Goal: Information Seeking & Learning: Learn about a topic

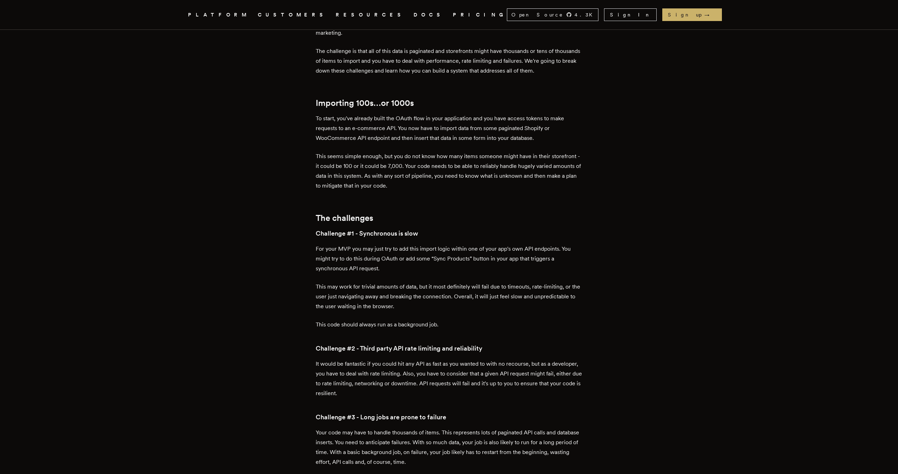
scroll to position [311, 0]
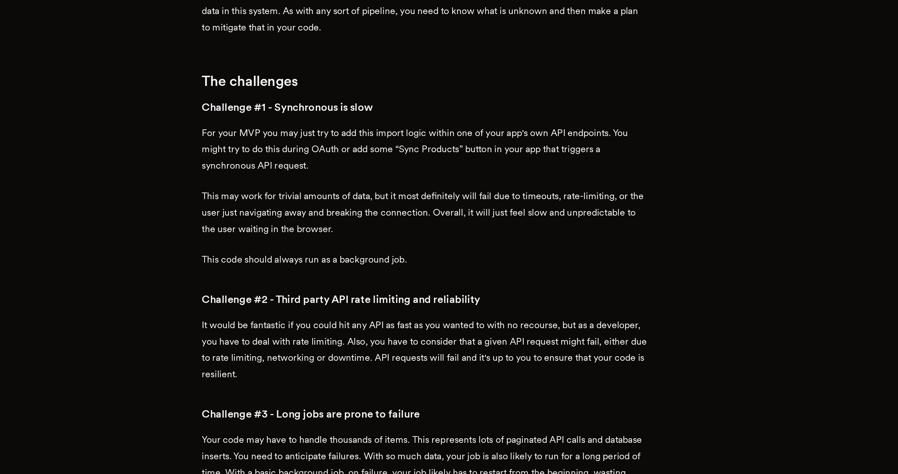
click at [452, 281] on p "This may work for trivial amounts of data, but it most definitely will fail due…" at bounding box center [449, 295] width 267 height 29
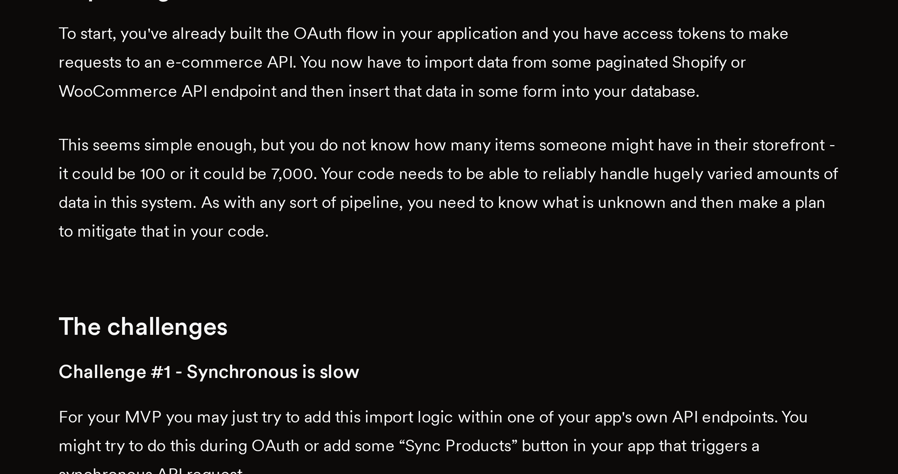
click at [467, 179] on p "This seems simple enough, but you do not know how many items someone might have…" at bounding box center [449, 170] width 267 height 39
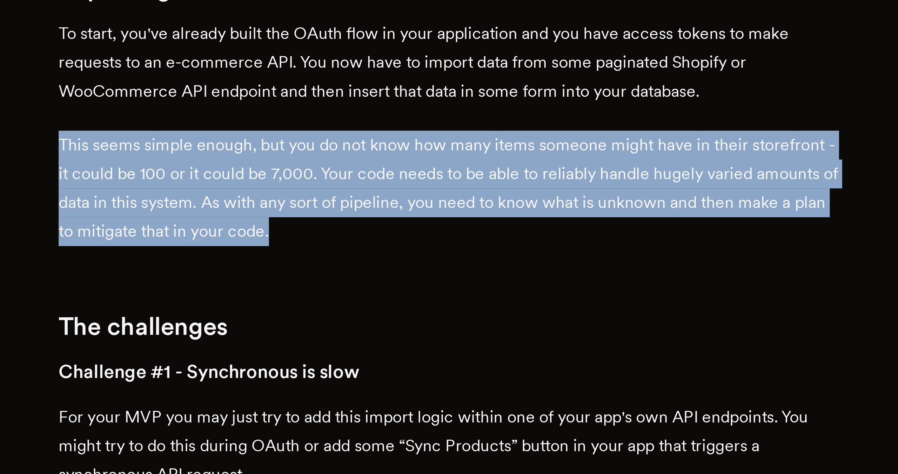
drag, startPoint x: 449, startPoint y: 187, endPoint x: 443, endPoint y: 150, distance: 37.7
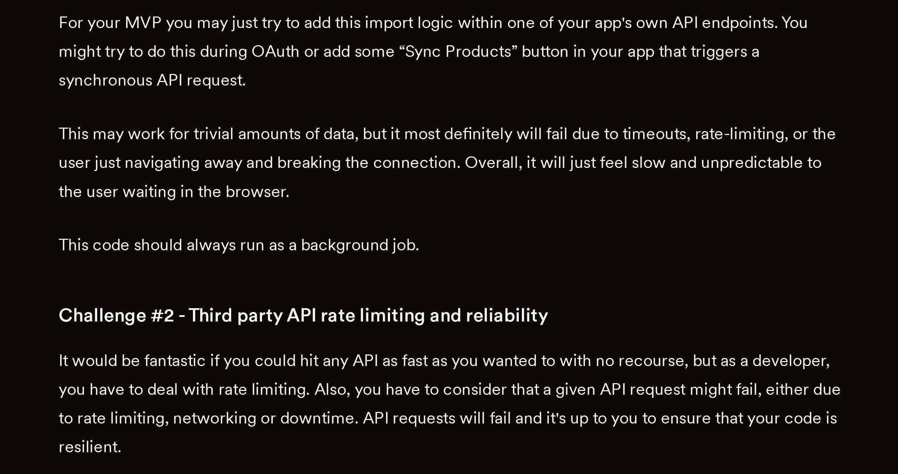
click at [387, 266] on p "For your MVP you may just try to add this import logic within one of your app's…" at bounding box center [449, 257] width 267 height 29
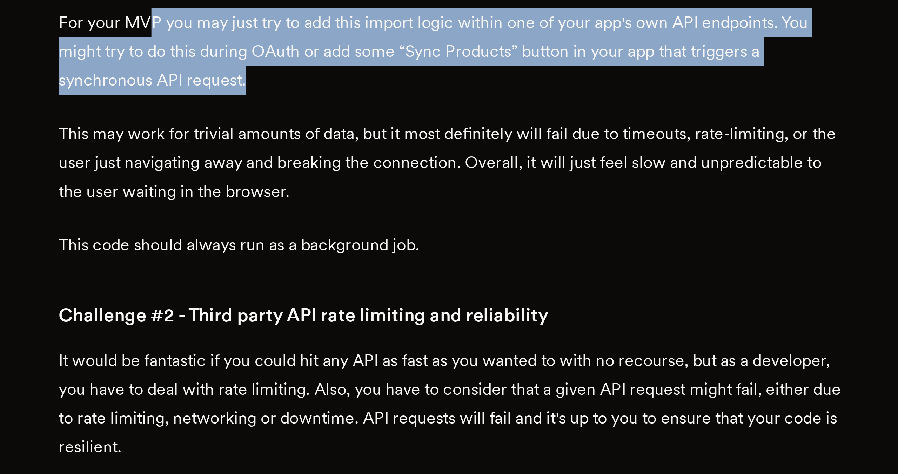
drag, startPoint x: 387, startPoint y: 266, endPoint x: 351, endPoint y: 253, distance: 38.2
click at [351, 253] on p "For your MVP you may just try to add this import logic within one of your app's…" at bounding box center [449, 257] width 267 height 29
drag, startPoint x: 347, startPoint y: 251, endPoint x: 376, endPoint y: 264, distance: 31.6
click at [376, 264] on p "For your MVP you may just try to add this import logic within one of your app's…" at bounding box center [449, 257] width 267 height 29
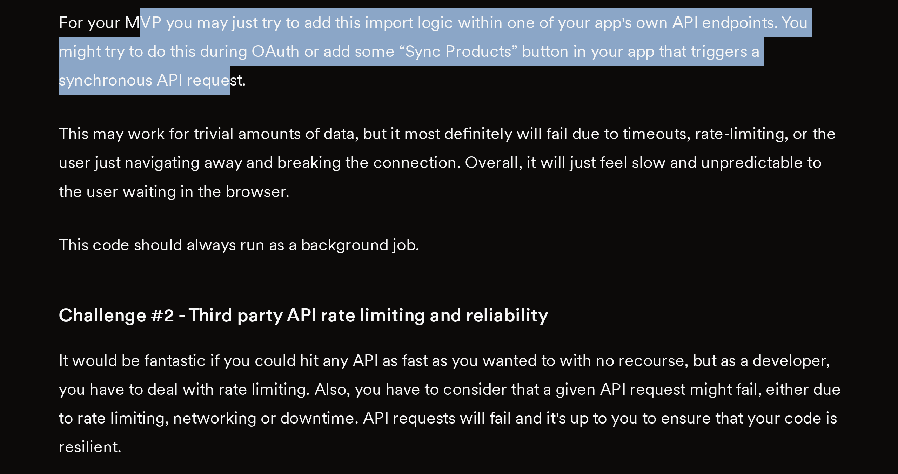
click at [376, 264] on p "For your MVP you may just try to add this import logic within one of your app's…" at bounding box center [449, 257] width 267 height 29
drag, startPoint x: 377, startPoint y: 267, endPoint x: 351, endPoint y: 252, distance: 29.7
click at [351, 252] on p "For your MVP you may just try to add this import logic within one of your app's…" at bounding box center [449, 257] width 267 height 29
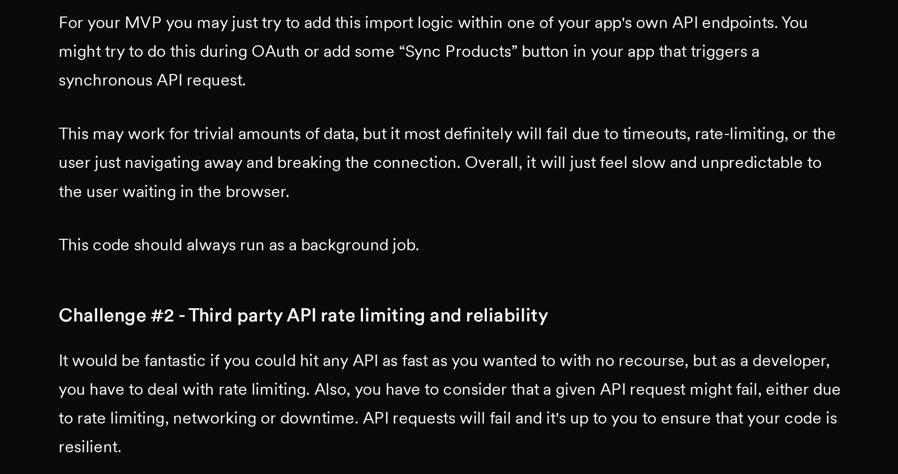
drag, startPoint x: 340, startPoint y: 248, endPoint x: 362, endPoint y: 265, distance: 28.2
click at [362, 265] on p "For your MVP you may just try to add this import logic within one of your app's…" at bounding box center [449, 257] width 267 height 29
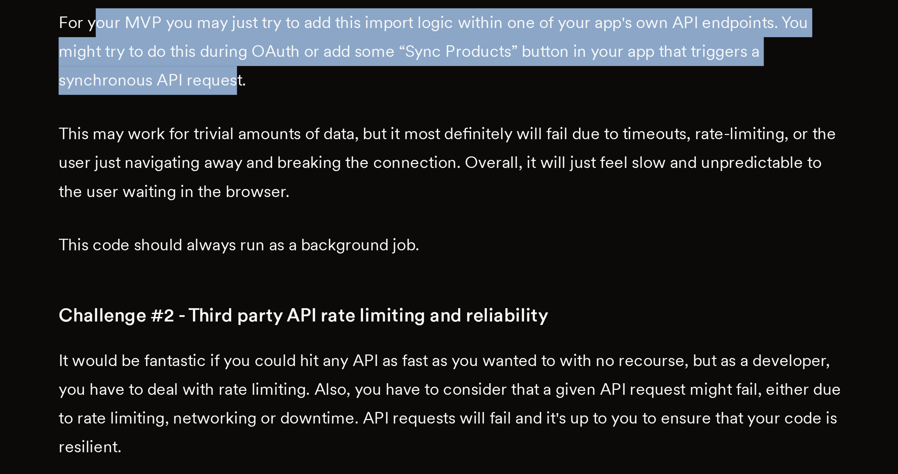
drag, startPoint x: 378, startPoint y: 267, endPoint x: 330, endPoint y: 249, distance: 51.1
click at [330, 249] on p "For your MVP you may just try to add this import logic within one of your app's…" at bounding box center [449, 257] width 267 height 29
drag, startPoint x: 327, startPoint y: 249, endPoint x: 361, endPoint y: 267, distance: 38.1
click at [361, 267] on p "For your MVP you may just try to add this import logic within one of your app's…" at bounding box center [449, 257] width 267 height 29
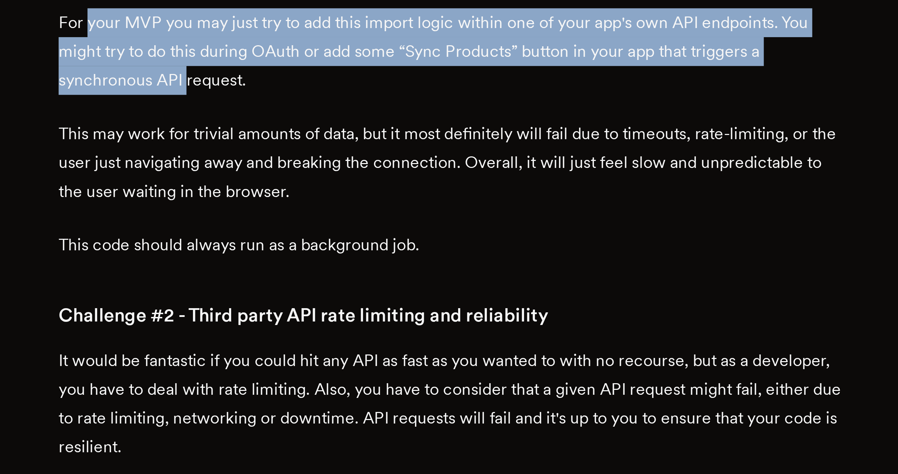
click at [361, 267] on p "For your MVP you may just try to add this import logic within one of your app's…" at bounding box center [449, 257] width 267 height 29
drag, startPoint x: 360, startPoint y: 268, endPoint x: 330, endPoint y: 250, distance: 35.1
click at [330, 250] on p "For your MVP you may just try to add this import logic within one of your app's…" at bounding box center [449, 257] width 267 height 29
drag, startPoint x: 328, startPoint y: 249, endPoint x: 360, endPoint y: 266, distance: 36.1
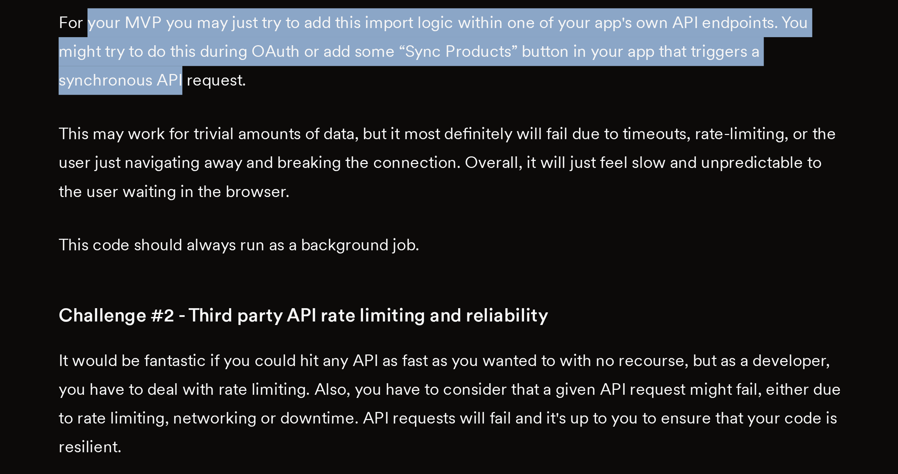
click at [360, 266] on p "For your MVP you may just try to add this import logic within one of your app's…" at bounding box center [449, 257] width 267 height 29
drag, startPoint x: 388, startPoint y: 269, endPoint x: 328, endPoint y: 250, distance: 62.7
click at [328, 250] on p "For your MVP you may just try to add this import logic within one of your app's…" at bounding box center [449, 257] width 267 height 29
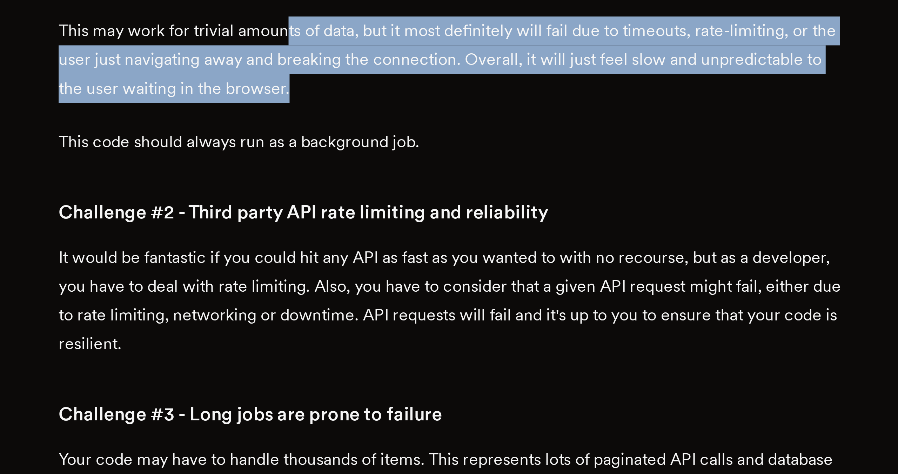
drag, startPoint x: 395, startPoint y: 285, endPoint x: 418, endPoint y: 301, distance: 28.1
click at [418, 301] on p "This may work for trivial amounts of data, but it most definitely will fail due…" at bounding box center [449, 295] width 267 height 29
drag, startPoint x: 418, startPoint y: 301, endPoint x: 355, endPoint y: 281, distance: 66.4
click at [354, 281] on p "This may work for trivial amounts of data, but it most definitely will fail due…" at bounding box center [449, 295] width 267 height 29
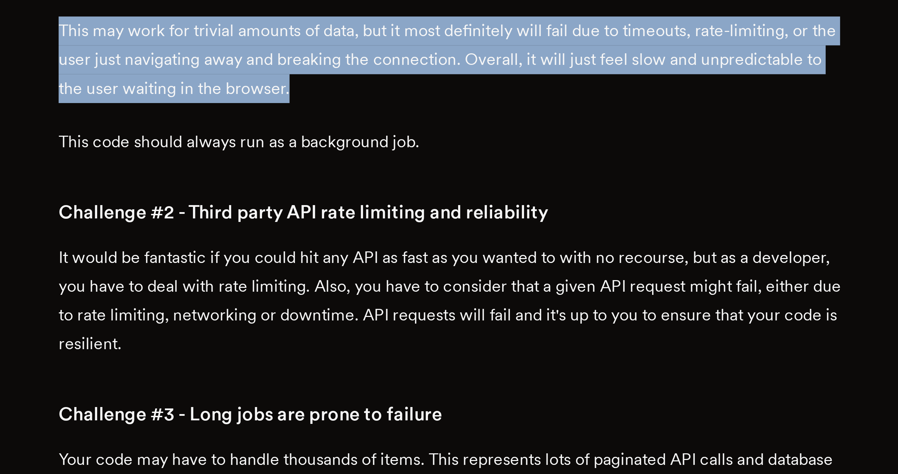
click at [355, 281] on p "This may work for trivial amounts of data, but it most definitely will fail due…" at bounding box center [449, 295] width 267 height 29
drag, startPoint x: 348, startPoint y: 282, endPoint x: 408, endPoint y: 302, distance: 63.4
click at [408, 301] on p "This may work for trivial amounts of data, but it most definitely will fail due…" at bounding box center [449, 295] width 267 height 29
click at [408, 302] on p "This may work for trivial amounts of data, but it most definitely will fail due…" at bounding box center [449, 295] width 267 height 29
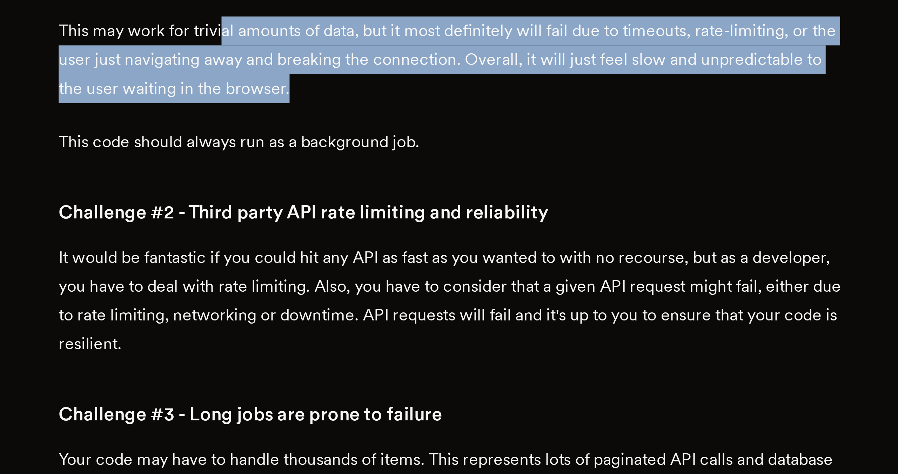
drag, startPoint x: 408, startPoint y: 304, endPoint x: 374, endPoint y: 286, distance: 38.5
click at [374, 286] on p "This may work for trivial amounts of data, but it most definitely will fail due…" at bounding box center [449, 295] width 267 height 29
drag, startPoint x: 368, startPoint y: 287, endPoint x: 386, endPoint y: 308, distance: 27.4
click at [386, 308] on p "This may work for trivial amounts of data, but it most definitely will fail due…" at bounding box center [449, 295] width 267 height 29
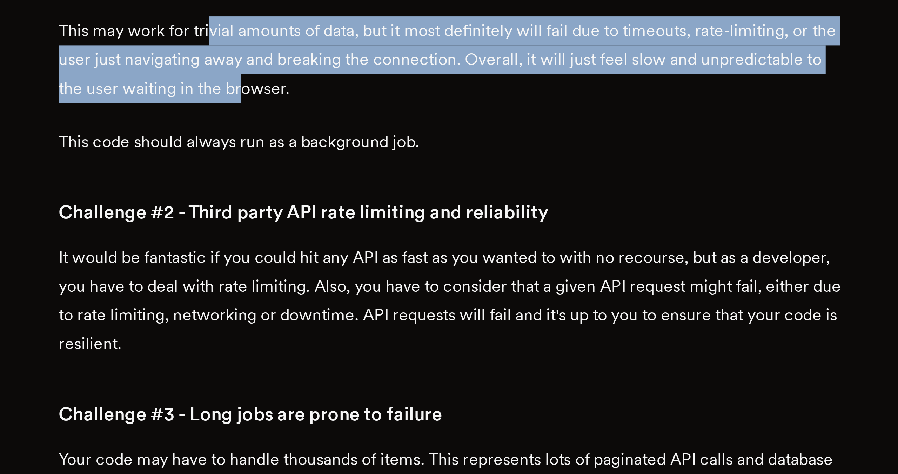
click at [386, 308] on p "This may work for trivial amounts of data, but it most definitely will fail due…" at bounding box center [449, 295] width 267 height 29
drag, startPoint x: 404, startPoint y: 306, endPoint x: 347, endPoint y: 291, distance: 59.2
click at [347, 291] on p "This may work for trivial amounts of data, but it most definitely will fail due…" at bounding box center [449, 295] width 267 height 29
drag, startPoint x: 334, startPoint y: 287, endPoint x: 391, endPoint y: 303, distance: 58.7
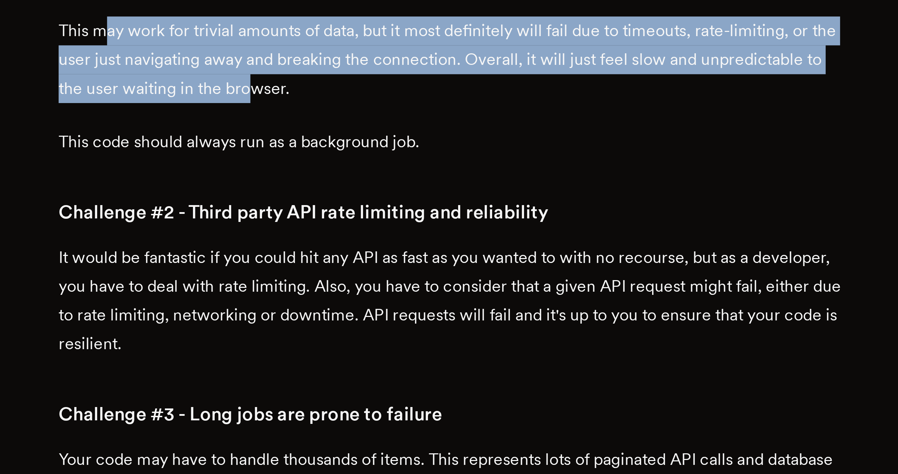
click at [391, 303] on p "This may work for trivial amounts of data, but it most definitely will fail due…" at bounding box center [449, 295] width 267 height 29
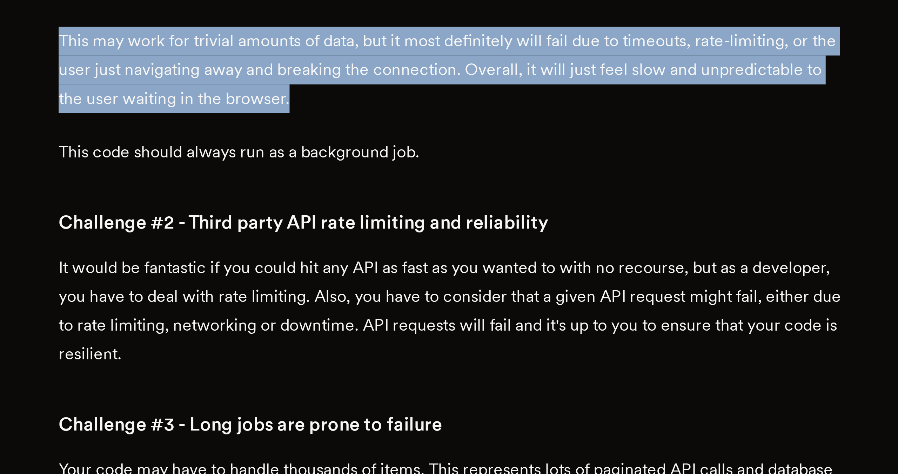
drag, startPoint x: 404, startPoint y: 308, endPoint x: 319, endPoint y: 285, distance: 88.2
click at [319, 285] on p "This may work for trivial amounts of data, but it most definitely will fail due…" at bounding box center [449, 295] width 267 height 29
drag, startPoint x: 318, startPoint y: 285, endPoint x: 401, endPoint y: 304, distance: 85.8
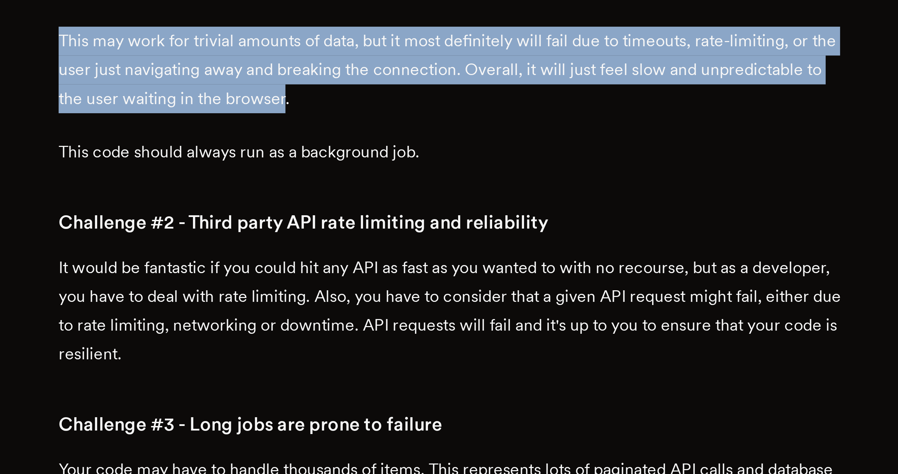
click at [401, 304] on p "This may work for trivial amounts of data, but it most definitely will fail due…" at bounding box center [449, 295] width 267 height 29
drag, startPoint x: 405, startPoint y: 304, endPoint x: 338, endPoint y: 286, distance: 68.6
click at [338, 286] on p "This may work for trivial amounts of data, but it most definitely will fail due…" at bounding box center [449, 295] width 267 height 29
drag, startPoint x: 317, startPoint y: 286, endPoint x: 405, endPoint y: 304, distance: 89.1
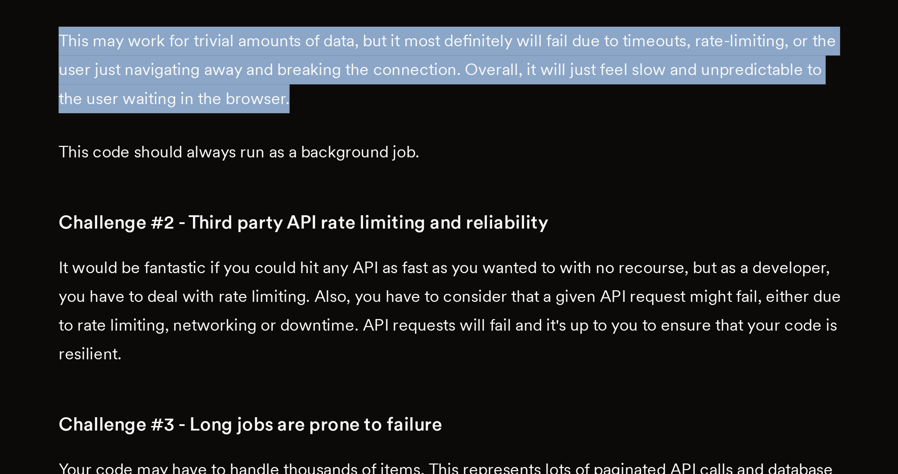
click at [405, 304] on p "This may work for trivial amounts of data, but it most definitely will fail due…" at bounding box center [449, 295] width 267 height 29
drag, startPoint x: 402, startPoint y: 308, endPoint x: 320, endPoint y: 283, distance: 85.8
click at [320, 283] on p "This may work for trivial amounts of data, but it most definitely will fail due…" at bounding box center [449, 295] width 267 height 29
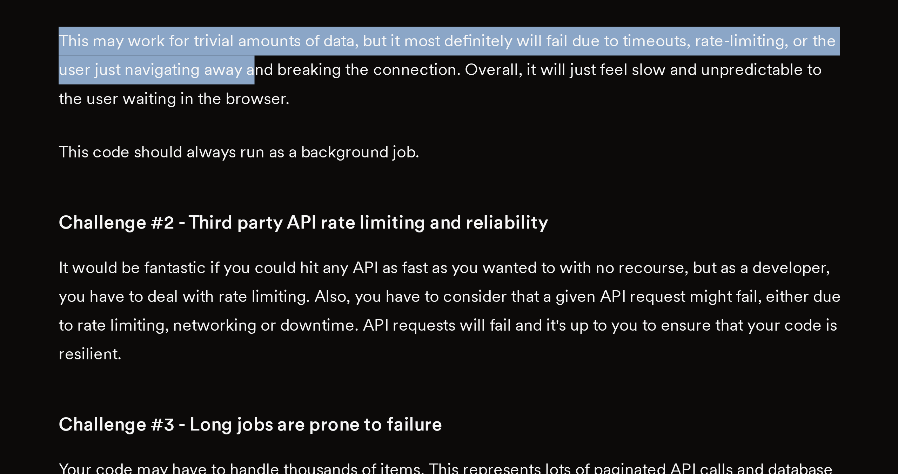
drag, startPoint x: 318, startPoint y: 283, endPoint x: 394, endPoint y: 300, distance: 78.3
click at [394, 300] on p "This may work for trivial amounts of data, but it most definitely will fail due…" at bounding box center [449, 295] width 267 height 29
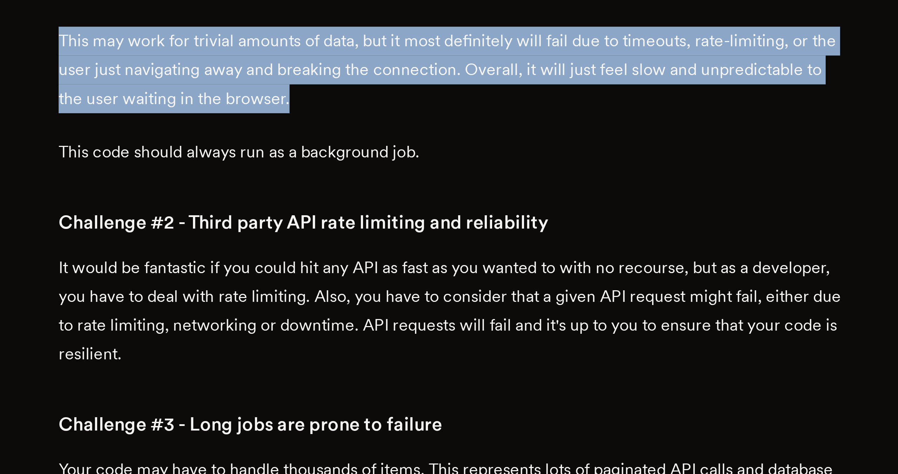
drag, startPoint x: 405, startPoint y: 305, endPoint x: 318, endPoint y: 286, distance: 89.5
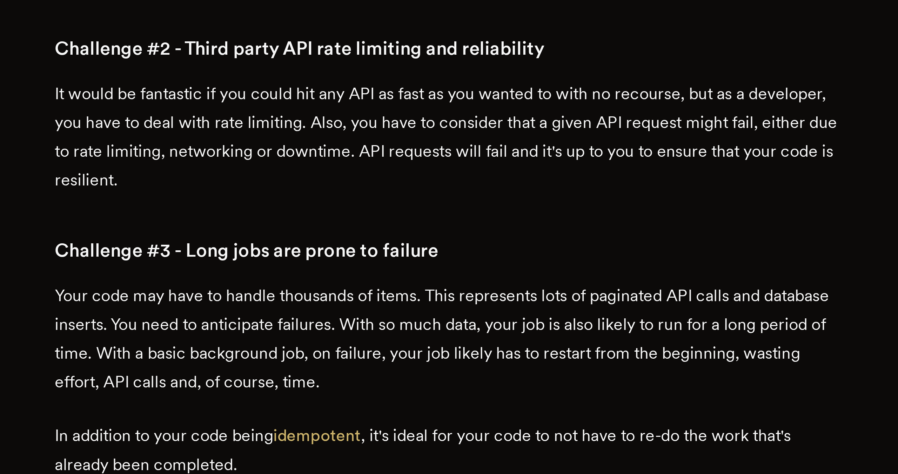
click at [448, 364] on p "It would be fantastic if you could hit any API as fast as you wanted to with no…" at bounding box center [449, 359] width 267 height 39
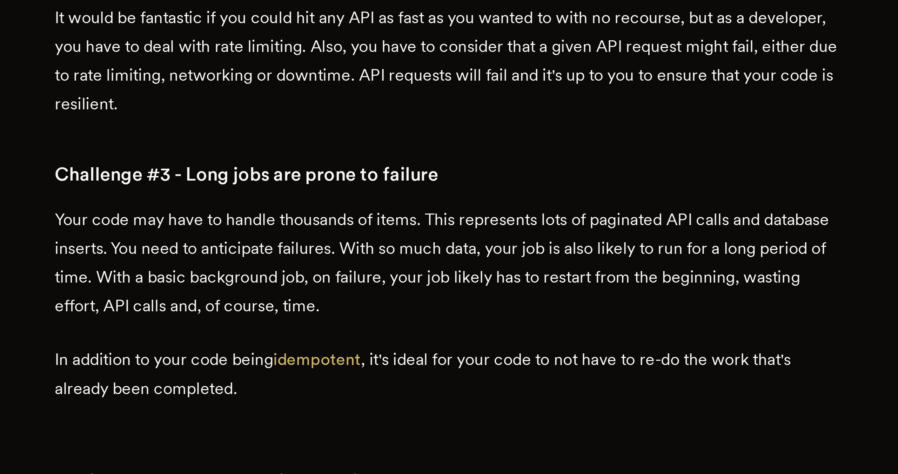
scroll to position [350, 0]
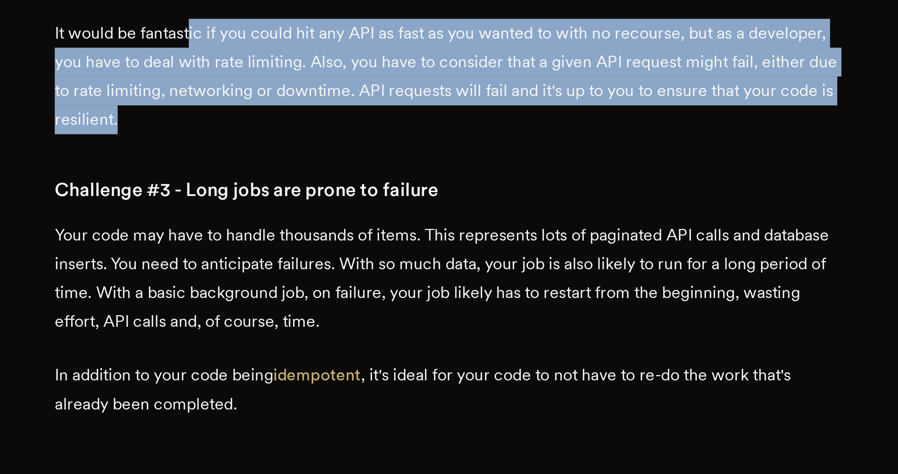
drag, startPoint x: 364, startPoint y: 325, endPoint x: 391, endPoint y: 359, distance: 43.0
drag, startPoint x: 389, startPoint y: 357, endPoint x: 360, endPoint y: 326, distance: 42.7
click at [360, 326] on p "It would be fantastic if you could hit any API as fast as you wanted to with no…" at bounding box center [449, 338] width 267 height 39
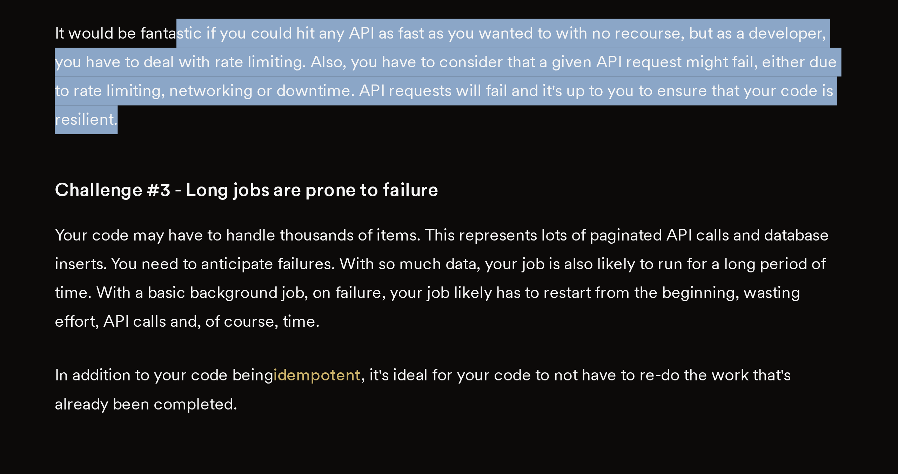
click at [360, 326] on p "It would be fantastic if you could hit any API as fast as you wanted to with no…" at bounding box center [449, 338] width 267 height 39
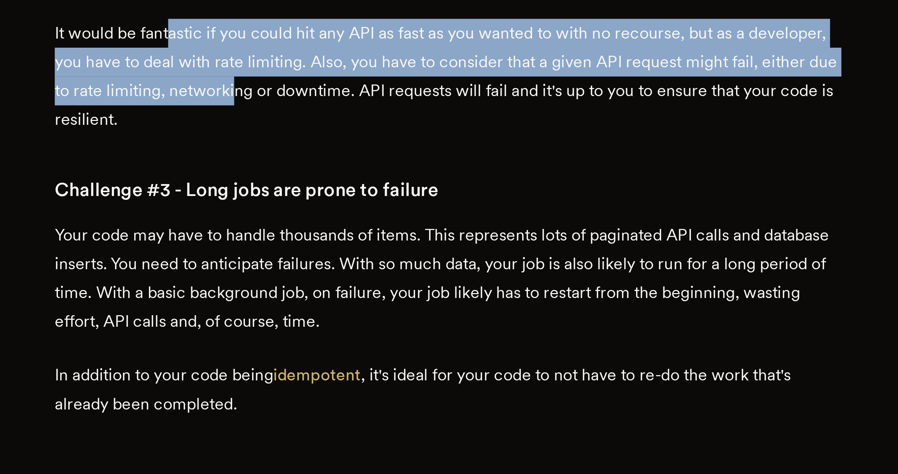
drag, startPoint x: 357, startPoint y: 326, endPoint x: 417, endPoint y: 345, distance: 62.5
click at [417, 345] on p "It would be fantastic if you could hit any API as fast as you wanted to with no…" at bounding box center [449, 338] width 267 height 39
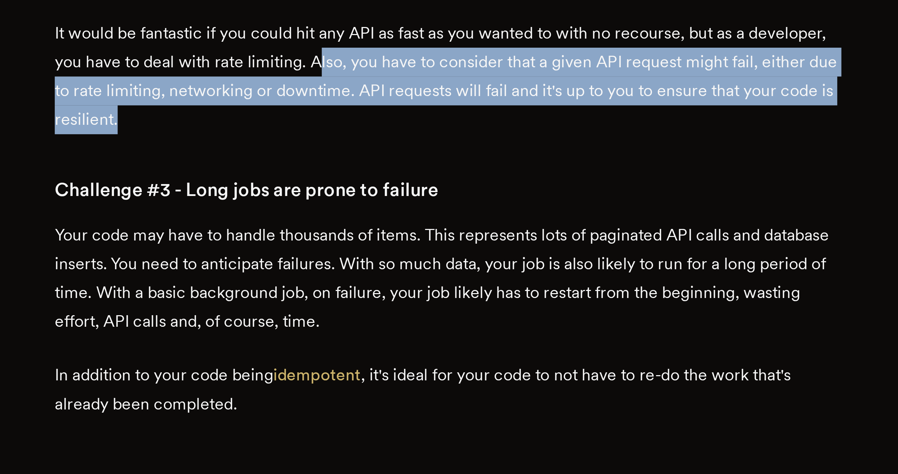
drag, startPoint x: 434, startPoint y: 333, endPoint x: 398, endPoint y: 352, distance: 41.0
click at [398, 352] on p "It would be fantastic if you could hit any API as fast as you wanted to with no…" at bounding box center [449, 338] width 267 height 39
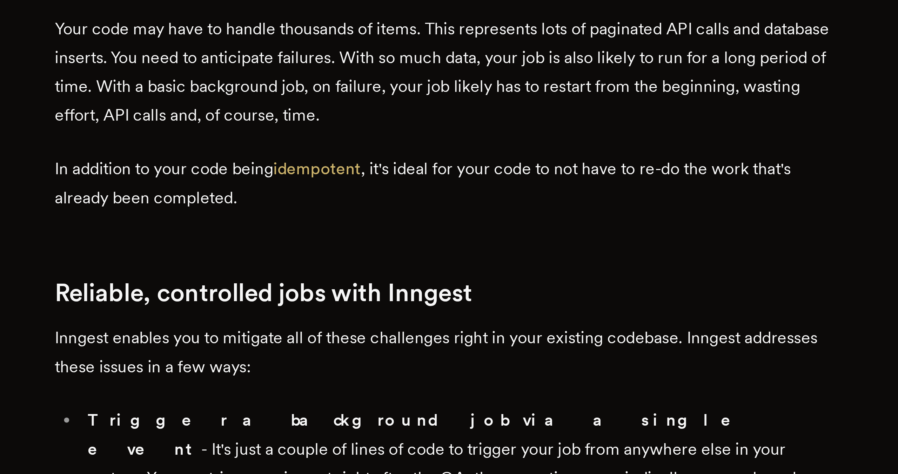
scroll to position [421, 0]
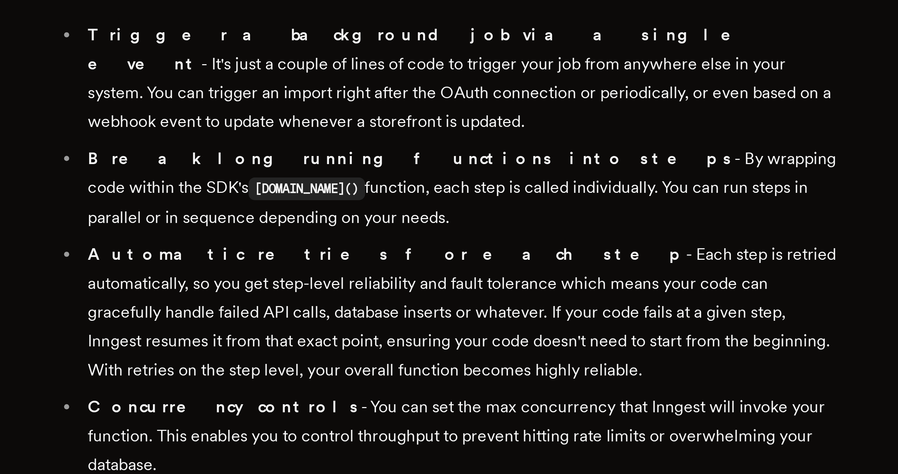
scroll to position [551, 0]
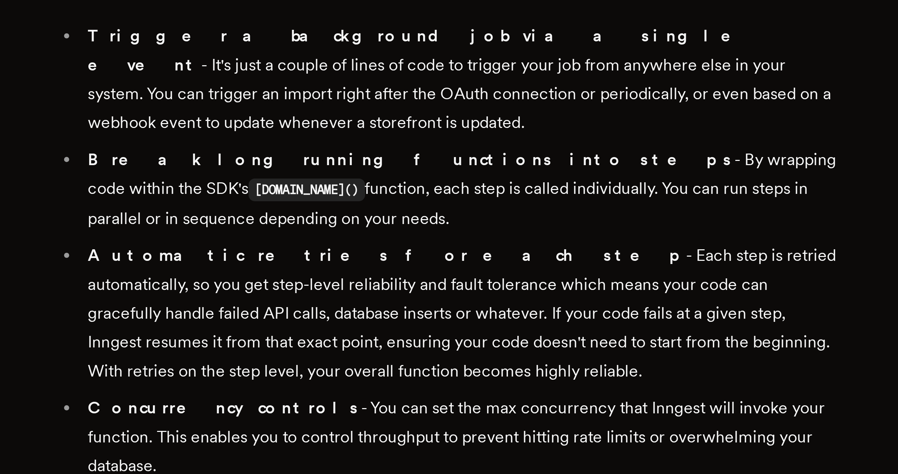
drag, startPoint x: 391, startPoint y: 336, endPoint x: 438, endPoint y: 378, distance: 63.1
click at [438, 378] on ul "Trigger a background job via a single event - It's just a couple of lines of co…" at bounding box center [449, 398] width 267 height 156
click at [438, 378] on li "Break long running functions into steps - By wrapping code within the SDK's ste…" at bounding box center [454, 377] width 258 height 30
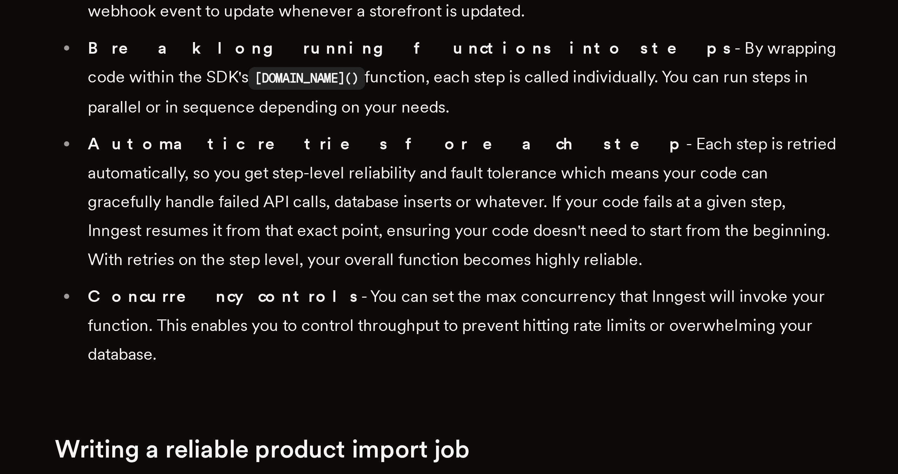
scroll to position [589, 0]
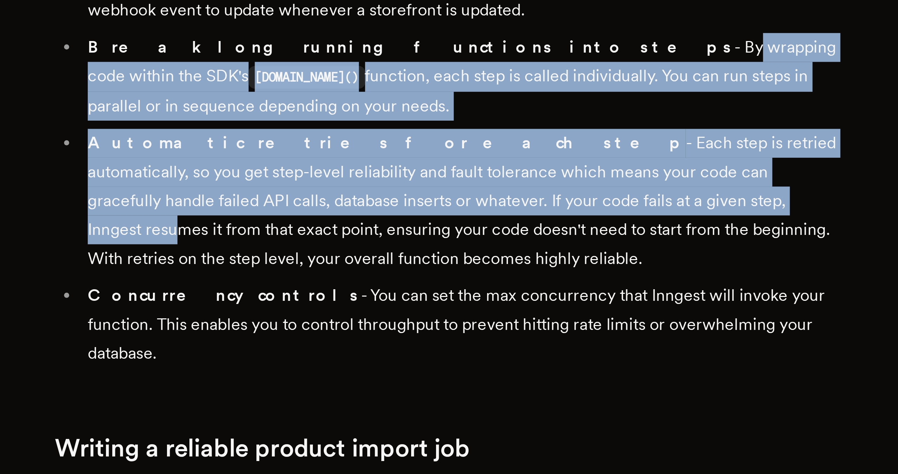
drag, startPoint x: 439, startPoint y: 316, endPoint x: 464, endPoint y: 376, distance: 65.3
click at [464, 376] on ul "Trigger a background job via a single event - It's just a couple of lines of co…" at bounding box center [449, 360] width 267 height 156
click at [464, 376] on li "Automatic retries for each step - Each step is retried automatically, so you ge…" at bounding box center [454, 381] width 258 height 49
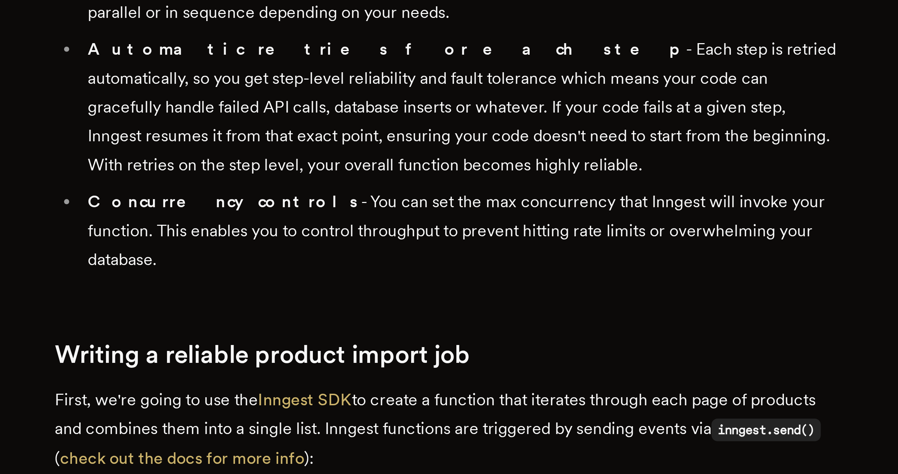
scroll to position [624, 0]
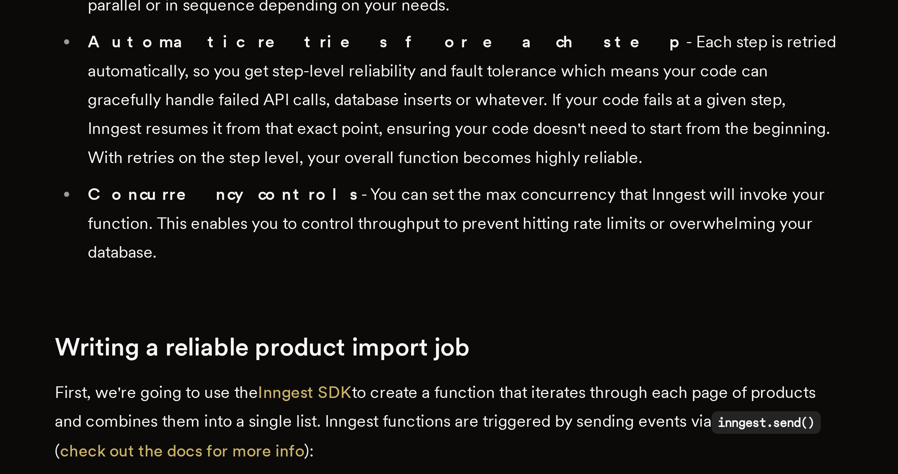
drag, startPoint x: 417, startPoint y: 318, endPoint x: 449, endPoint y: 361, distance: 54.2
click at [449, 361] on li "Automatic retries for each step - Each step is retried automatically, so you ge…" at bounding box center [454, 346] width 258 height 49
drag, startPoint x: 446, startPoint y: 361, endPoint x: 358, endPoint y: 337, distance: 91.4
click at [358, 337] on li "Automatic retries for each step - Each step is retried automatically, so you ge…" at bounding box center [454, 346] width 258 height 49
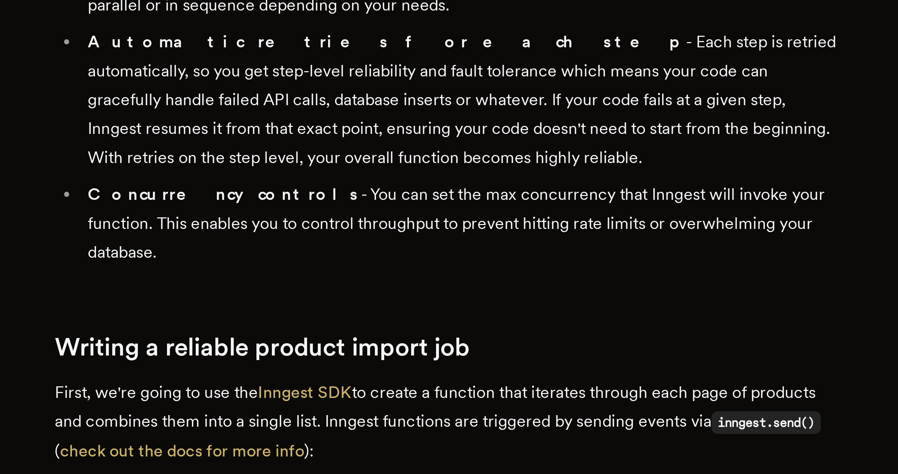
click at [358, 337] on li "Automatic retries for each step - Each step is retried automatically, so you ge…" at bounding box center [454, 346] width 258 height 49
drag, startPoint x: 353, startPoint y: 335, endPoint x: 399, endPoint y: 358, distance: 51.0
click at [399, 358] on li "Automatic retries for each step - Each step is retried automatically, so you ge…" at bounding box center [454, 346] width 258 height 49
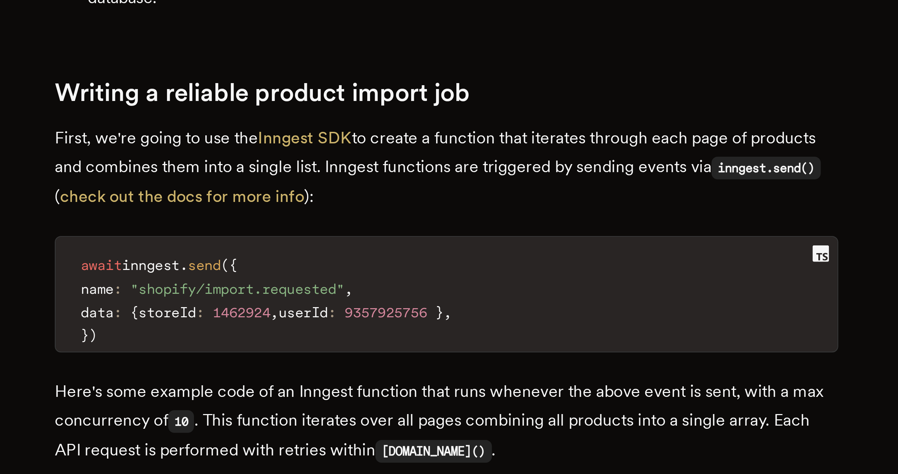
scroll to position [713, 0]
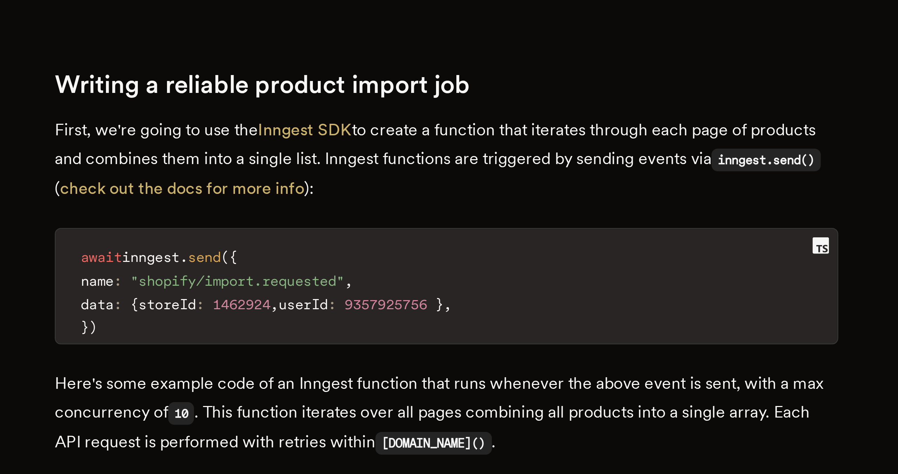
drag, startPoint x: 442, startPoint y: 339, endPoint x: 448, endPoint y: 359, distance: 20.3
click at [448, 359] on p "First, we're going to use the Inngest SDK to create a function that iterates th…" at bounding box center [449, 367] width 267 height 30
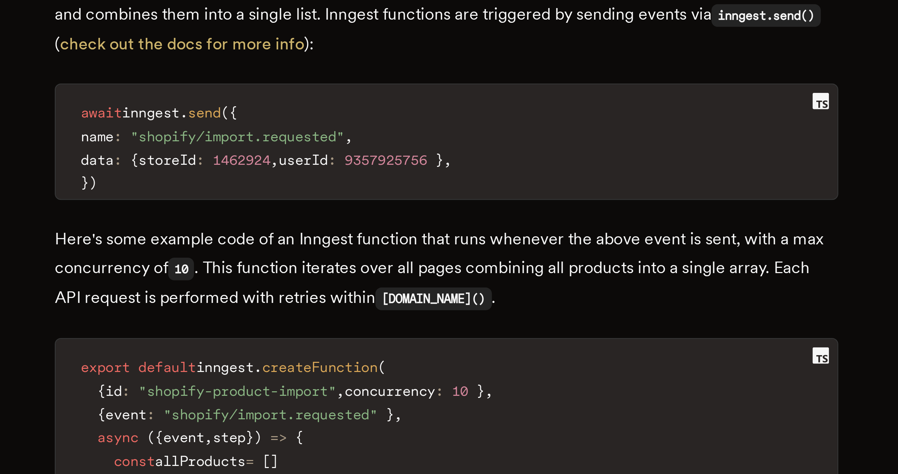
scroll to position [766, 0]
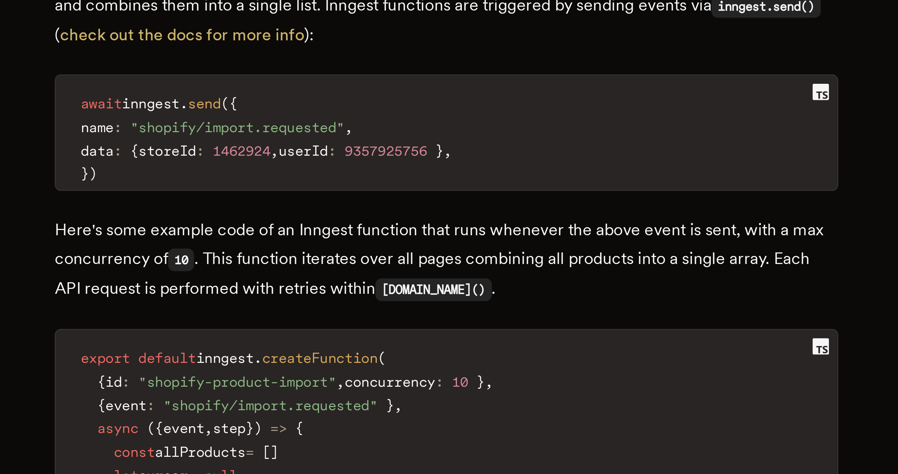
click at [454, 386] on p "Here's some example code of an Inngest function that runs whenever the above ev…" at bounding box center [449, 401] width 267 height 30
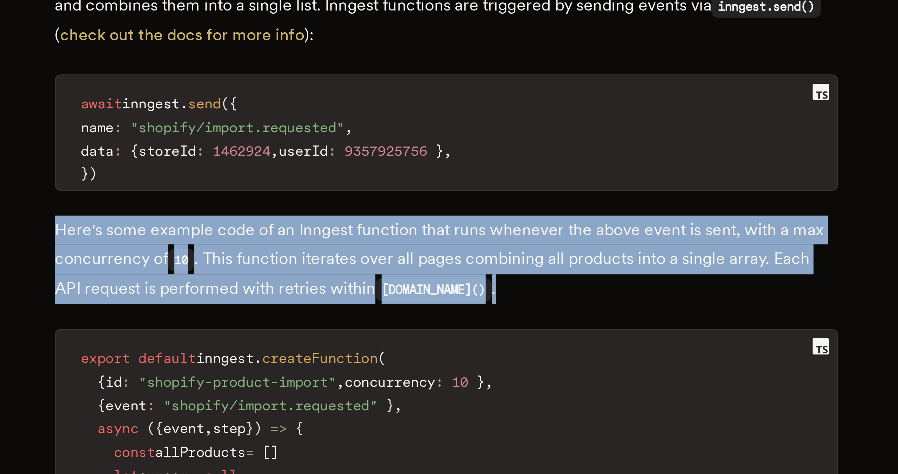
click at [454, 386] on p "Here's some example code of an Inngest function that runs whenever the above ev…" at bounding box center [449, 401] width 267 height 30
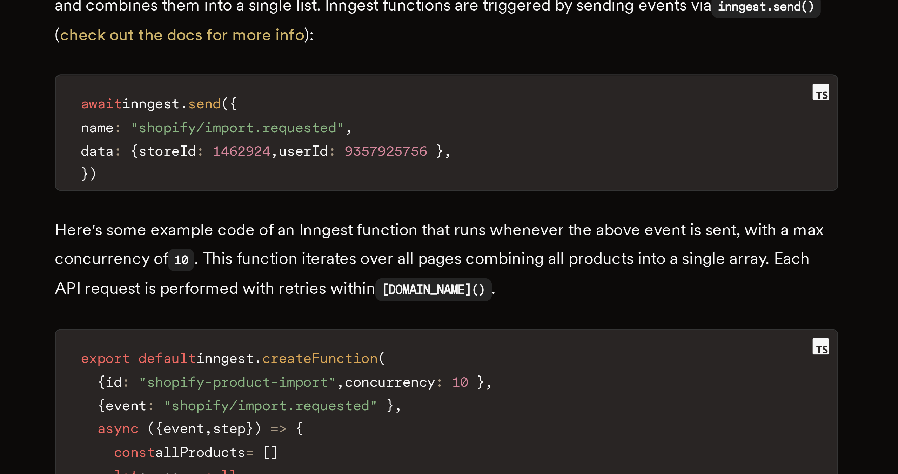
click at [454, 386] on p "Here's some example code of an Inngest function that runs whenever the above ev…" at bounding box center [449, 401] width 267 height 30
click at [463, 388] on p "Here's some example code of an Inngest function that runs whenever the above ev…" at bounding box center [449, 401] width 267 height 30
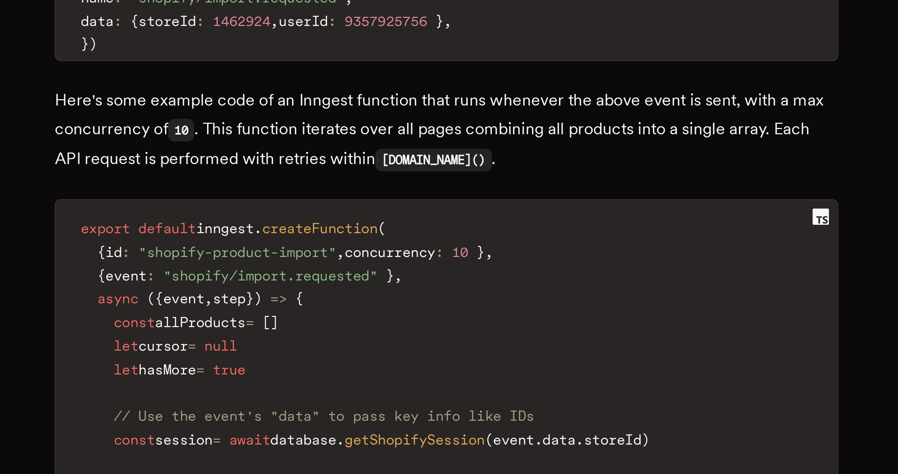
scroll to position [810, 0]
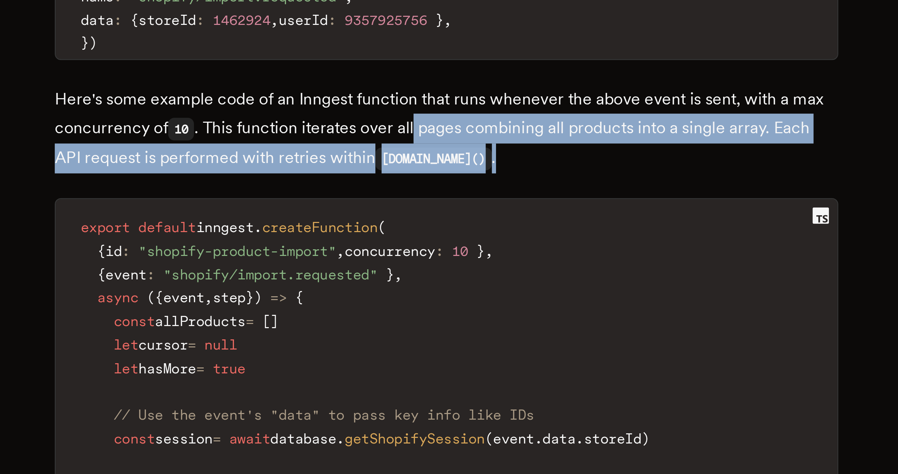
drag, startPoint x: 440, startPoint y: 336, endPoint x: 465, endPoint y: 352, distance: 29.4
click at [465, 352] on p "Here's some example code of an Inngest function that runs whenever the above ev…" at bounding box center [449, 357] width 267 height 30
drag, startPoint x: 465, startPoint y: 352, endPoint x: 469, endPoint y: 341, distance: 11.3
click at [469, 342] on p "Here's some example code of an Inngest function that runs whenever the above ev…" at bounding box center [449, 357] width 267 height 30
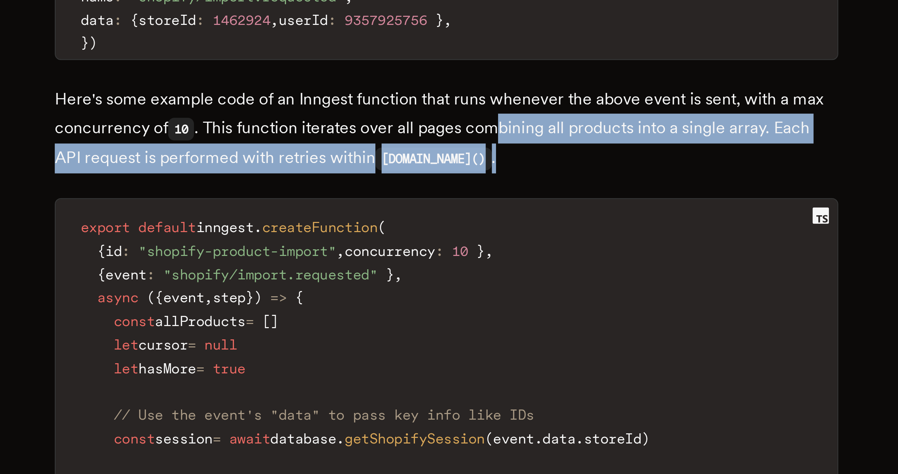
click at [469, 342] on p "Here's some example code of an Inngest function that runs whenever the above ev…" at bounding box center [449, 357] width 267 height 30
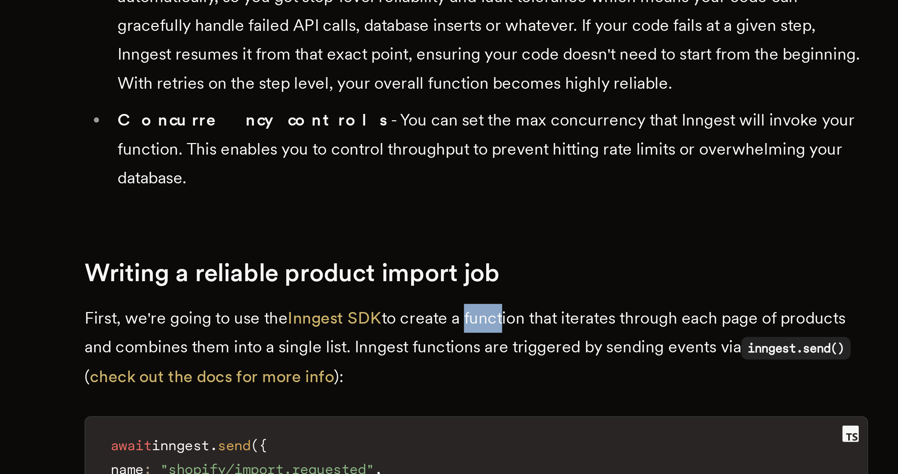
drag, startPoint x: 448, startPoint y: 239, endPoint x: 462, endPoint y: 245, distance: 14.9
click at [461, 255] on p "First, we're going to use the Inngest SDK to create a function that iterates th…" at bounding box center [449, 270] width 267 height 30
click at [462, 255] on p "First, we're going to use the Inngest SDK to create a function that iterates th…" at bounding box center [449, 270] width 267 height 30
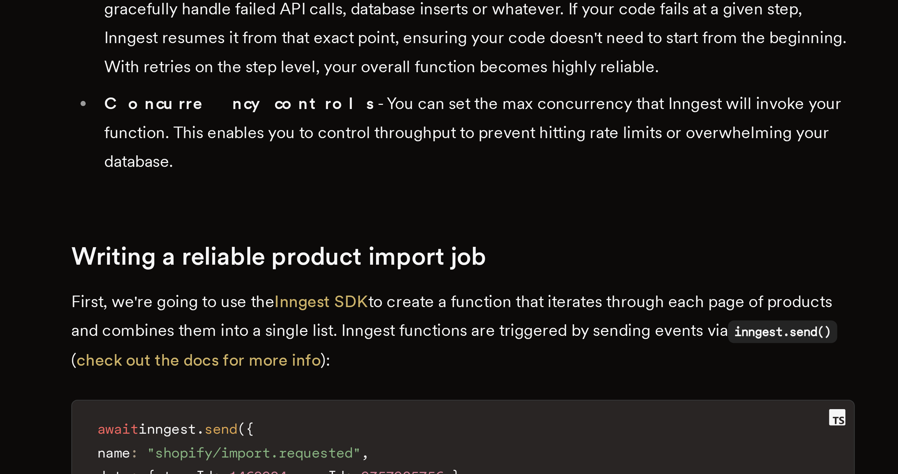
click at [471, 240] on h2 "Writing a reliable product import job" at bounding box center [449, 245] width 267 height 10
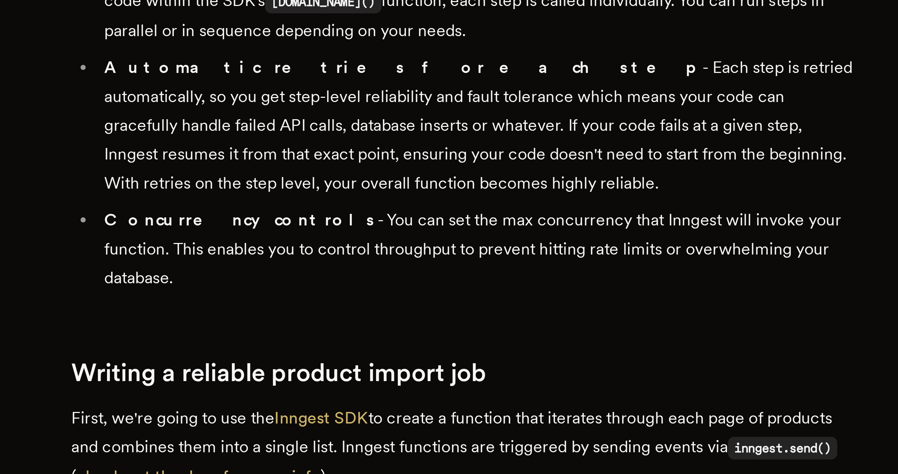
click at [471, 188] on li "Concurrency controls - You can set the max concurrency that Inngest will invoke…" at bounding box center [454, 202] width 258 height 29
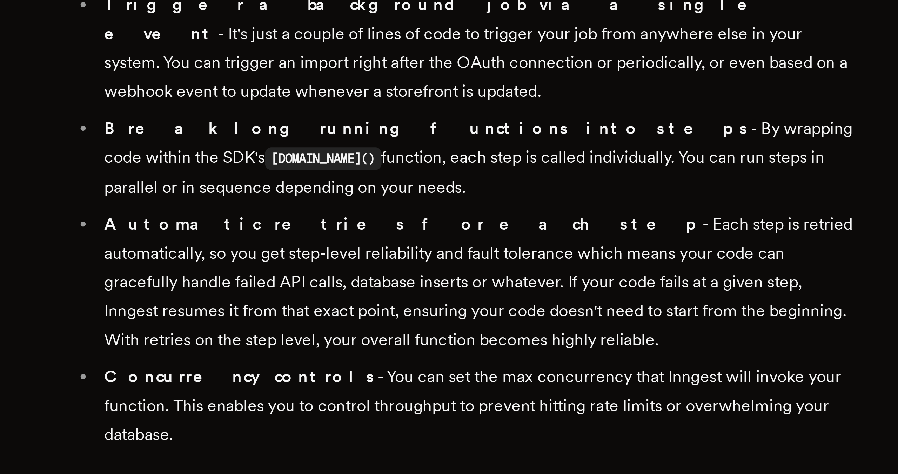
click at [475, 147] on li "Automatic retries for each step - Each step is retried automatically, so you ge…" at bounding box center [454, 160] width 258 height 49
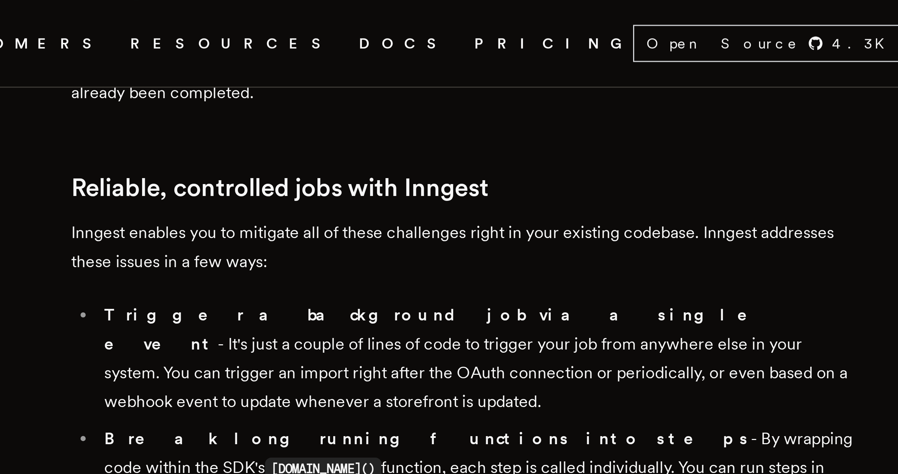
scroll to position [769, 0]
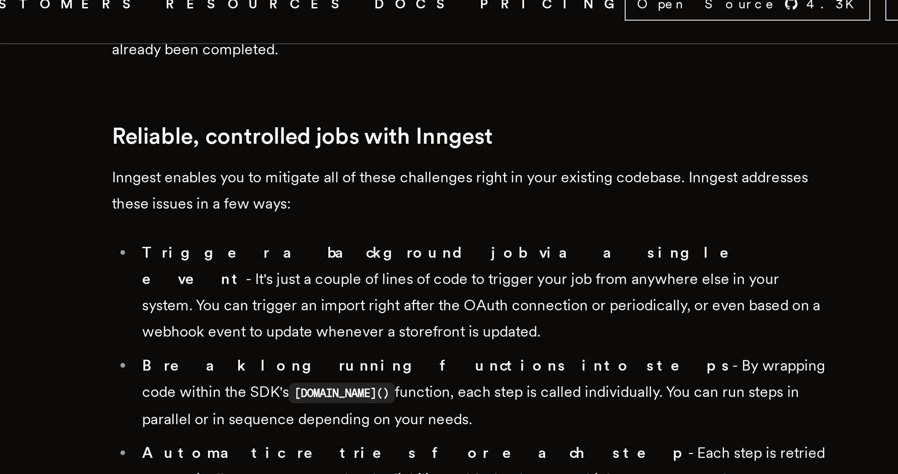
click at [475, 104] on li "Trigger a background job via a single event - It's just a couple of lines of co…" at bounding box center [454, 122] width 258 height 39
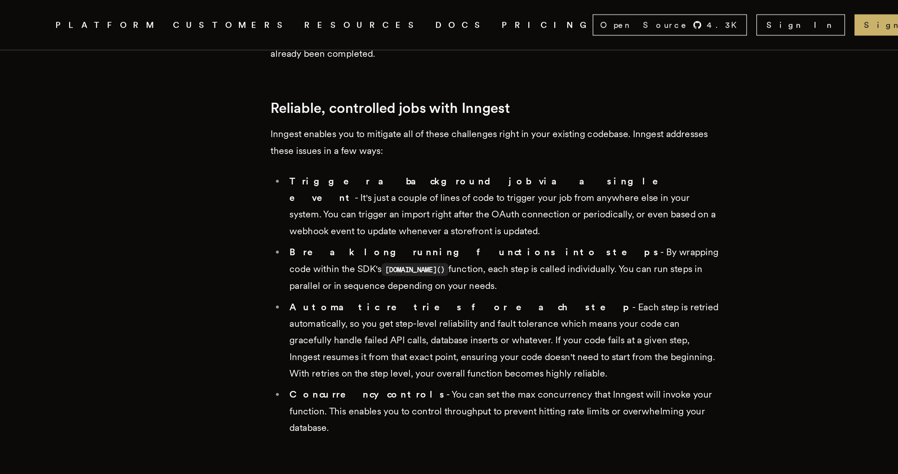
click at [475, 145] on li "Break long running functions into steps - By wrapping code within the SDK's ste…" at bounding box center [454, 160] width 258 height 30
click at [509, 123] on li "Trigger a background job via a single event - It's just a couple of lines of co…" at bounding box center [454, 122] width 258 height 39
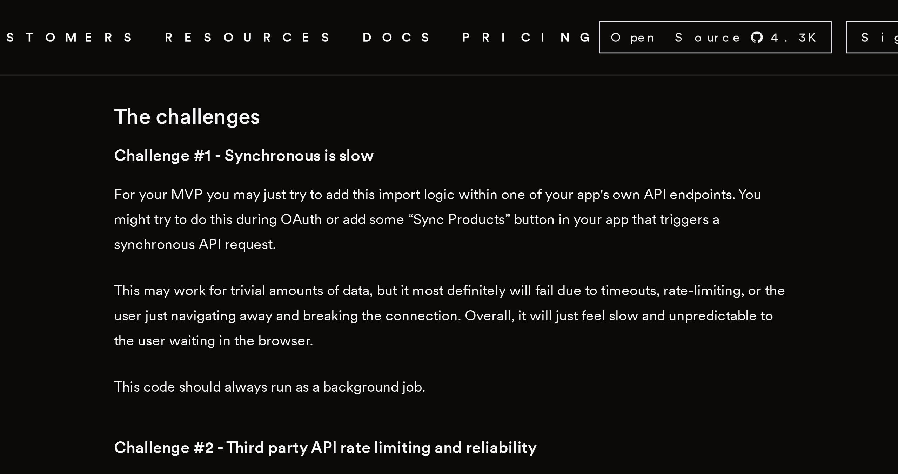
scroll to position [481, 0]
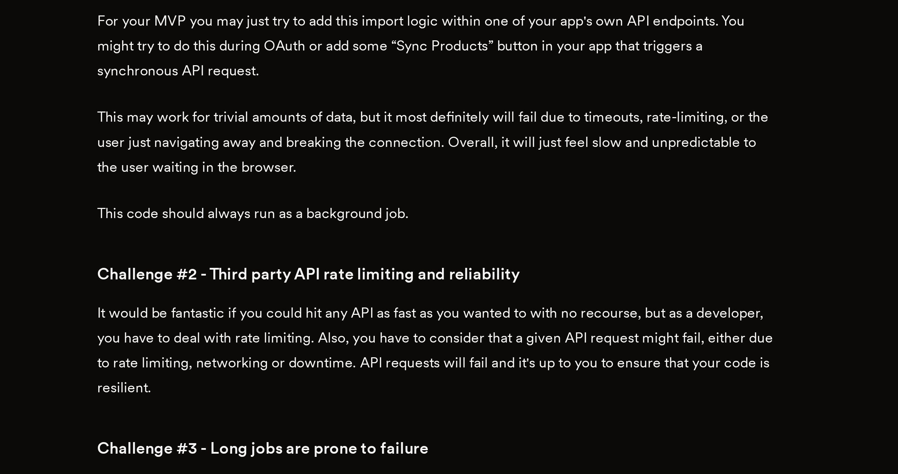
click at [504, 152] on p "This code should always run as a background job." at bounding box center [449, 154] width 267 height 10
click at [488, 125] on p "This may work for trivial amounts of data, but it most definitely will fail due…" at bounding box center [449, 126] width 267 height 29
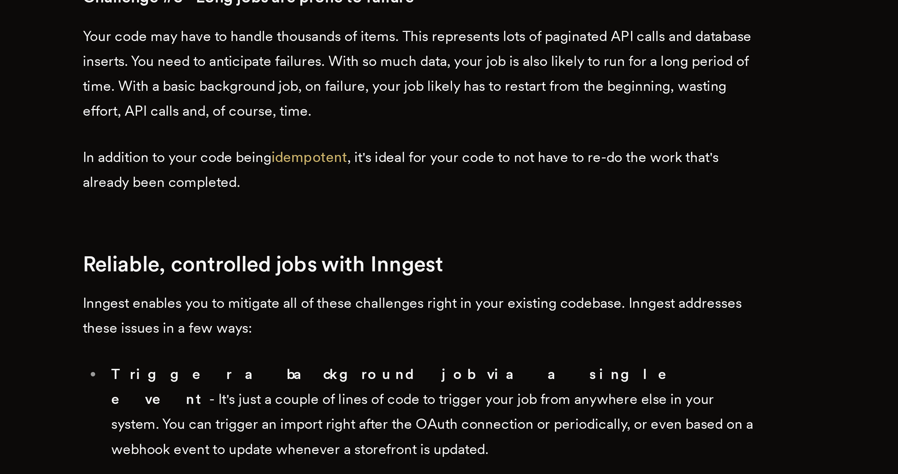
click at [475, 291] on p "Your code may have to handle thousands of items. This represents lots of pagina…" at bounding box center [449, 277] width 267 height 39
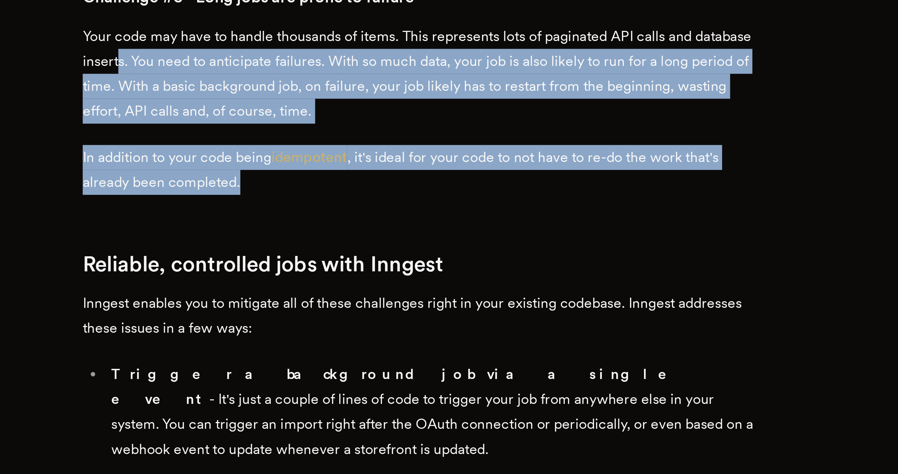
drag, startPoint x: 454, startPoint y: 316, endPoint x: 356, endPoint y: 269, distance: 108.5
click at [356, 269] on p "Your code may have to handle thousands of items. This represents lots of pagina…" at bounding box center [449, 277] width 267 height 39
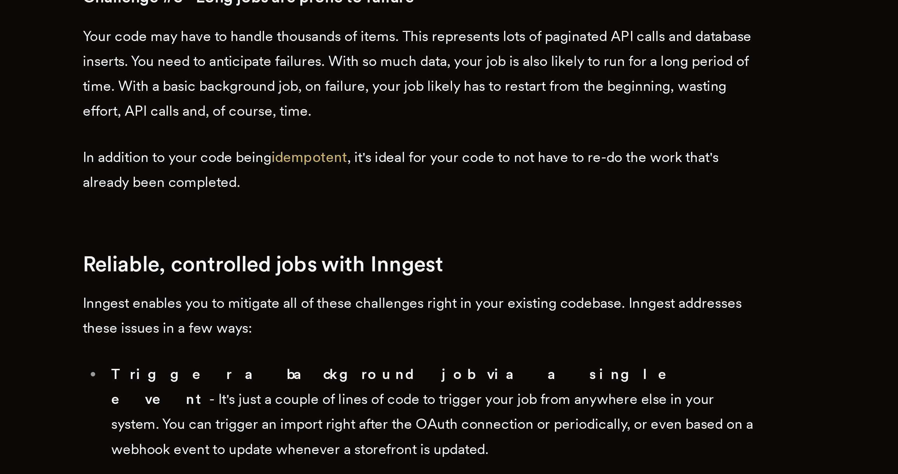
drag, startPoint x: 356, startPoint y: 262, endPoint x: 421, endPoint y: 324, distance: 89.6
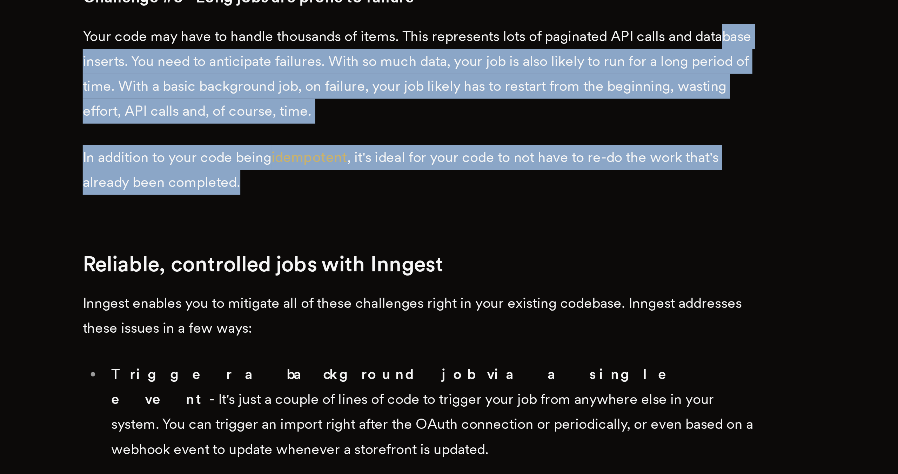
drag, startPoint x: 421, startPoint y: 324, endPoint x: 330, endPoint y: 268, distance: 106.3
click at [330, 268] on p "Your code may have to handle thousands of items. This represents lots of pagina…" at bounding box center [449, 277] width 267 height 39
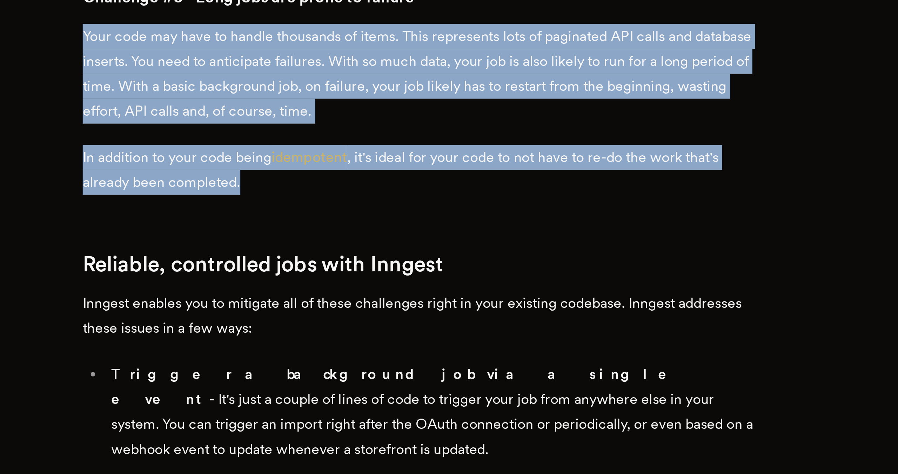
drag, startPoint x: 319, startPoint y: 261, endPoint x: 427, endPoint y: 322, distance: 123.5
click at [427, 322] on p "In addition to your code being idempotent , it's ideal for your code to not hav…" at bounding box center [449, 315] width 267 height 20
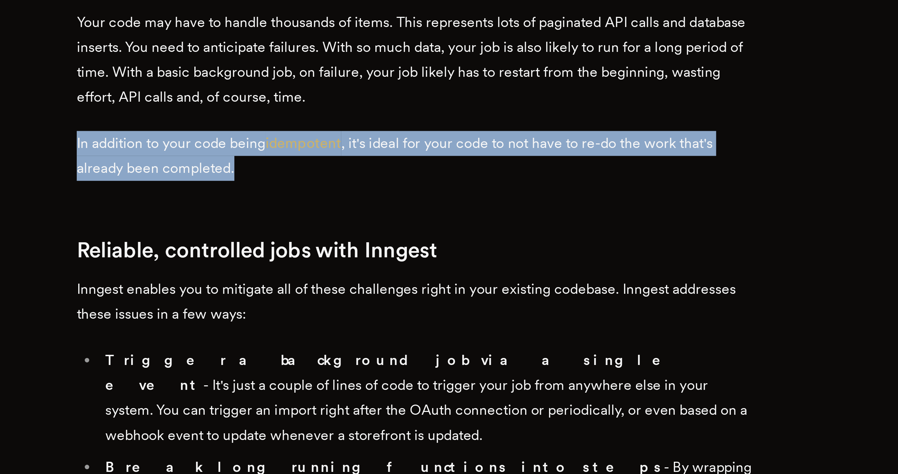
drag, startPoint x: 457, startPoint y: 324, endPoint x: 458, endPoint y: 287, distance: 37.2
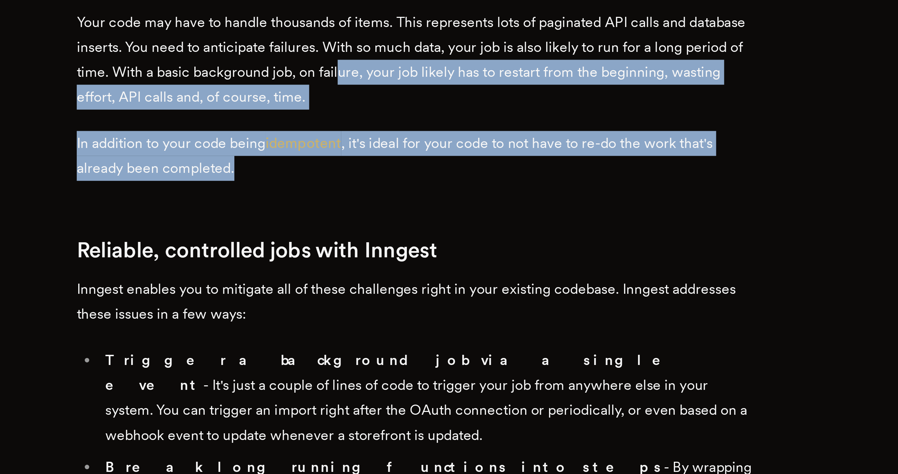
click at [458, 287] on p "Your code may have to handle thousands of items. This represents lots of pagina…" at bounding box center [449, 277] width 267 height 39
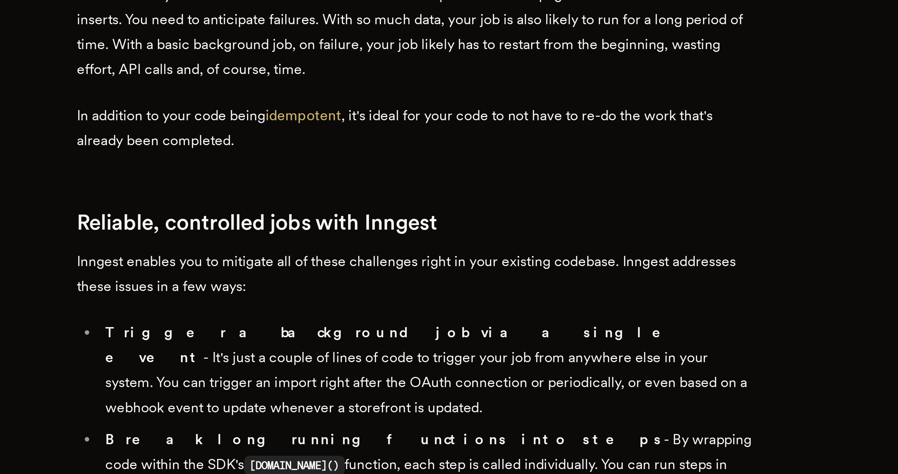
click at [455, 320] on p "In addition to your code being idempotent , it's ideal for your code to not hav…" at bounding box center [449, 315] width 267 height 20
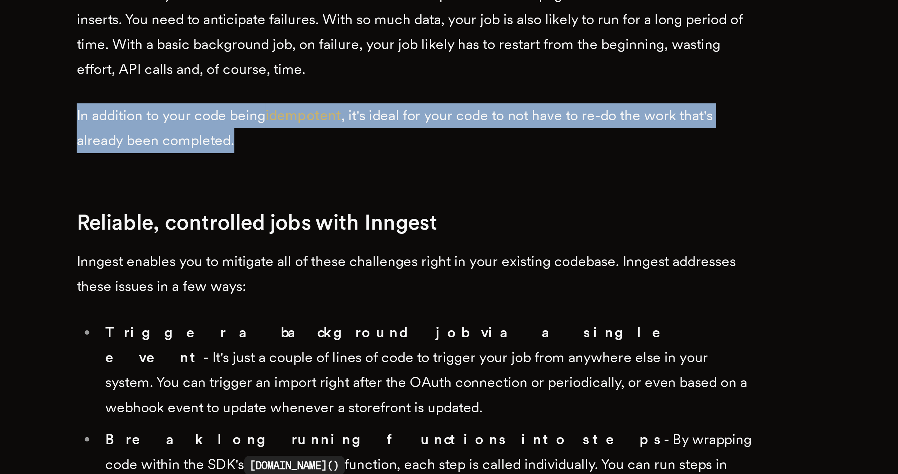
drag, startPoint x: 456, startPoint y: 324, endPoint x: 456, endPoint y: 299, distance: 24.9
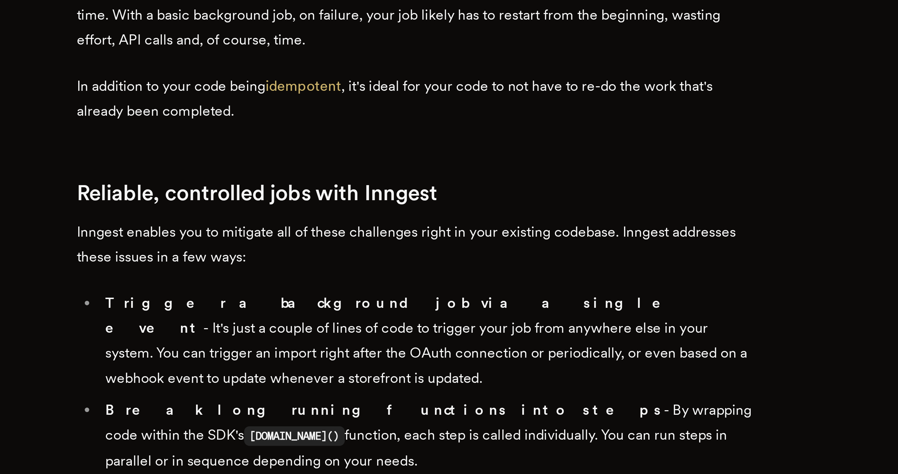
click at [459, 322] on p "In addition to your code being idempotent , it's ideal for your code to not hav…" at bounding box center [449, 315] width 267 height 20
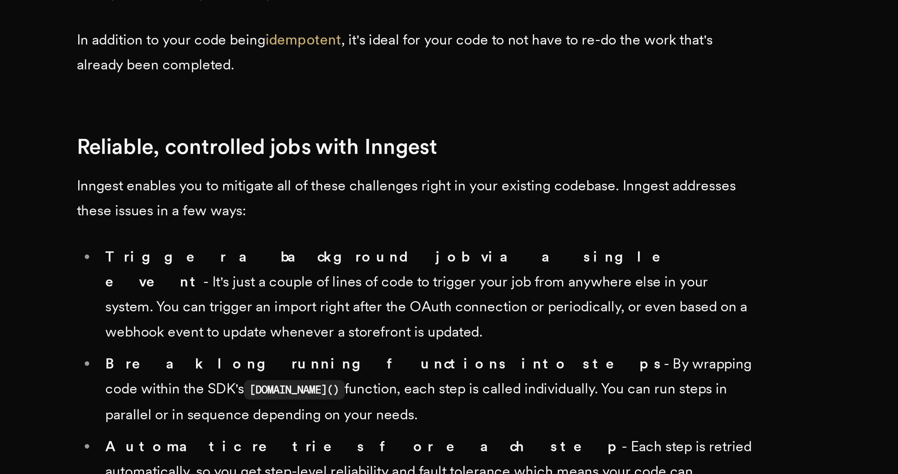
scroll to position [488, 0]
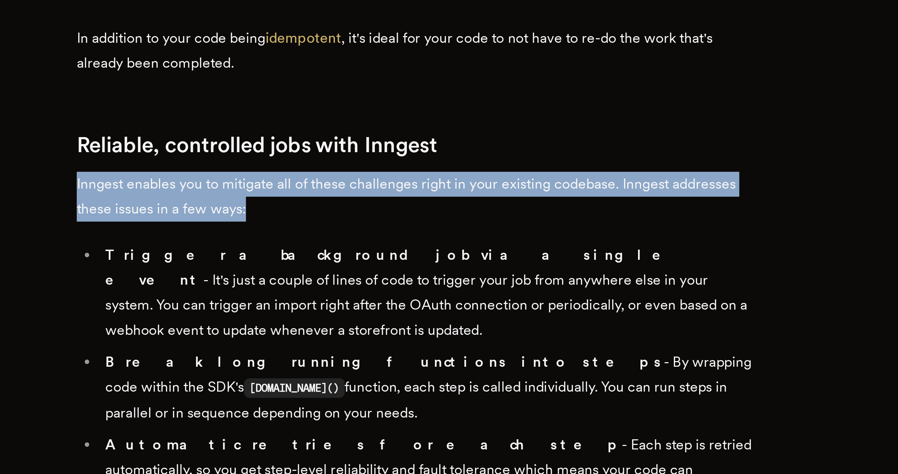
drag, startPoint x: 458, startPoint y: 352, endPoint x: 458, endPoint y: 382, distance: 30.9
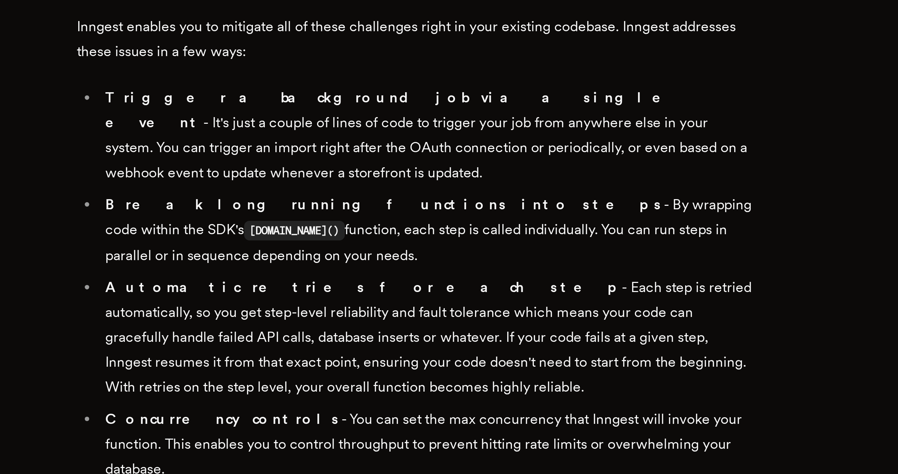
scroll to position [551, 0]
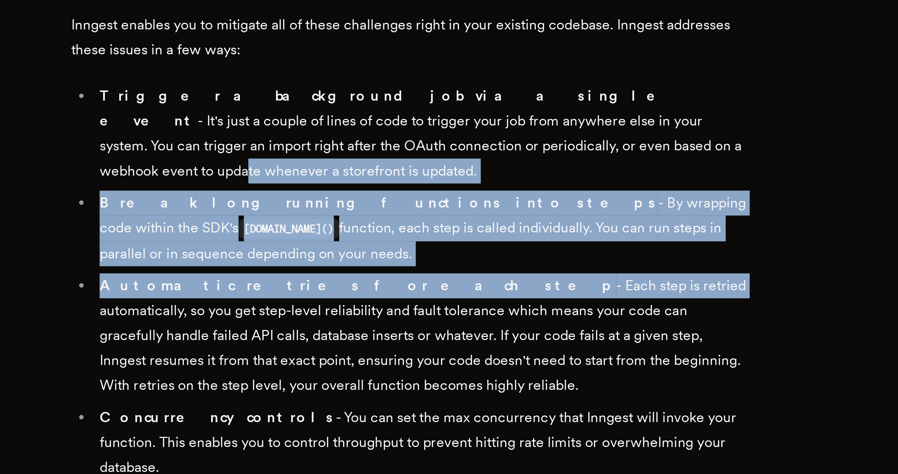
drag, startPoint x: 461, startPoint y: 387, endPoint x: 464, endPoint y: 341, distance: 46.1
click at [464, 341] on ul "Trigger a background job via a single event - It's just a couple of lines of co…" at bounding box center [449, 398] width 267 height 156
click at [464, 341] on li "Trigger a background job via a single event - It's just a couple of lines of co…" at bounding box center [454, 339] width 258 height 39
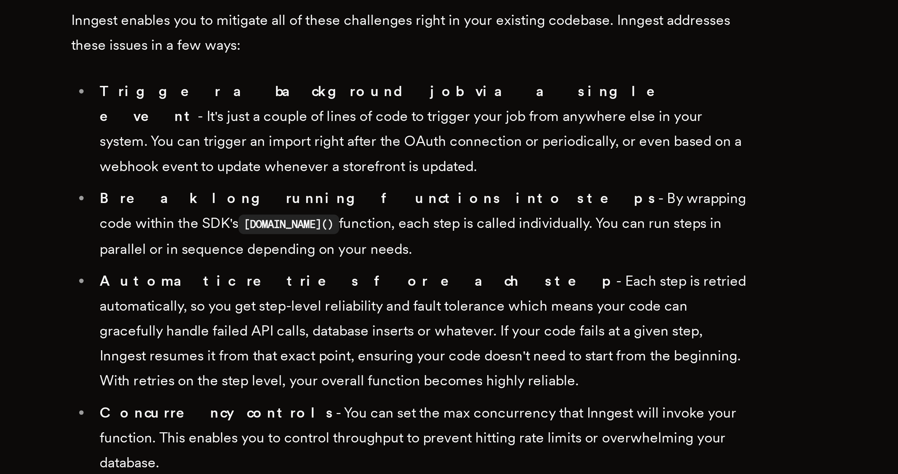
scroll to position [554, 0]
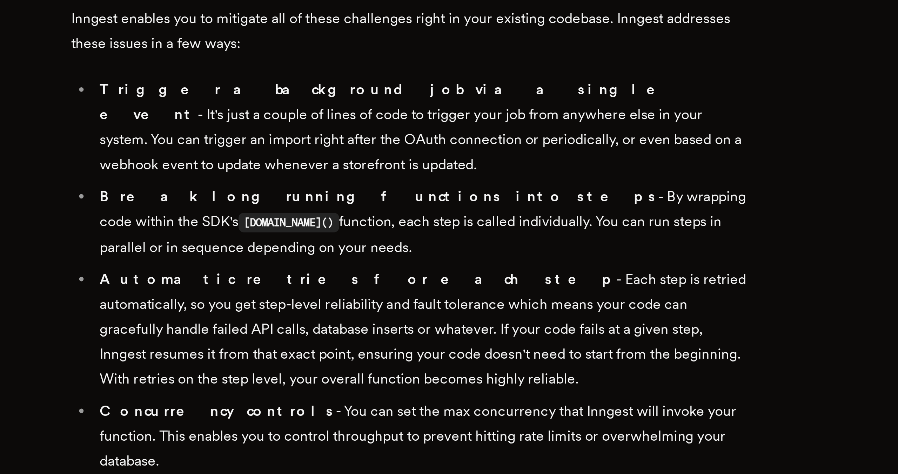
click at [452, 378] on li "Break long running functions into steps - By wrapping code within the SDK's ste…" at bounding box center [454, 375] width 258 height 30
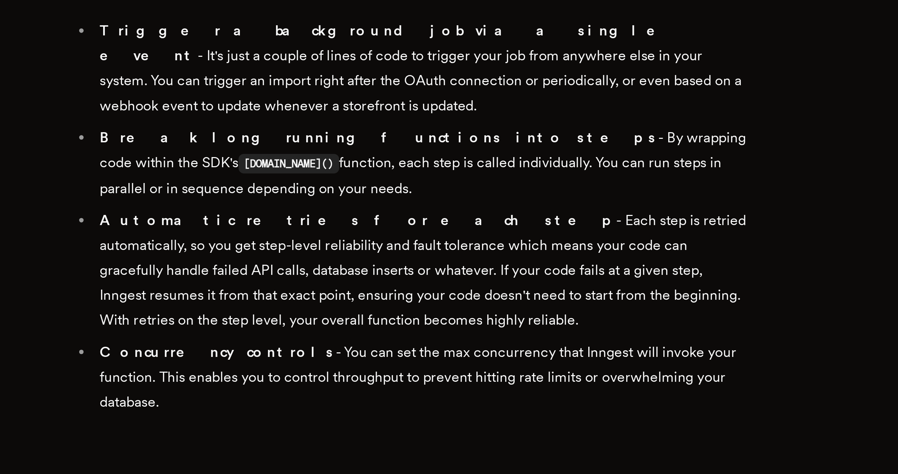
scroll to position [578, 0]
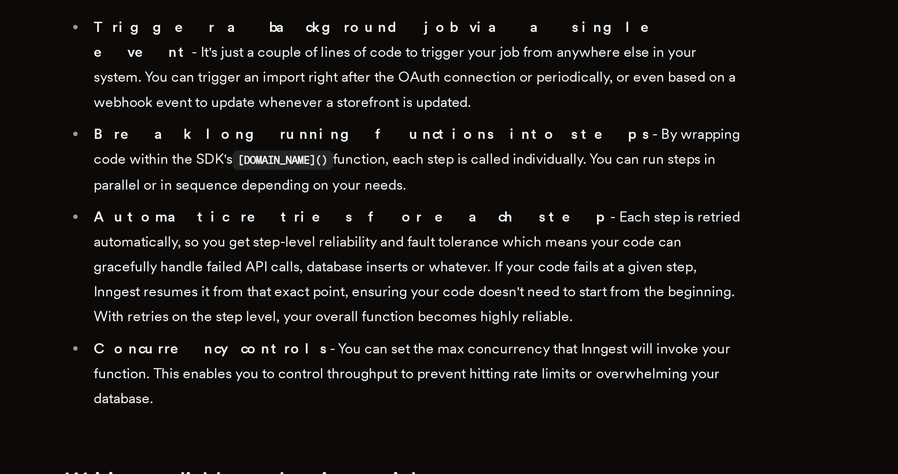
click at [453, 390] on li "Automatic retries for each step - Each step is retried automatically, so you ge…" at bounding box center [454, 392] width 258 height 49
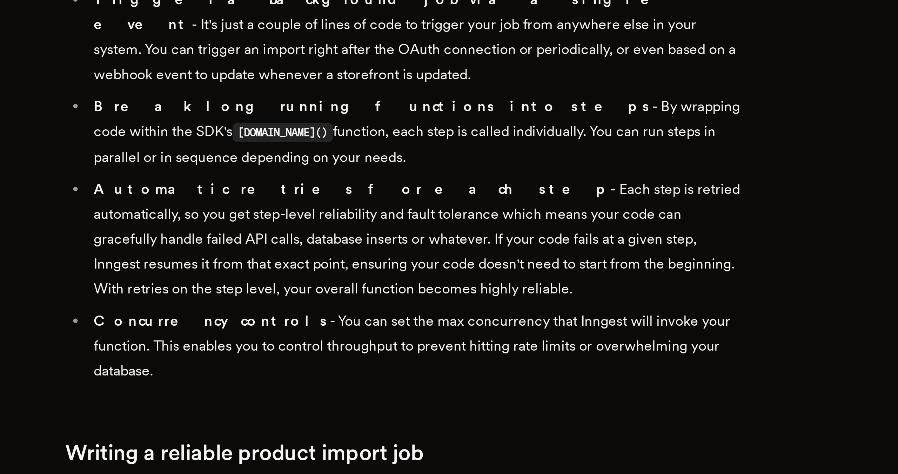
scroll to position [591, 0]
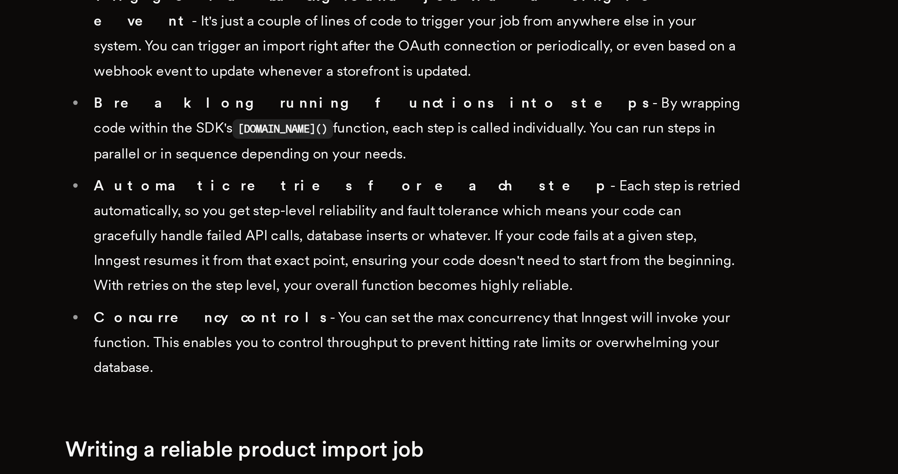
click at [462, 384] on li "Automatic retries for each step - Each step is retried automatically, so you ge…" at bounding box center [454, 380] width 258 height 49
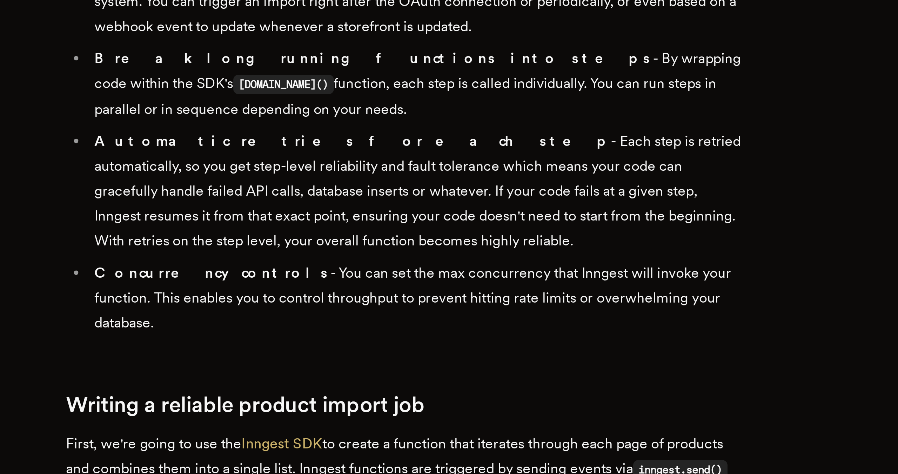
scroll to position [610, 0]
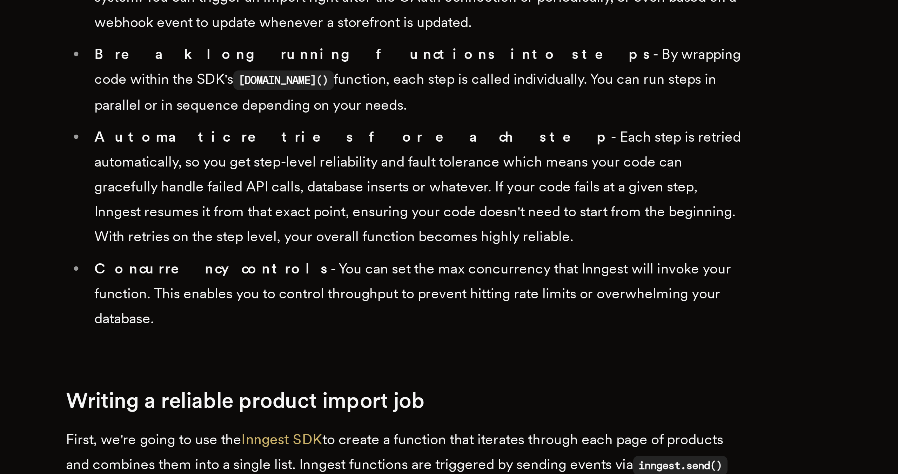
click at [454, 345] on li "Automatic retries for each step - Each step is retried automatically, so you ge…" at bounding box center [454, 360] width 258 height 49
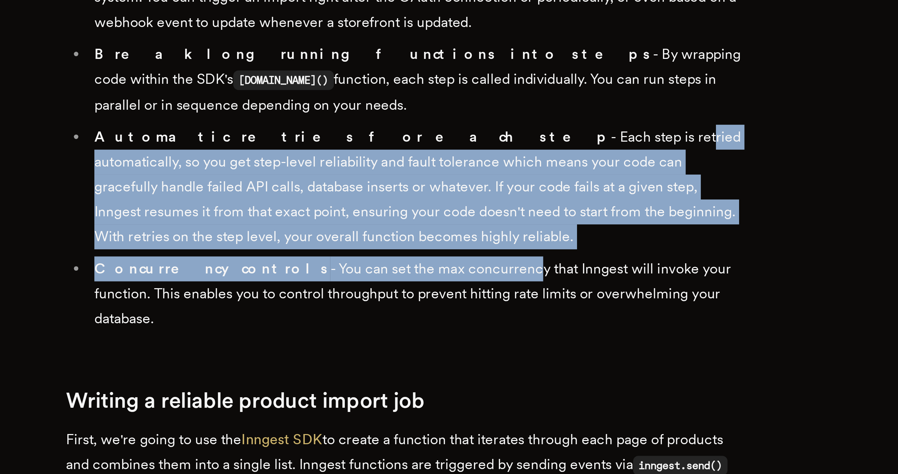
drag, startPoint x: 449, startPoint y: 329, endPoint x: 468, endPoint y: 383, distance: 56.4
click at [468, 383] on ul "Trigger a background job via a single event - It's just a couple of lines of co…" at bounding box center [449, 340] width 267 height 156
click at [468, 388] on li "Concurrency controls - You can set the max concurrency that Inngest will invoke…" at bounding box center [454, 402] width 258 height 29
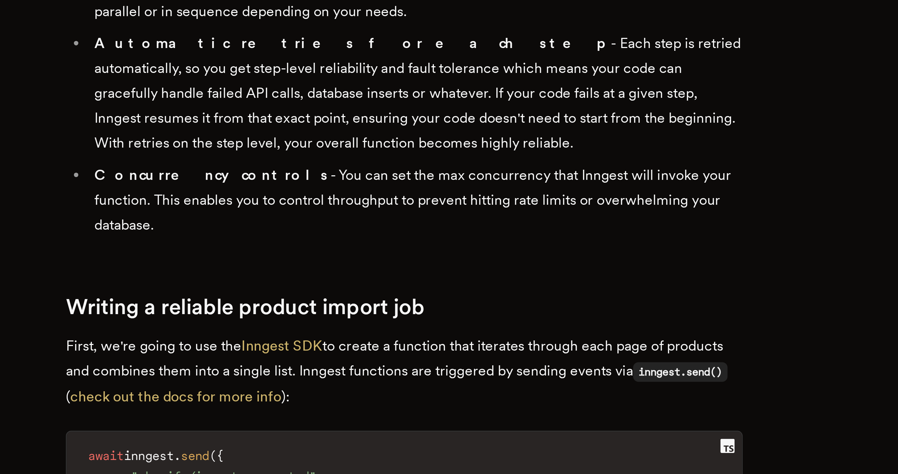
scroll to position [648, 0]
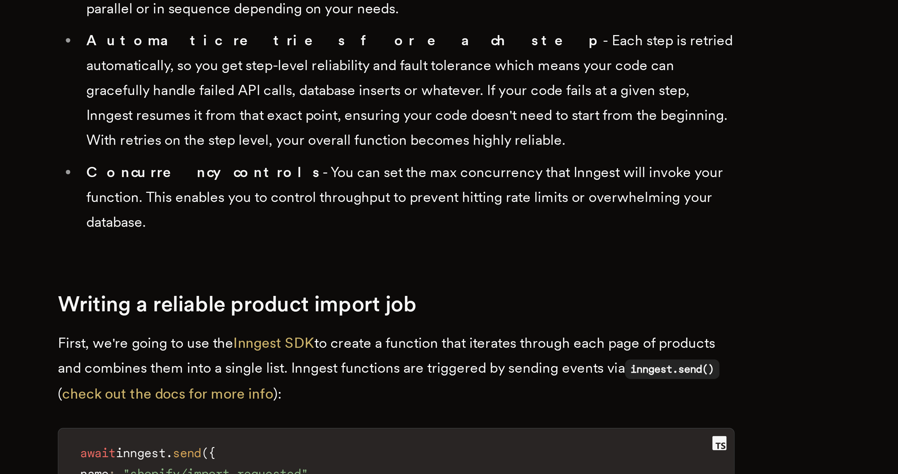
drag, startPoint x: 445, startPoint y: 363, endPoint x: 448, endPoint y: 334, distance: 29.3
click at [448, 334] on li "Automatic retries for each step - Each step is retried automatically, so you ge…" at bounding box center [454, 323] width 258 height 49
drag, startPoint x: 448, startPoint y: 334, endPoint x: 446, endPoint y: 325, distance: 9.2
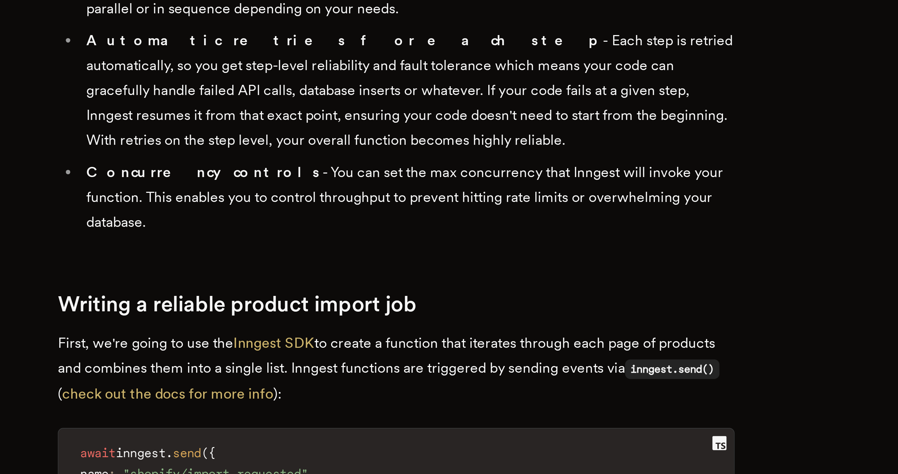
click at [446, 326] on li "Automatic retries for each step - Each step is retried automatically, so you ge…" at bounding box center [454, 323] width 258 height 49
click at [446, 325] on li "Automatic retries for each step - Each step is retried automatically, so you ge…" at bounding box center [454, 323] width 258 height 49
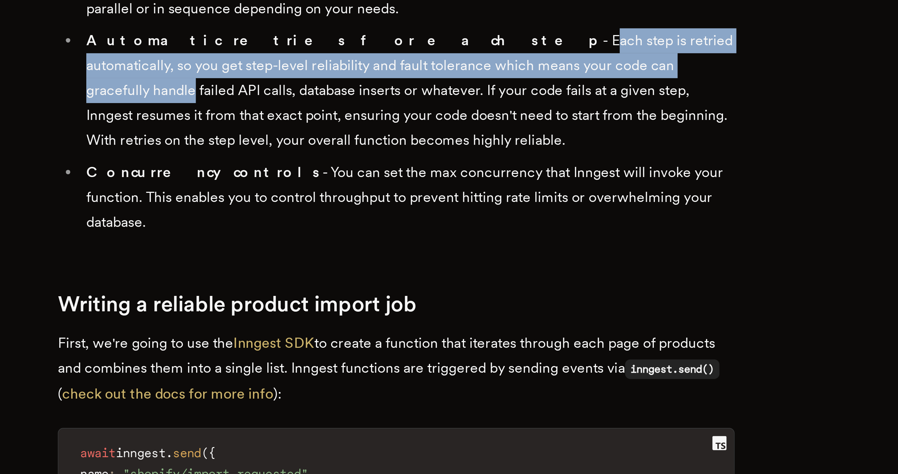
drag, startPoint x: 416, startPoint y: 293, endPoint x: 487, endPoint y: 305, distance: 72.6
click at [487, 305] on li "Automatic retries for each step - Each step is retried automatically, so you ge…" at bounding box center [454, 323] width 258 height 49
drag, startPoint x: 370, startPoint y: 315, endPoint x: 402, endPoint y: 335, distance: 38.0
click at [402, 335] on li "Automatic retries for each step - Each step is retried automatically, so you ge…" at bounding box center [454, 323] width 258 height 49
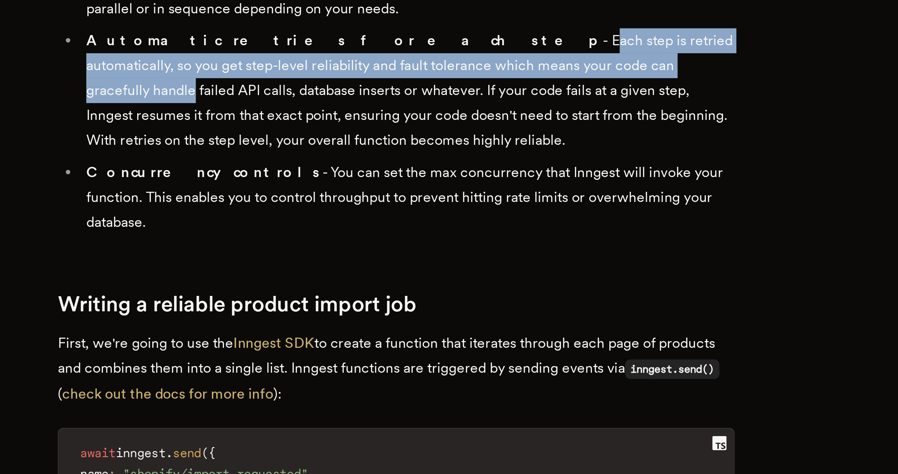
click at [402, 335] on li "Automatic retries for each step - Each step is retried automatically, so you ge…" at bounding box center [454, 323] width 258 height 49
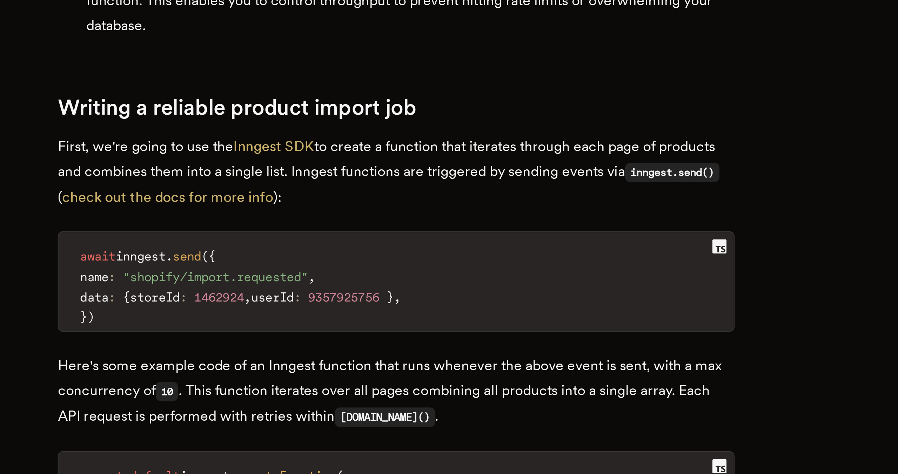
scroll to position [729, 0]
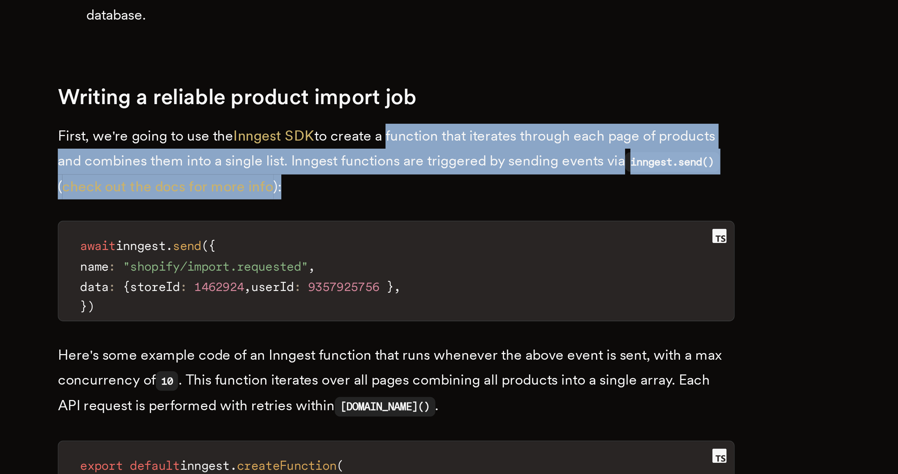
drag, startPoint x: 451, startPoint y: 349, endPoint x: 448, endPoint y: 321, distance: 27.5
click at [448, 336] on p "First, we're going to use the Inngest SDK to create a function that iterates th…" at bounding box center [449, 351] width 267 height 30
drag, startPoint x: 444, startPoint y: 320, endPoint x: 471, endPoint y: 356, distance: 45.6
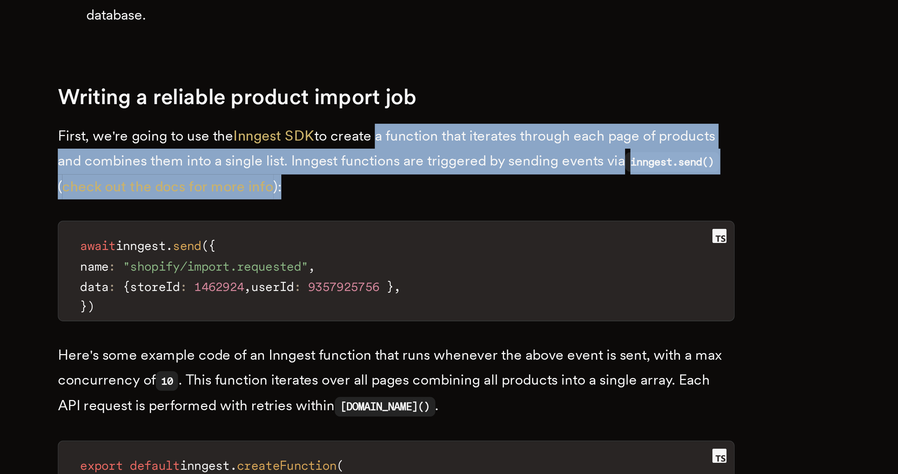
click at [471, 375] on pre "await inngest . send ( { name : "shopify/import.requested" , data : { storeId :…" at bounding box center [449, 394] width 266 height 39
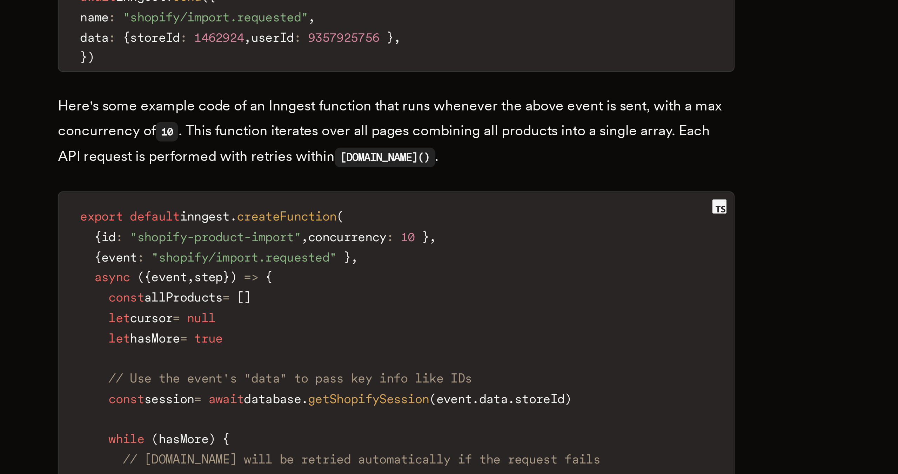
scroll to position [828, 0]
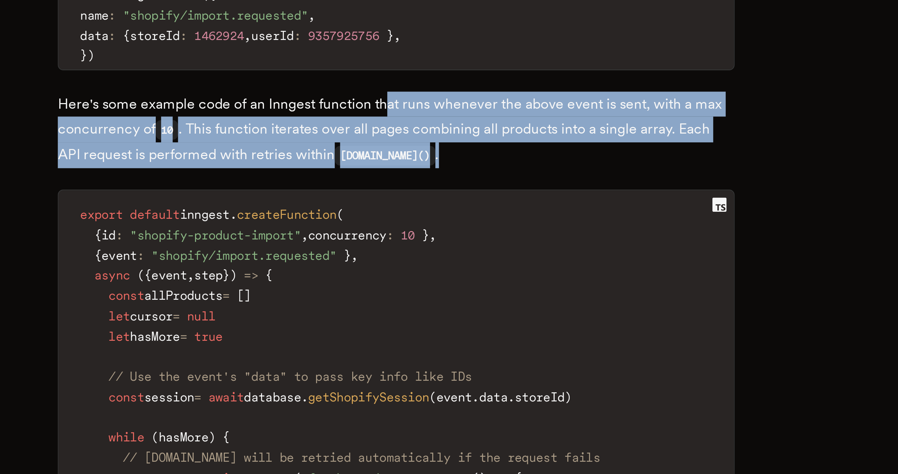
drag, startPoint x: 474, startPoint y: 326, endPoint x: 447, endPoint y: 307, distance: 32.5
click at [447, 324] on p "Here's some example code of an Inngest function that runs whenever the above ev…" at bounding box center [449, 339] width 267 height 30
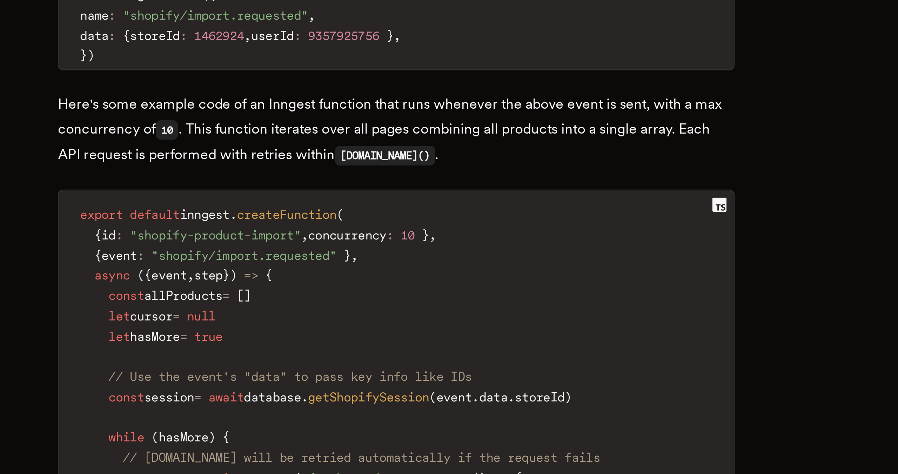
click at [446, 324] on p "Here's some example code of an Inngest function that runs whenever the above ev…" at bounding box center [449, 339] width 267 height 30
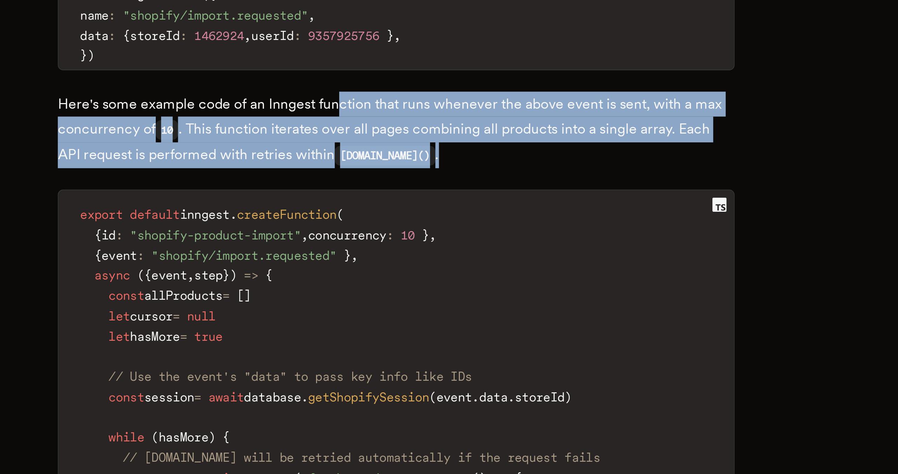
drag, startPoint x: 427, startPoint y: 313, endPoint x: 476, endPoint y: 333, distance: 53.4
click at [476, 333] on p "Here's some example code of an Inngest function that runs whenever the above ev…" at bounding box center [449, 339] width 267 height 30
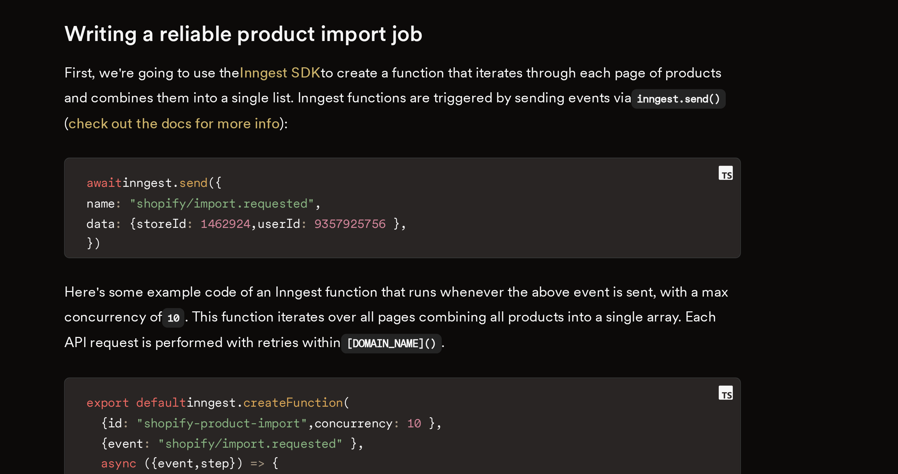
click at [474, 276] on pre "await inngest . send ( { name : "shopify/import.requested" , data : { storeId :…" at bounding box center [449, 295] width 266 height 39
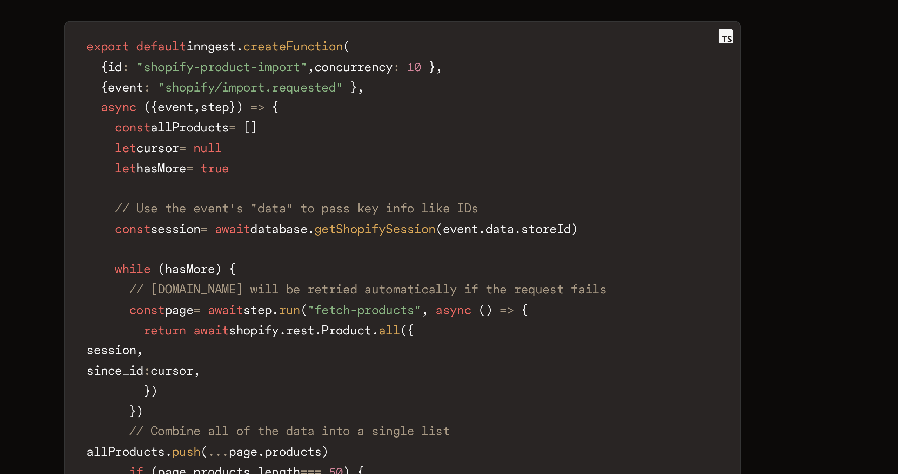
scroll to position [895, 0]
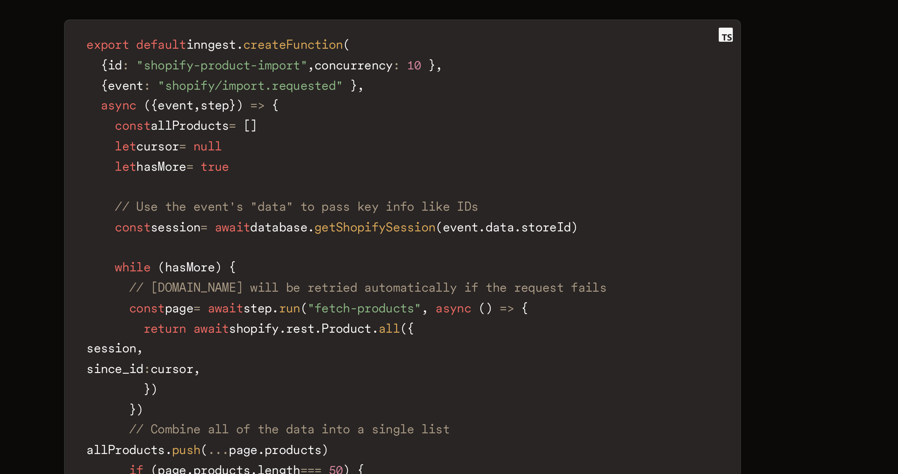
click at [474, 333] on code "export default inngest . createFunction ( { id : "shopify-product-import" , con…" at bounding box center [449, 425] width 266 height 250
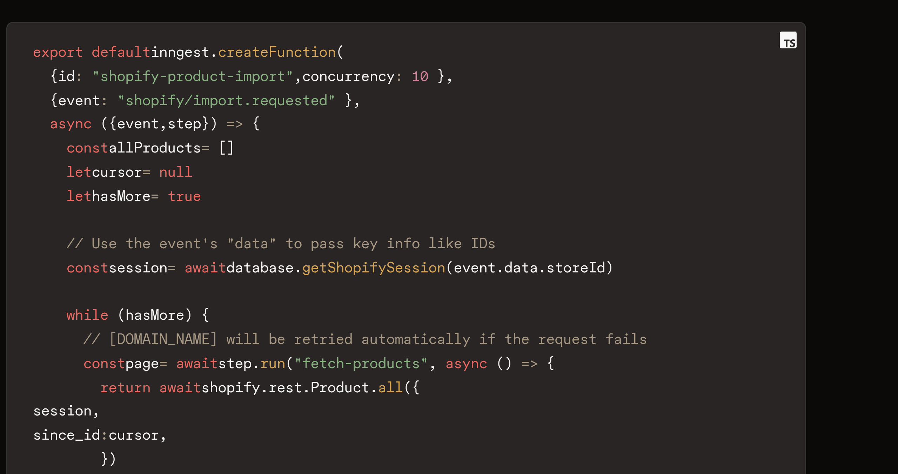
click at [462, 374] on span "getShopifySession" at bounding box center [438, 377] width 48 height 6
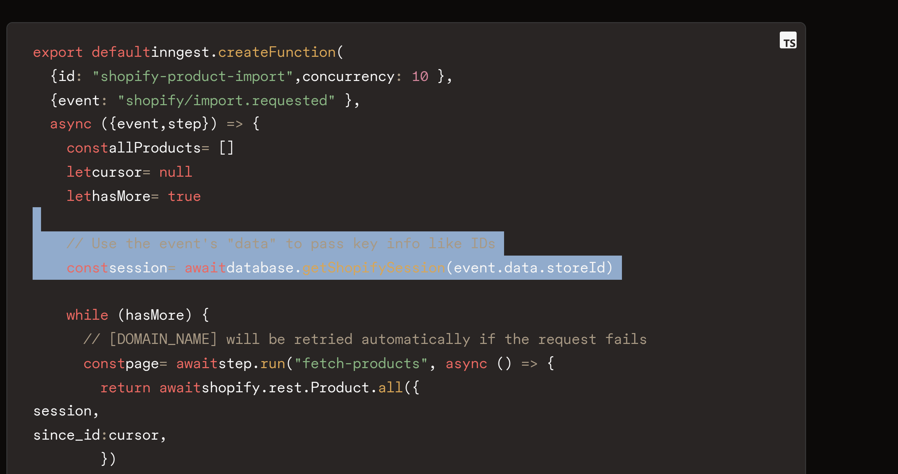
drag, startPoint x: 464, startPoint y: 364, endPoint x: 448, endPoint y: 338, distance: 29.9
click at [448, 338] on code "export default inngest . createFunction ( { id : "shopify-product-import" , con…" at bounding box center [449, 425] width 266 height 250
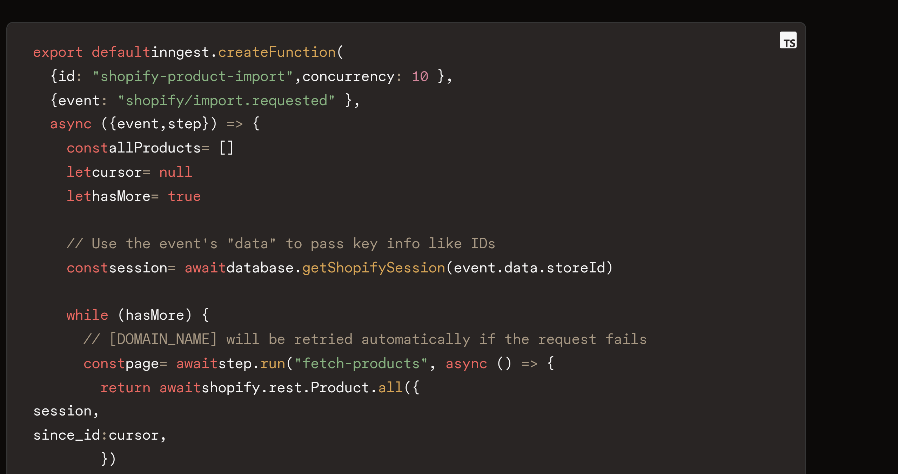
click at [448, 338] on code "export default inngest . createFunction ( { id : "shopify-product-import" , con…" at bounding box center [449, 425] width 266 height 250
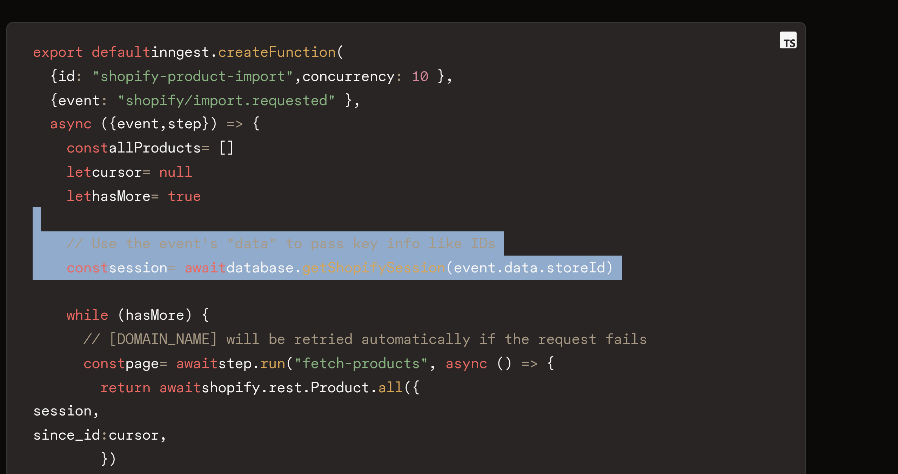
drag, startPoint x: 447, startPoint y: 343, endPoint x: 454, endPoint y: 369, distance: 27.3
click at [454, 369] on code "export default inngest . createFunction ( { id : "shopify-product-import" , con…" at bounding box center [449, 425] width 266 height 250
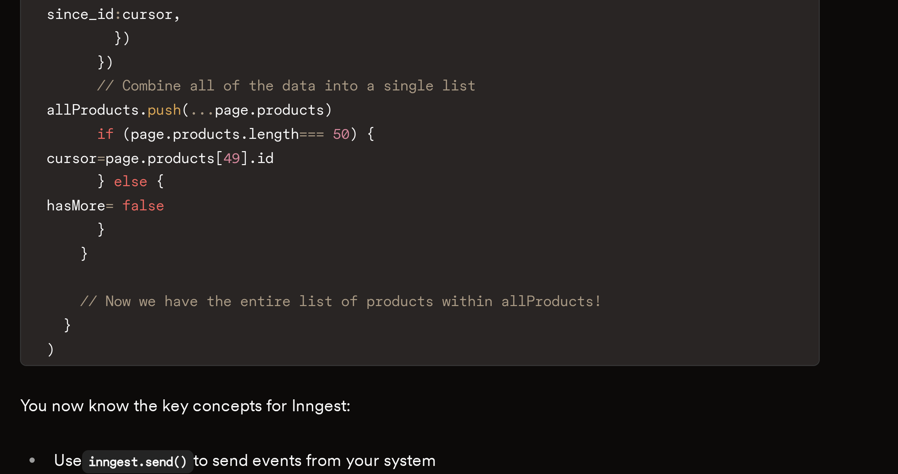
scroll to position [1011, 0]
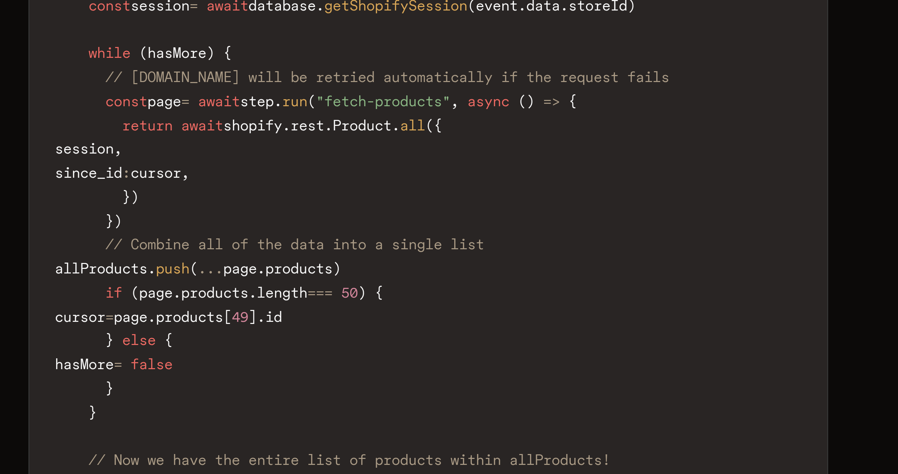
click at [462, 372] on code "export default inngest . createFunction ( { id : "shopify-product-import" , con…" at bounding box center [449, 310] width 266 height 250
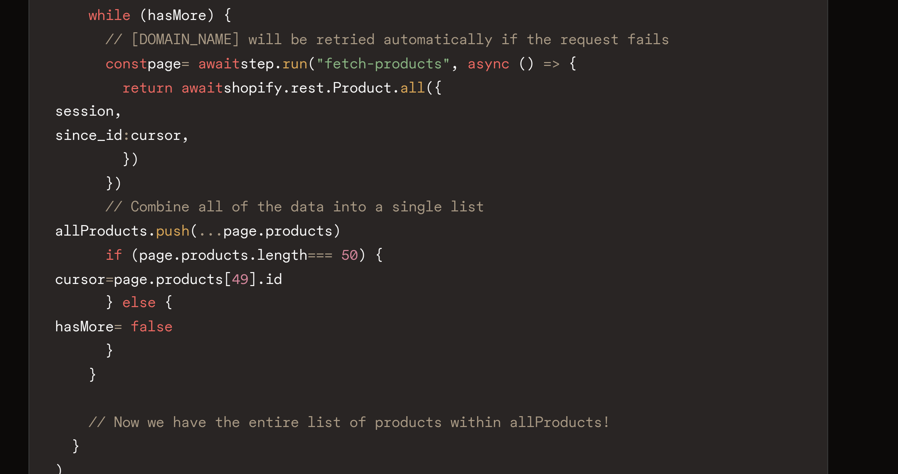
click at [462, 385] on code "export default inngest . createFunction ( { id : "shopify-product-import" , con…" at bounding box center [449, 310] width 266 height 250
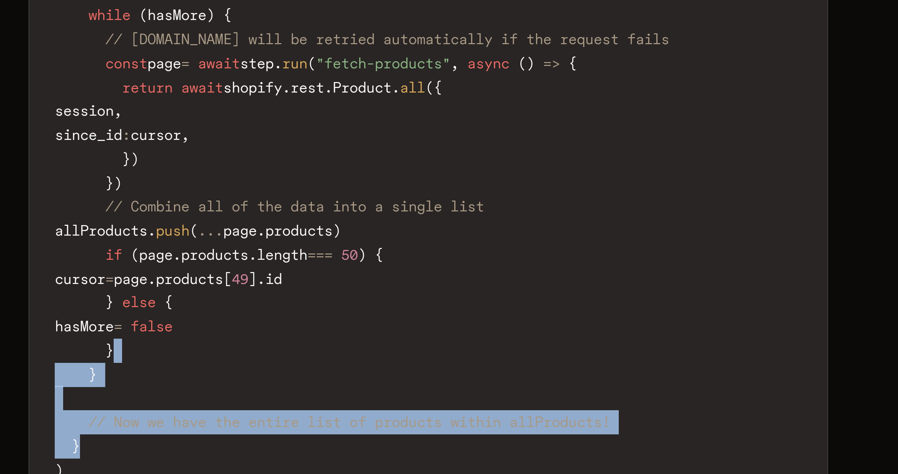
drag, startPoint x: 464, startPoint y: 398, endPoint x: 454, endPoint y: 372, distance: 27.9
click at [454, 372] on code "export default inngest . createFunction ( { id : "shopify-product-import" , con…" at bounding box center [449, 310] width 266 height 250
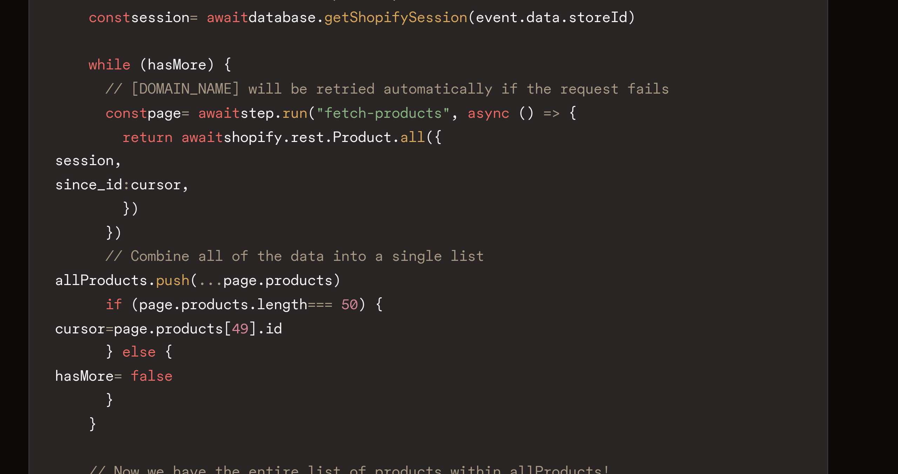
click at [364, 379] on span "false" at bounding box center [357, 382] width 14 height 6
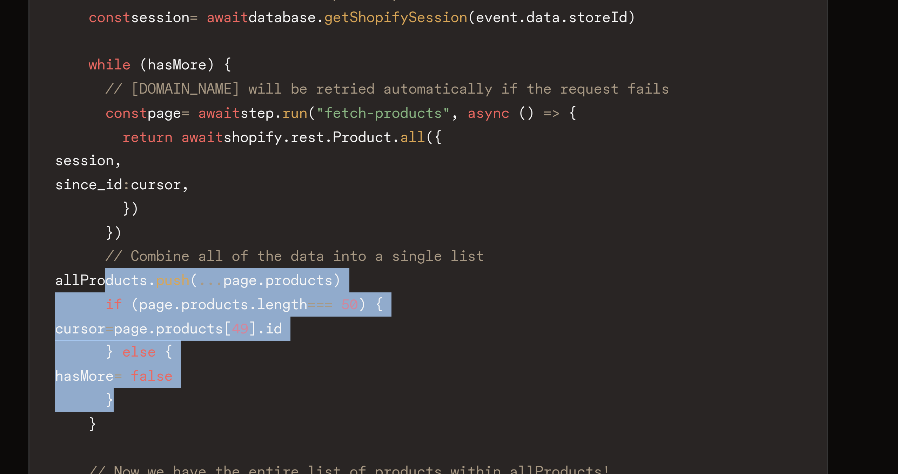
drag, startPoint x: 358, startPoint y: 369, endPoint x: 346, endPoint y: 331, distance: 40.2
click at [346, 331] on code "export default inngest . createFunction ( { id : "shopify-product-import" , con…" at bounding box center [449, 310] width 266 height 250
click at [346, 347] on span "allProducts" at bounding box center [340, 350] width 31 height 6
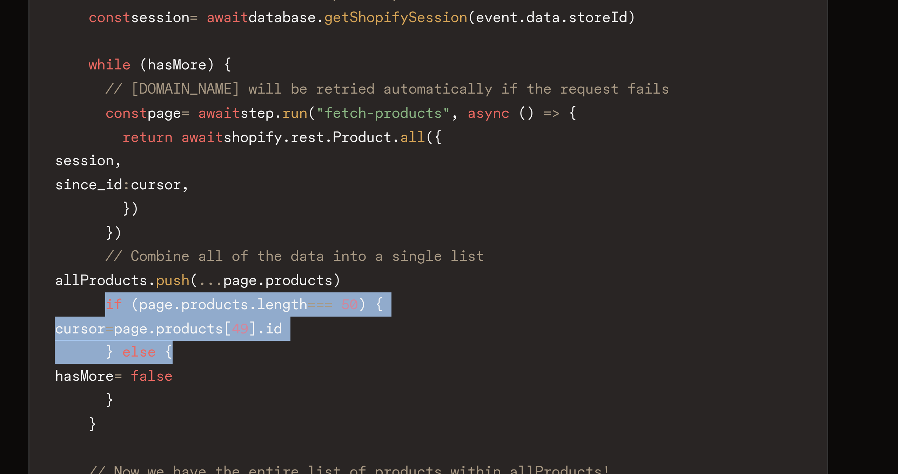
drag, startPoint x: 345, startPoint y: 336, endPoint x: 374, endPoint y: 353, distance: 34.3
click at [374, 353] on code "export default inngest . createFunction ( { id : "shopify-product-import" , con…" at bounding box center [449, 310] width 266 height 250
drag, startPoint x: 374, startPoint y: 353, endPoint x: 327, endPoint y: 339, distance: 49.4
click at [327, 339] on code "export default inngest . createFunction ( { id : "shopify-product-import" , con…" at bounding box center [449, 310] width 266 height 250
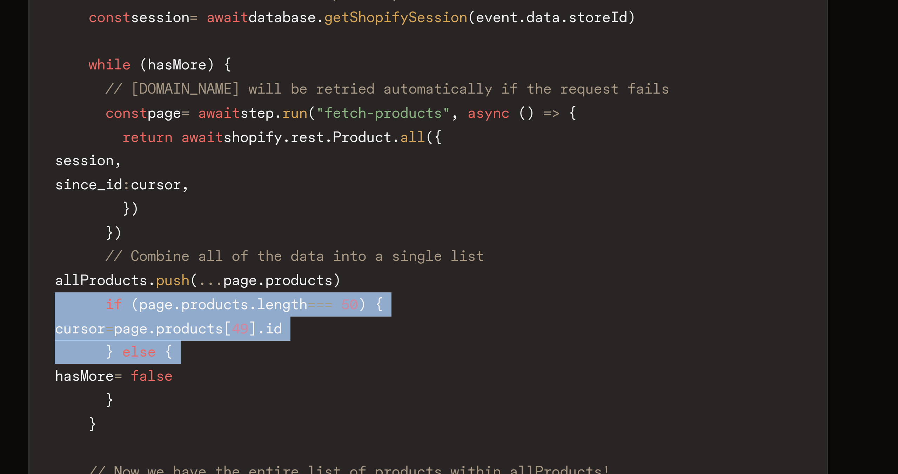
click at [327, 355] on span at bounding box center [333, 358] width 17 height 6
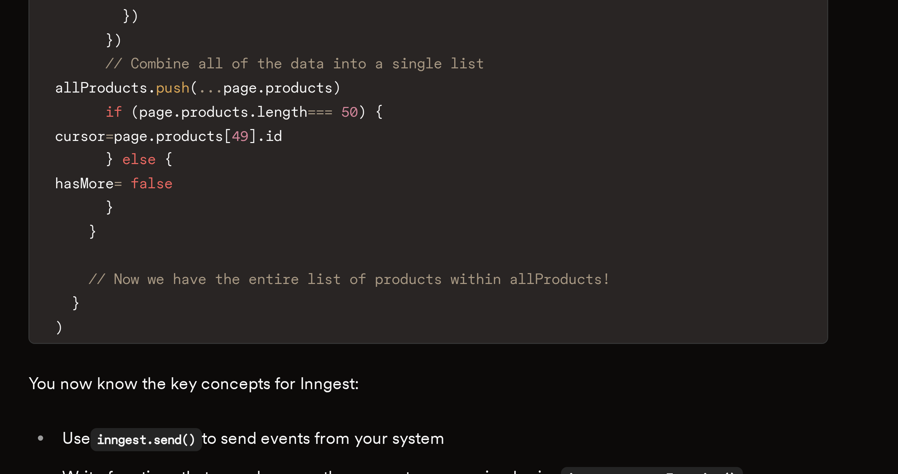
scroll to position [1015, 0]
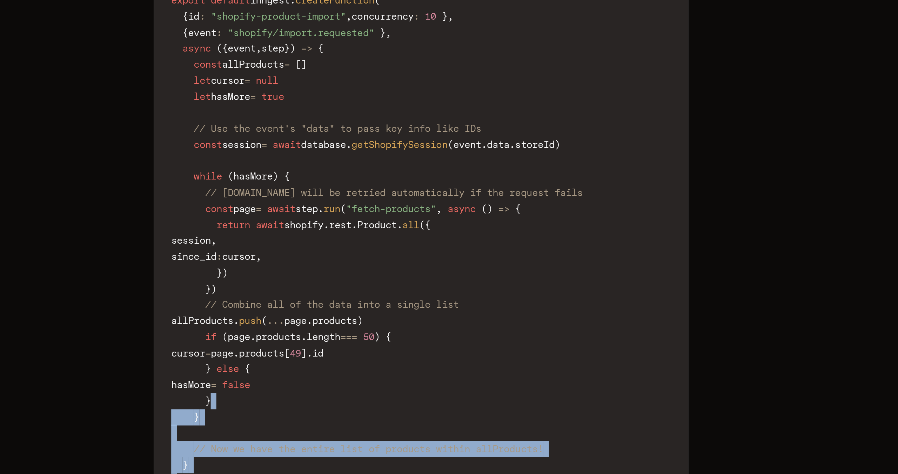
drag, startPoint x: 437, startPoint y: 402, endPoint x: 440, endPoint y: 362, distance: 39.5
click at [440, 362] on code "export default inngest . createFunction ( { id : "shopify-product-import" , con…" at bounding box center [449, 305] width 266 height 250
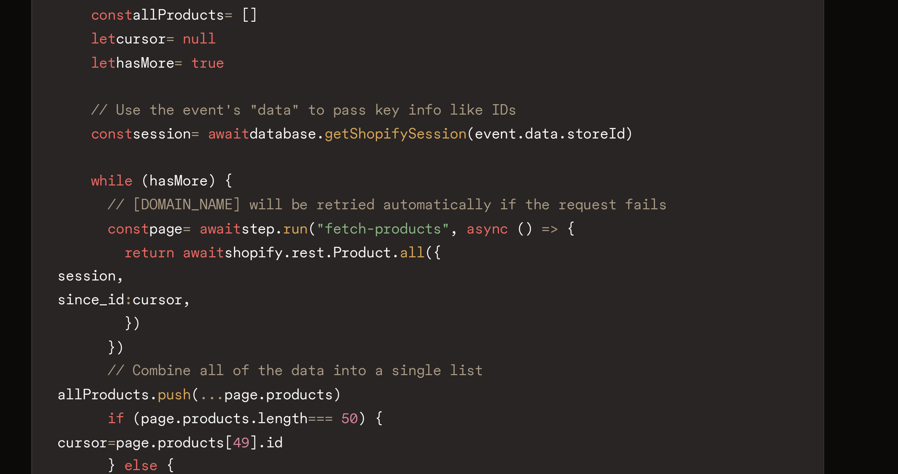
click at [369, 254] on span "session" at bounding box center [360, 257] width 20 height 6
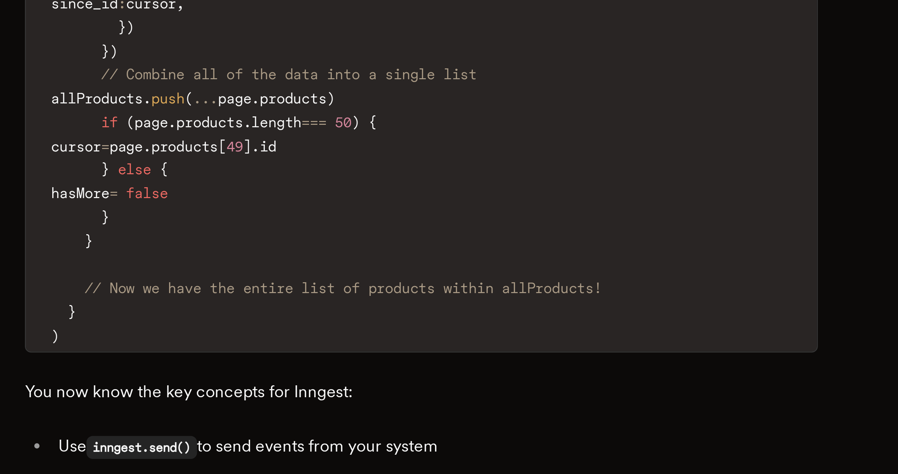
click at [436, 402] on code "export default inngest . createFunction ( { id : "shopify-product-import" , con…" at bounding box center [449, 305] width 266 height 250
click at [450, 409] on code "export default inngest . createFunction ( { id : "shopify-product-import" , con…" at bounding box center [449, 305] width 266 height 250
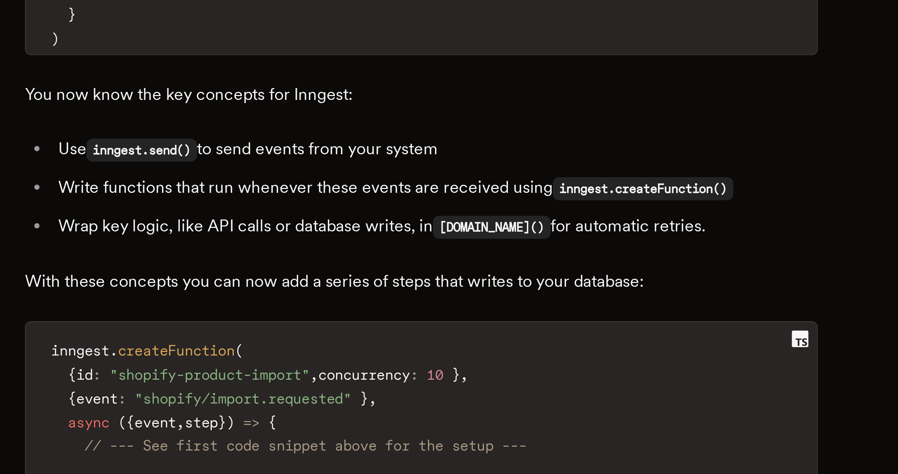
scroll to position [1113, 0]
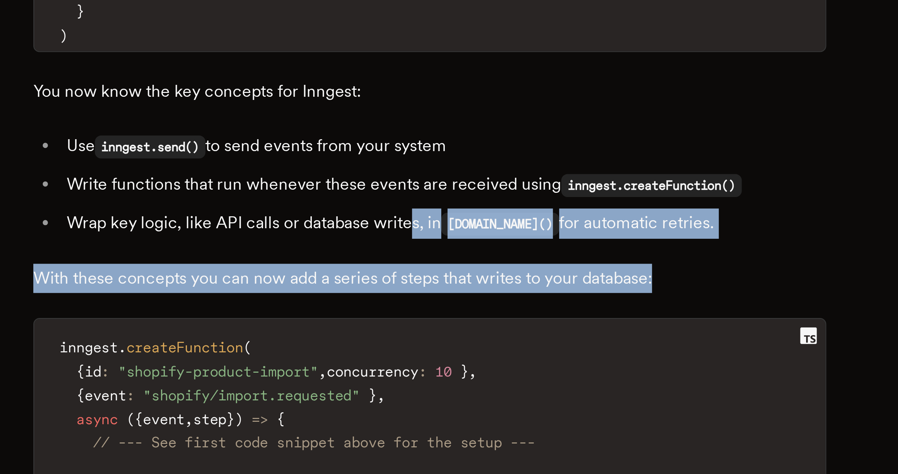
drag, startPoint x: 449, startPoint y: 400, endPoint x: 445, endPoint y: 372, distance: 28.4
click at [445, 372] on div "Reliably and efficiently importing thousands of products from e-commerce APIs i…" at bounding box center [449, 390] width 267 height 2409
click at [445, 385] on li "Wrap key logic, like API calls or database writes, in step.run() for automatic …" at bounding box center [454, 390] width 258 height 10
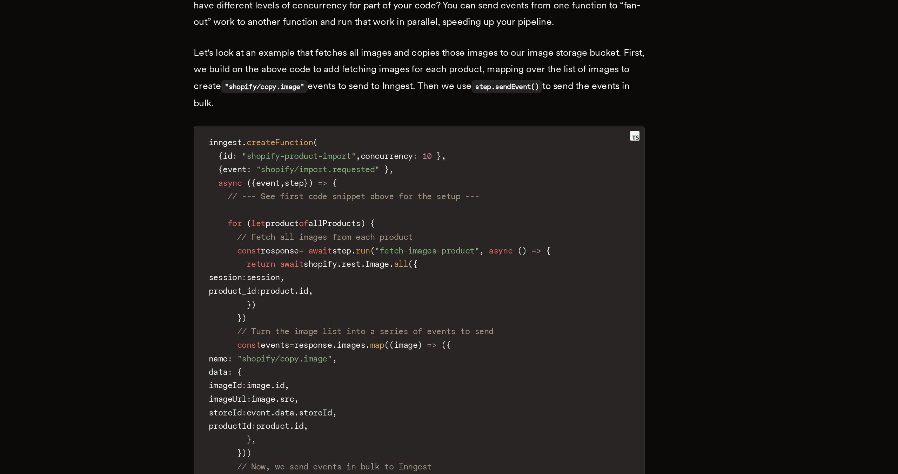
scroll to position [1819, 0]
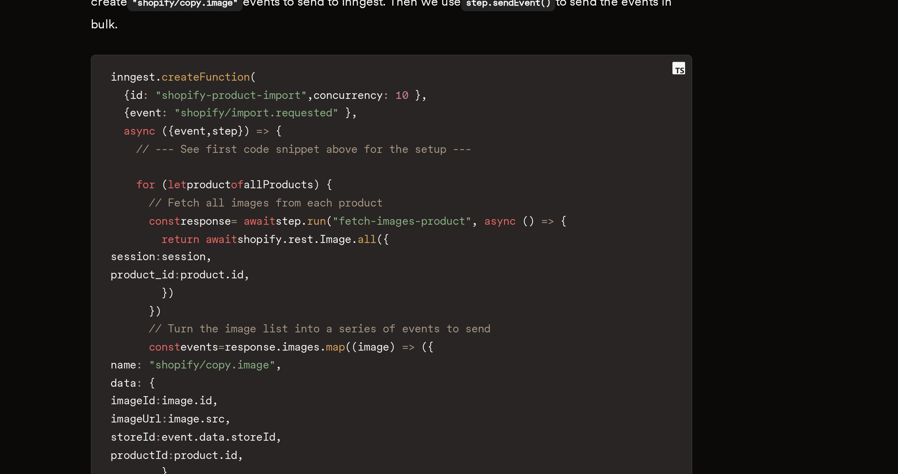
click at [431, 288] on span "}" at bounding box center [429, 291] width 3 height 6
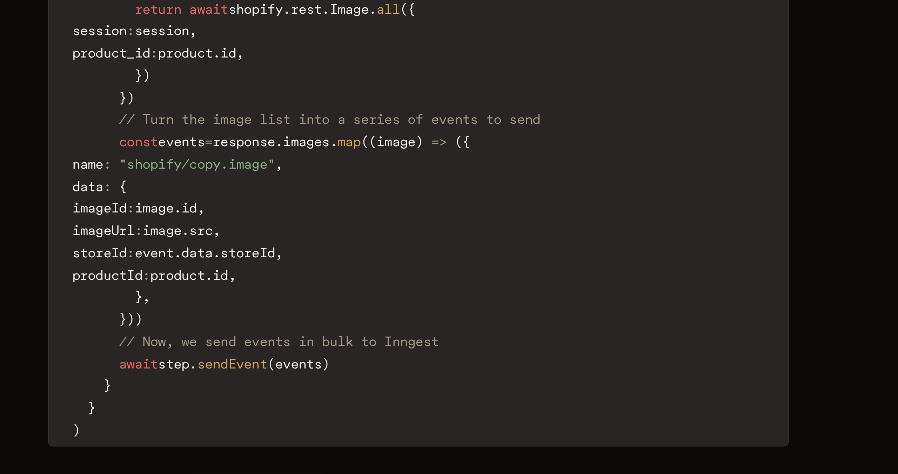
scroll to position [1862, 0]
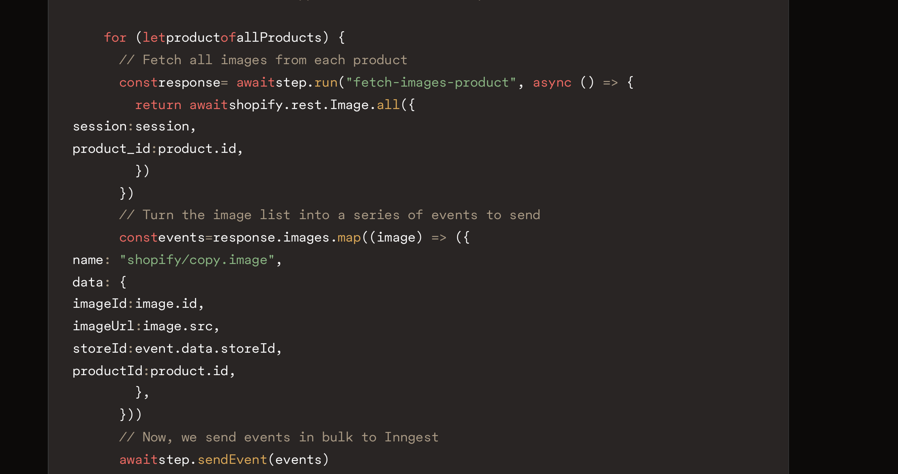
click at [441, 416] on code "inngest . createFunction ( { id : "shopify-product-import" , concurrency : 10 }…" at bounding box center [449, 345] width 266 height 234
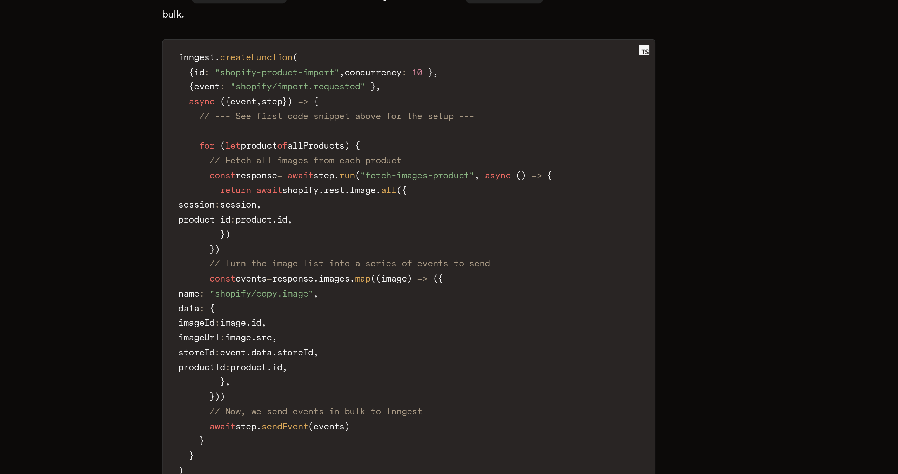
click at [375, 294] on span "response" at bounding box center [366, 297] width 22 height 6
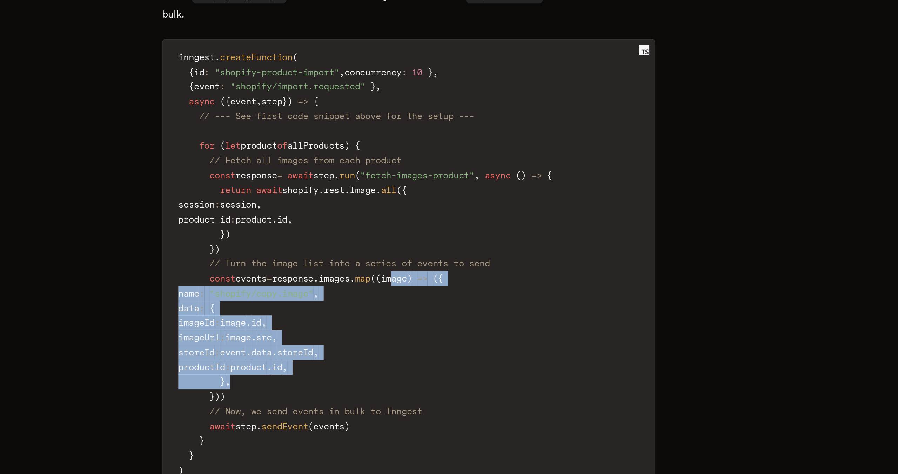
drag, startPoint x: 456, startPoint y: 330, endPoint x: 443, endPoint y: 390, distance: 61.0
click at [443, 390] on code "inngest . createFunction ( { id : "shopify-product-import" , concurrency : 10 }…" at bounding box center [449, 345] width 266 height 234
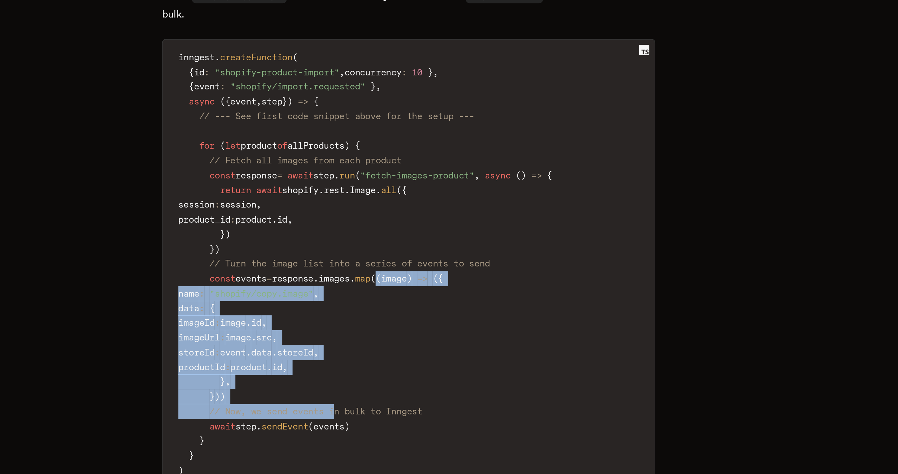
drag, startPoint x: 449, startPoint y: 330, endPoint x: 418, endPoint y: 401, distance: 77.8
click at [417, 402] on code "inngest . createFunction ( { id : "shopify-product-import" , concurrency : 10 }…" at bounding box center [449, 345] width 266 height 234
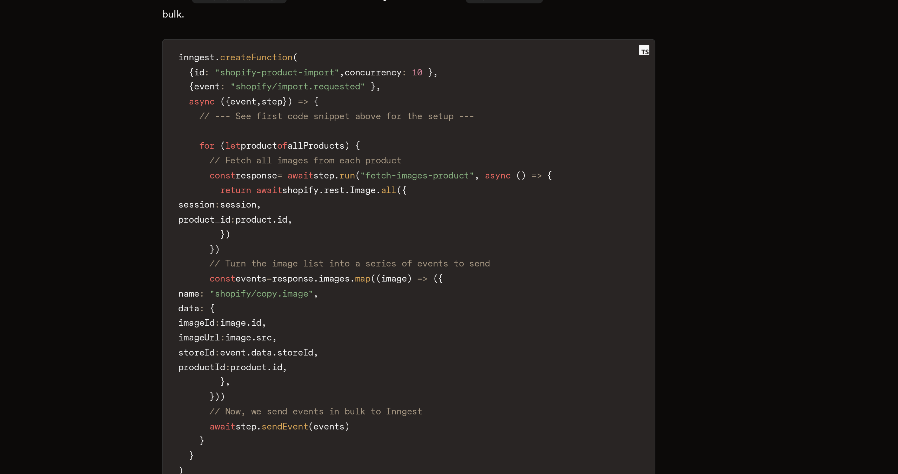
click at [418, 401] on code "inngest . createFunction ( { id : "shopify-product-import" , concurrency : 10 }…" at bounding box center [449, 345] width 266 height 234
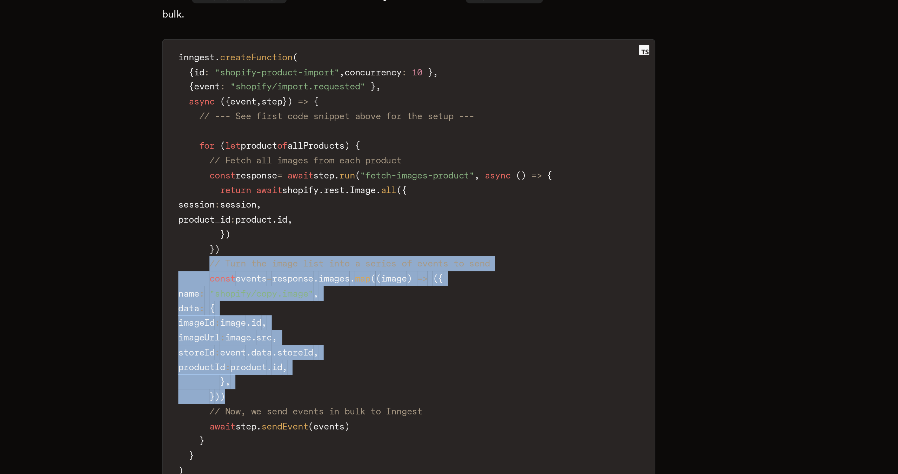
drag, startPoint x: 358, startPoint y: 394, endPoint x: 344, endPoint y: 327, distance: 68.4
click at [344, 327] on code "inngest . createFunction ( { id : "shopify-product-import" , concurrency : 10 }…" at bounding box center [449, 345] width 266 height 234
click at [341, 342] on span at bounding box center [333, 345] width 17 height 6
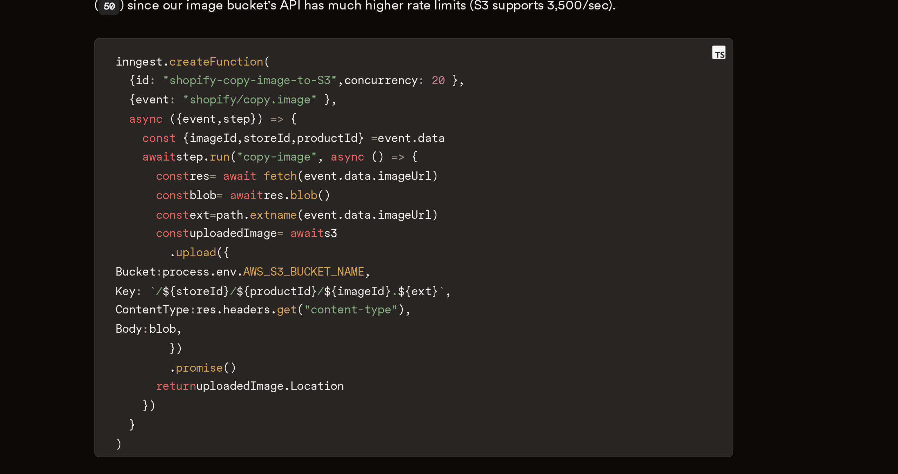
scroll to position [2068, 0]
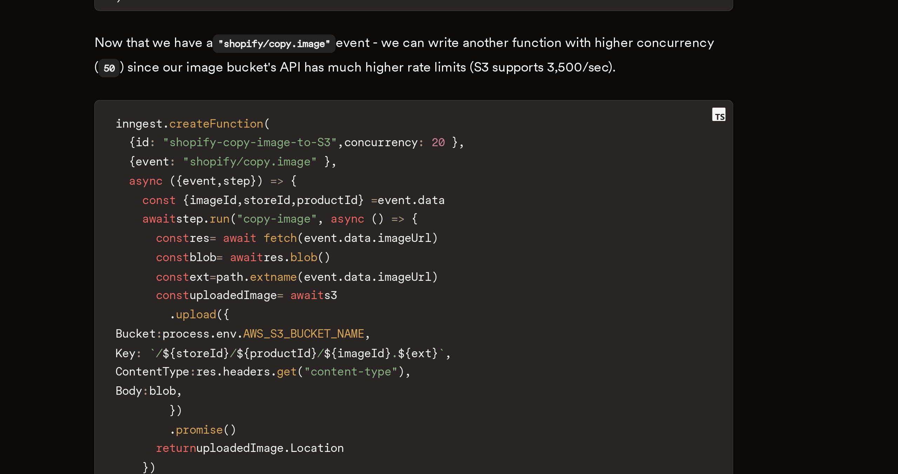
click at [396, 395] on code "inngest . createFunction ( { id : "shopify-copy-image-to-S3" , concurrency : 20…" at bounding box center [449, 383] width 266 height 171
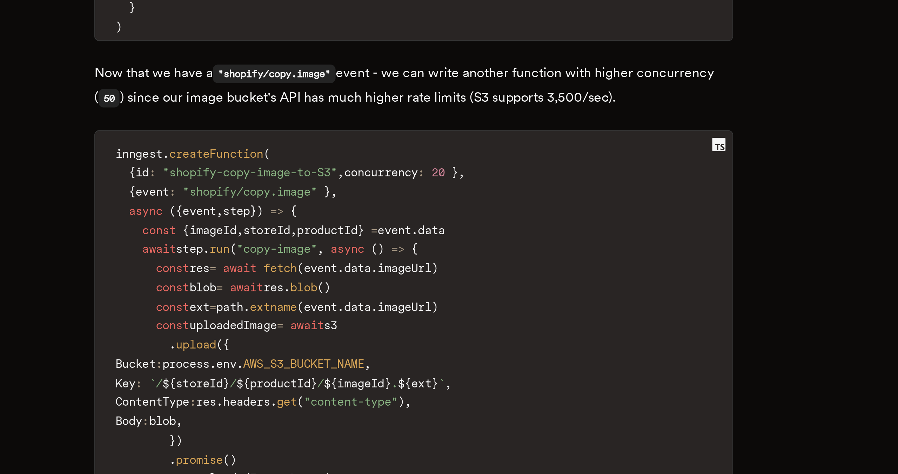
click at [446, 398] on code "inngest . createFunction ( { id : "shopify-copy-image-to-S3" , concurrency : 20…" at bounding box center [449, 383] width 266 height 171
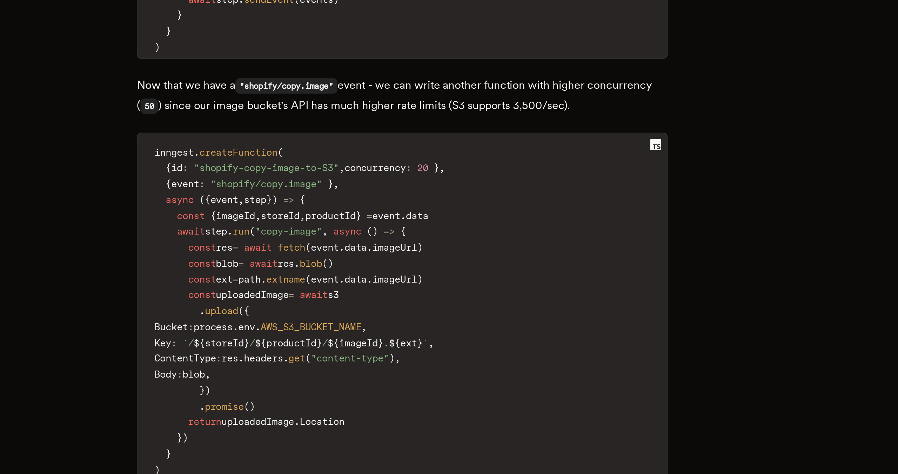
scroll to position [2058, 0]
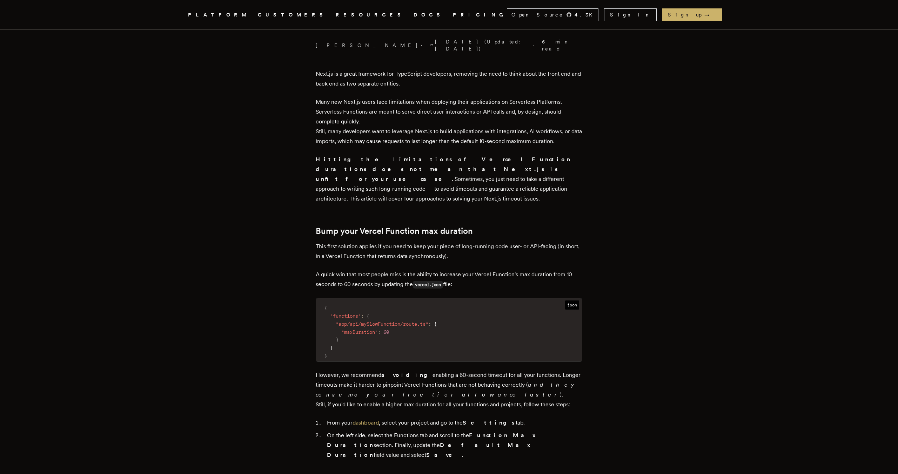
scroll to position [224, 0]
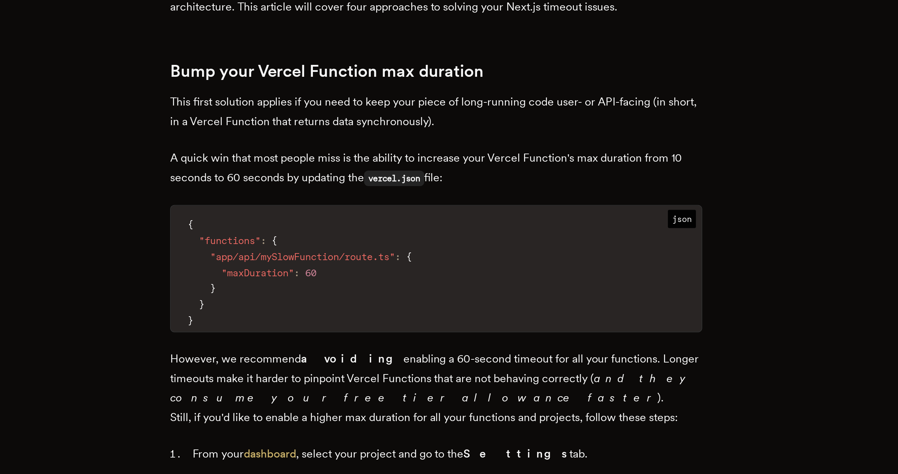
drag, startPoint x: 466, startPoint y: 265, endPoint x: 422, endPoint y: 244, distance: 49.4
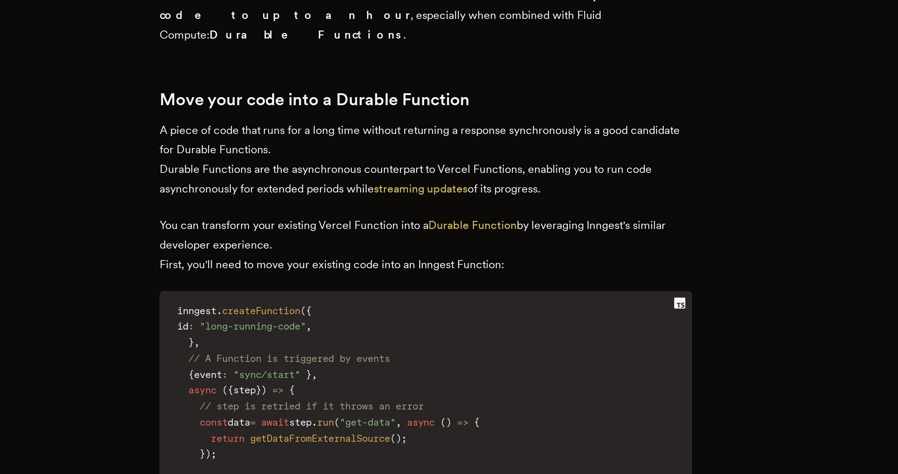
scroll to position [735, 0]
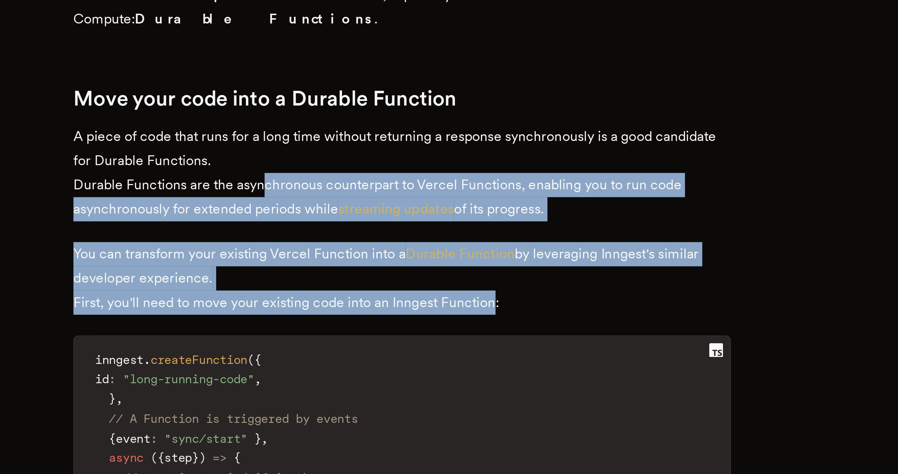
drag, startPoint x: 391, startPoint y: 255, endPoint x: 486, endPoint y: 305, distance: 106.7
click at [486, 305] on div "Next.js is a great framework for TypeScript developers, removing the need to th…" at bounding box center [449, 383] width 267 height 1657
click at [486, 324] on p "You can transform your existing Vercel Function into a Durable Function by leve…" at bounding box center [449, 338] width 267 height 29
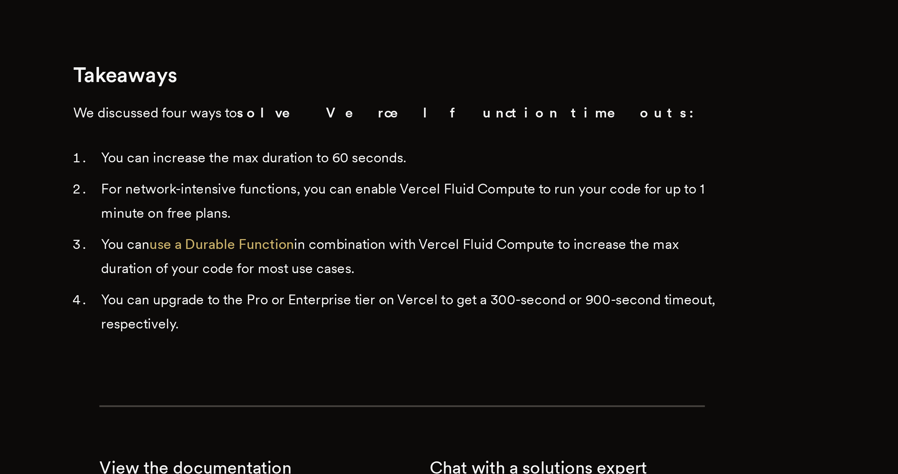
scroll to position [1531, 0]
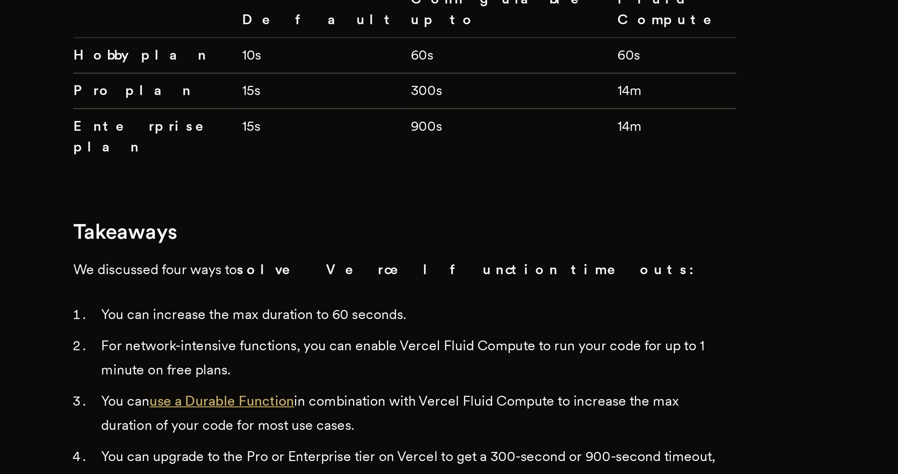
click at [385, 375] on link "use a Durable Function" at bounding box center [376, 378] width 59 height 7
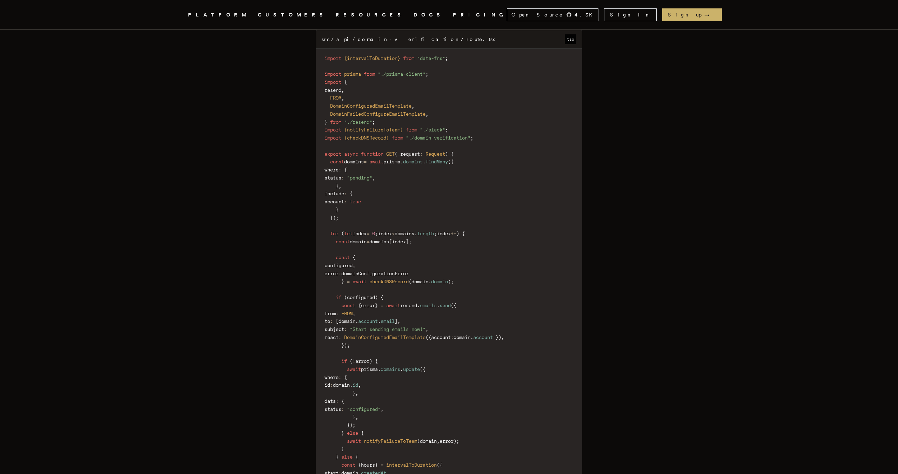
scroll to position [1512, 0]
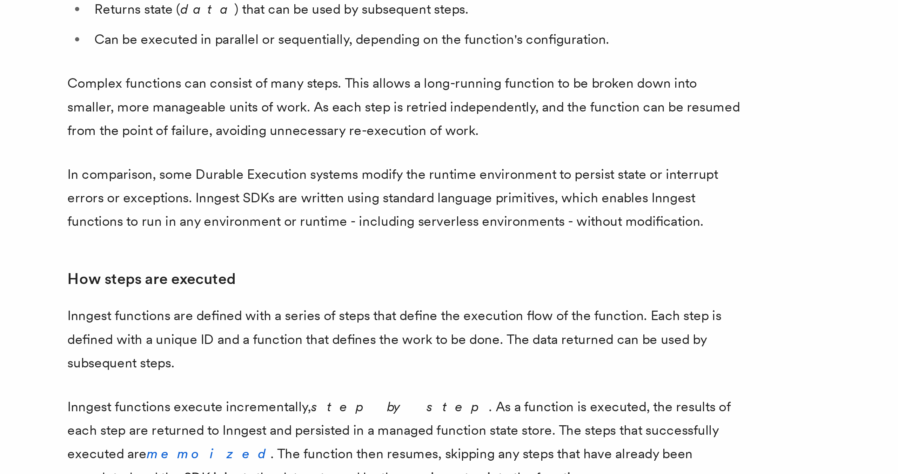
scroll to position [164, 0]
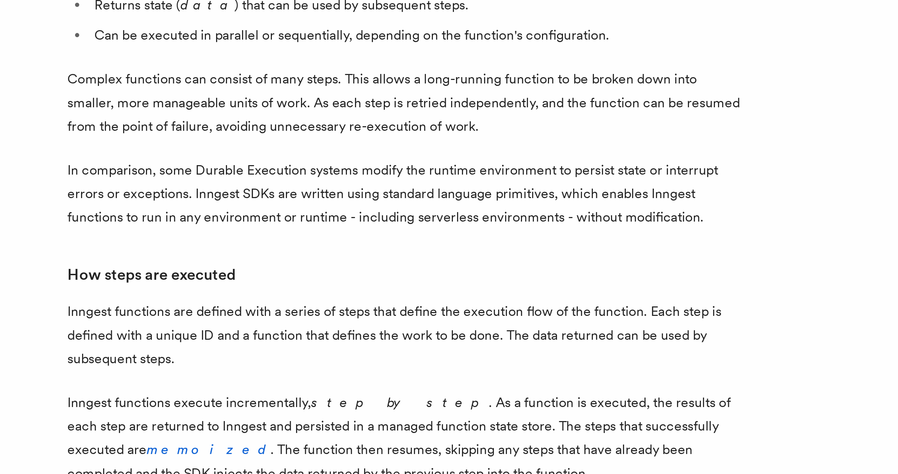
click at [406, 343] on p "In comparison, some Durable Execution systems modify the runtime environment to…" at bounding box center [380, 357] width 281 height 29
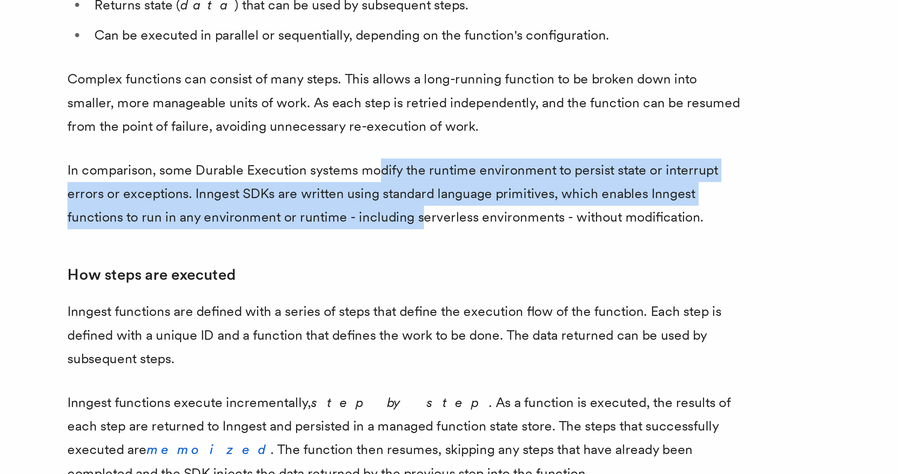
drag, startPoint x: 369, startPoint y: 325, endPoint x: 388, endPoint y: 345, distance: 27.8
click at [388, 345] on p "In comparison, some Durable Execution systems modify the runtime environment to…" at bounding box center [380, 357] width 281 height 29
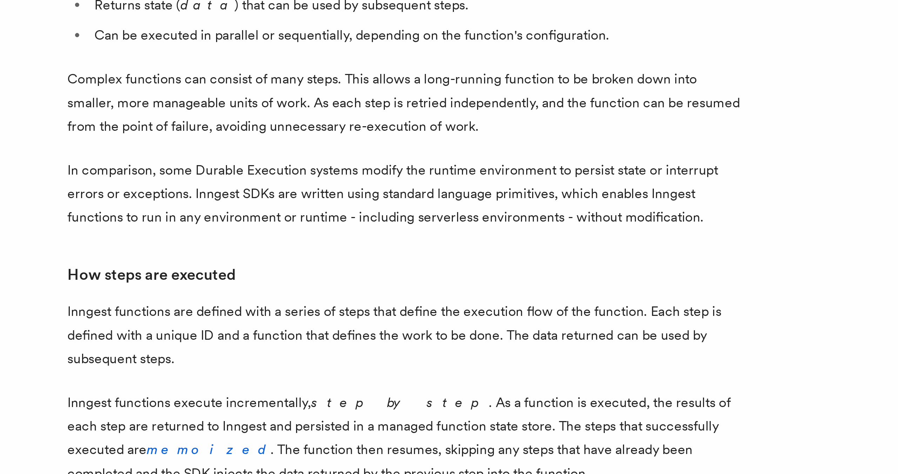
click at [388, 345] on p "In comparison, some Durable Execution systems modify the runtime environment to…" at bounding box center [380, 357] width 281 height 29
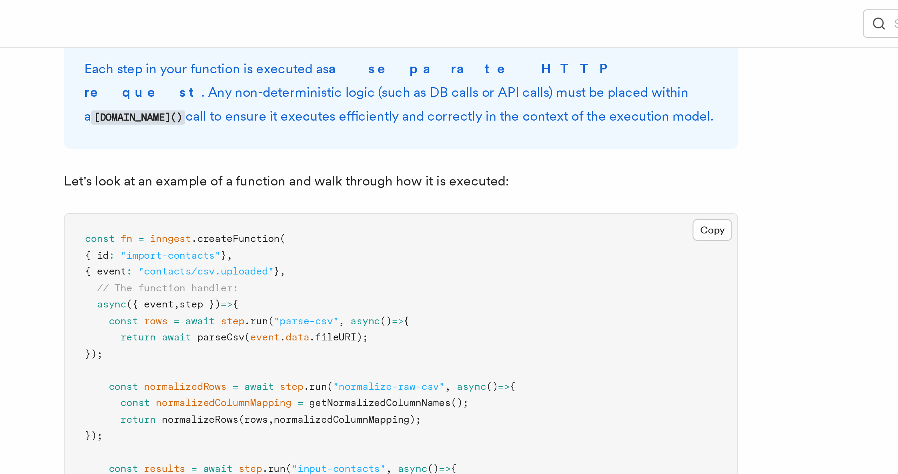
scroll to position [633, 0]
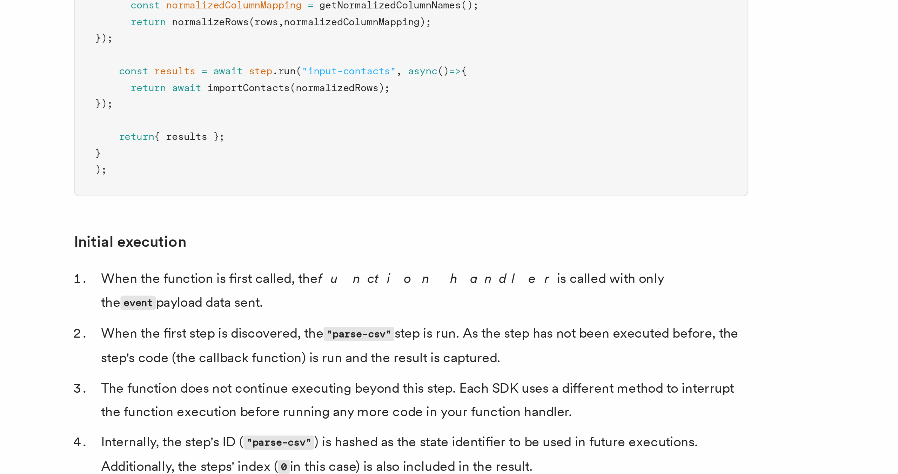
click at [386, 302] on li "When the first step is discovered, the "parse-csv" step is run. As the step has…" at bounding box center [385, 312] width 272 height 20
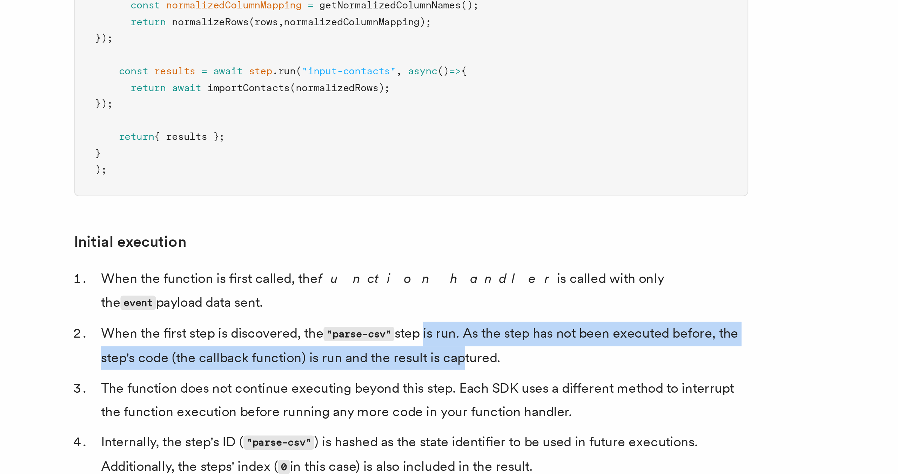
drag, startPoint x: 386, startPoint y: 277, endPoint x: 399, endPoint y: 290, distance: 18.1
click at [399, 302] on li "When the first step is discovered, the "parse-csv" step is run. As the step has…" at bounding box center [385, 312] width 272 height 20
drag, startPoint x: 404, startPoint y: 290, endPoint x: 392, endPoint y: 279, distance: 15.9
click at [392, 302] on li "When the first step is discovered, the "parse-csv" step is run. As the step has…" at bounding box center [385, 312] width 272 height 20
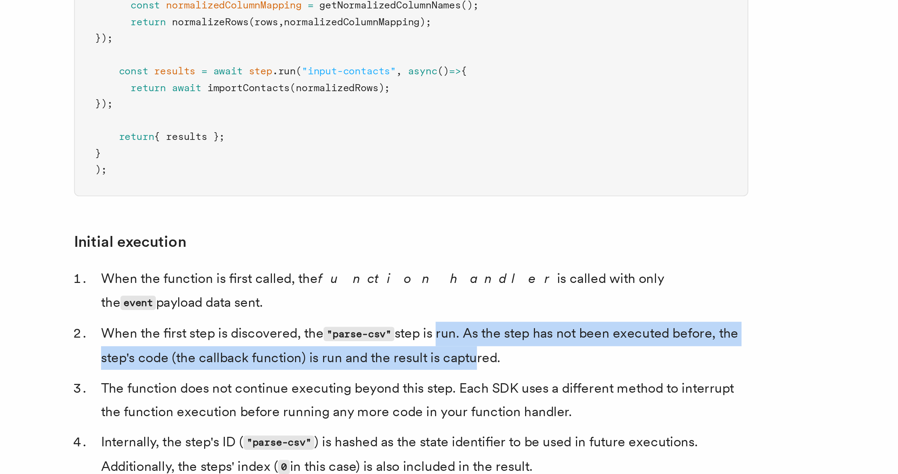
click at [392, 302] on li "When the first step is discovered, the "parse-csv" step is run. As the step has…" at bounding box center [385, 312] width 272 height 20
drag, startPoint x: 395, startPoint y: 291, endPoint x: 387, endPoint y: 277, distance: 15.8
click at [387, 302] on li "When the first step is discovered, the "parse-csv" step is run. As the step has…" at bounding box center [385, 312] width 272 height 20
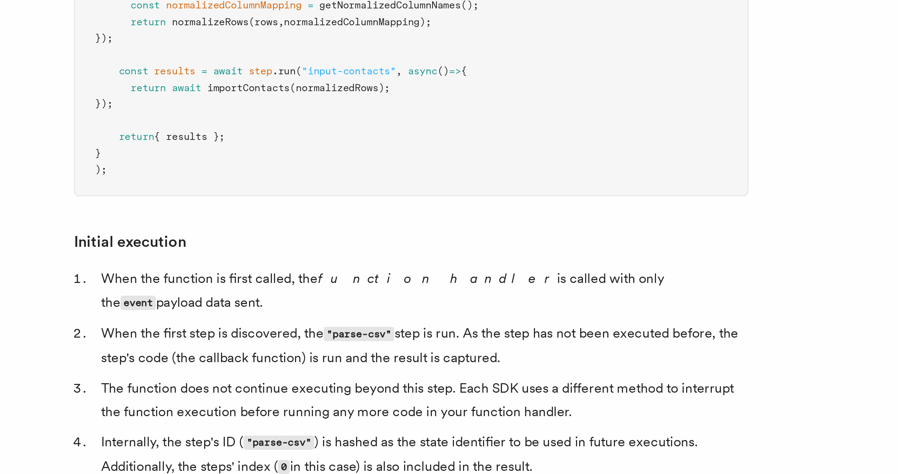
click at [389, 302] on li "When the first step is discovered, the "parse-csv" step is run. As the step has…" at bounding box center [385, 312] width 272 height 20
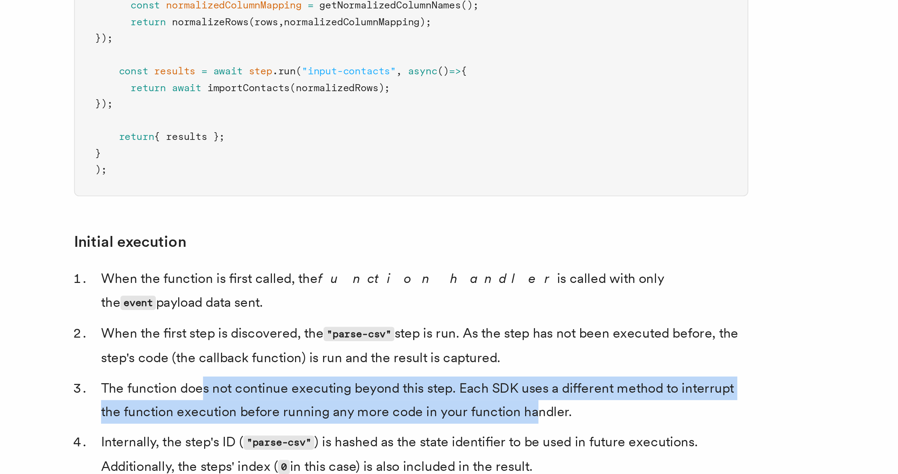
drag, startPoint x: 293, startPoint y: 299, endPoint x: 432, endPoint y: 311, distance: 139.1
click at [432, 325] on li "The function does not continue executing beyond this step. Each SDK uses a diff…" at bounding box center [385, 335] width 272 height 20
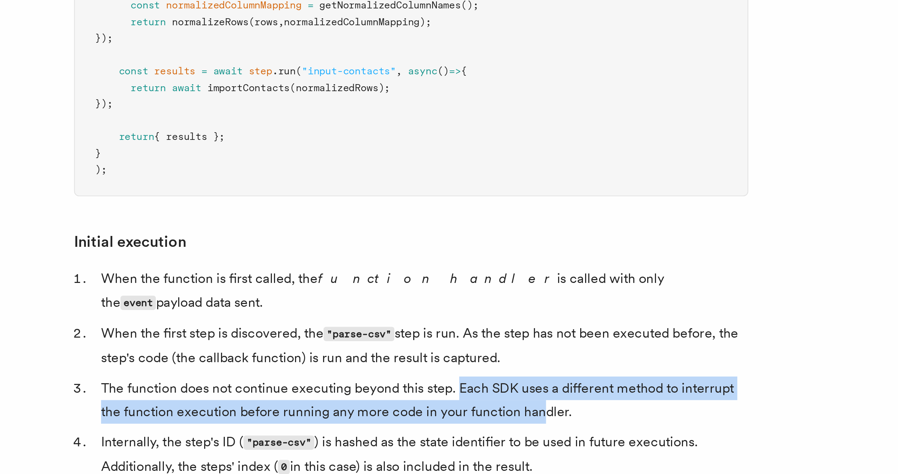
drag, startPoint x: 434, startPoint y: 312, endPoint x: 399, endPoint y: 301, distance: 36.7
click at [399, 325] on li "The function does not continue executing beyond this step. Each SDK uses a diff…" at bounding box center [385, 335] width 272 height 20
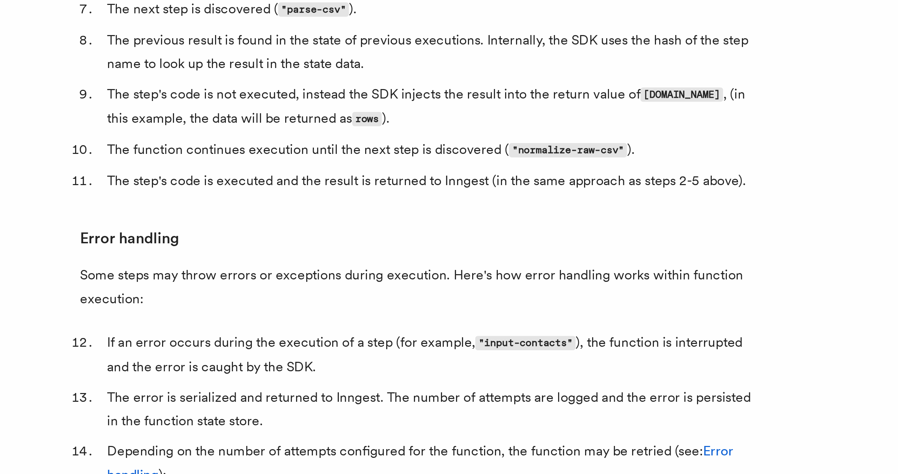
scroll to position [809, 0]
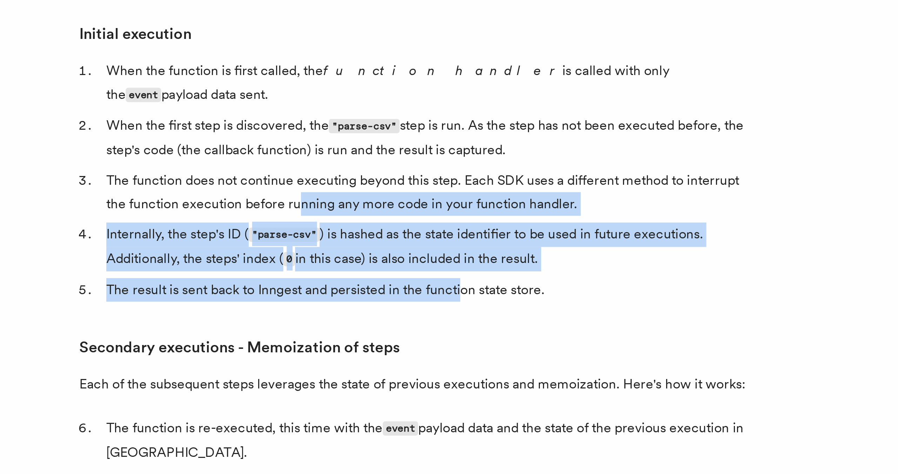
drag, startPoint x: 398, startPoint y: 168, endPoint x: 331, endPoint y: 136, distance: 74.1
click at [331, 137] on ol "When the function is first called, the function handler is called with only the…" at bounding box center [380, 154] width 281 height 101
click at [331, 149] on li "The function does not continue executing beyond this step. Each SDK uses a diff…" at bounding box center [385, 159] width 272 height 20
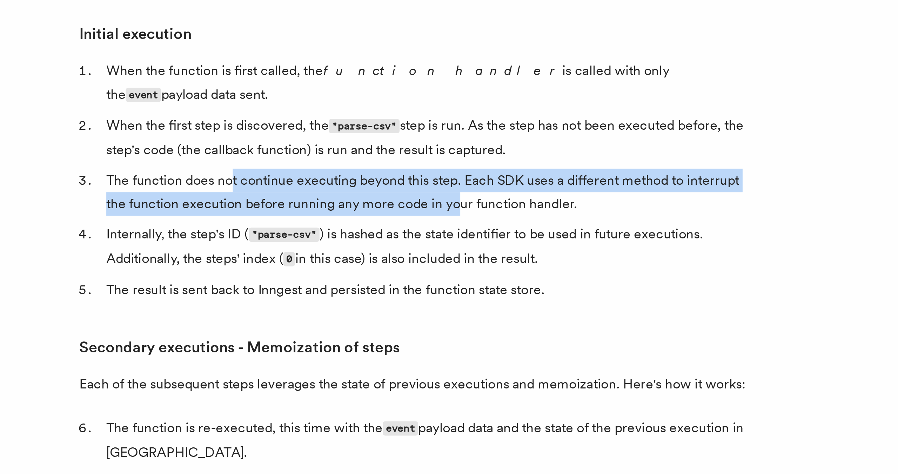
drag, startPoint x: 302, startPoint y: 125, endPoint x: 398, endPoint y: 139, distance: 96.4
click at [398, 149] on li "The function does not continue executing beyond this step. Each SDK uses a diff…" at bounding box center [385, 159] width 272 height 20
drag, startPoint x: 411, startPoint y: 139, endPoint x: 395, endPoint y: 119, distance: 24.9
click at [395, 149] on li "The function does not continue executing beyond this step. Each SDK uses a diff…" at bounding box center [385, 159] width 272 height 20
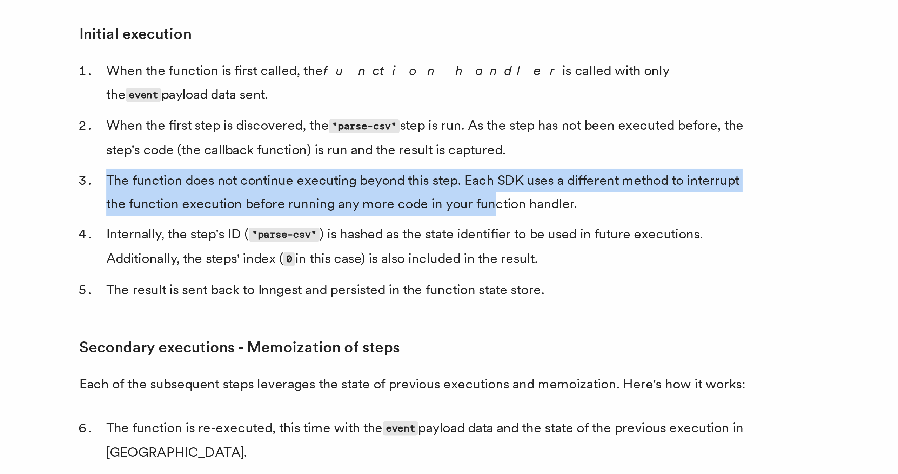
click at [395, 149] on li "The function does not continue executing beyond this step. Each SDK uses a diff…" at bounding box center [385, 159] width 272 height 20
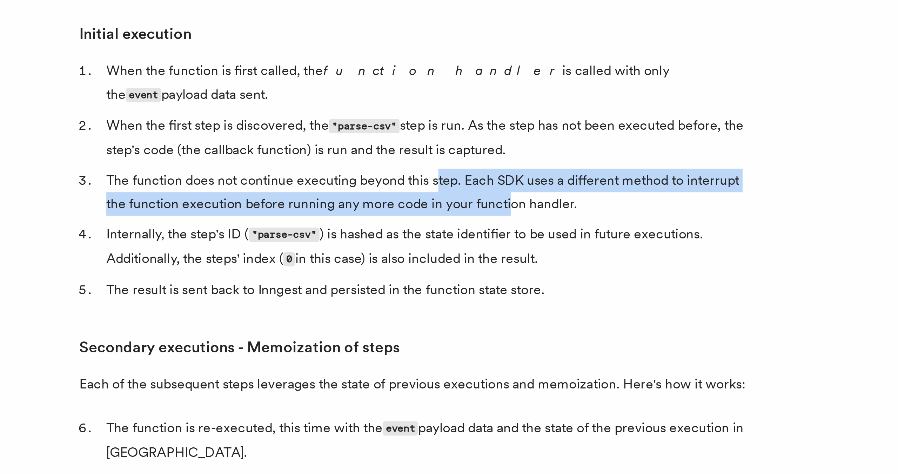
drag, startPoint x: 387, startPoint y: 120, endPoint x: 416, endPoint y: 132, distance: 31.6
click at [416, 149] on li "The function does not continue executing beyond this step. Each SDK uses a diff…" at bounding box center [385, 159] width 272 height 20
drag, startPoint x: 416, startPoint y: 132, endPoint x: 302, endPoint y: 122, distance: 115.2
click at [301, 149] on li "The function does not continue executing beyond this step. Each SDK uses a diff…" at bounding box center [385, 159] width 272 height 20
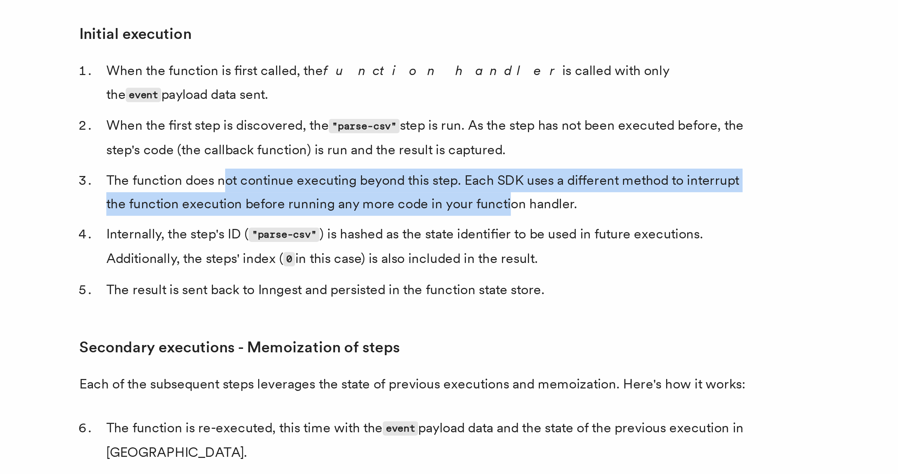
click at [302, 149] on li "The function does not continue executing beyond this step. Each SDK uses a diff…" at bounding box center [385, 159] width 272 height 20
drag, startPoint x: 289, startPoint y: 123, endPoint x: 404, endPoint y: 132, distance: 115.1
click at [404, 149] on li "The function does not continue executing beyond this step. Each SDK uses a diff…" at bounding box center [385, 159] width 272 height 20
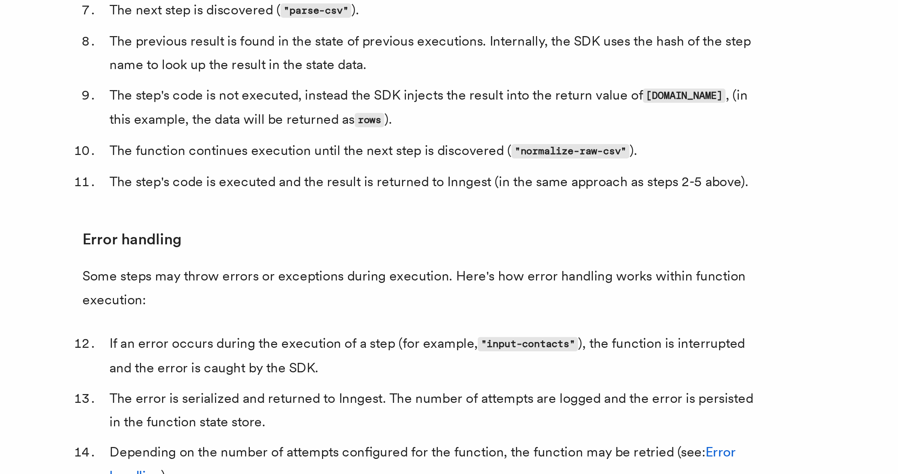
scroll to position [809, 0]
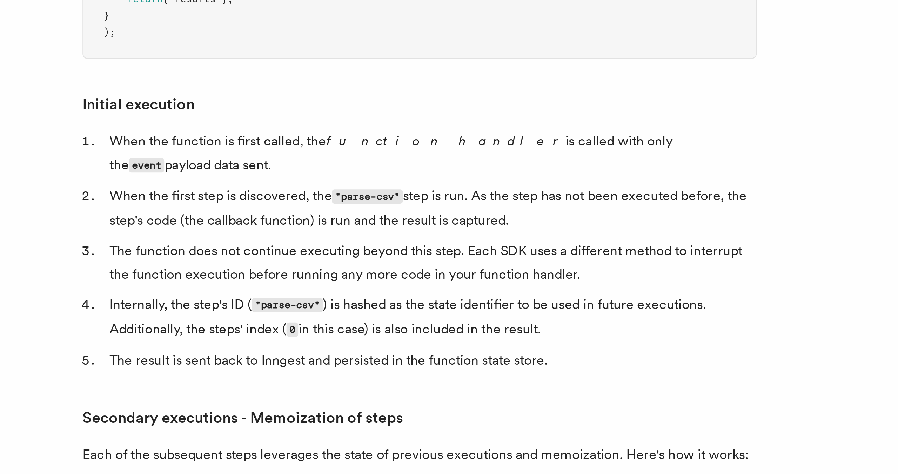
drag, startPoint x: 400, startPoint y: 102, endPoint x: 458, endPoint y: 158, distance: 80.9
click at [458, 158] on ol "When the function is first called, the function handler is called with only the…" at bounding box center [380, 154] width 281 height 101
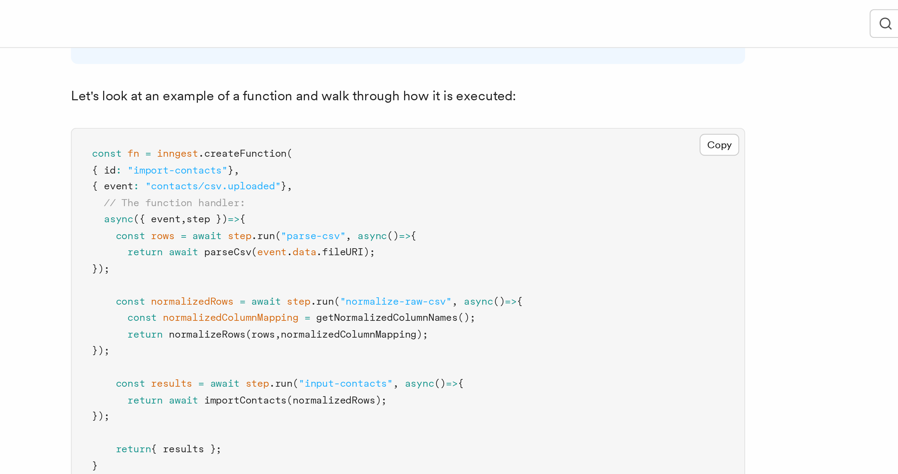
scroll to position [667, 0]
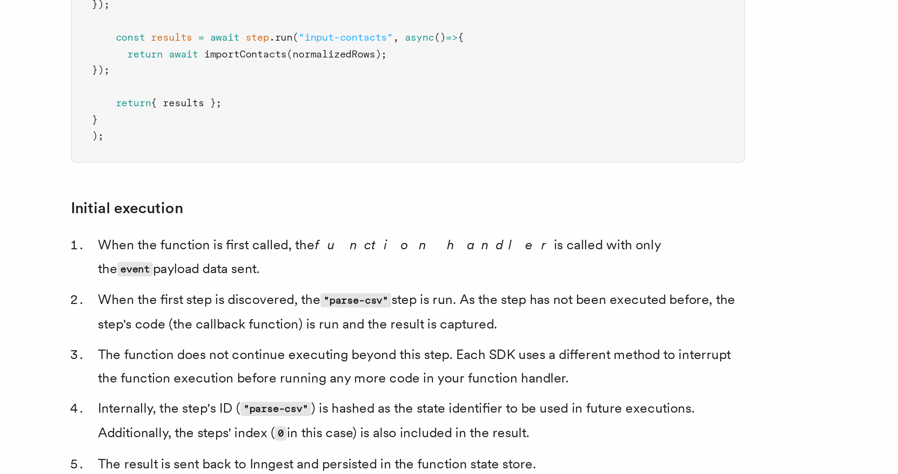
click at [357, 268] on li "When the first step is discovered, the "parse-csv" step is run. As the step has…" at bounding box center [385, 278] width 272 height 20
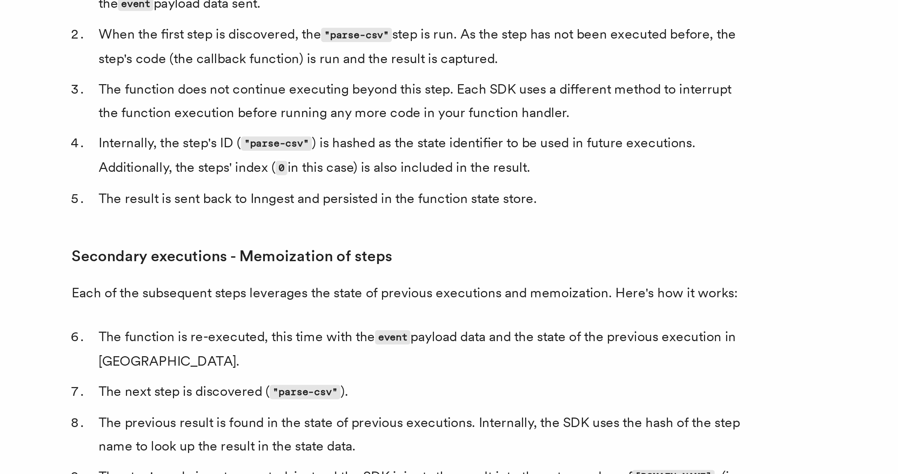
click at [347, 291] on li "The function does not continue executing beyond this step. Each SDK uses a diff…" at bounding box center [385, 301] width 272 height 20
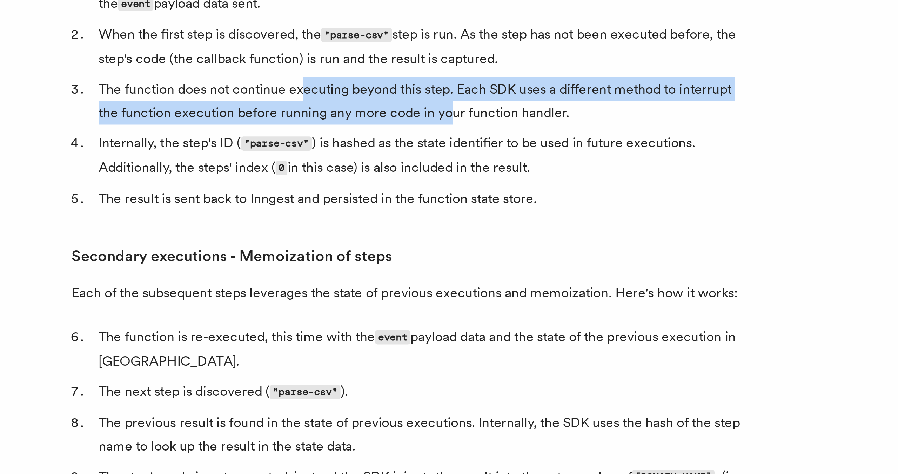
drag, startPoint x: 336, startPoint y: 267, endPoint x: 397, endPoint y: 279, distance: 61.9
click at [397, 291] on li "The function does not continue executing beyond this step. Each SDK uses a diff…" at bounding box center [385, 301] width 272 height 20
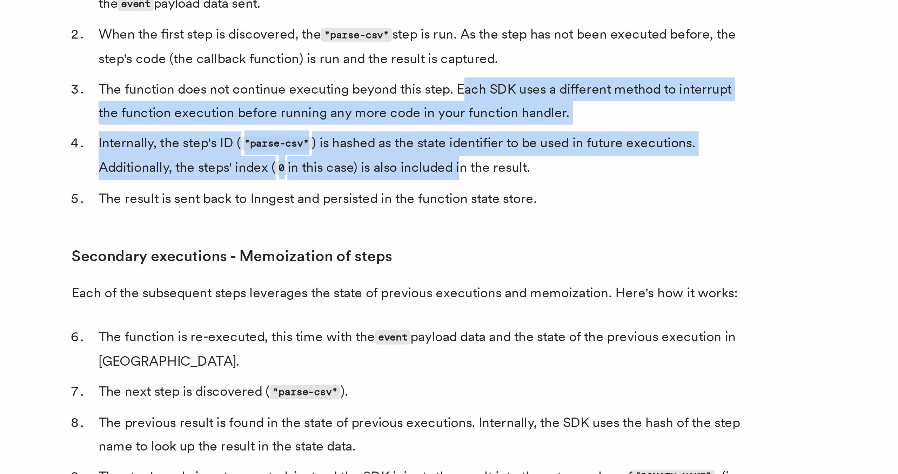
drag, startPoint x: 403, startPoint y: 264, endPoint x: 402, endPoint y: 298, distance: 34.1
click at [402, 298] on ol "When the function is first called, the function handler is called with only the…" at bounding box center [380, 296] width 281 height 101
click at [402, 314] on li "Internally, the step's ID ( "parse-csv" ) is hashed as the state identifier to …" at bounding box center [385, 324] width 272 height 20
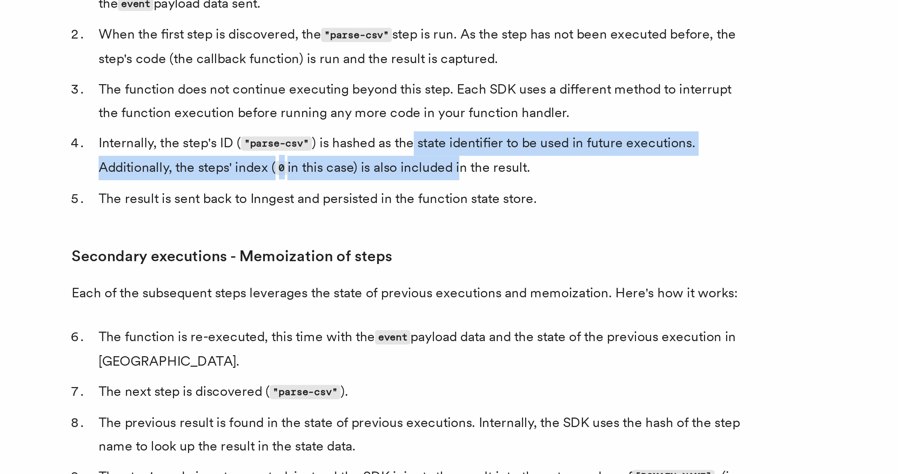
drag, startPoint x: 402, startPoint y: 298, endPoint x: 382, endPoint y: 293, distance: 20.0
click at [382, 314] on li "Internally, the step's ID ( "parse-csv" ) is hashed as the state identifier to …" at bounding box center [385, 324] width 272 height 20
drag, startPoint x: 356, startPoint y: 291, endPoint x: 422, endPoint y: 298, distance: 66.3
click at [422, 314] on li "Internally, the step's ID ( "parse-csv" ) is hashed as the state identifier to …" at bounding box center [385, 324] width 272 height 20
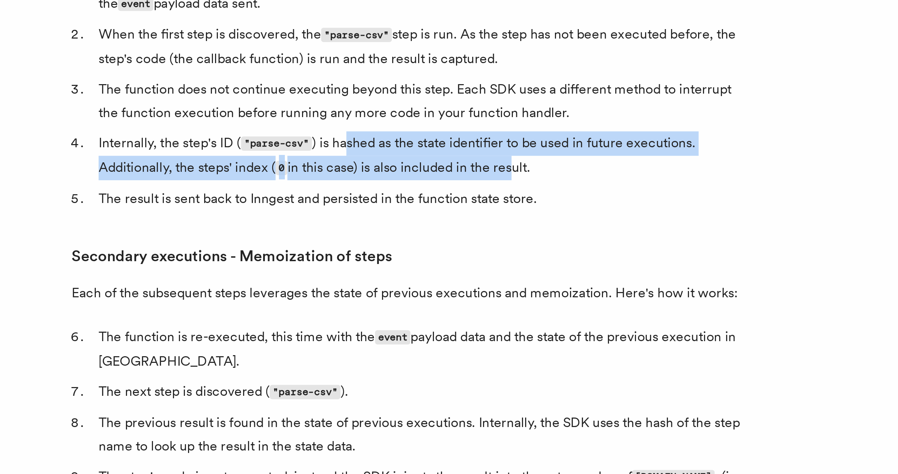
click at [422, 314] on li "Internally, the step's ID ( "parse-csv" ) is hashed as the state identifier to …" at bounding box center [385, 324] width 272 height 20
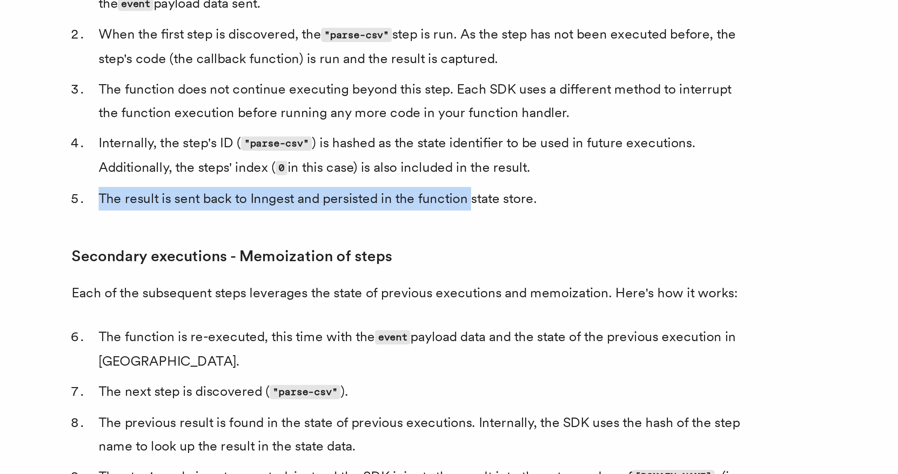
drag, startPoint x: 406, startPoint y: 310, endPoint x: 304, endPoint y: 307, distance: 102.5
click at [304, 337] on li "The result is sent back to Inngest and persisted in the function state store." at bounding box center [385, 342] width 272 height 10
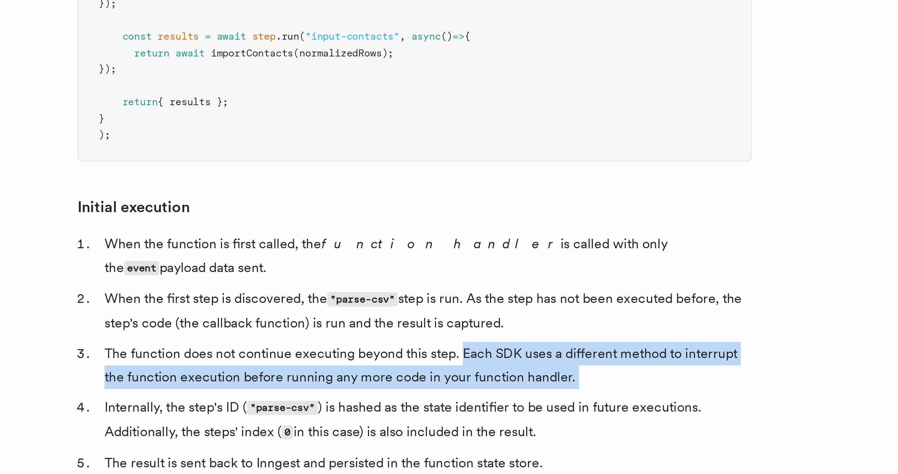
drag, startPoint x: 400, startPoint y: 270, endPoint x: 426, endPoint y: 283, distance: 29.3
click at [426, 283] on ol "When the function is first called, the function handler is called with only the…" at bounding box center [380, 296] width 281 height 101
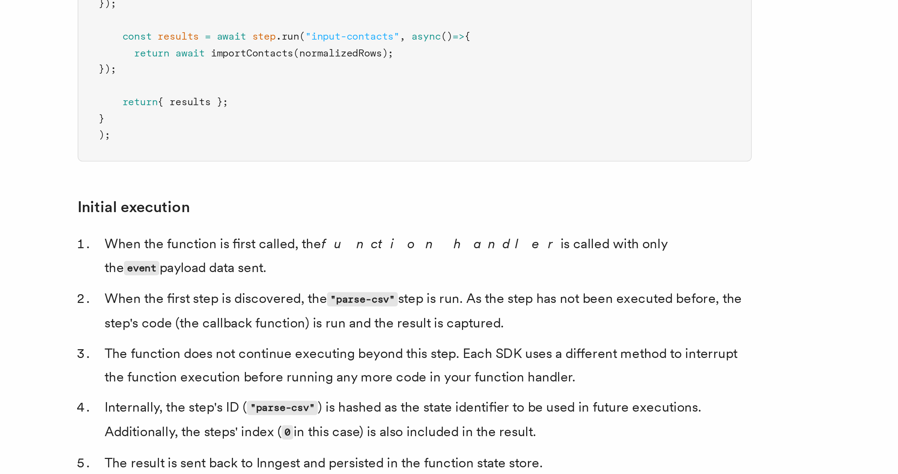
click at [426, 291] on li "The function does not continue executing beyond this step. Each SDK uses a diff…" at bounding box center [385, 301] width 272 height 20
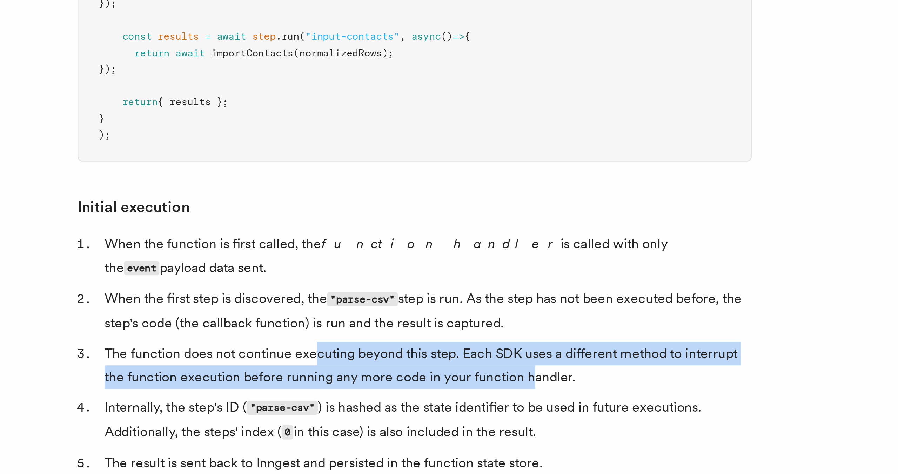
drag, startPoint x: 427, startPoint y: 275, endPoint x: 338, endPoint y: 268, distance: 89.1
click at [338, 291] on li "The function does not continue executing beyond this step. Each SDK uses a diff…" at bounding box center [385, 301] width 272 height 20
drag, startPoint x: 339, startPoint y: 267, endPoint x: 366, endPoint y: 279, distance: 29.4
click at [366, 291] on li "The function does not continue executing beyond this step. Each SDK uses a diff…" at bounding box center [385, 301] width 272 height 20
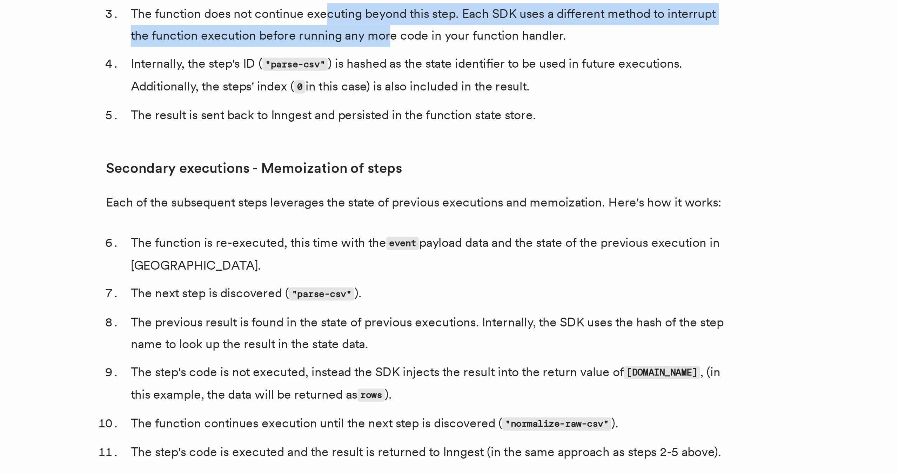
scroll to position [697, 0]
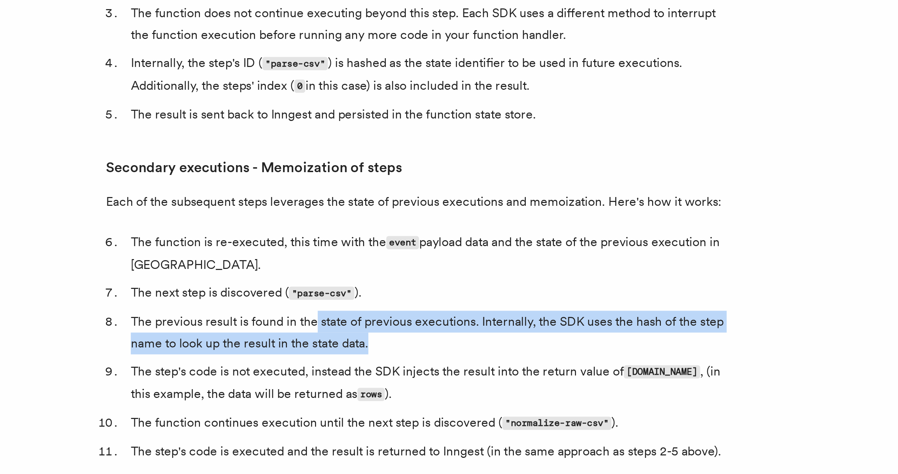
drag, startPoint x: 335, startPoint y: 375, endPoint x: 362, endPoint y: 384, distance: 28.6
click at [362, 401] on li "The previous result is found in the state of previous executions. Internally, t…" at bounding box center [385, 411] width 272 height 20
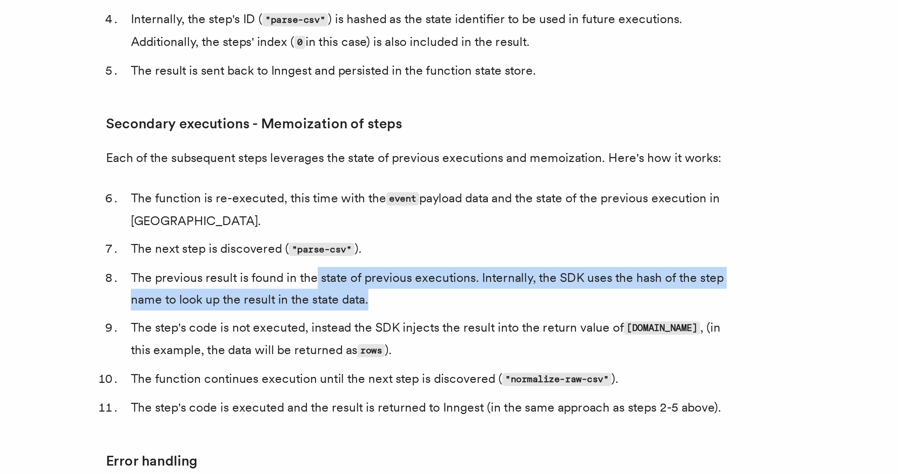
scroll to position [719, 0]
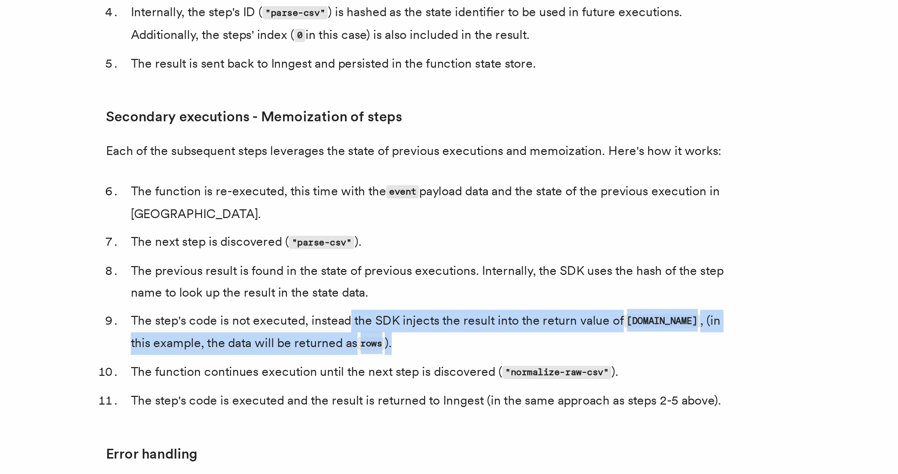
drag, startPoint x: 350, startPoint y: 374, endPoint x: 368, endPoint y: 389, distance: 23.0
click at [368, 400] on li "The step's code is not executed, instead the SDK injects the result into the re…" at bounding box center [385, 410] width 272 height 20
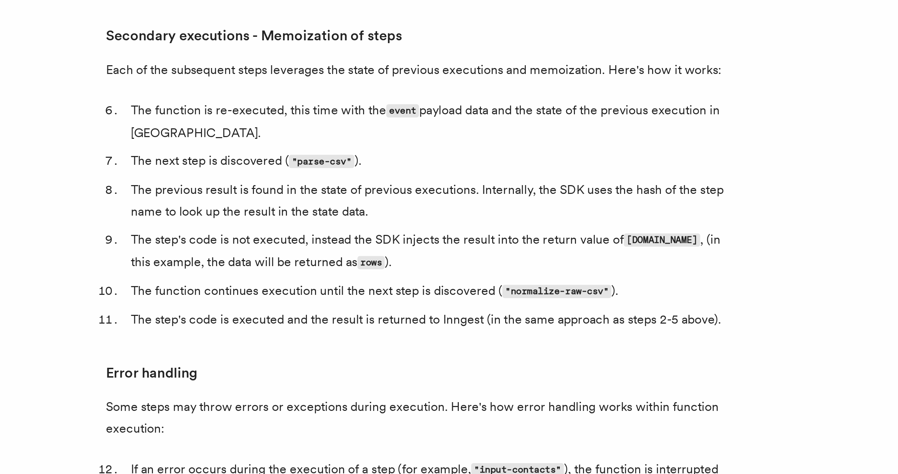
scroll to position [756, 0]
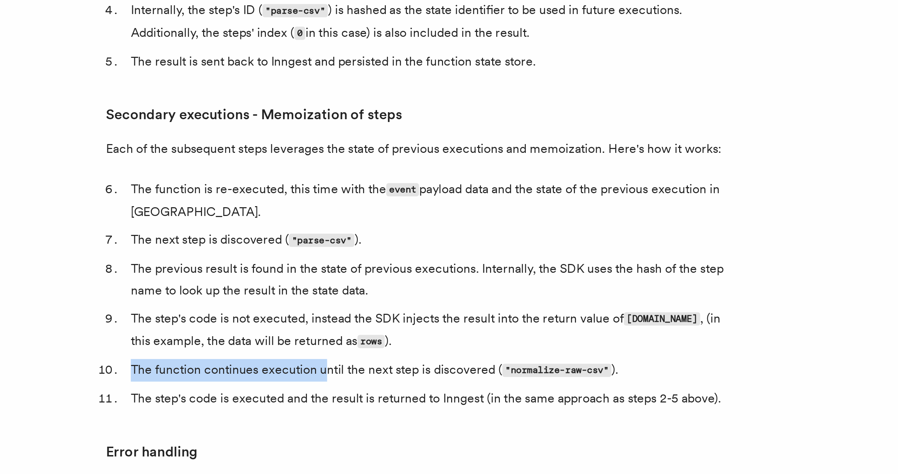
drag, startPoint x: 337, startPoint y: 363, endPoint x: 398, endPoint y: 356, distance: 61.4
click at [398, 387] on li "The function continues execution until the next step is discovered ( "normalize…" at bounding box center [385, 392] width 272 height 10
click at [398, 356] on ol "The function is re-executed, this time with the event payload data and the stat…" at bounding box center [380, 357] width 281 height 104
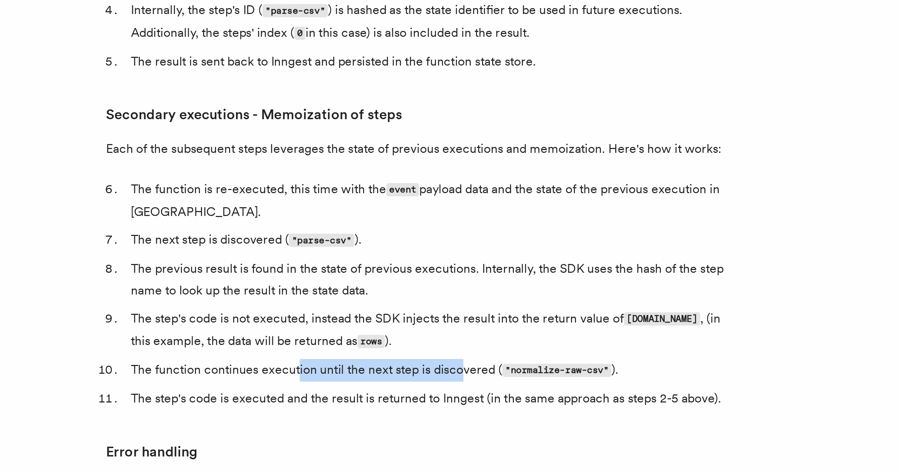
drag, startPoint x: 401, startPoint y: 361, endPoint x: 325, endPoint y: 363, distance: 75.5
click at [325, 387] on li "The function continues execution until the next step is discovered ( "normalize…" at bounding box center [385, 392] width 272 height 10
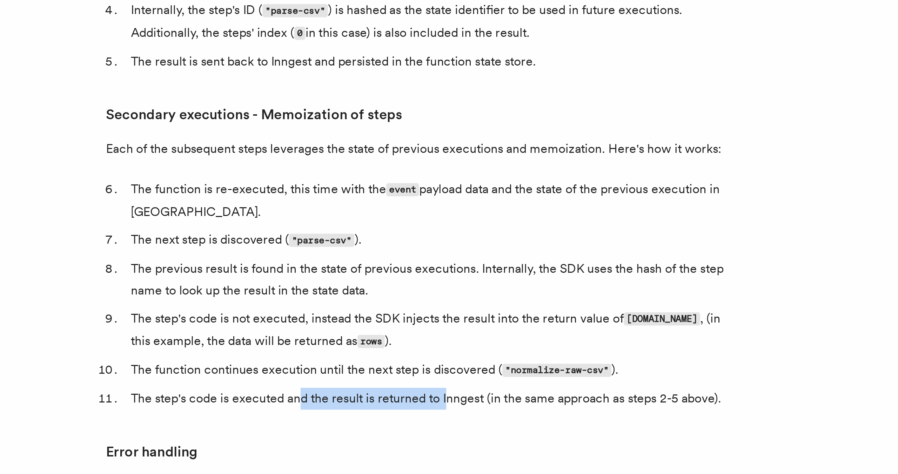
drag, startPoint x: 326, startPoint y: 374, endPoint x: 394, endPoint y: 374, distance: 67.7
click at [394, 400] on li "The step's code is executed and the result is returned to Inngest (in the same …" at bounding box center [385, 405] width 272 height 10
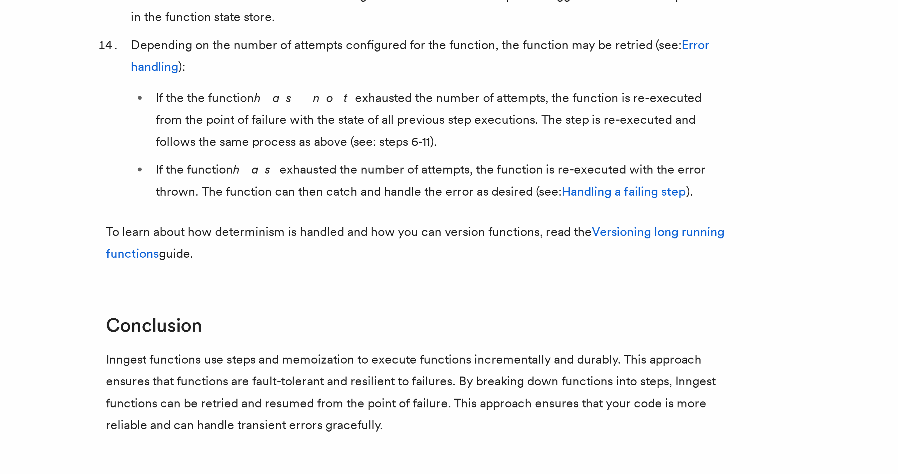
scroll to position [1000, 0]
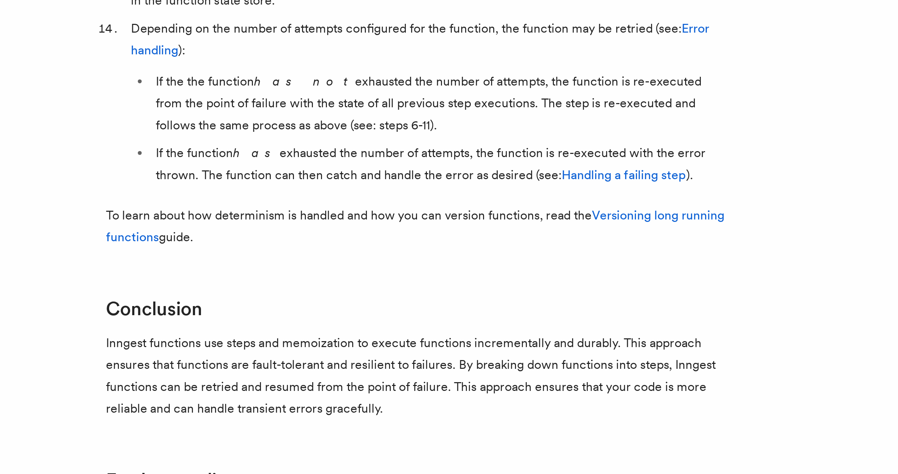
click at [324, 294] on em "has not" at bounding box center [330, 297] width 46 height 7
drag, startPoint x: 322, startPoint y: 269, endPoint x: 361, endPoint y: 290, distance: 44.3
click at [361, 293] on li "If the the function has not exhausted the number of attempts, the function is r…" at bounding box center [390, 307] width 260 height 29
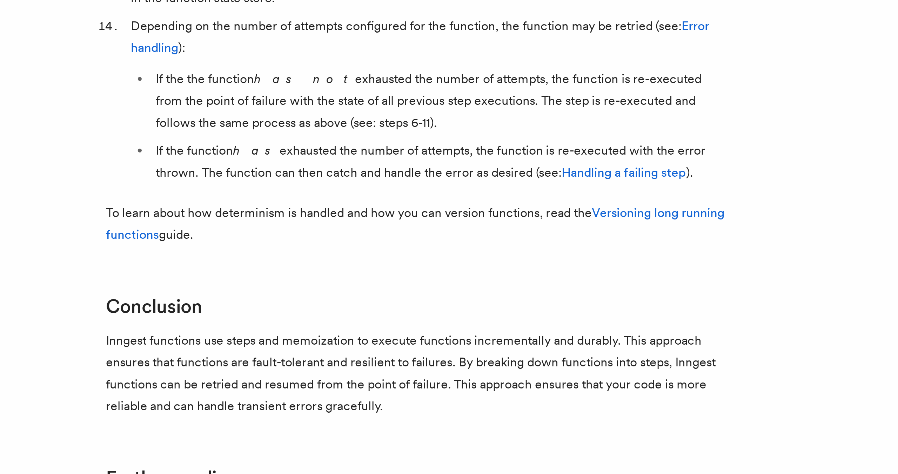
drag, startPoint x: 302, startPoint y: 276, endPoint x: 353, endPoint y: 289, distance: 52.8
click at [353, 292] on li "If the the function has not exhausted the number of attempts, the function is r…" at bounding box center [390, 306] width 260 height 29
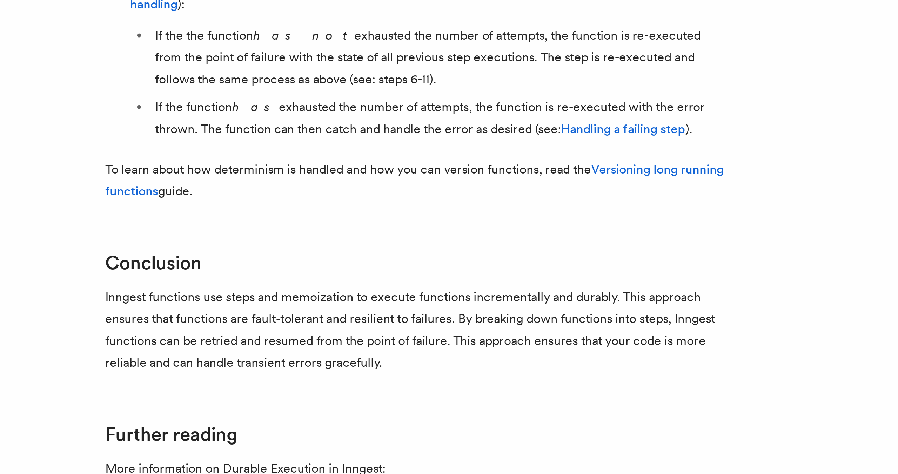
scroll to position [1025, 0]
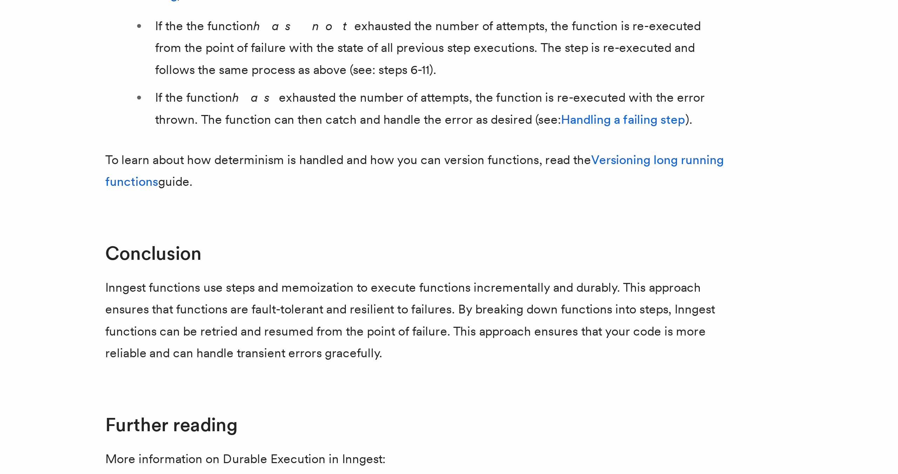
click at [334, 300] on li "If the function has exhausted the number of attempts, the function is re-execut…" at bounding box center [390, 310] width 260 height 20
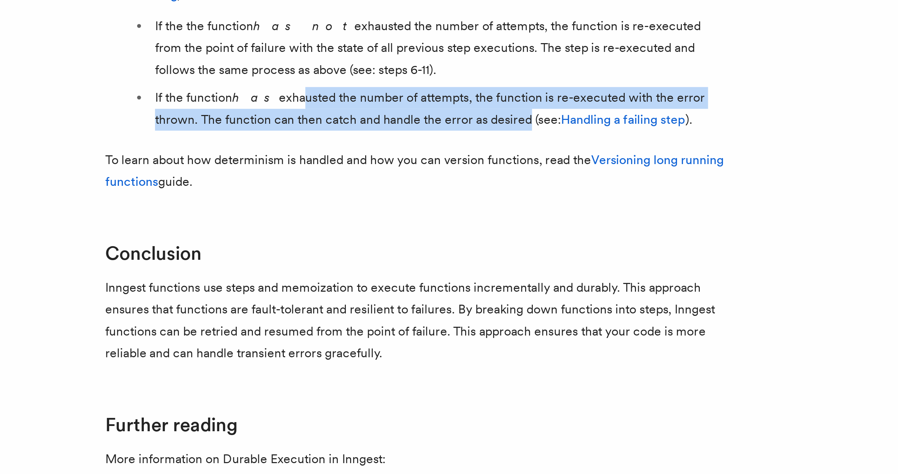
drag, startPoint x: 316, startPoint y: 275, endPoint x: 406, endPoint y: 282, distance: 90.2
click at [406, 300] on li "If the function has exhausted the number of attempts, the function is re-execut…" at bounding box center [390, 310] width 260 height 20
drag, startPoint x: 389, startPoint y: 317, endPoint x: 293, endPoint y: 276, distance: 105.2
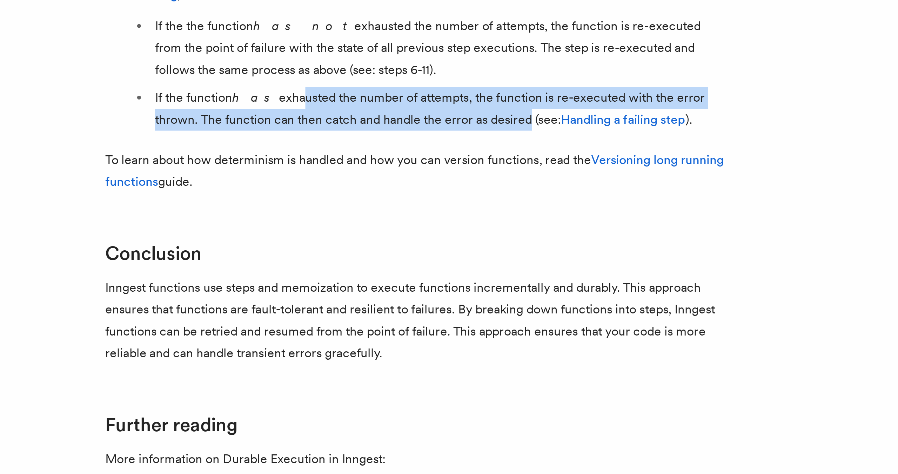
click at [293, 300] on li "If the function has exhausted the number of attempts, the function is re-execut…" at bounding box center [390, 310] width 260 height 20
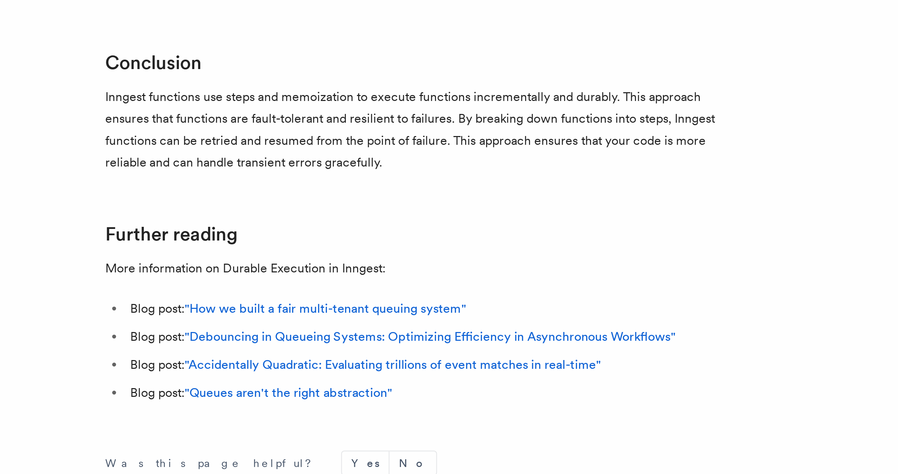
scroll to position [1111, 0]
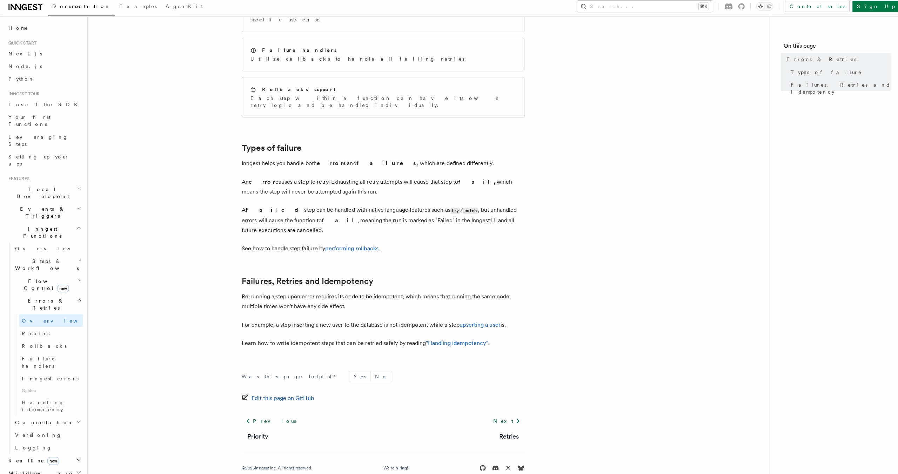
scroll to position [129, 0]
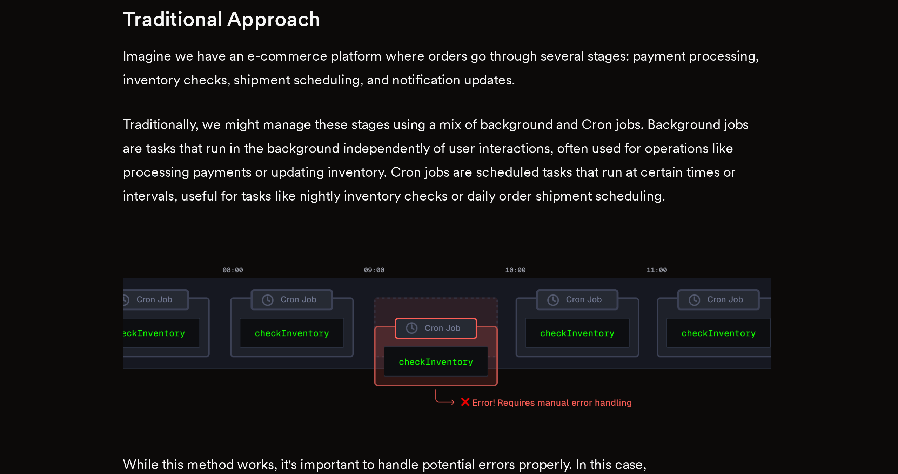
scroll to position [176, 0]
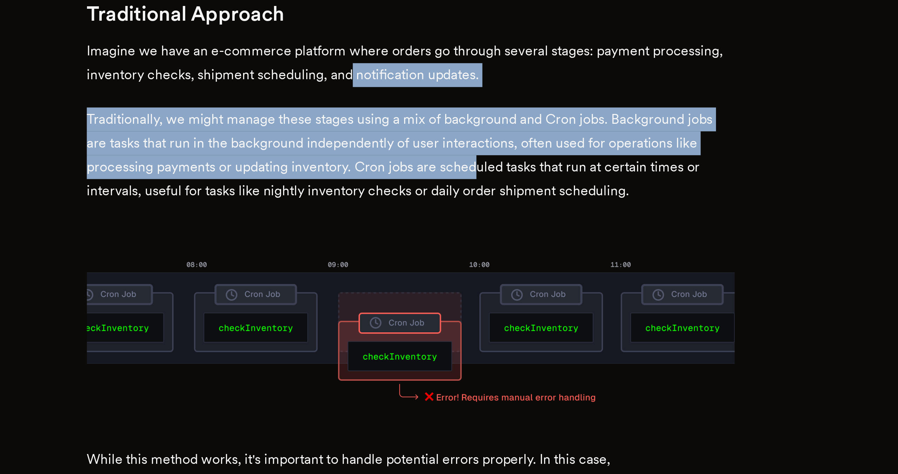
drag, startPoint x: 426, startPoint y: 303, endPoint x: 475, endPoint y: 336, distance: 58.7
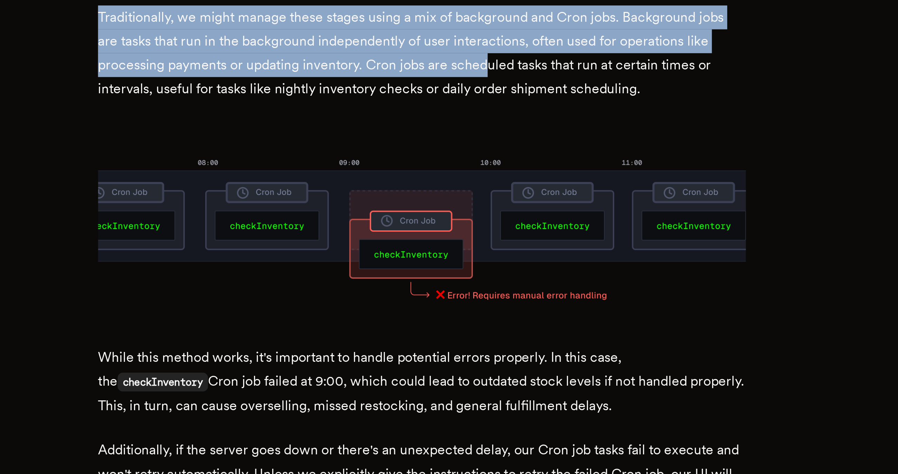
scroll to position [218, 0]
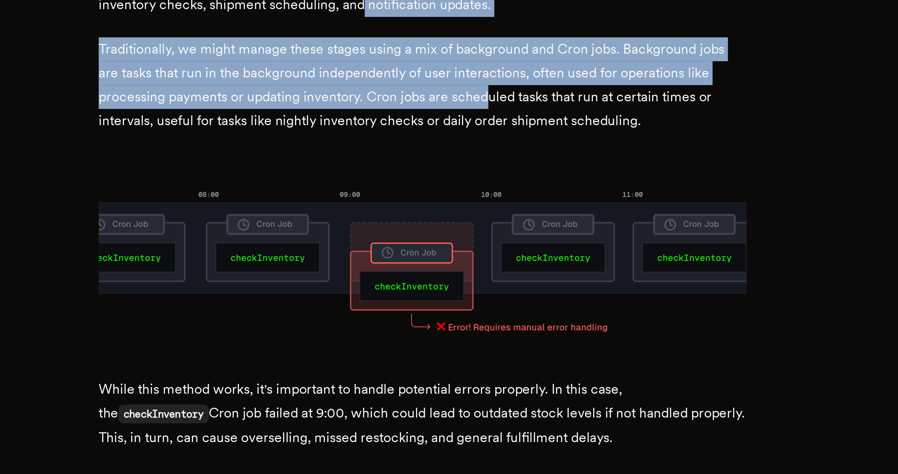
click at [472, 332] on img at bounding box center [449, 371] width 267 height 78
click at [468, 300] on p "Traditionally, we might manage these stages using a mix of background and Cron …" at bounding box center [449, 301] width 267 height 39
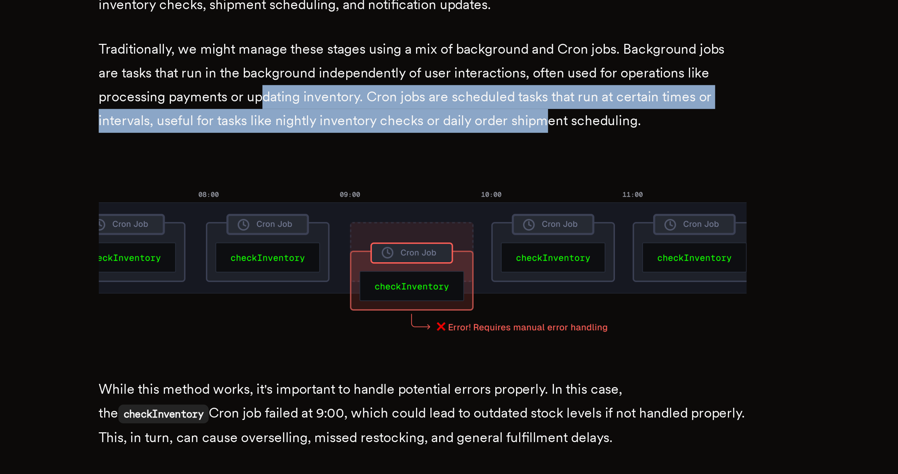
drag, startPoint x: 387, startPoint y: 295, endPoint x: 500, endPoint y: 302, distance: 113.2
click at [500, 302] on p "Traditionally, we might manage these stages using a mix of background and Cron …" at bounding box center [449, 301] width 267 height 39
drag, startPoint x: 498, startPoint y: 304, endPoint x: 428, endPoint y: 295, distance: 70.5
click at [428, 295] on p "Traditionally, we might manage these stages using a mix of background and Cron …" at bounding box center [449, 301] width 267 height 39
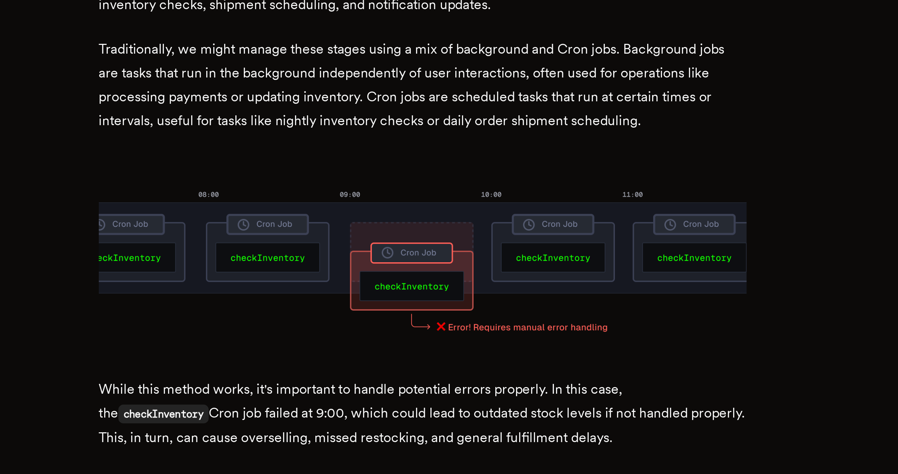
click at [502, 304] on p "Traditionally, we might manage these stages using a mix of background and Cron …" at bounding box center [449, 301] width 267 height 39
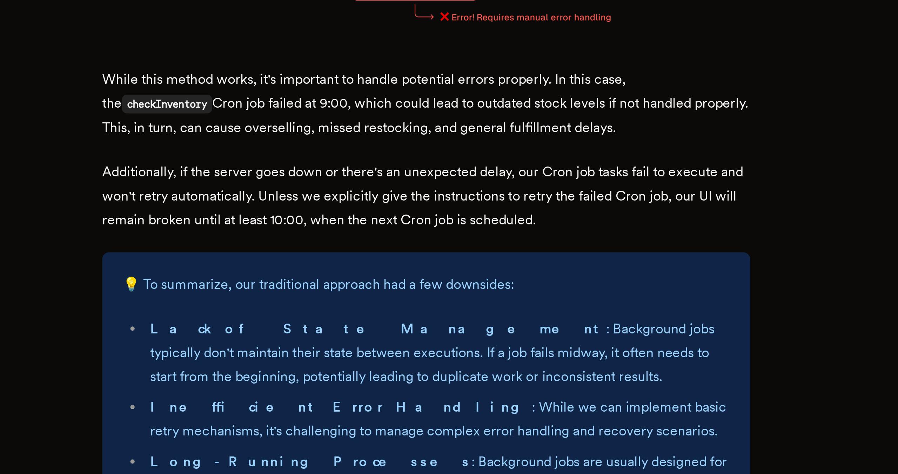
scroll to position [335, 0]
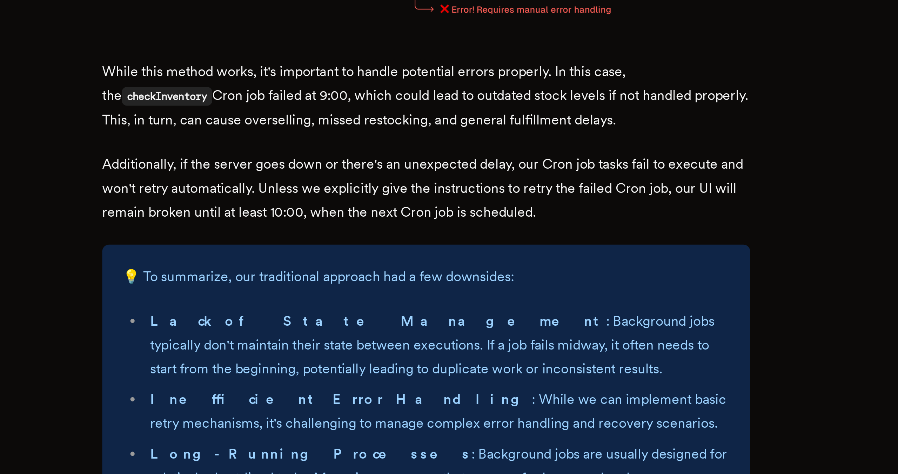
click at [401, 305] on p "While this method works, it's important to handle potential errors properly. In…" at bounding box center [449, 319] width 267 height 30
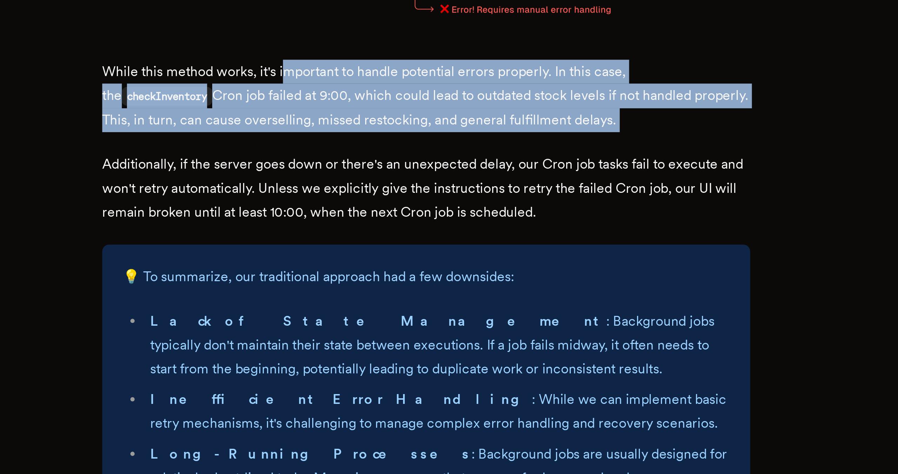
drag, startPoint x: 393, startPoint y: 299, endPoint x: 435, endPoint y: 327, distance: 50.1
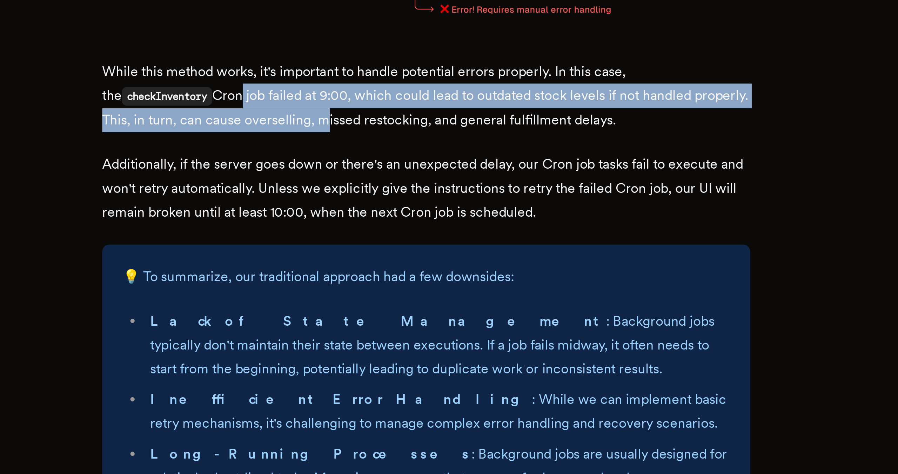
drag, startPoint x: 367, startPoint y: 307, endPoint x: 408, endPoint y: 322, distance: 43.2
click at [408, 322] on p "While this method works, it's important to handle potential errors properly. In…" at bounding box center [449, 319] width 267 height 30
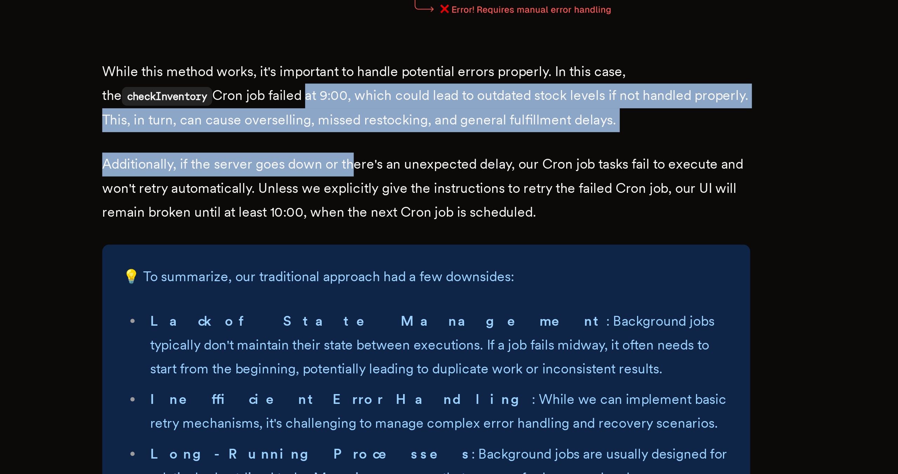
drag, startPoint x: 394, startPoint y: 312, endPoint x: 421, endPoint y: 335, distance: 35.9
click at [421, 342] on p "Additionally, if the server goes down or there's an unexpected delay, our Cron …" at bounding box center [449, 356] width 267 height 29
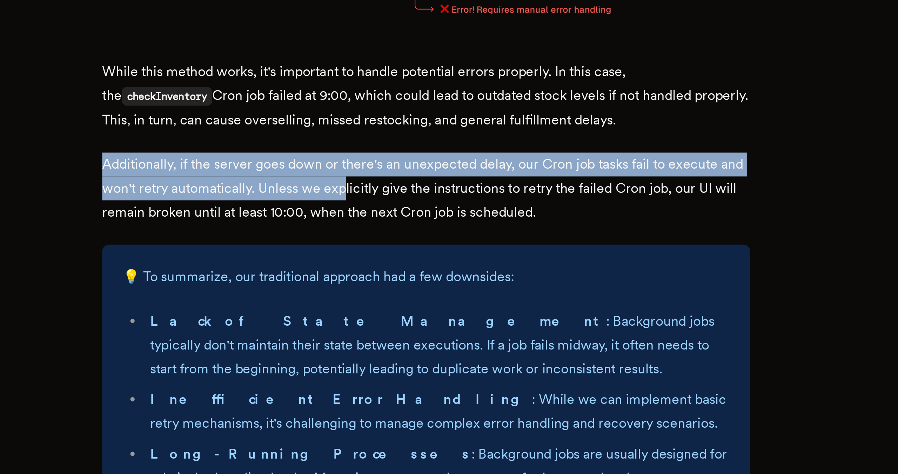
drag, startPoint x: 393, startPoint y: 329, endPoint x: 427, endPoint y: 346, distance: 38.6
click at [427, 346] on p "Additionally, if the server goes down or there's an unexpected delay, our Cron …" at bounding box center [449, 356] width 267 height 29
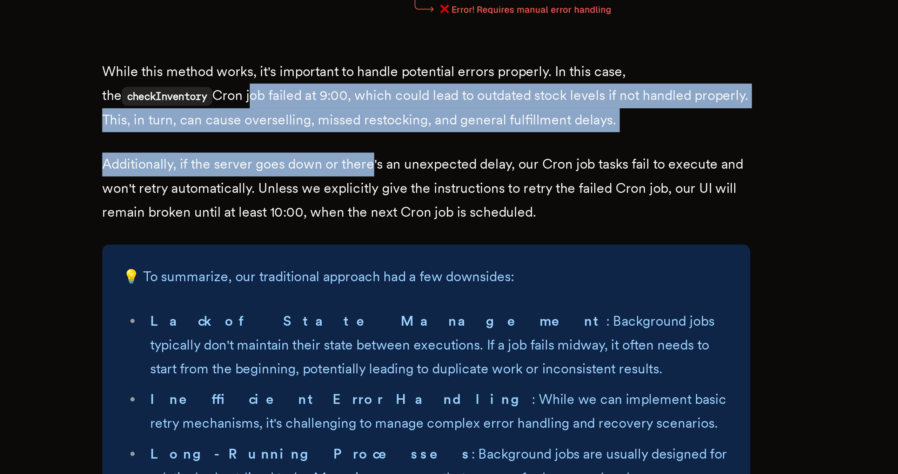
drag, startPoint x: 372, startPoint y: 305, endPoint x: 428, endPoint y: 332, distance: 62.2
click at [428, 342] on p "Additionally, if the server goes down or there's an unexpected delay, our Cron …" at bounding box center [449, 356] width 267 height 29
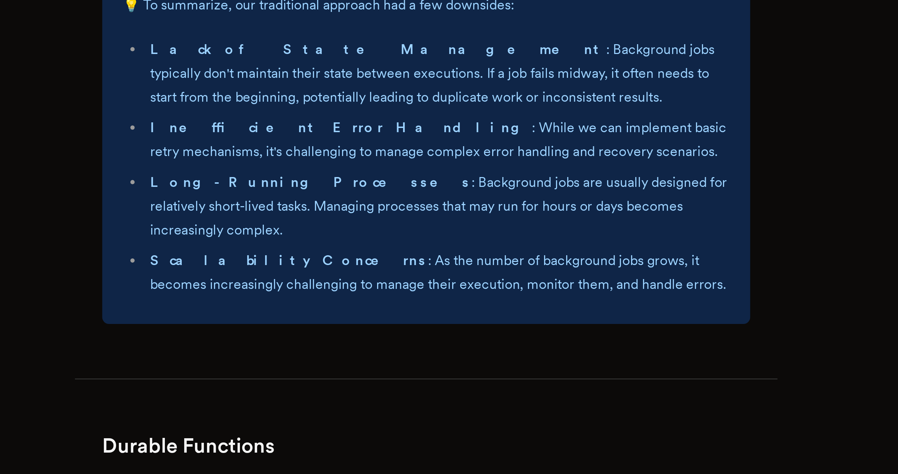
scroll to position [448, 0]
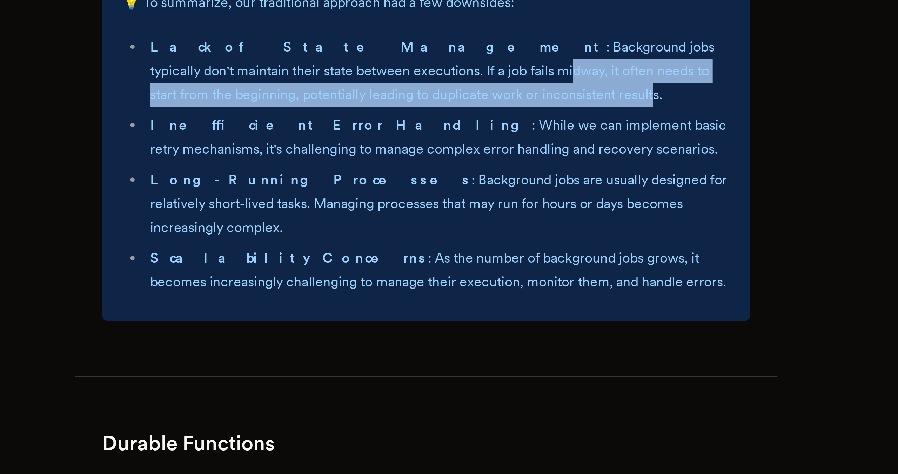
drag, startPoint x: 435, startPoint y: 305, endPoint x: 405, endPoint y: 295, distance: 31.5
click at [405, 295] on li "Lack of State Management : Background jobs typically don't maintain their state…" at bounding box center [453, 308] width 241 height 29
drag, startPoint x: 403, startPoint y: 295, endPoint x: 432, endPoint y: 309, distance: 32.6
click at [432, 309] on li "Lack of State Management : Background jobs typically don't maintain their state…" at bounding box center [453, 308] width 241 height 29
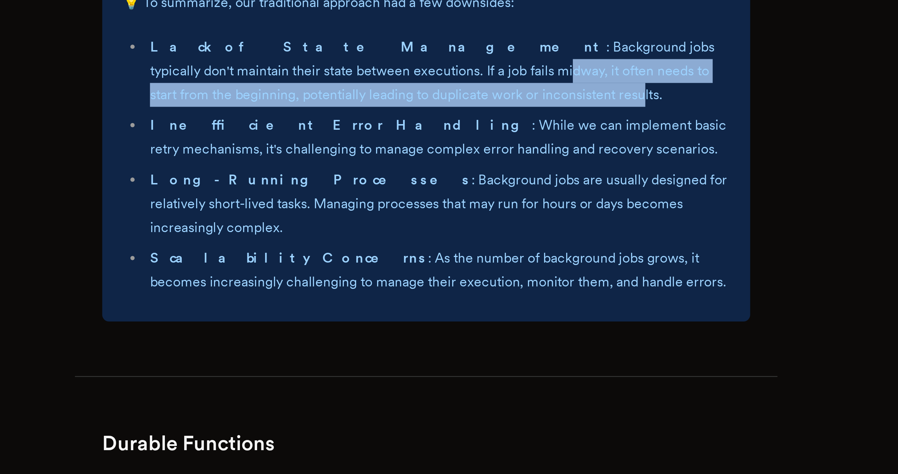
click at [432, 309] on li "Lack of State Management : Background jobs typically don't maintain their state…" at bounding box center [453, 308] width 241 height 29
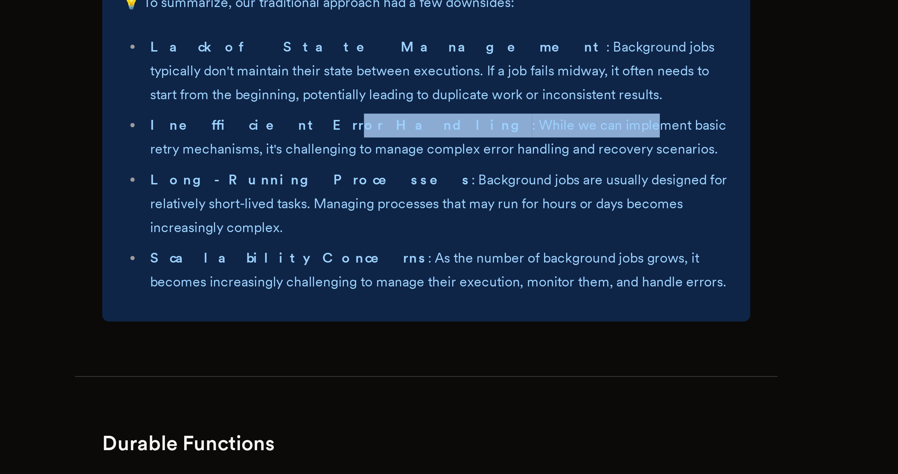
drag, startPoint x: 372, startPoint y: 316, endPoint x: 456, endPoint y: 322, distance: 84.4
click at [457, 326] on li "Inefficient Error Handling : While we can implement basic retry mechanisms, it'…" at bounding box center [453, 336] width 241 height 20
click at [456, 326] on li "Inefficient Error Handling : While we can implement basic retry mechanisms, it'…" at bounding box center [453, 336] width 241 height 20
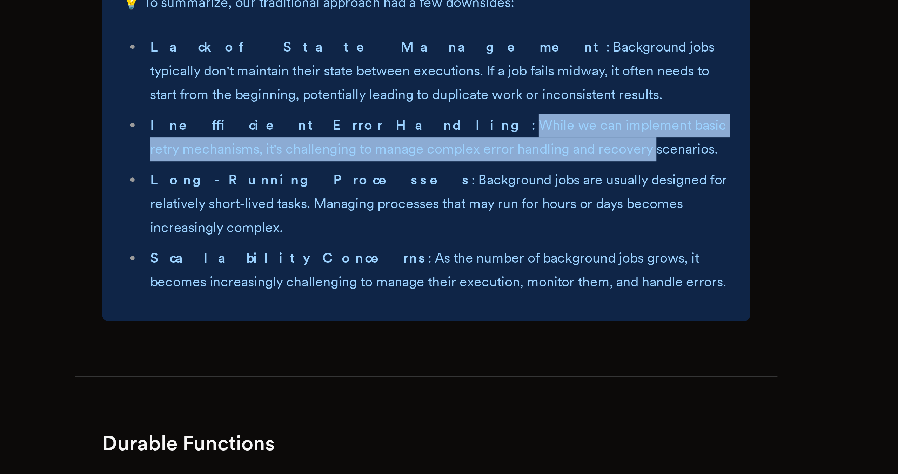
drag, startPoint x: 458, startPoint y: 325, endPoint x: 406, endPoint y: 318, distance: 52.3
click at [406, 326] on li "Inefficient Error Handling : While we can implement basic retry mechanisms, it'…" at bounding box center [453, 336] width 241 height 20
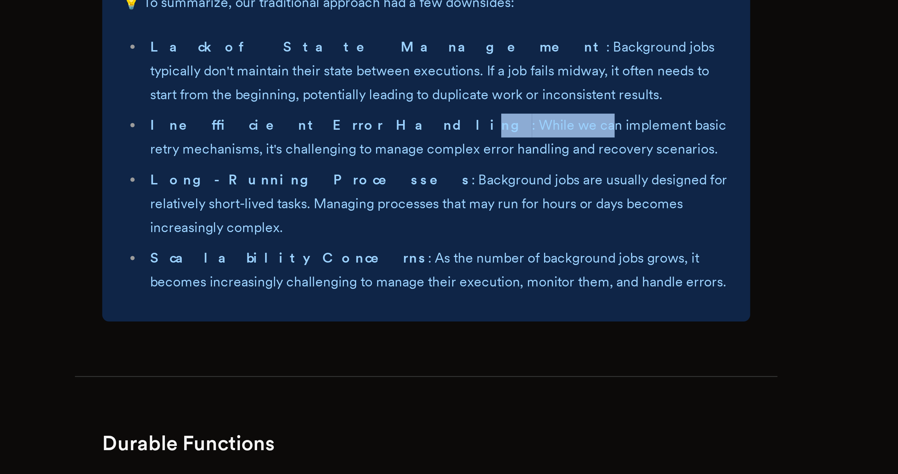
drag, startPoint x: 398, startPoint y: 318, endPoint x: 438, endPoint y: 324, distance: 40.3
click at [438, 326] on li "Inefficient Error Handling : While we can implement basic retry mechanisms, it'…" at bounding box center [453, 336] width 241 height 20
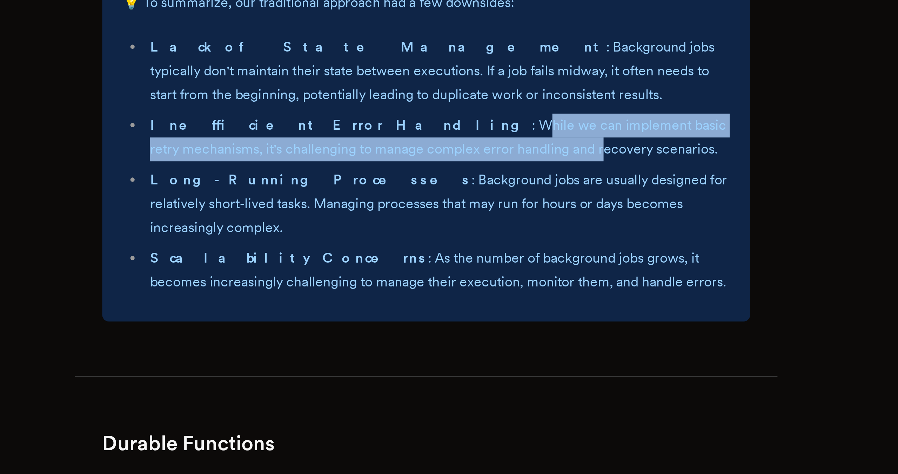
drag, startPoint x: 438, startPoint y: 326, endPoint x: 412, endPoint y: 318, distance: 27.5
click at [412, 326] on li "Inefficient Error Handling : While we can implement basic retry mechanisms, it'…" at bounding box center [453, 336] width 241 height 20
drag, startPoint x: 412, startPoint y: 318, endPoint x: 425, endPoint y: 333, distance: 19.1
click at [425, 333] on li "Inefficient Error Handling : While we can implement basic retry mechanisms, it'…" at bounding box center [453, 336] width 241 height 20
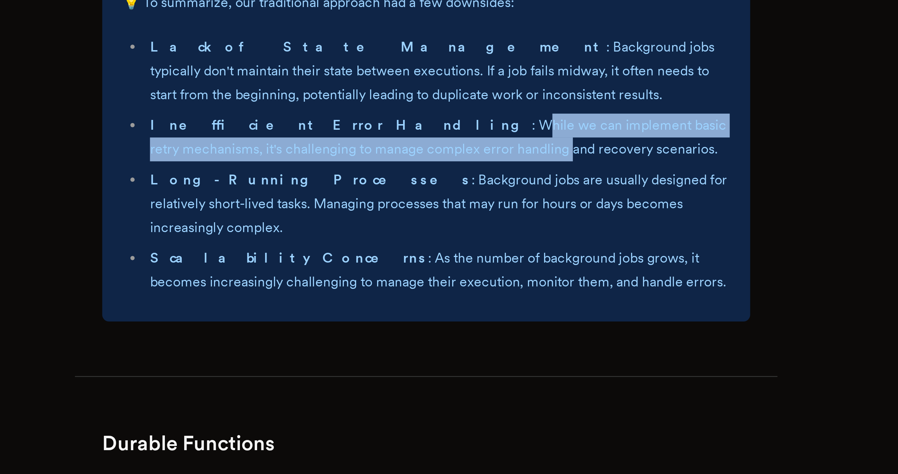
click at [425, 333] on li "Inefficient Error Handling : While we can implement basic retry mechanisms, it'…" at bounding box center [453, 336] width 241 height 20
drag, startPoint x: 428, startPoint y: 331, endPoint x: 408, endPoint y: 321, distance: 22.1
click at [408, 326] on li "Inefficient Error Handling : While we can implement basic retry mechanisms, it'…" at bounding box center [453, 336] width 241 height 20
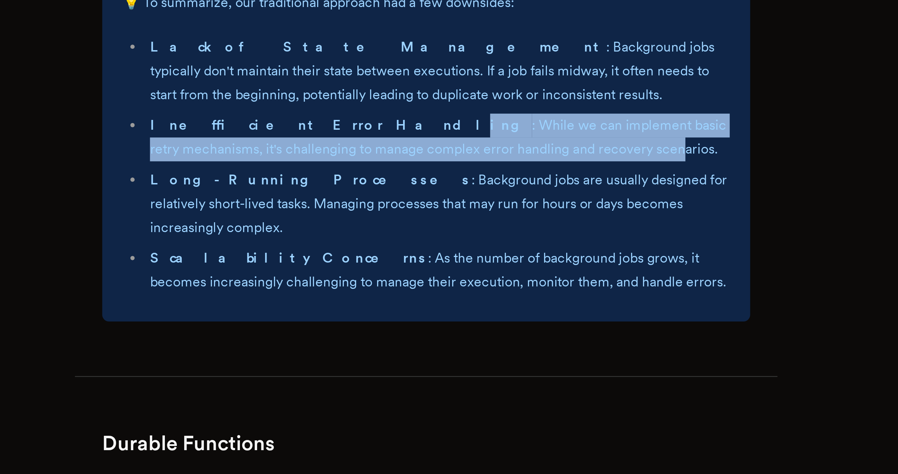
drag, startPoint x: 403, startPoint y: 320, endPoint x: 469, endPoint y: 332, distance: 67.7
click at [470, 332] on li "Inefficient Error Handling : While we can implement basic retry mechanisms, it'…" at bounding box center [453, 336] width 241 height 20
click at [469, 332] on li "Inefficient Error Handling : While we can implement basic retry mechanisms, it'…" at bounding box center [453, 336] width 241 height 20
drag, startPoint x: 471, startPoint y: 331, endPoint x: 370, endPoint y: 317, distance: 101.4
click at [370, 326] on li "Inefficient Error Handling : While we can implement basic retry mechanisms, it'…" at bounding box center [453, 336] width 241 height 20
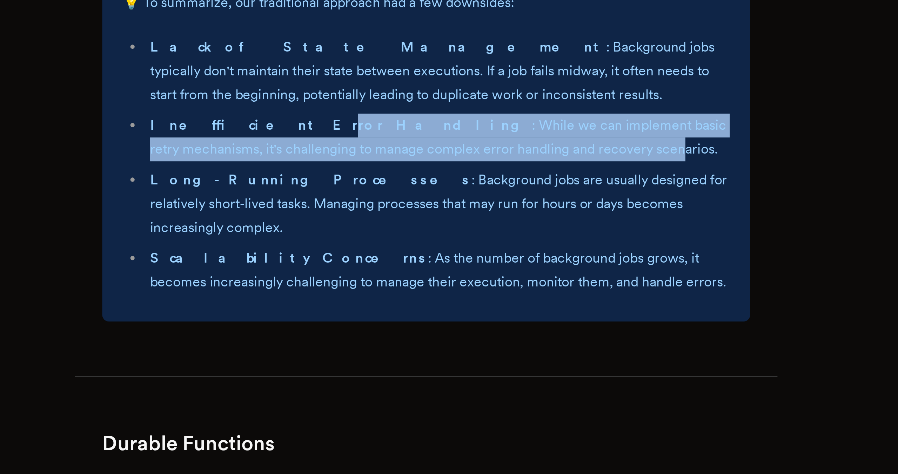
click at [370, 327] on strong "Inefficient Error Handling" at bounding box center [413, 330] width 157 height 7
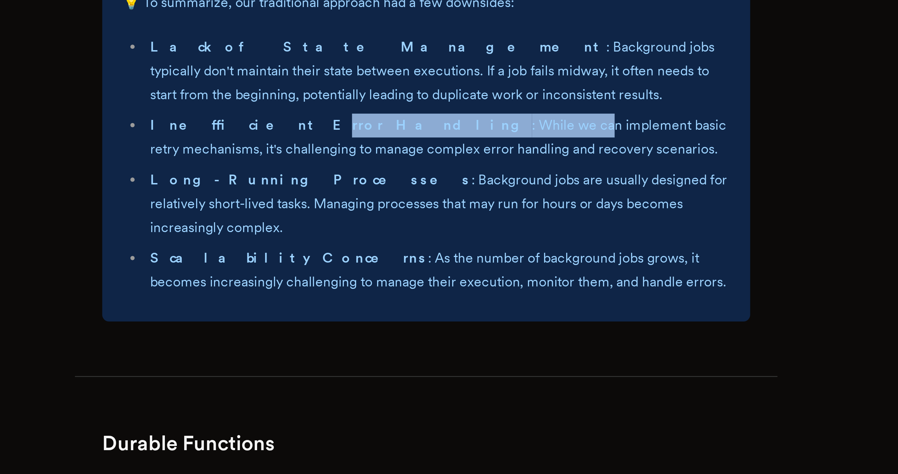
drag, startPoint x: 368, startPoint y: 317, endPoint x: 435, endPoint y: 322, distance: 67.3
click at [436, 326] on li "Inefficient Error Handling : While we can implement basic retry mechanisms, it'…" at bounding box center [453, 336] width 241 height 20
click at [435, 326] on li "Inefficient Error Handling : While we can implement basic retry mechanisms, it'…" at bounding box center [453, 336] width 241 height 20
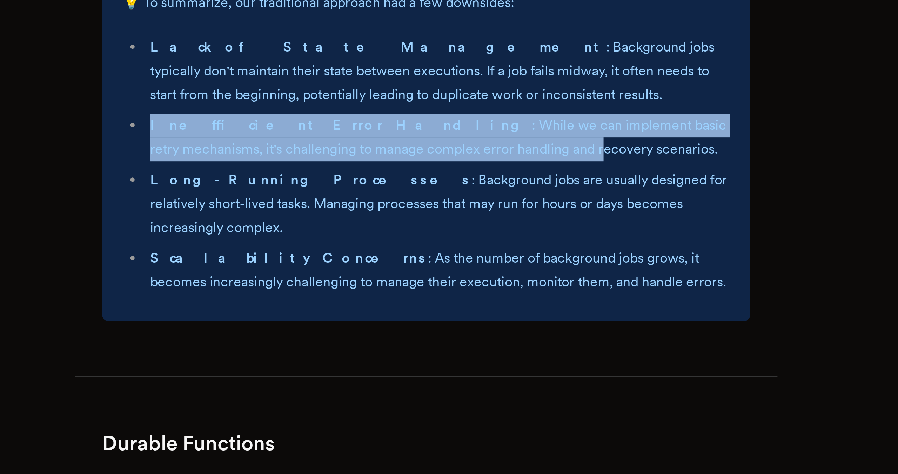
drag, startPoint x: 437, startPoint y: 329, endPoint x: 395, endPoint y: 314, distance: 45.2
click at [395, 314] on ul "Lack of State Management : Background jobs typically don't maintain their state…" at bounding box center [449, 347] width 250 height 107
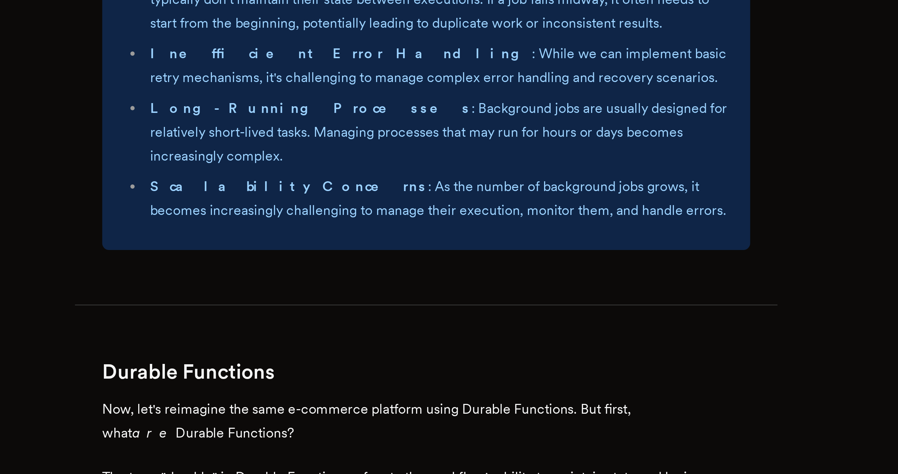
scroll to position [479, 0]
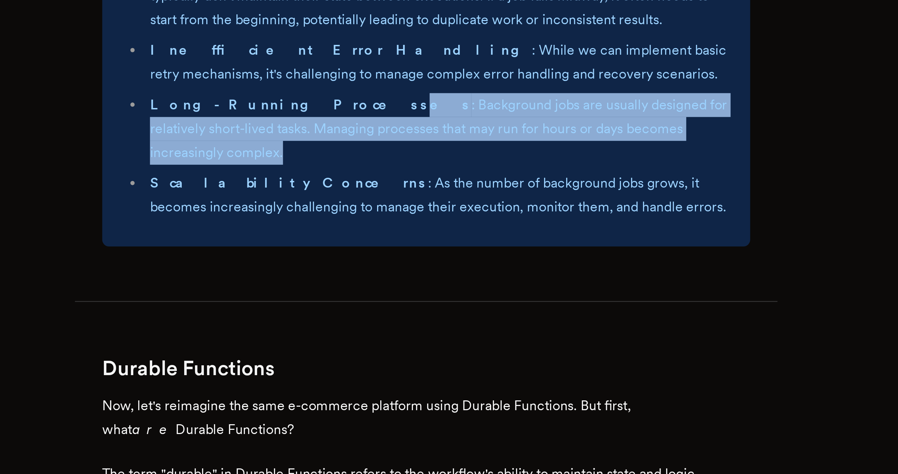
drag, startPoint x: 396, startPoint y: 310, endPoint x: 411, endPoint y: 326, distance: 22.1
click at [411, 326] on ul "Lack of State Management : Background jobs typically don't maintain their state…" at bounding box center [449, 316] width 250 height 107
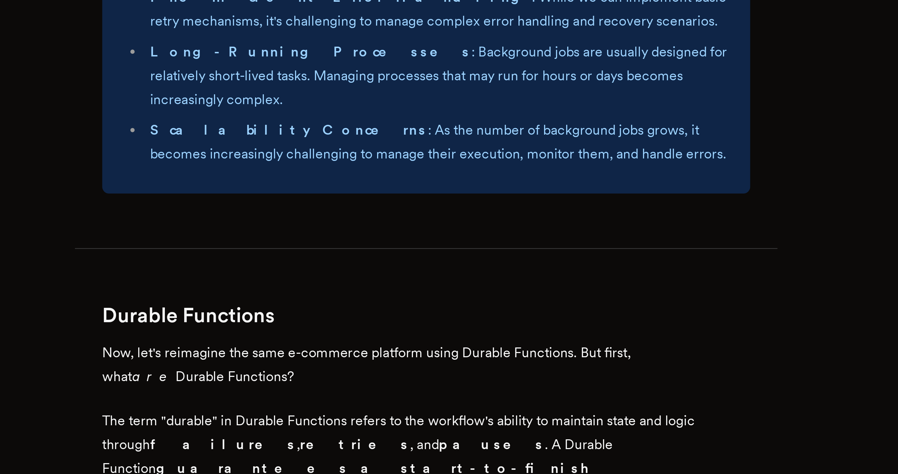
scroll to position [501, 0]
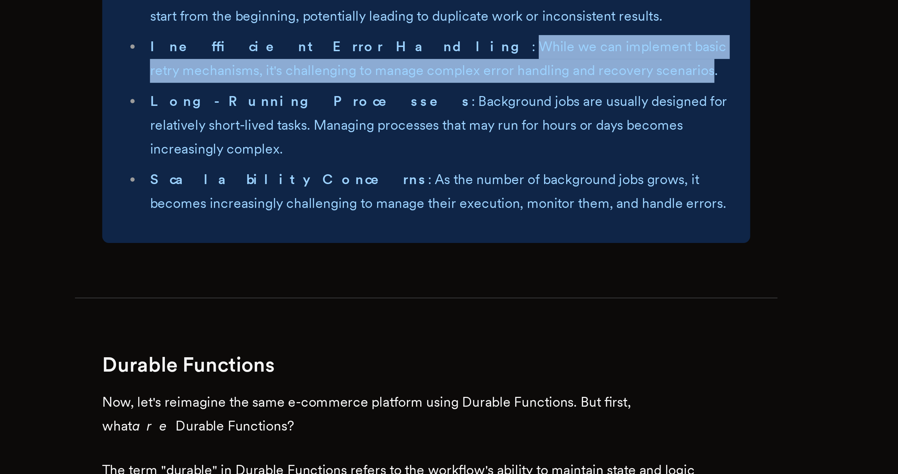
drag, startPoint x: 406, startPoint y: 264, endPoint x: 483, endPoint y: 280, distance: 78.2
click at [483, 280] on li "Inefficient Error Handling : While we can implement basic retry mechanisms, it'…" at bounding box center [453, 284] width 241 height 20
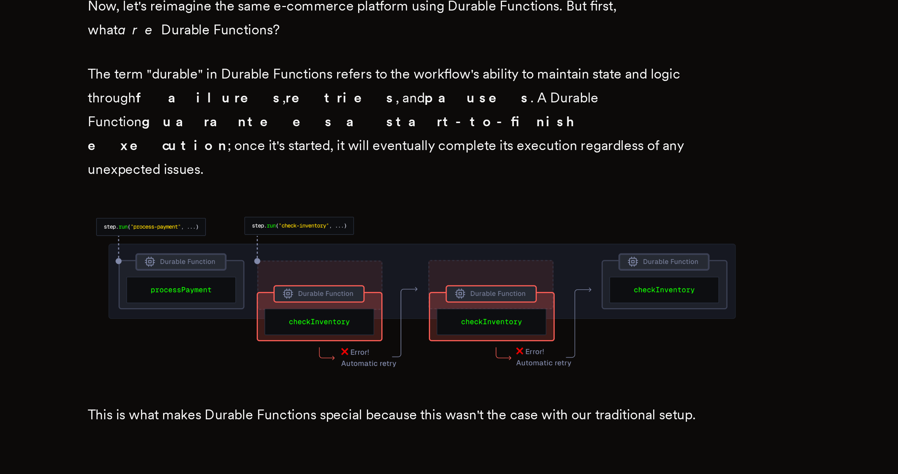
scroll to position [645, 0]
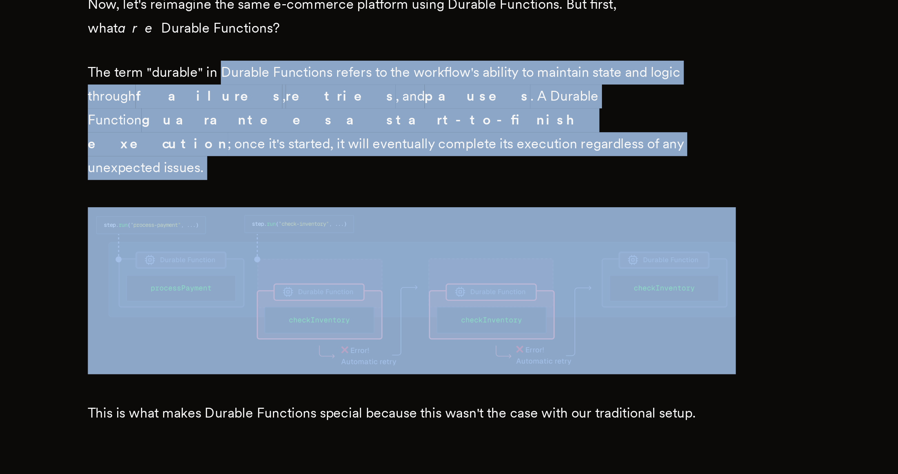
drag, startPoint x: 374, startPoint y: 288, endPoint x: 548, endPoint y: 322, distance: 177.3
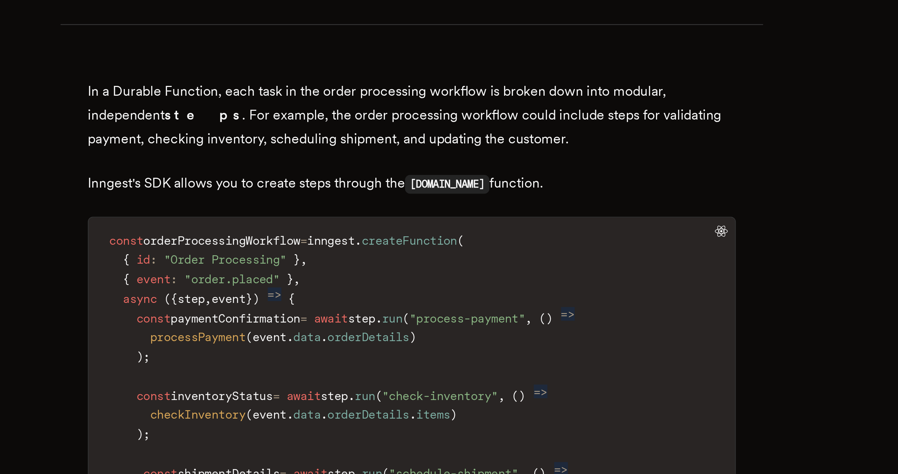
scroll to position [831, 0]
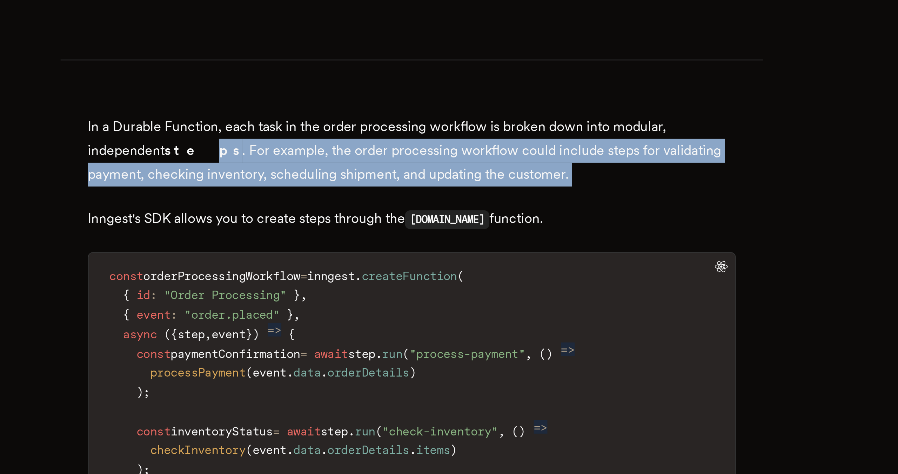
drag, startPoint x: 360, startPoint y: 284, endPoint x: 413, endPoint y: 300, distance: 55.4
drag, startPoint x: 391, startPoint y: 284, endPoint x: 432, endPoint y: 306, distance: 46.6
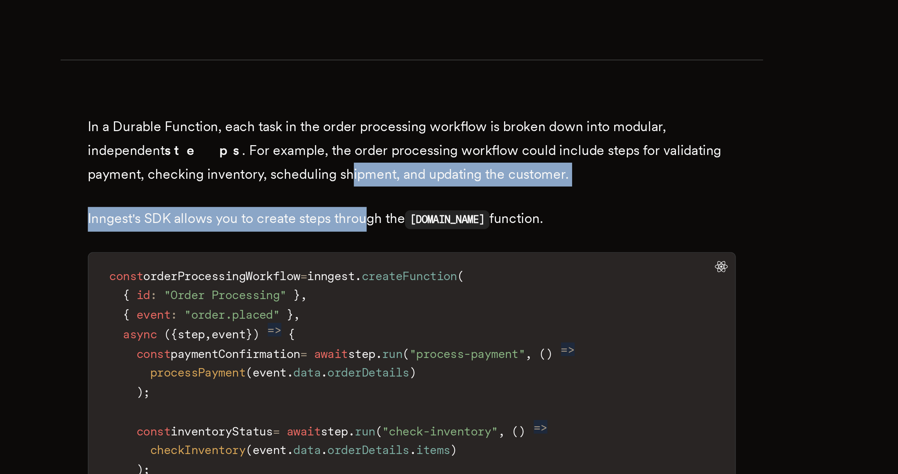
drag, startPoint x: 434, startPoint y: 312, endPoint x: 426, endPoint y: 294, distance: 20.1
click at [426, 313] on p "In a Durable Function, each task in the order processing workflow is broken dow…" at bounding box center [449, 327] width 267 height 29
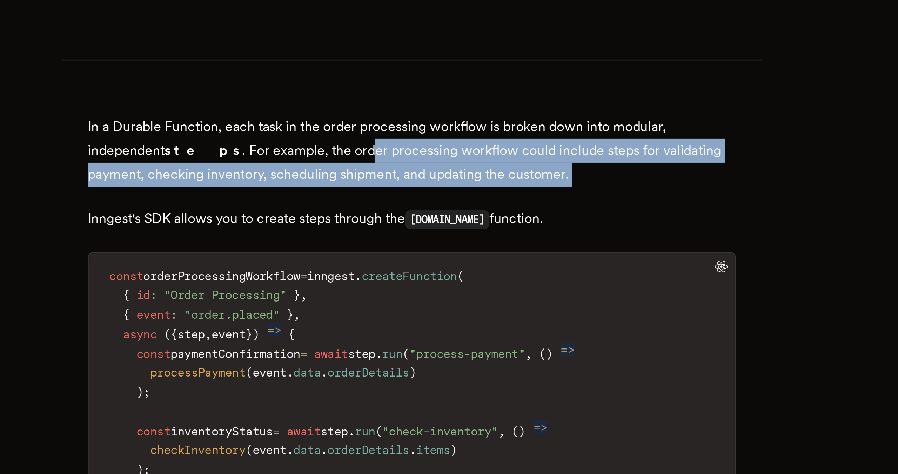
drag, startPoint x: 419, startPoint y: 289, endPoint x: 437, endPoint y: 304, distance: 23.7
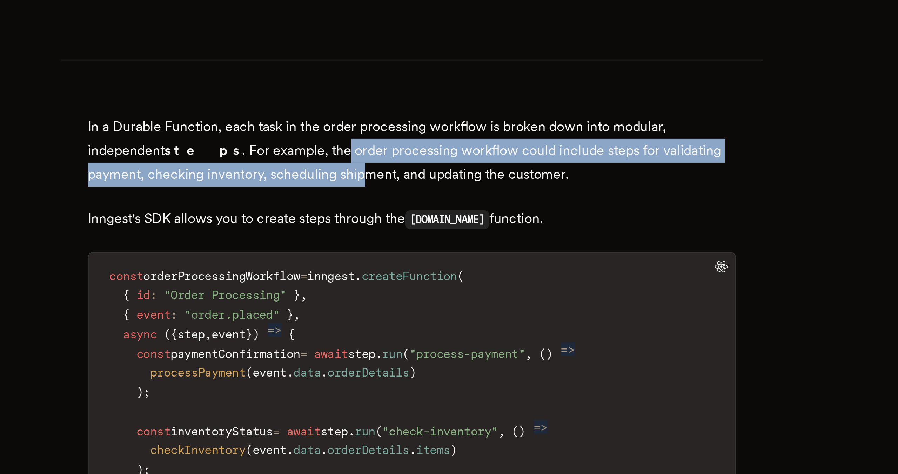
drag, startPoint x: 434, startPoint y: 299, endPoint x: 410, endPoint y: 280, distance: 30.0
click at [410, 313] on p "In a Durable Function, each task in the order processing workflow is broken dow…" at bounding box center [449, 327] width 267 height 29
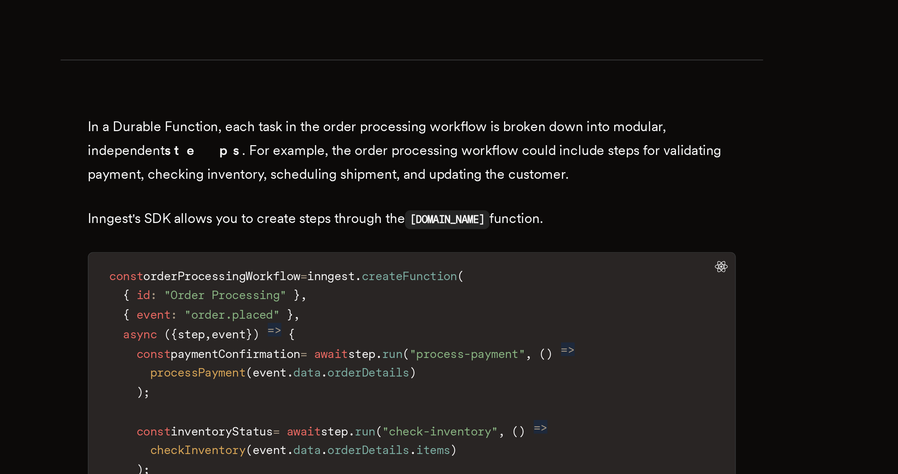
drag, startPoint x: 410, startPoint y: 280, endPoint x: 425, endPoint y: 296, distance: 21.3
click at [425, 313] on p "In a Durable Function, each task in the order processing workflow is broken dow…" at bounding box center [449, 327] width 267 height 29
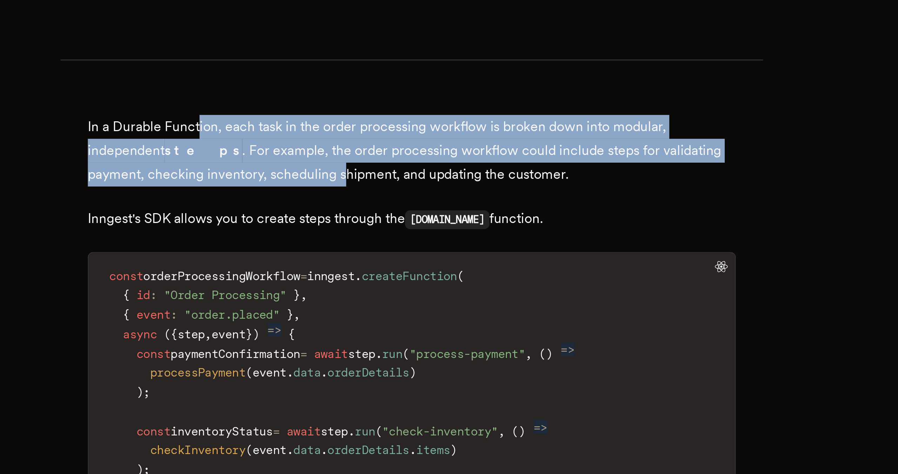
drag, startPoint x: 424, startPoint y: 296, endPoint x: 364, endPoint y: 280, distance: 61.8
click at [364, 313] on p "In a Durable Function, each task in the order processing workflow is broken dow…" at bounding box center [449, 327] width 267 height 29
click at [365, 313] on p "In a Durable Function, each task in the order processing workflow is broken dow…" at bounding box center [449, 327] width 267 height 29
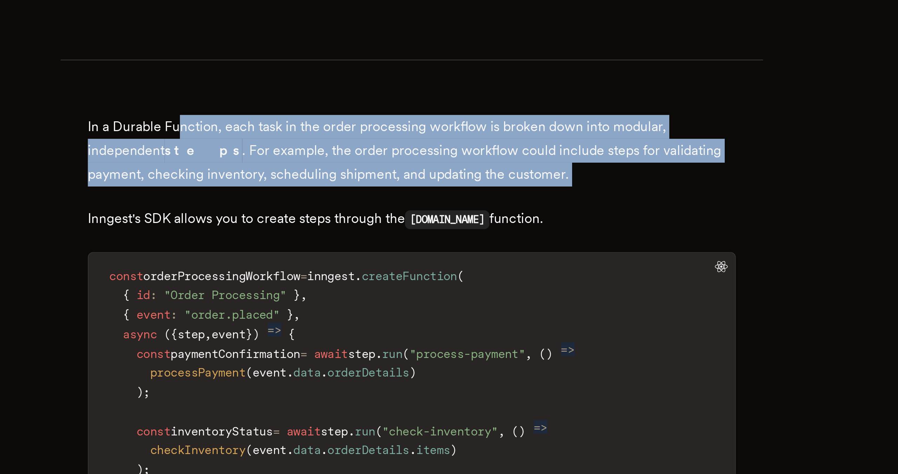
drag, startPoint x: 356, startPoint y: 278, endPoint x: 438, endPoint y: 301, distance: 85.3
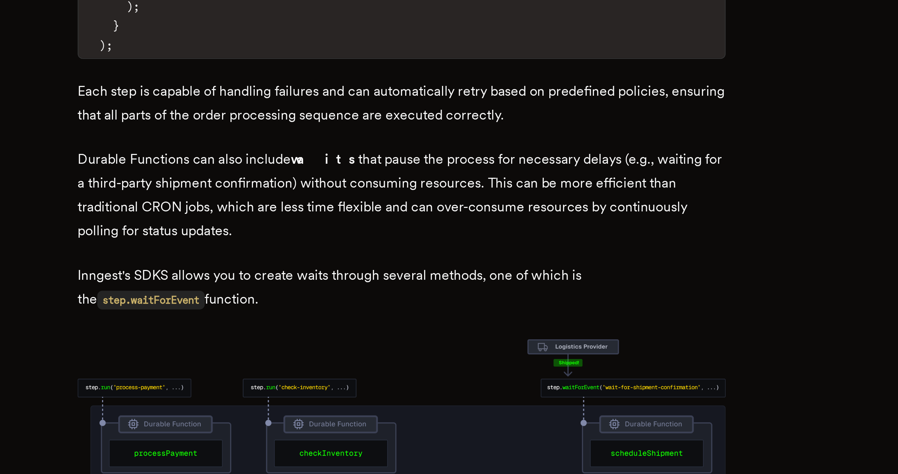
scroll to position [1105, 0]
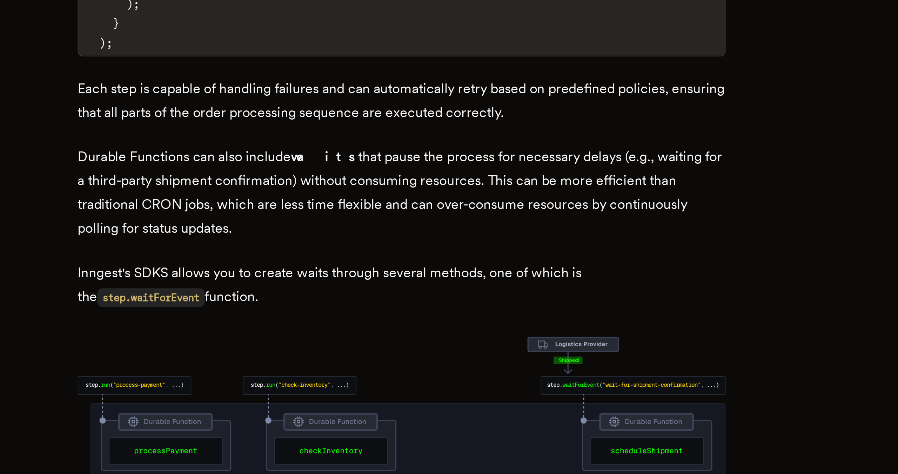
drag, startPoint x: 436, startPoint y: 299, endPoint x: 403, endPoint y: 359, distance: 68.8
click at [403, 387] on p "Inngest's SDKS allows you to create waits through several methods, one of which…" at bounding box center [449, 397] width 267 height 20
drag, startPoint x: 403, startPoint y: 359, endPoint x: 394, endPoint y: 322, distance: 38.5
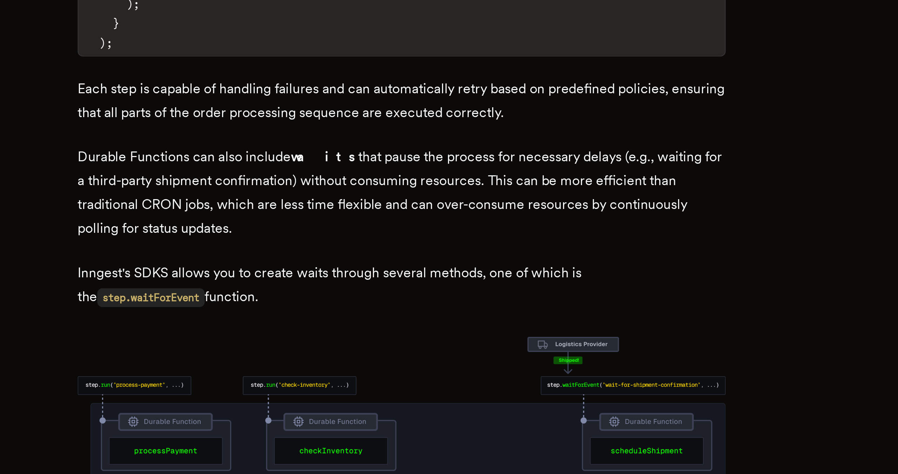
click at [394, 339] on p "Durable Functions can also include waits that pause the process for necessary d…" at bounding box center [449, 358] width 267 height 39
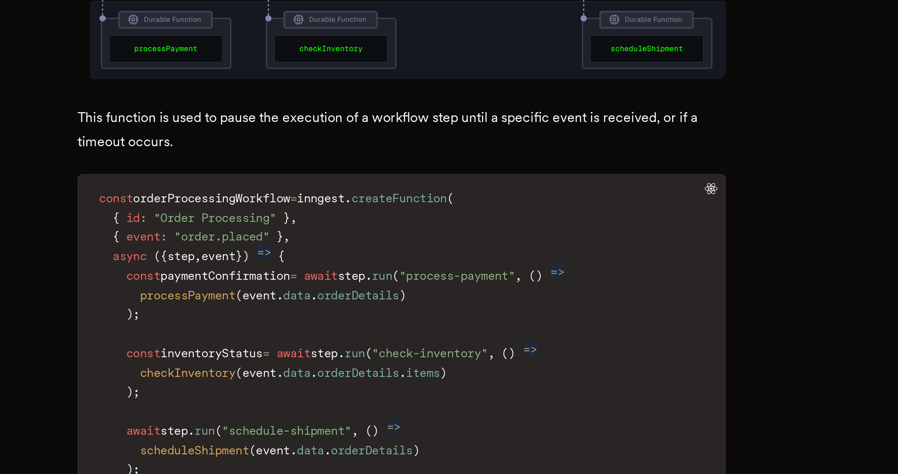
scroll to position [1272, 0]
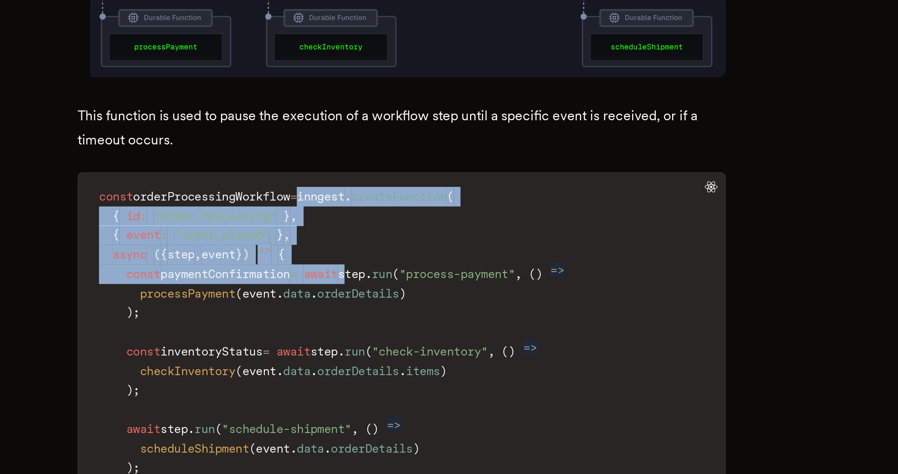
drag, startPoint x: 419, startPoint y: 319, endPoint x: 439, endPoint y: 348, distance: 35.3
click at [434, 389] on span "step" at bounding box center [428, 392] width 11 height 6
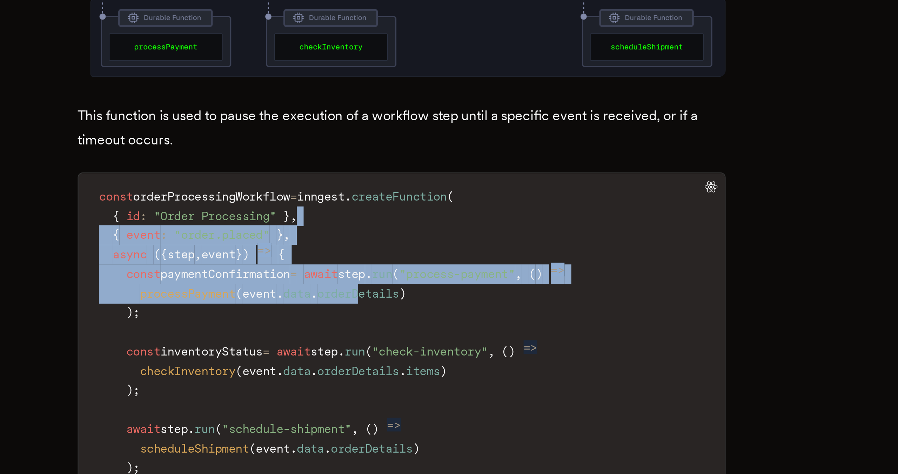
drag, startPoint x: 439, startPoint y: 358, endPoint x: 424, endPoint y: 321, distance: 40.3
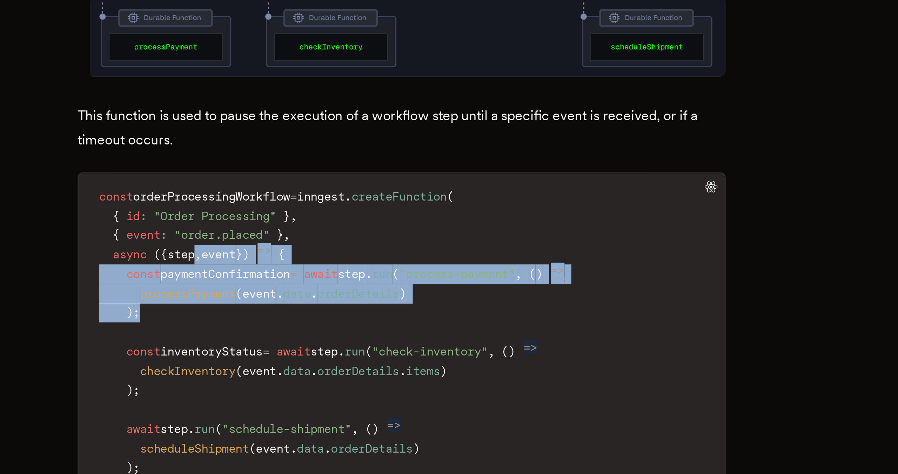
drag, startPoint x: 372, startPoint y: 368, endPoint x: 368, endPoint y: 341, distance: 27.6
click at [364, 381] on span "step" at bounding box center [358, 384] width 11 height 6
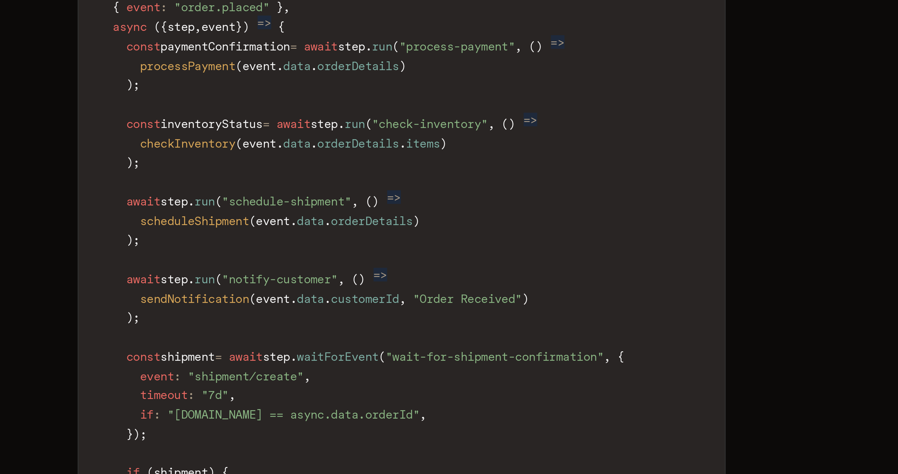
scroll to position [1366, 0]
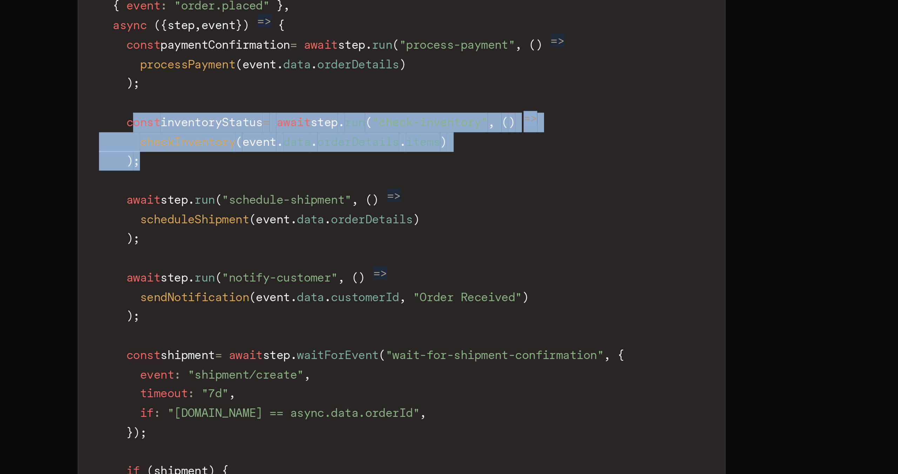
drag, startPoint x: 350, startPoint y: 305, endPoint x: 343, endPoint y: 285, distance: 21.3
click at [343, 285] on code "const orderProcessingWorkflow = inngest . createFunction ( { id : "Order Proces…" at bounding box center [449, 393] width 266 height 266
click at [343, 327] on span "const" at bounding box center [343, 330] width 14 height 6
drag, startPoint x: 340, startPoint y: 286, endPoint x: 381, endPoint y: 314, distance: 49.7
click at [381, 314] on code "const orderProcessingWorkflow = inngest . createFunction ( { id : "Order Proces…" at bounding box center [449, 393] width 266 height 266
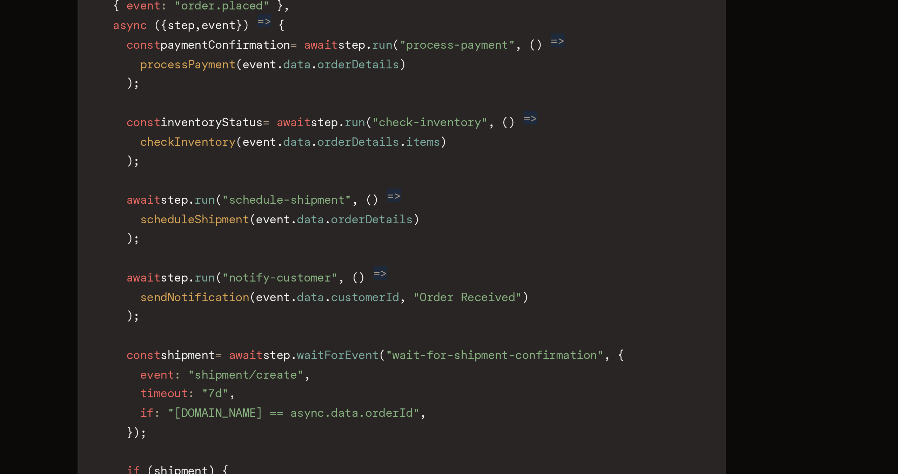
click at [381, 314] on code "const orderProcessingWorkflow = inngest . createFunction ( { id : "Order Proces…" at bounding box center [449, 393] width 266 height 266
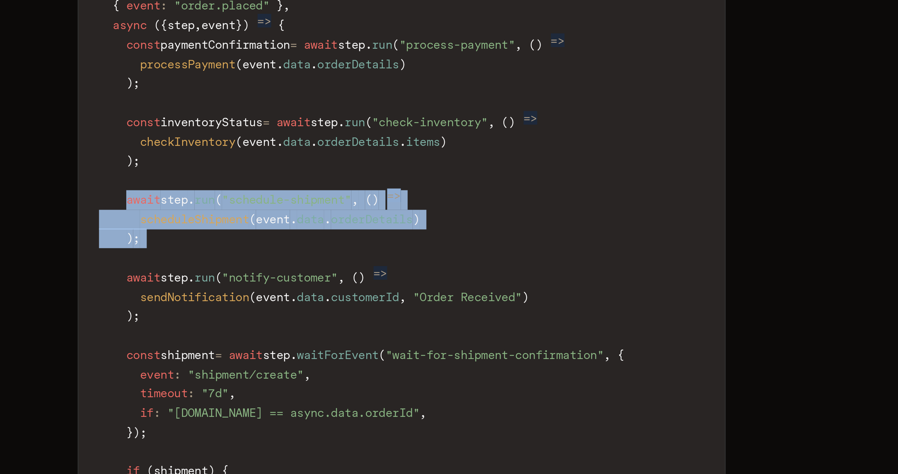
drag, startPoint x: 338, startPoint y: 318, endPoint x: 375, endPoint y: 342, distance: 43.7
click at [375, 342] on code "const orderProcessingWorkflow = inngest . createFunction ( { id : "Order Proces…" at bounding box center [449, 393] width 266 height 266
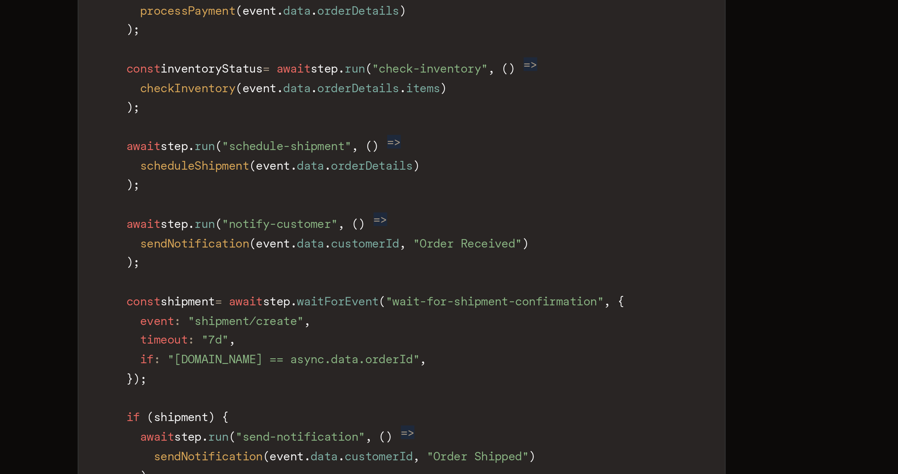
scroll to position [1397, 0]
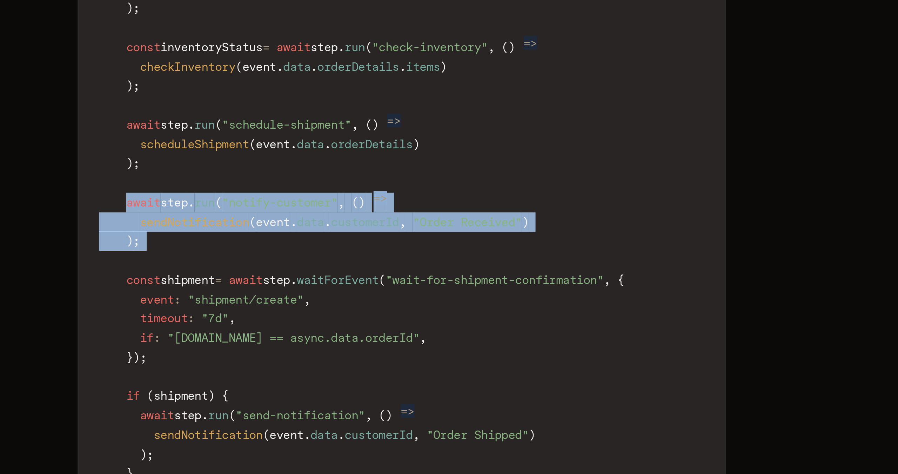
drag, startPoint x: 338, startPoint y: 319, endPoint x: 362, endPoint y: 341, distance: 32.1
click at [362, 341] on code "const orderProcessingWorkflow = inngest . createFunction ( { id : "Order Proces…" at bounding box center [449, 362] width 266 height 266
drag, startPoint x: 356, startPoint y: 338, endPoint x: 344, endPoint y: 320, distance: 21.4
click at [344, 320] on code "const orderProcessingWorkflow = inngest . createFunction ( { id : "Order Proces…" at bounding box center [449, 362] width 266 height 266
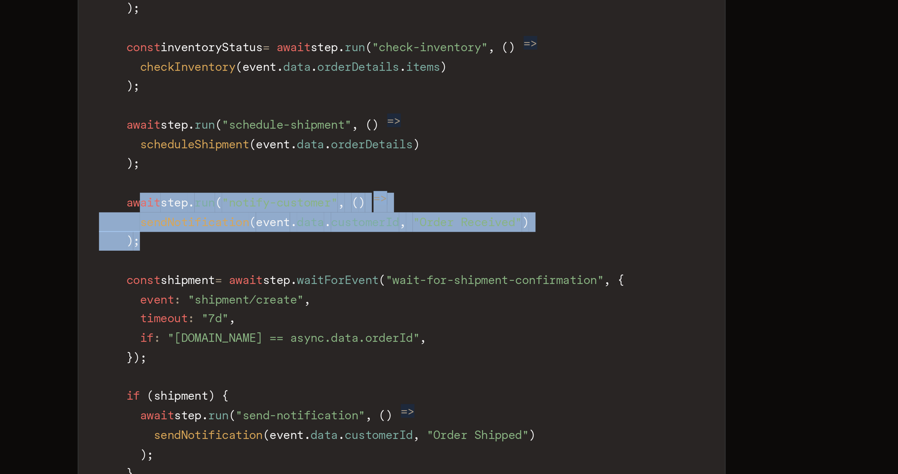
click at [344, 360] on span "await" at bounding box center [343, 363] width 14 height 6
drag, startPoint x: 343, startPoint y: 320, endPoint x: 358, endPoint y: 335, distance: 21.3
click at [358, 335] on code "const orderProcessingWorkflow = inngest . createFunction ( { id : "Order Proces…" at bounding box center [449, 362] width 266 height 266
drag, startPoint x: 352, startPoint y: 335, endPoint x: 344, endPoint y: 319, distance: 17.6
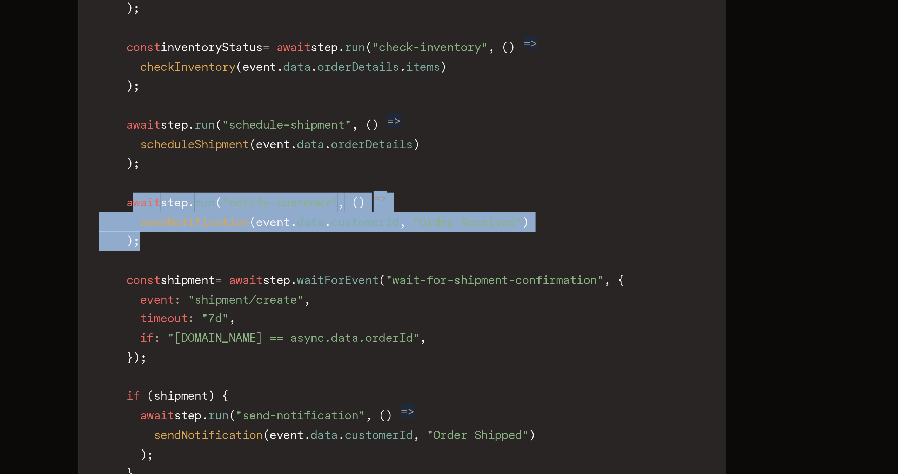
click at [344, 319] on code "const orderProcessingWorkflow = inngest . createFunction ( { id : "Order Proces…" at bounding box center [449, 362] width 266 height 266
click at [344, 360] on span "await" at bounding box center [343, 363] width 14 height 6
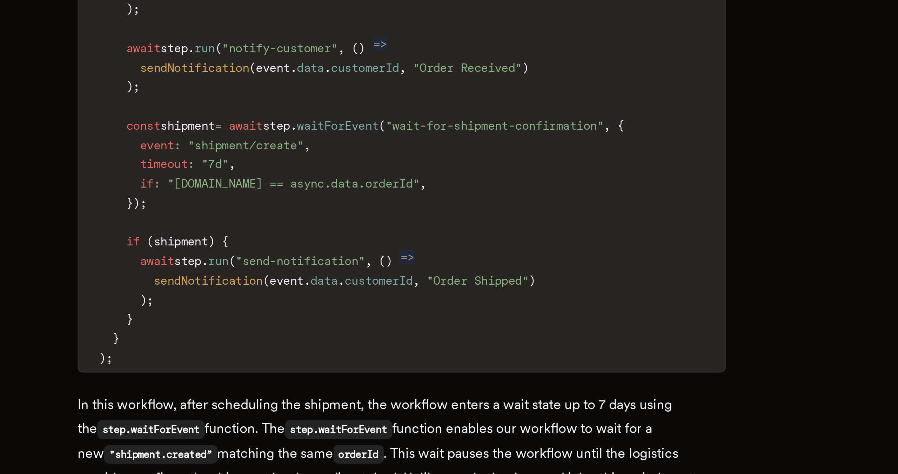
scroll to position [1461, 0]
drag, startPoint x: 338, startPoint y: 286, endPoint x: 368, endPoint y: 325, distance: 49.3
click at [368, 325] on code "const orderProcessingWorkflow = inngest . createFunction ( { id : "Order Proces…" at bounding box center [449, 299] width 266 height 266
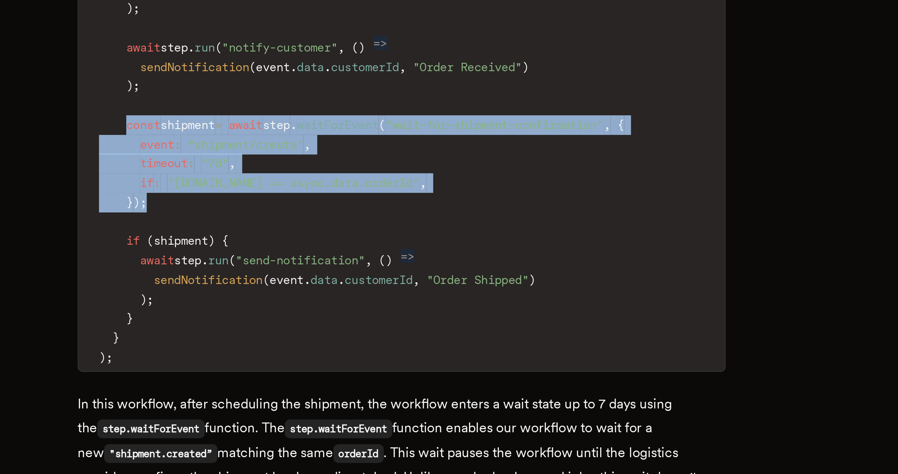
drag, startPoint x: 356, startPoint y: 320, endPoint x: 339, endPoint y: 286, distance: 37.8
click at [339, 286] on code "const orderProcessingWorkflow = inngest . createFunction ( { id : "Order Proces…" at bounding box center [449, 299] width 266 height 266
click at [339, 328] on span "const" at bounding box center [343, 331] width 14 height 6
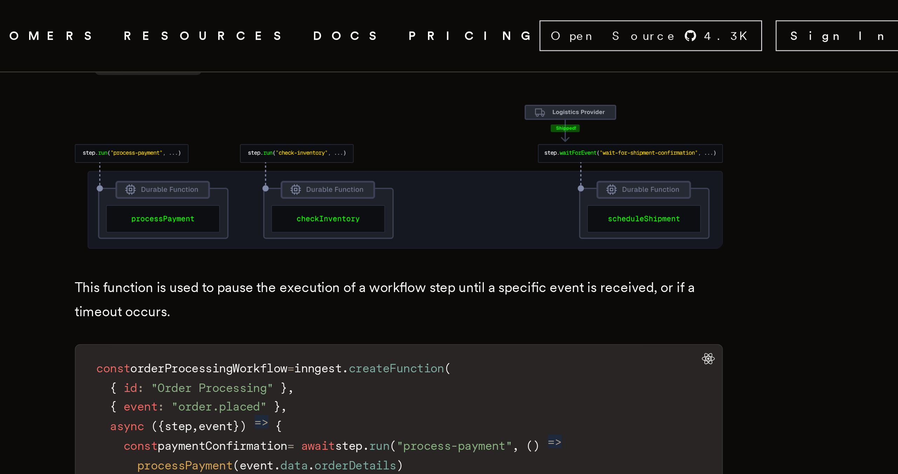
scroll to position [1479, 0]
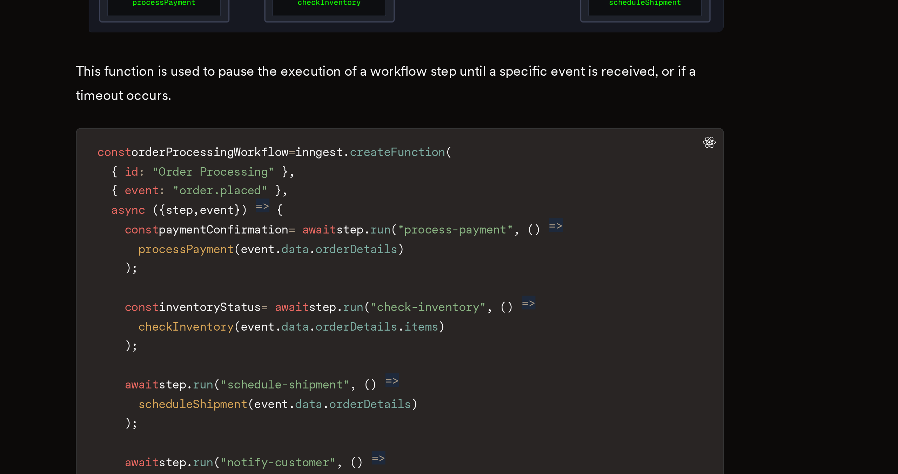
click at [339, 147] on code "const orderProcessingWorkflow = inngest . createFunction ( { id : "Order Proces…" at bounding box center [449, 280] width 266 height 266
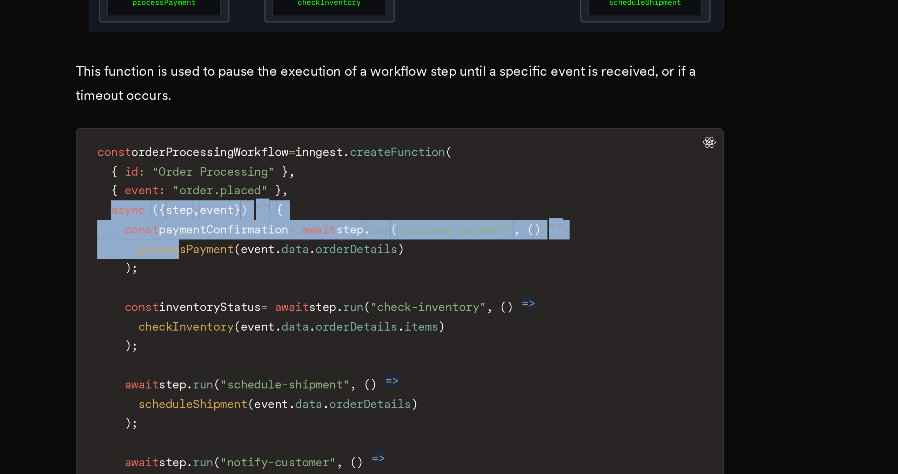
drag, startPoint x: 333, startPoint y: 134, endPoint x: 363, endPoint y: 151, distance: 34.6
click at [363, 151] on code "const orderProcessingWorkflow = inngest . createFunction ( { id : "Order Proces…" at bounding box center [449, 280] width 266 height 266
click at [363, 190] on span "processPayment" at bounding box center [360, 193] width 39 height 6
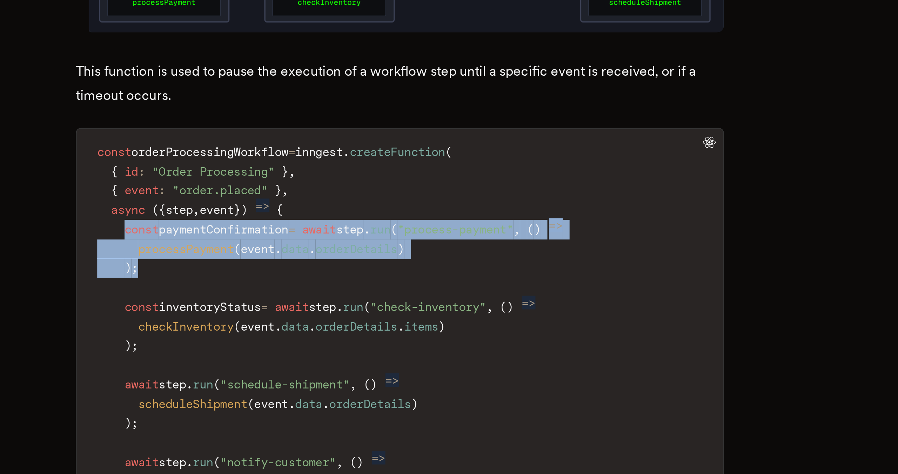
drag, startPoint x: 339, startPoint y: 141, endPoint x: 354, endPoint y: 160, distance: 24.2
click at [354, 160] on code "const orderProcessingWorkflow = inngest . createFunction ( { id : "Order Proces…" at bounding box center [449, 280] width 266 height 266
drag, startPoint x: 350, startPoint y: 161, endPoint x: 341, endPoint y: 141, distance: 21.8
click at [341, 147] on code "const orderProcessingWorkflow = inngest . createFunction ( { id : "Order Proces…" at bounding box center [449, 280] width 266 height 266
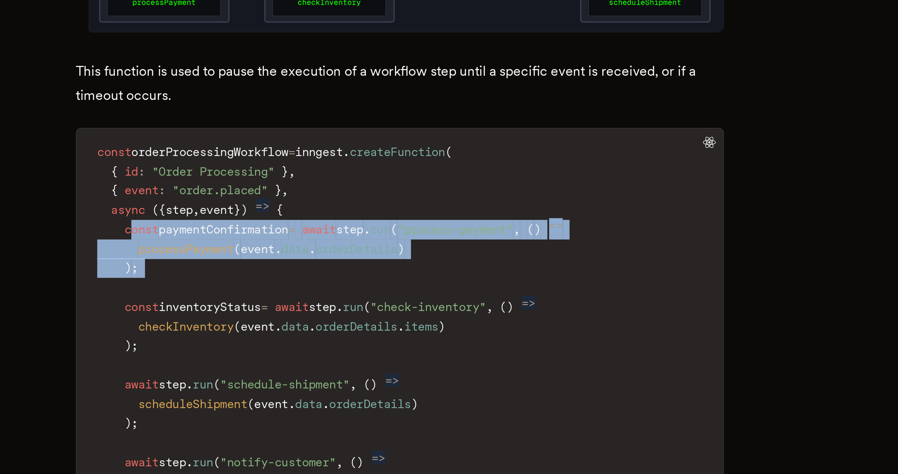
click at [341, 182] on span "const" at bounding box center [343, 185] width 14 height 6
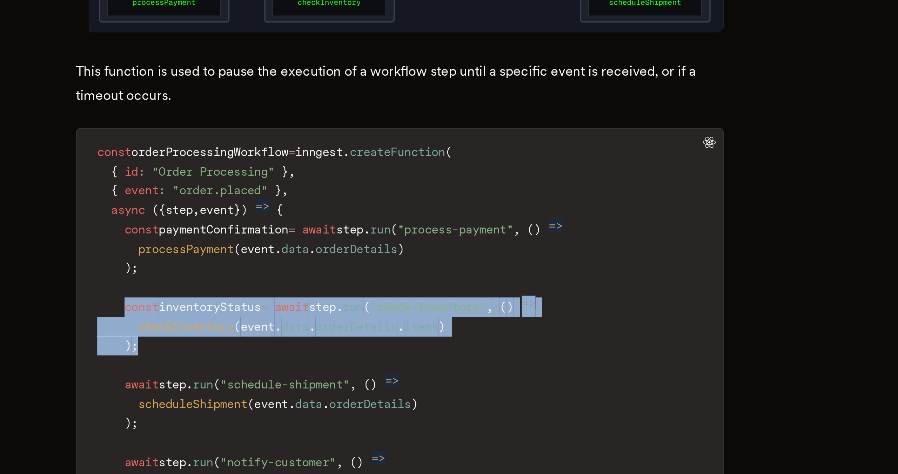
drag, startPoint x: 340, startPoint y: 172, endPoint x: 360, endPoint y: 192, distance: 28.0
click at [360, 192] on code "const orderProcessingWorkflow = inngest . createFunction ( { id : "Order Proces…" at bounding box center [449, 280] width 266 height 266
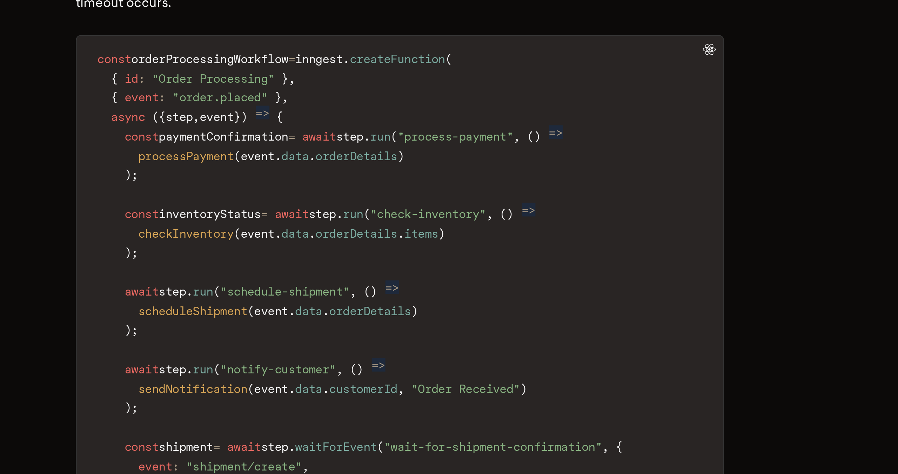
click at [360, 230] on code "const orderProcessingWorkflow = inngest . createFunction ( { id : "Order Proces…" at bounding box center [449, 280] width 266 height 266
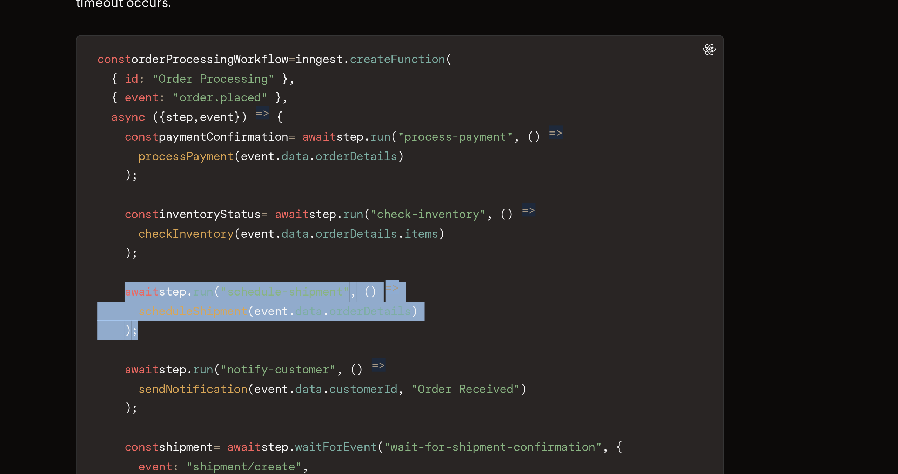
drag, startPoint x: 351, startPoint y: 220, endPoint x: 339, endPoint y: 205, distance: 19.5
click at [339, 205] on code "const orderProcessingWorkflow = inngest . createFunction ( { id : "Order Proces…" at bounding box center [449, 280] width 266 height 266
click at [339, 246] on span "await" at bounding box center [343, 249] width 14 height 6
drag, startPoint x: 339, startPoint y: 205, endPoint x: 368, endPoint y: 227, distance: 36.3
click at [368, 227] on code "const orderProcessingWorkflow = inngest . createFunction ( { id : "Order Proces…" at bounding box center [449, 280] width 266 height 266
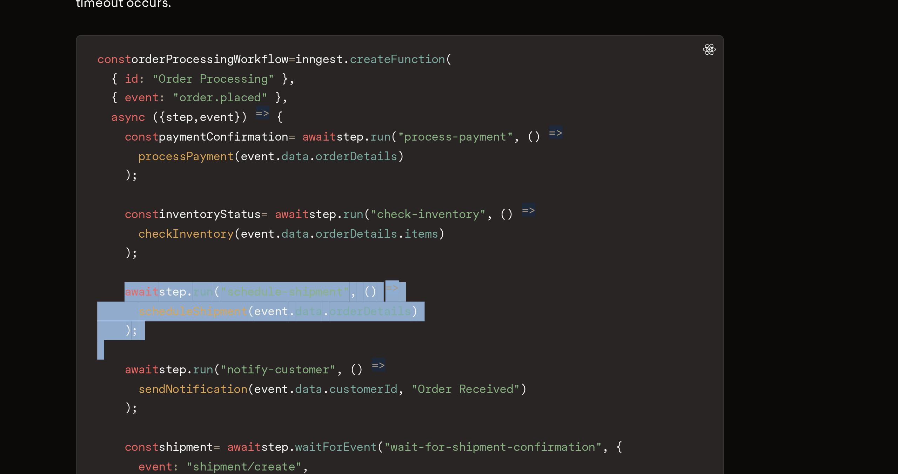
click at [368, 227] on code "const orderProcessingWorkflow = inngest . createFunction ( { id : "Order Proces…" at bounding box center [449, 280] width 266 height 266
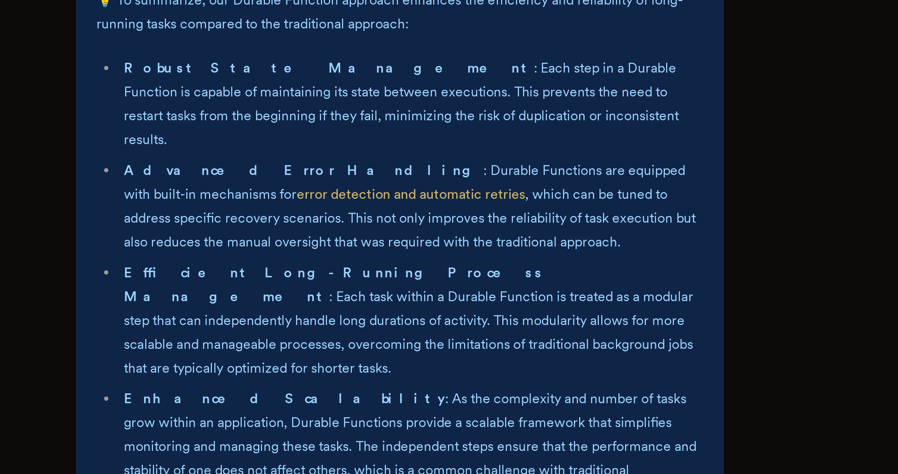
scroll to position [1694, 0]
click at [520, 344] on li "Advanced Error Handling : Durable Functions are equipped with built-in mechanis…" at bounding box center [453, 363] width 241 height 39
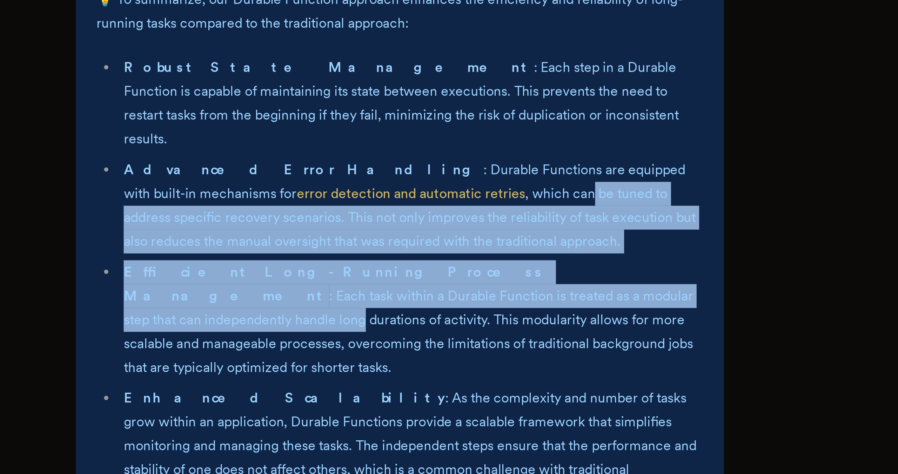
drag, startPoint x: 445, startPoint y: 305, endPoint x: 469, endPoint y: 347, distance: 48.9
click at [469, 347] on ul "Robust State Management : Each step in a Durable Function is capable of maintai…" at bounding box center [449, 394] width 250 height 185
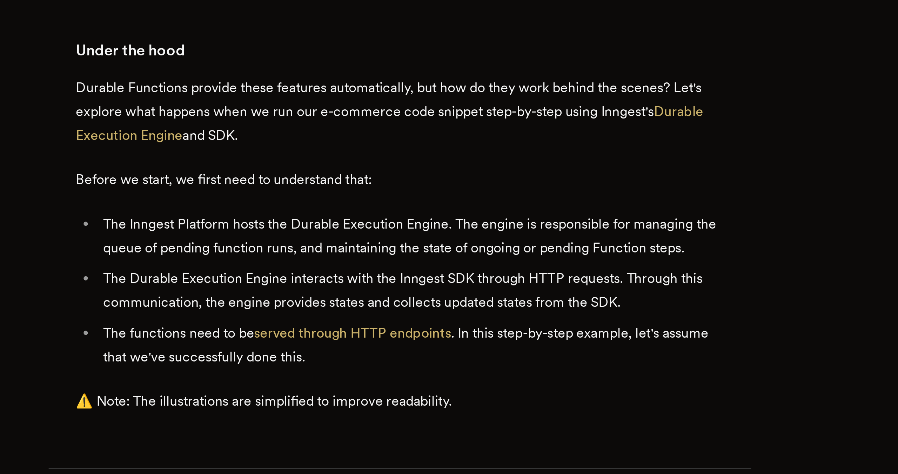
scroll to position [1944, 0]
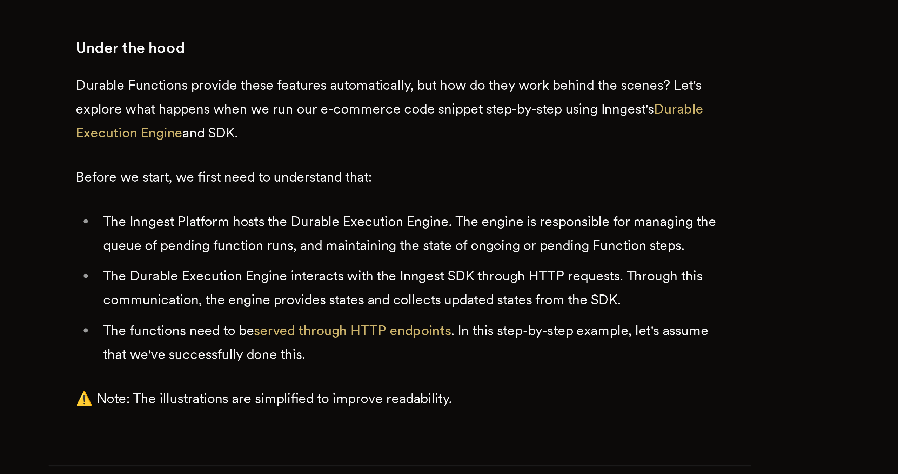
click at [424, 366] on li "The Inngest Platform hosts the Durable Execution Engine. The engine is responsi…" at bounding box center [454, 376] width 258 height 20
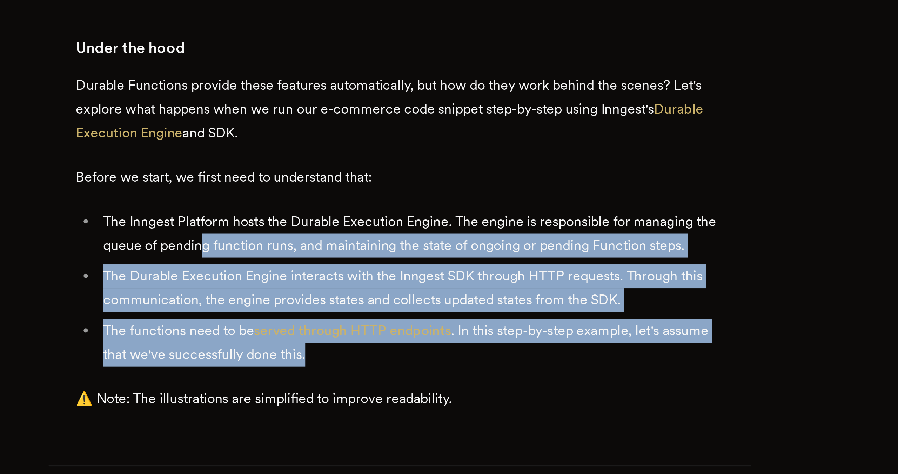
drag, startPoint x: 379, startPoint y: 305, endPoint x: 466, endPoint y: 355, distance: 100.6
click at [466, 366] on ul "The Inngest Platform hosts the Durable Execution Engine. The engine is responsi…" at bounding box center [449, 398] width 267 height 65
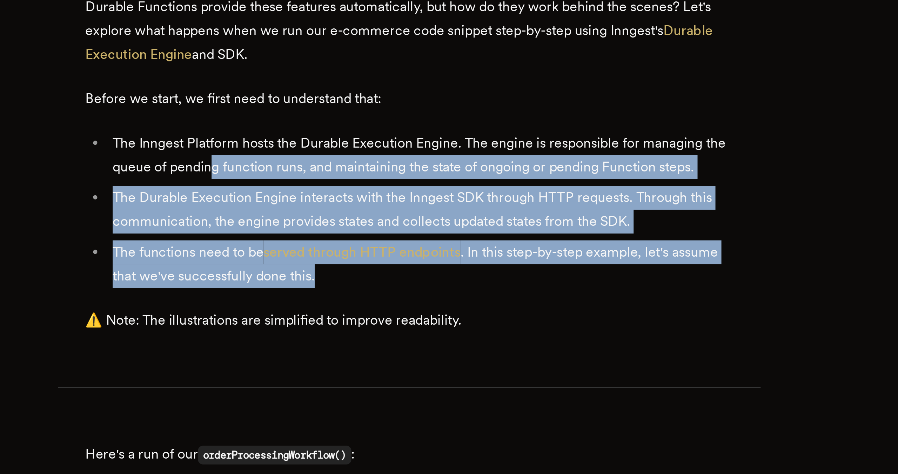
scroll to position [1976, 0]
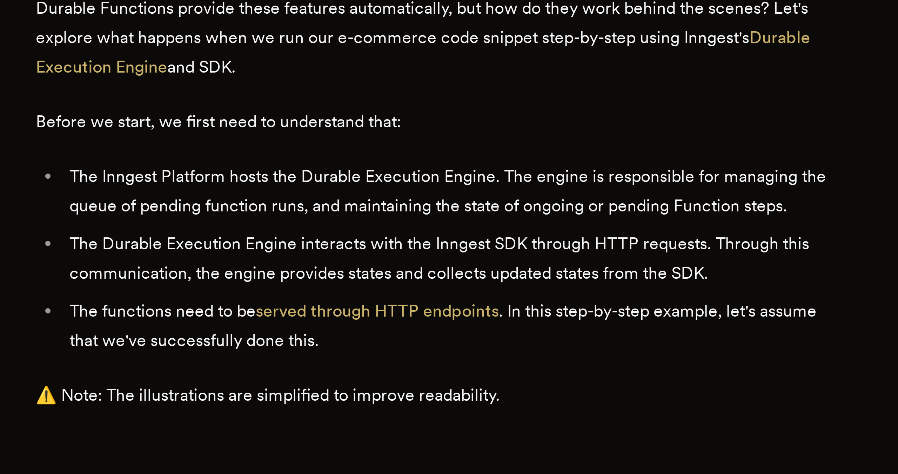
click at [430, 379] on li "The functions need to be served through HTTP endpoints . In this step-by-step e…" at bounding box center [454, 389] width 258 height 20
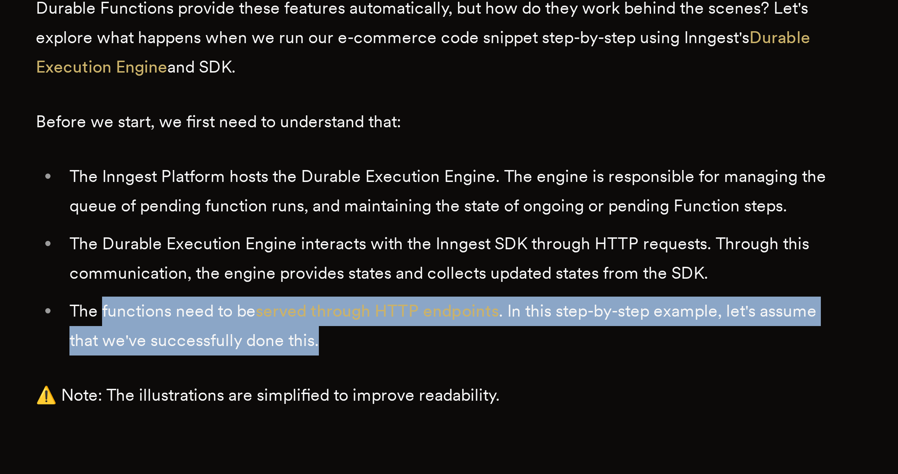
drag, startPoint x: 439, startPoint y: 324, endPoint x: 341, endPoint y: 314, distance: 98.7
click at [341, 379] on li "The functions need to be served through HTTP endpoints . In this step-by-step e…" at bounding box center [454, 389] width 258 height 20
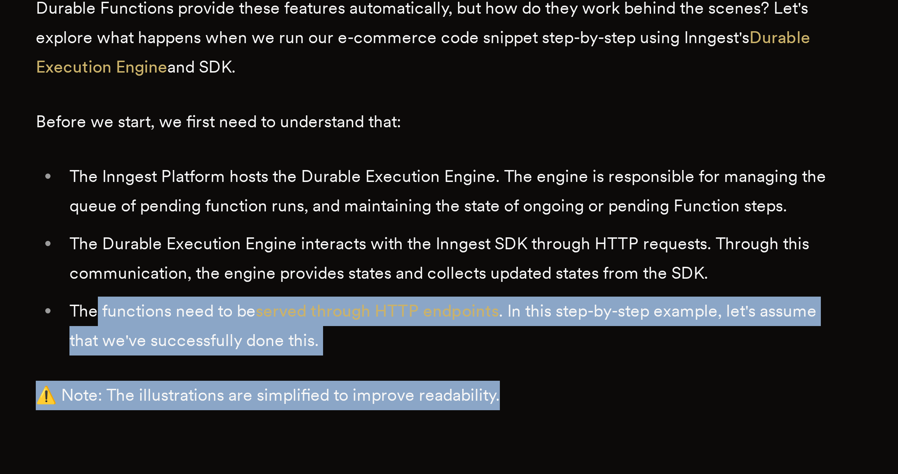
drag, startPoint x: 338, startPoint y: 311, endPoint x: 478, endPoint y: 342, distance: 143.2
click at [478, 342] on div "Modern web applications often require long-running tasks that need to be resili…" at bounding box center [449, 255] width 267 height 3908
click at [478, 407] on p "⚠️ Note: The illustrations are simplified to improve readability." at bounding box center [449, 412] width 267 height 10
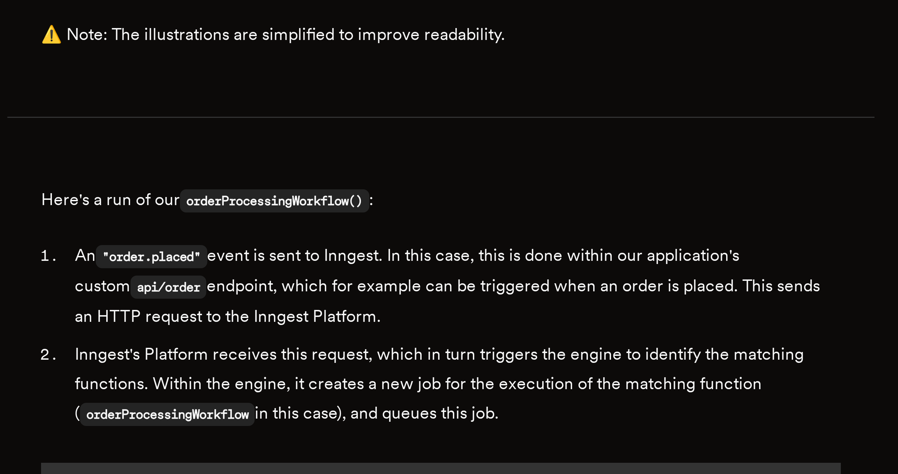
scroll to position [2064, 0]
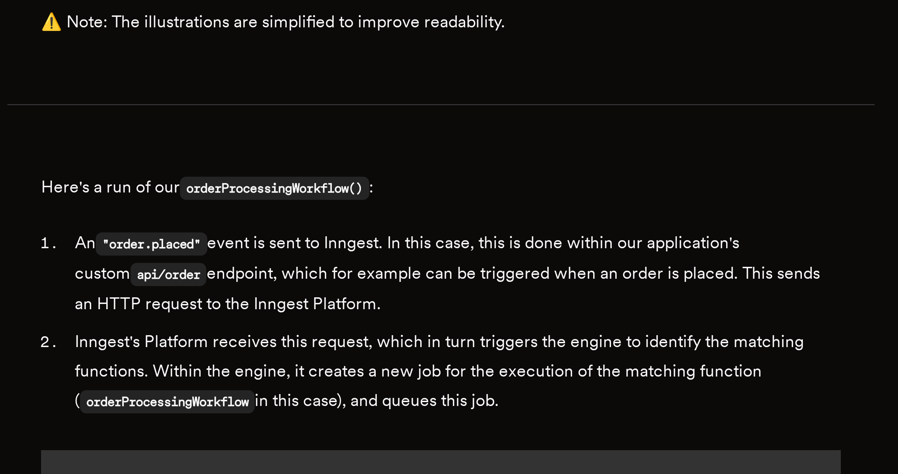
click at [396, 392] on li "An "order.placed" event is sent to Inngest. In this case, this is done within o…" at bounding box center [454, 407] width 258 height 30
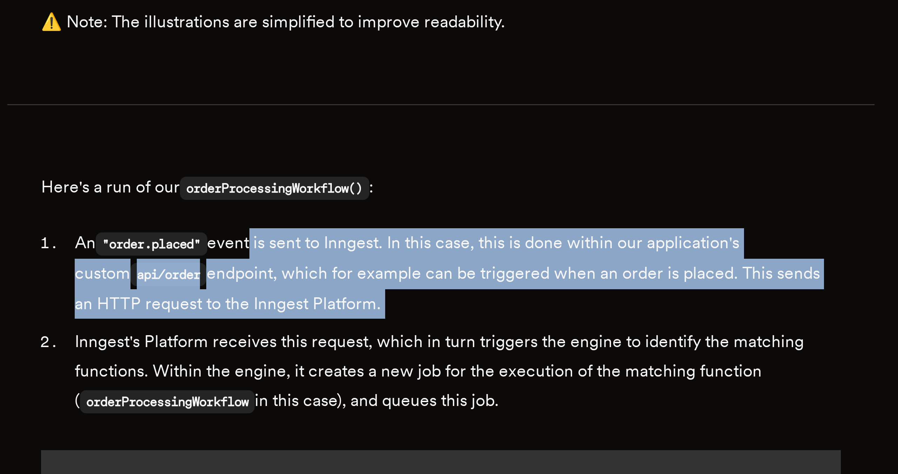
drag, startPoint x: 389, startPoint y: 324, endPoint x: 427, endPoint y: 351, distance: 45.8
click at [427, 392] on ol "An "order.placed" event is sent to Inngest. In this case, this is done within o…" at bounding box center [449, 423] width 267 height 63
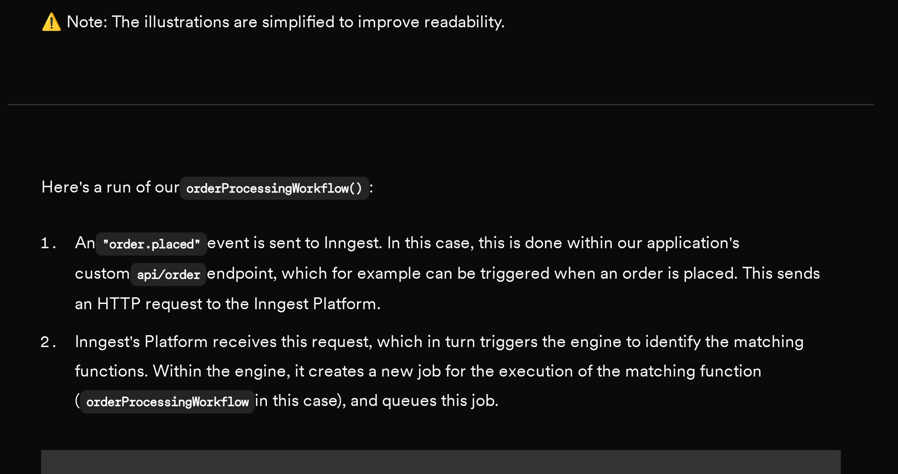
drag, startPoint x: 430, startPoint y: 347, endPoint x: 437, endPoint y: 324, distance: 24.5
click at [437, 392] on li "An "order.placed" event is sent to Inngest. In this case, this is done within o…" at bounding box center [454, 407] width 258 height 30
drag, startPoint x: 355, startPoint y: 334, endPoint x: 432, endPoint y: 347, distance: 78.0
click at [432, 392] on li "An "order.placed" event is sent to Inngest. In this case, this is done within o…" at bounding box center [454, 407] width 258 height 30
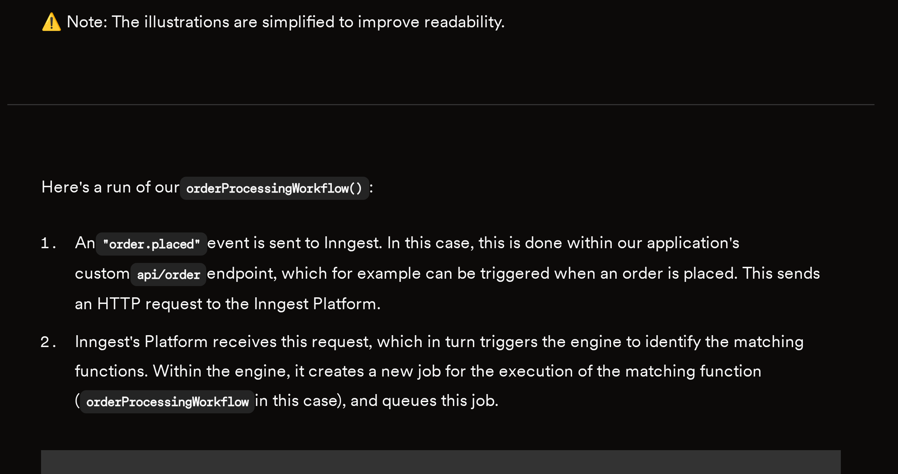
click at [432, 392] on li "An "order.placed" event is sent to Inngest. In this case, this is done within o…" at bounding box center [454, 407] width 258 height 30
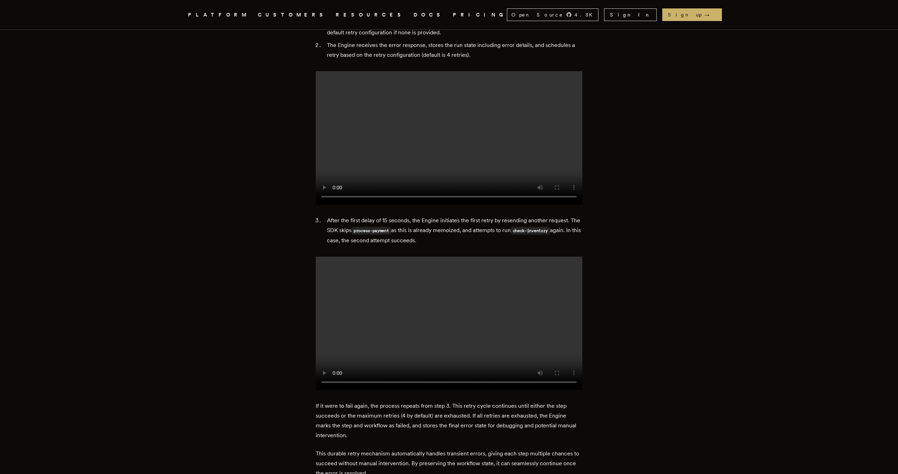
scroll to position [3529, 0]
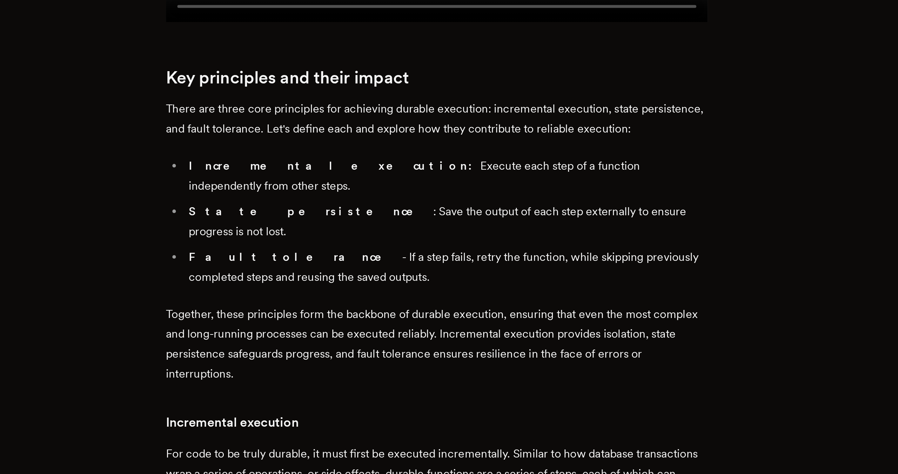
scroll to position [384, 0]
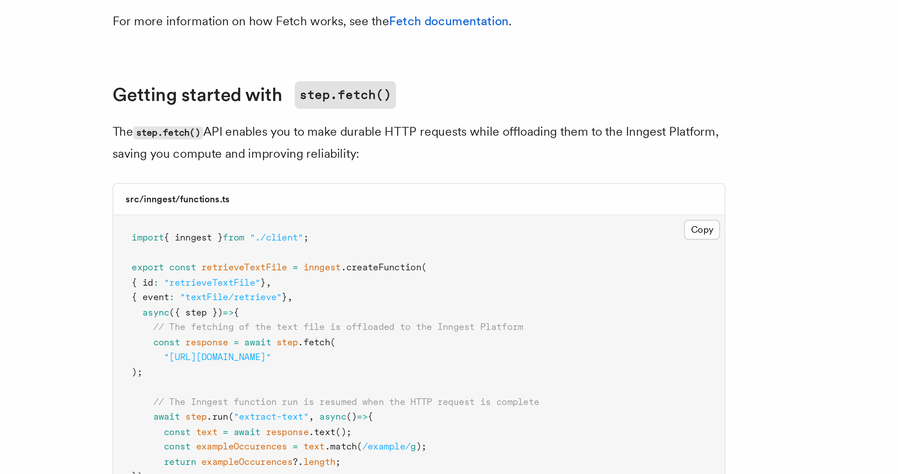
click at [395, 125] on h2 "Getting started with step.fetch()" at bounding box center [380, 131] width 281 height 13
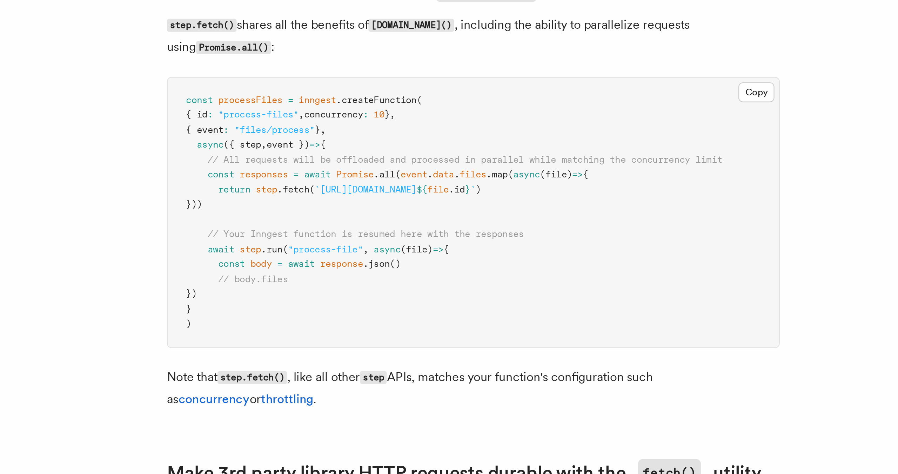
scroll to position [174, 0]
click at [437, 332] on span "// All requests will be offloaded and processed in parallel while matching the …" at bounding box center [377, 330] width 236 height 5
click at [417, 282] on p "step.fetch() shares all the benefits of [DOMAIN_NAME]() , including the ability…" at bounding box center [380, 274] width 281 height 20
click at [386, 272] on p "step.fetch() shares all the benefits of [DOMAIN_NAME]() , including the ability…" at bounding box center [380, 274] width 281 height 20
click at [387, 274] on p "step.fetch() shares all the benefits of [DOMAIN_NAME]() , including the ability…" at bounding box center [380, 274] width 281 height 20
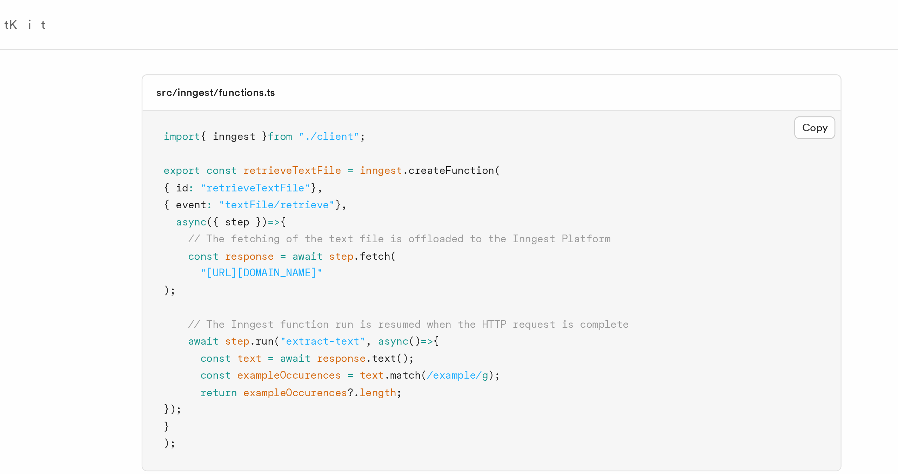
scroll to position [142, 0]
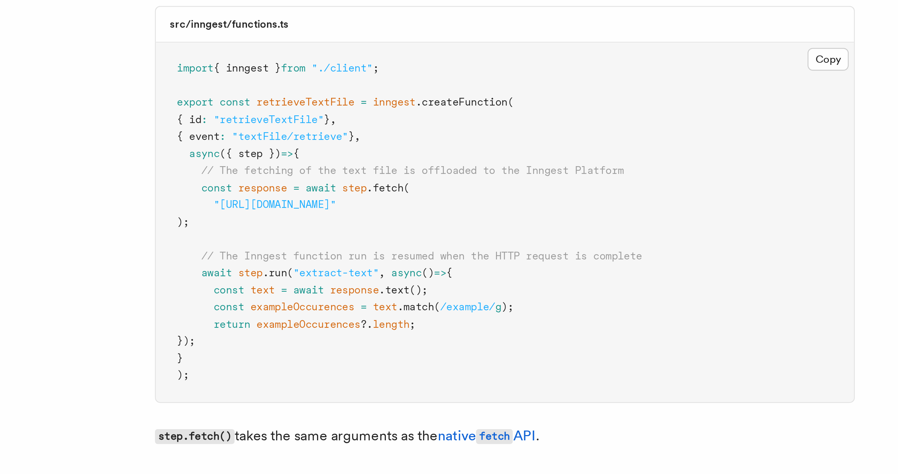
click at [252, 181] on pre "import { inngest } from "./client" ; export const retrieveTextFile = inngest .c…" at bounding box center [380, 117] width 280 height 144
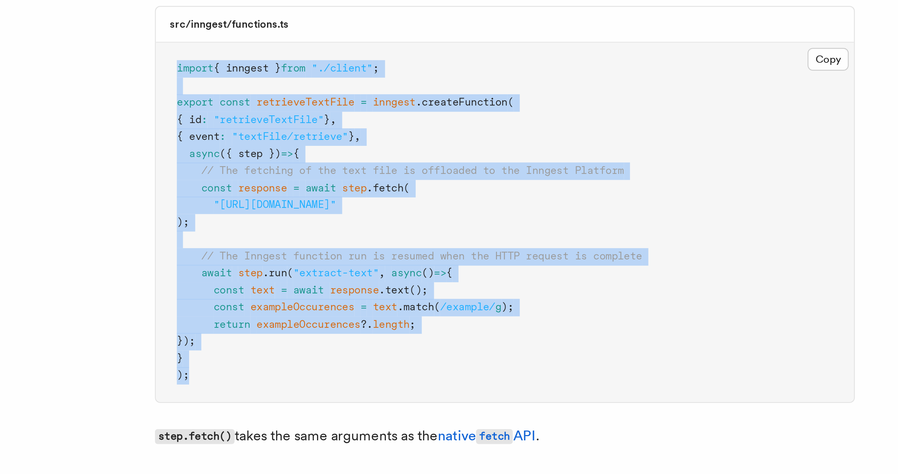
drag, startPoint x: 256, startPoint y: 180, endPoint x: 248, endPoint y: 56, distance: 123.8
click at [248, 56] on pre "import { inngest } from "./client" ; export const retrieveTextFile = inngest .c…" at bounding box center [380, 117] width 280 height 144
copy code "import { inngest } from "./client" ; export const retrieveTextFile = inngest .c…"
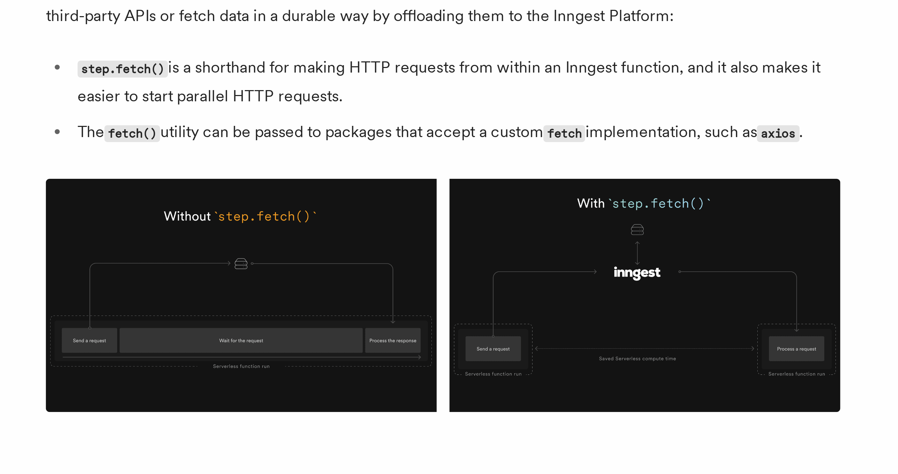
drag, startPoint x: 318, startPoint y: 98, endPoint x: 360, endPoint y: 108, distance: 42.8
click at [360, 108] on li "step.fetch() is a shorthand for making HTTP requests from within an Inngest fun…" at bounding box center [385, 103] width 272 height 20
drag, startPoint x: 360, startPoint y: 108, endPoint x: 257, endPoint y: 98, distance: 103.3
click at [257, 98] on li "step.fetch() is a shorthand for making HTTP requests from within an Inngest fun…" at bounding box center [385, 103] width 272 height 20
click at [257, 98] on code "step.fetch()" at bounding box center [267, 98] width 32 height 6
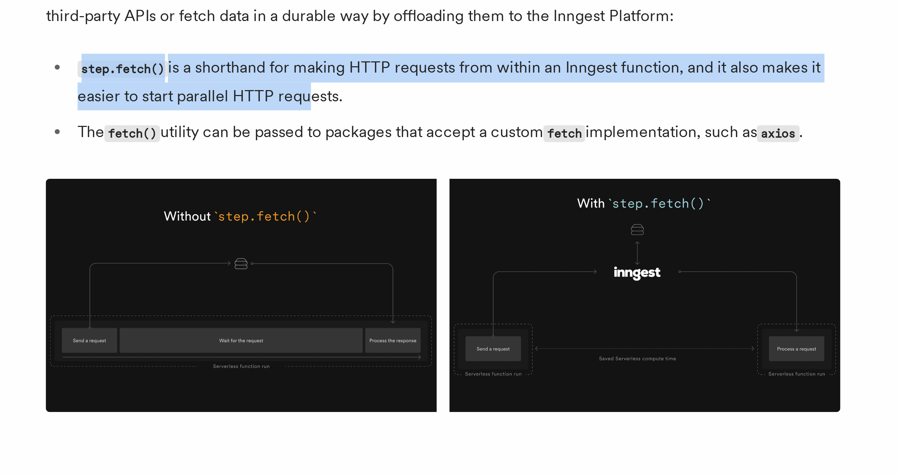
drag, startPoint x: 253, startPoint y: 98, endPoint x: 331, endPoint y: 111, distance: 79.0
click at [331, 111] on li "step.fetch() is a shorthand for making HTTP requests from within an Inngest fun…" at bounding box center [385, 103] width 272 height 20
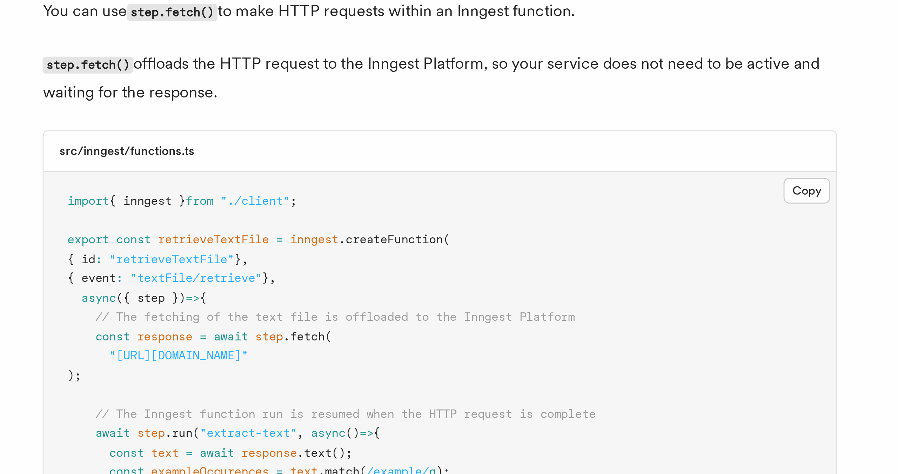
drag, startPoint x: 388, startPoint y: 298, endPoint x: 320, endPoint y: 273, distance: 72.8
drag, startPoint x: 296, startPoint y: 284, endPoint x: 366, endPoint y: 297, distance: 71.4
click at [366, 297] on p "step.fetch() offloads the HTTP request to the Inngest Platform, so your service…" at bounding box center [380, 289] width 281 height 20
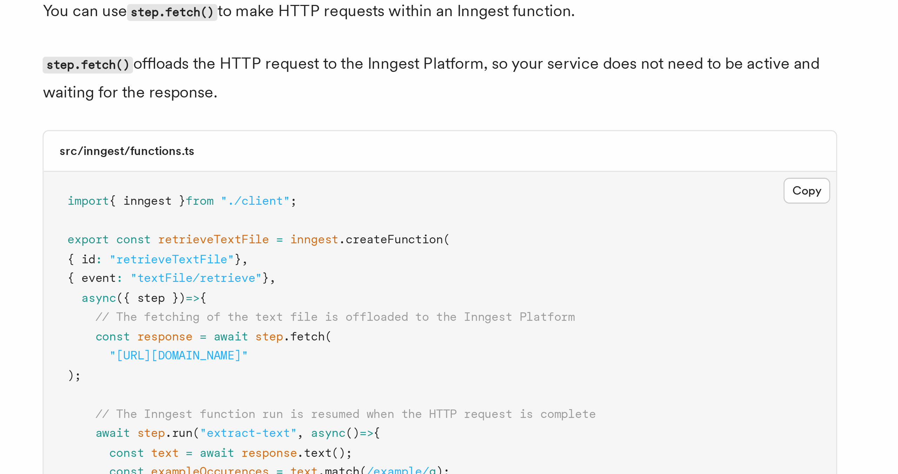
click at [366, 297] on p "step.fetch() offloads the HTTP request to the Inngest Platform, so your service…" at bounding box center [380, 289] width 281 height 20
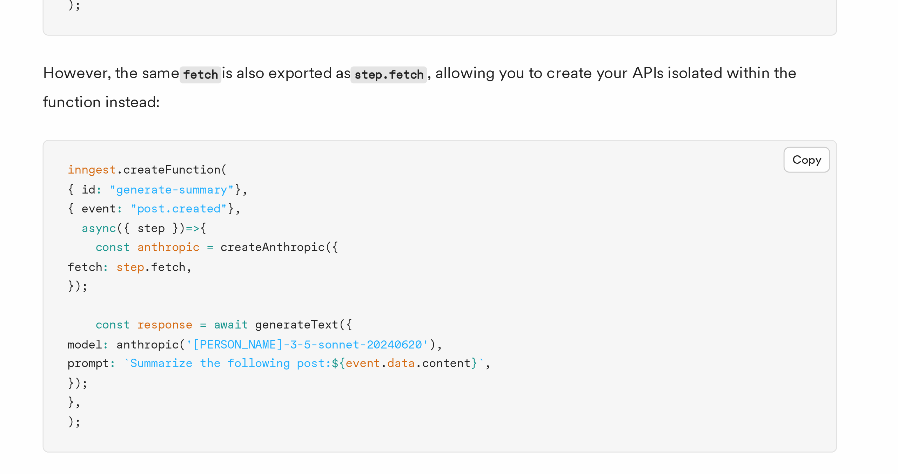
scroll to position [1037, 0]
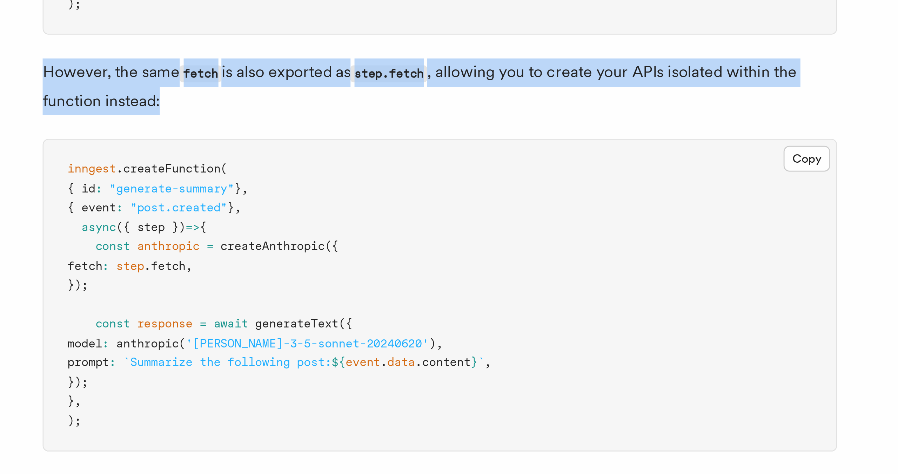
drag, startPoint x: 388, startPoint y: 333, endPoint x: 331, endPoint y: 319, distance: 58.9
drag, startPoint x: 328, startPoint y: 320, endPoint x: 372, endPoint y: 336, distance: 46.1
click at [372, 336] on p "However, the same fetch is also exported as step.fetch , allowing you to create…" at bounding box center [380, 337] width 281 height 20
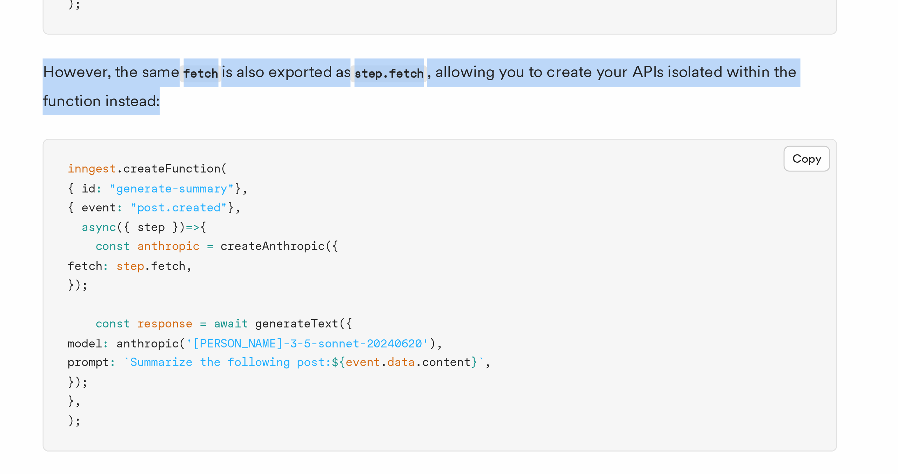
click at [372, 336] on p "However, the same fetch is also exported as step.fetch , allowing you to create…" at bounding box center [380, 337] width 281 height 20
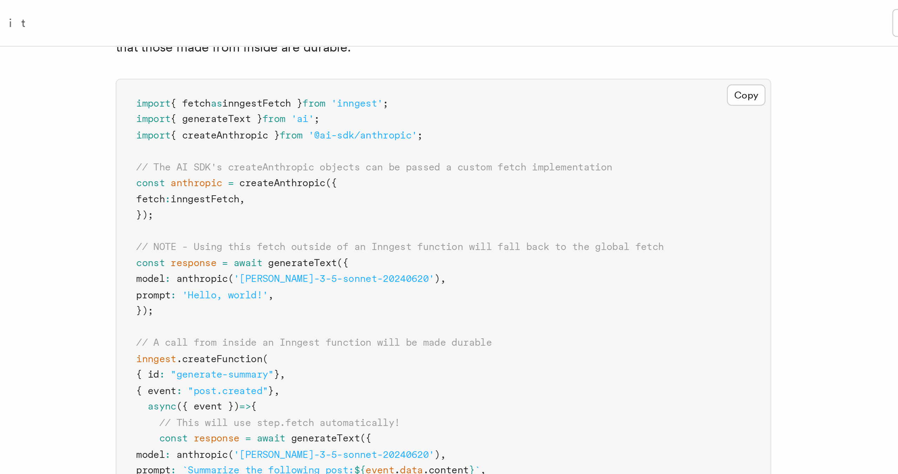
scroll to position [1123, 0]
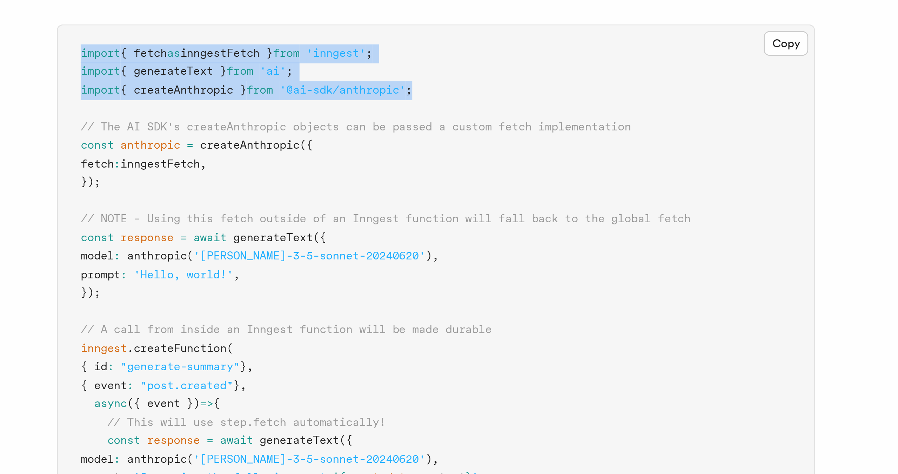
drag, startPoint x: 382, startPoint y: 52, endPoint x: 248, endPoint y: 34, distance: 135.9
click at [248, 34] on pre "import { fetch as inngestFetch } from 'inngest' ; import { generateText } from …" at bounding box center [380, 133] width 280 height 199
copy code "import { fetch as inngestFetch } from 'inngest' ; import { generateText } from …"
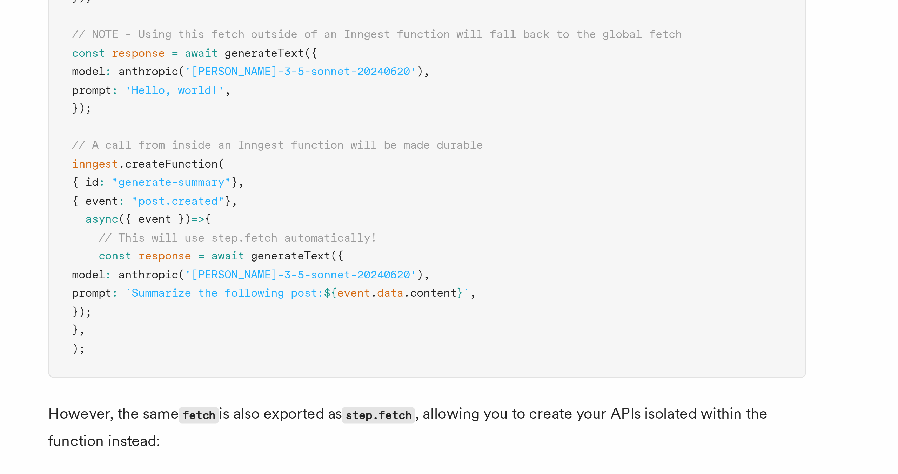
click at [242, 173] on pre "import { fetch as inngestFetch } from 'inngest' ; import { generateText } from …" at bounding box center [380, 133] width 280 height 199
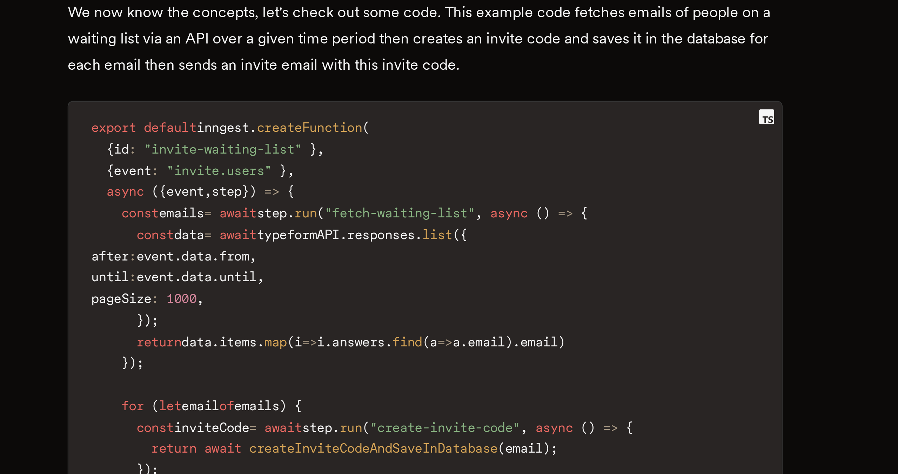
scroll to position [1452, 0]
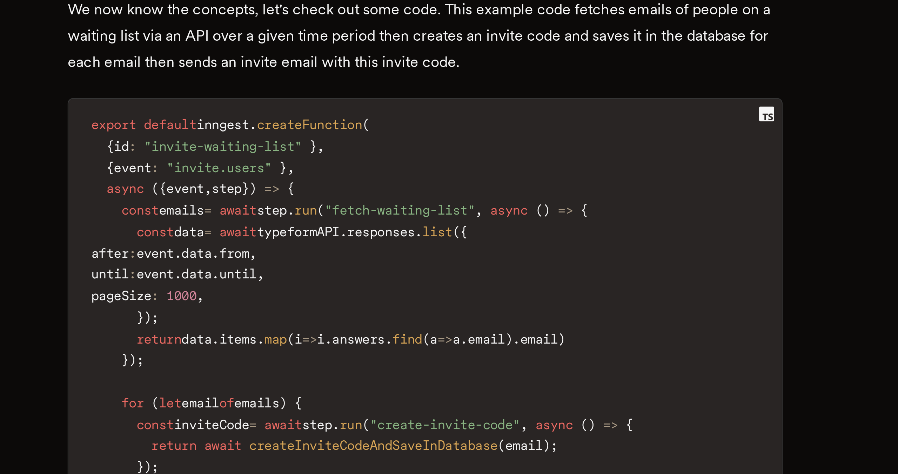
click at [522, 435] on code "export default inngest . createFunction ( { id : "invite-waiting-list" } , { ev…" at bounding box center [449, 440] width 266 height 202
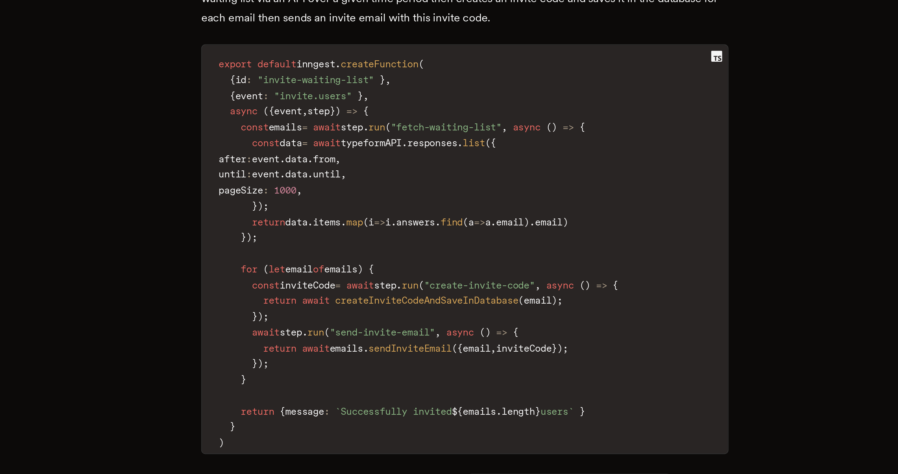
scroll to position [1585, 0]
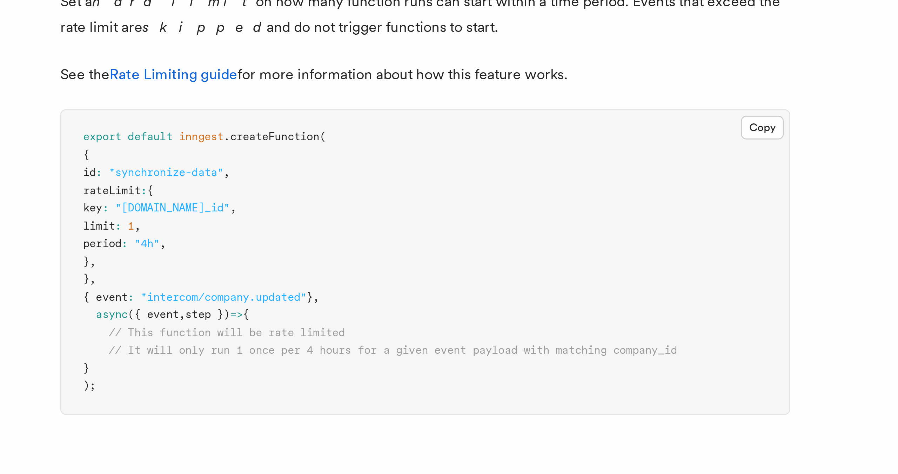
drag, startPoint x: 427, startPoint y: 99, endPoint x: 364, endPoint y: 100, distance: 62.8
click at [364, 100] on p "See the Rate Limiting guide for more information about how this feature works." at bounding box center [380, 98] width 281 height 10
drag, startPoint x: 367, startPoint y: 99, endPoint x: 385, endPoint y: 101, distance: 18.4
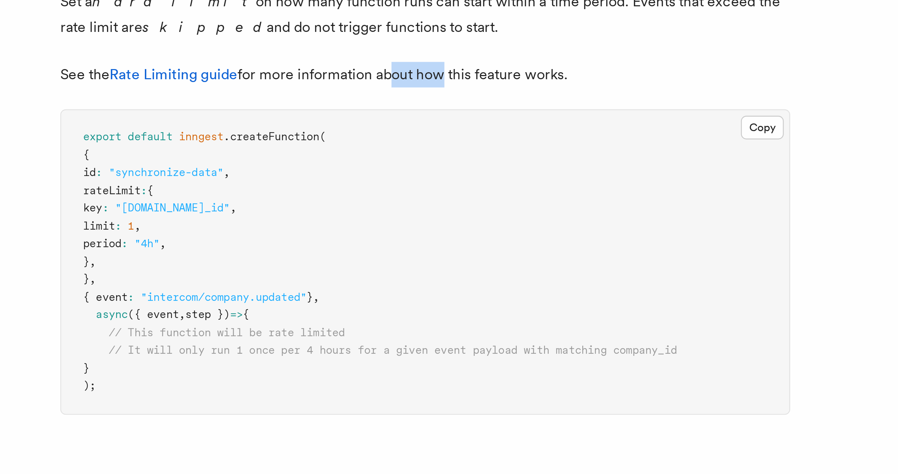
click at [385, 101] on p "See the Rate Limiting guide for more information about how this feature works." at bounding box center [380, 98] width 281 height 10
drag, startPoint x: 380, startPoint y: 96, endPoint x: 402, endPoint y: 166, distance: 73.8
click at [402, 166] on pre "export default inngest .createFunction ( { id : "synchronize-data" , rateLimit …" at bounding box center [380, 169] width 280 height 117
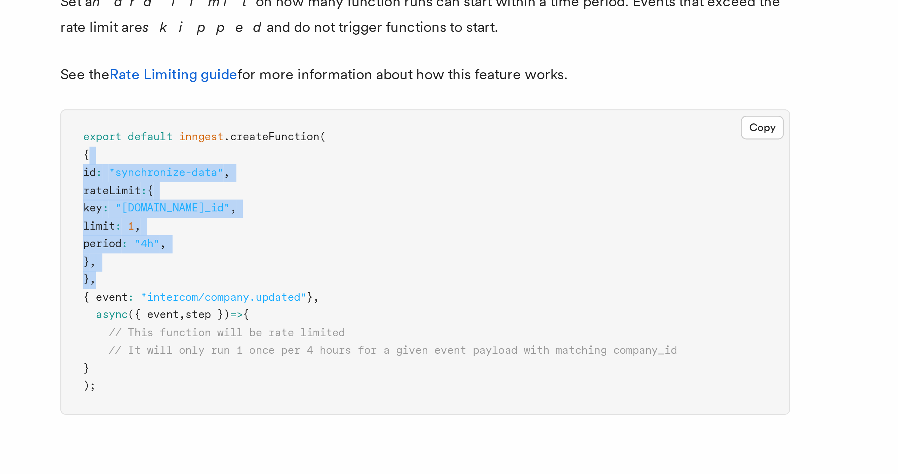
drag, startPoint x: 393, startPoint y: 174, endPoint x: 394, endPoint y: 126, distance: 48.1
click at [394, 126] on pre "export default inngest .createFunction ( { id : "synchronize-data" , rateLimit …" at bounding box center [380, 169] width 280 height 117
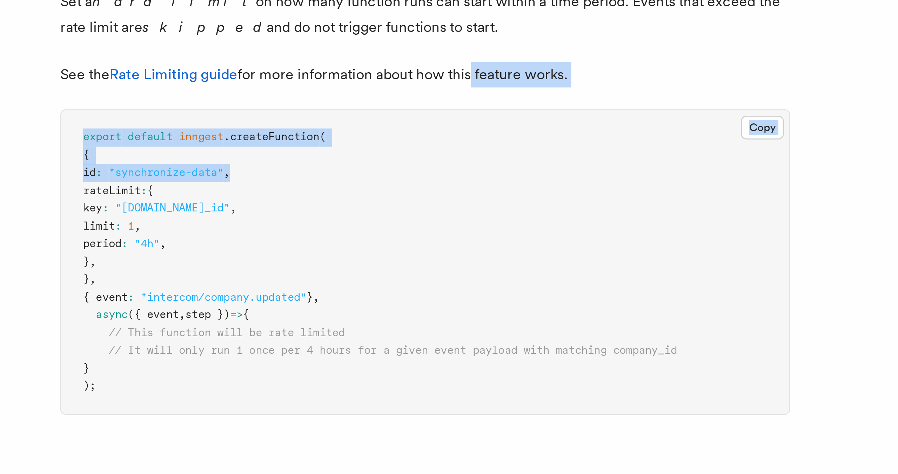
drag, startPoint x: 396, startPoint y: 96, endPoint x: 389, endPoint y: 136, distance: 41.0
click at [389, 136] on pre "export default inngest .createFunction ( { id : "synchronize-data" , rateLimit …" at bounding box center [380, 169] width 280 height 117
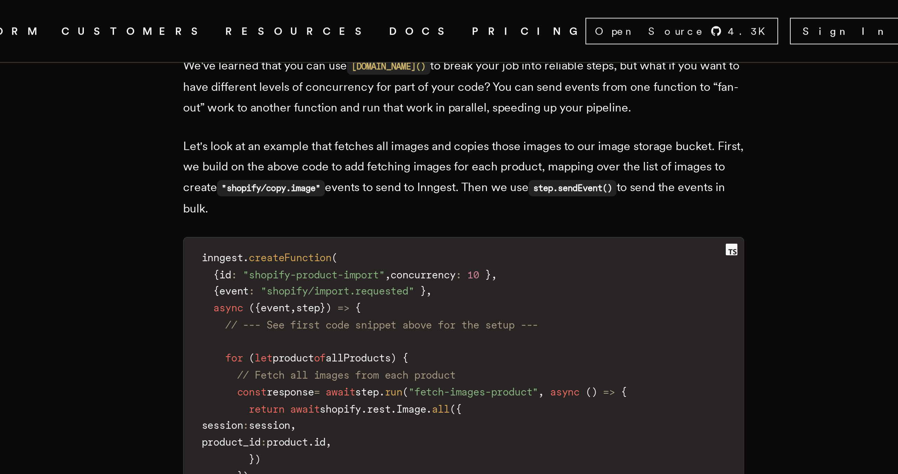
scroll to position [1972, 0]
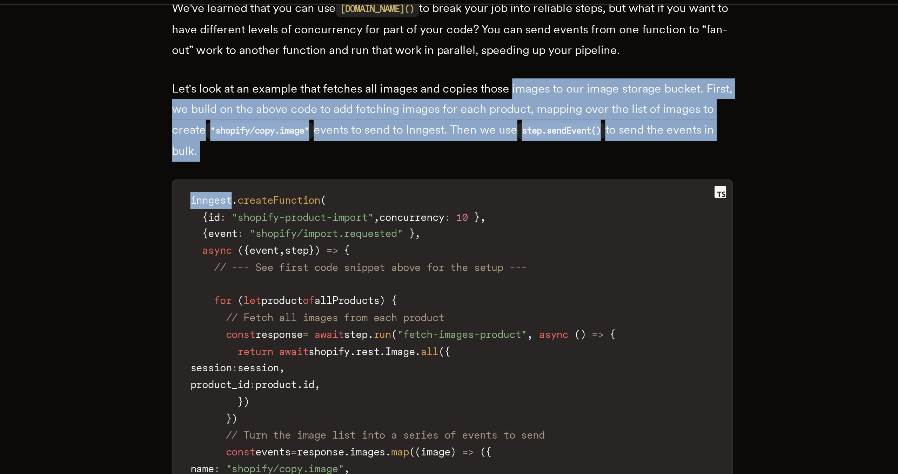
drag, startPoint x: 504, startPoint y: 86, endPoint x: 491, endPoint y: 51, distance: 38.0
click at [491, 65] on p "Let's look at an example that fetches all images and copies those images to our…" at bounding box center [449, 85] width 267 height 40
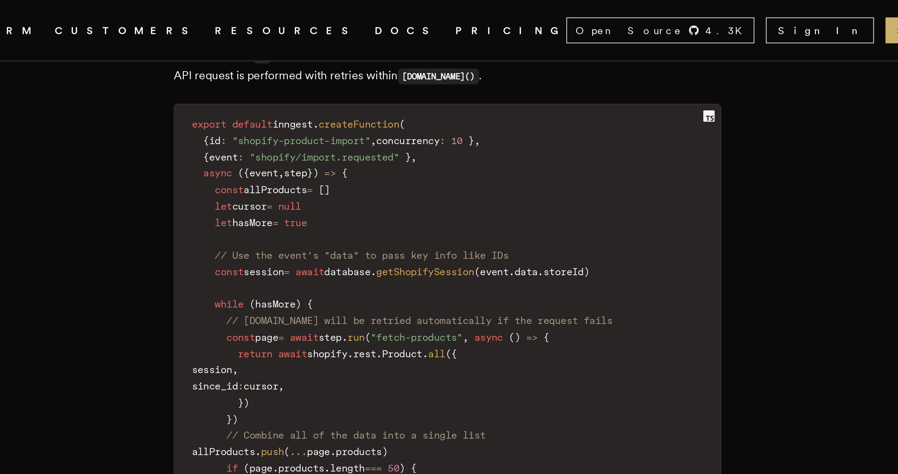
scroll to position [1139, 0]
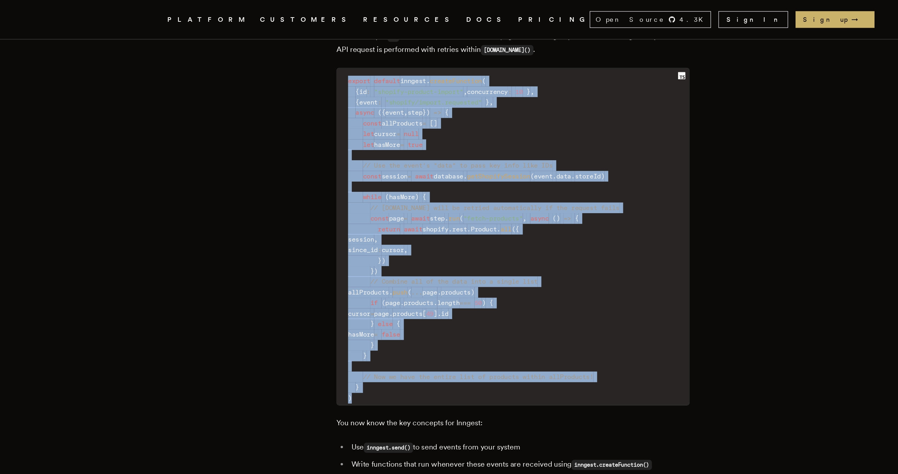
drag, startPoint x: 361, startPoint y: 281, endPoint x: 327, endPoint y: 42, distance: 241.3
click at [327, 56] on code "export default inngest . createFunction ( { id : "shopify-product-import" , con…" at bounding box center [449, 181] width 266 height 250
copy code "export default inngest . createFunction ( { id : "shopify-product-import" , con…"
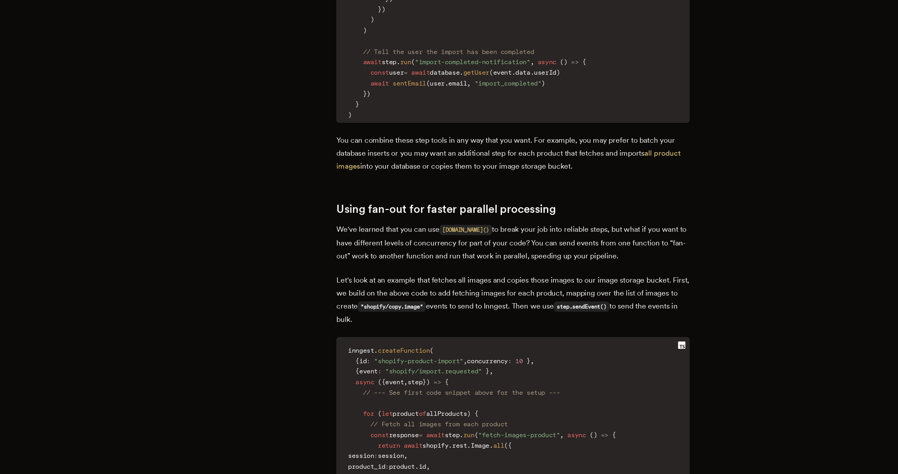
scroll to position [1713, 0]
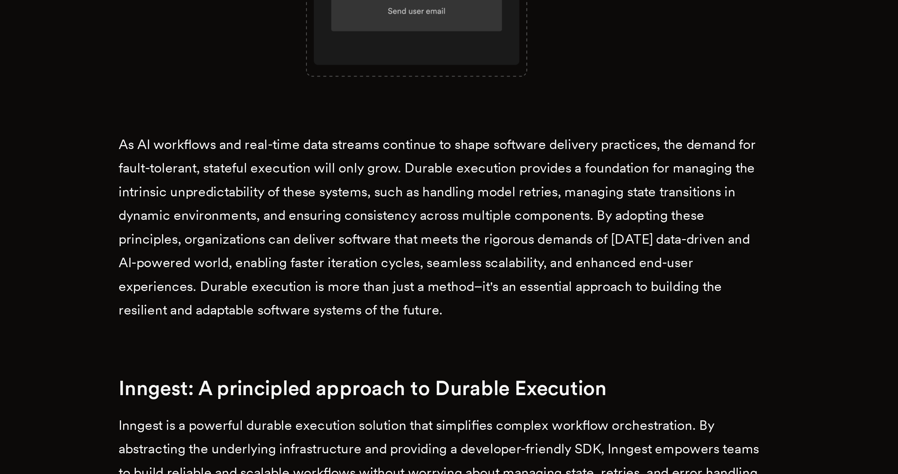
scroll to position [1215, 0]
drag, startPoint x: 458, startPoint y: 372, endPoint x: 394, endPoint y: 299, distance: 97.5
click at [394, 332] on p "As AI workflows and real-time data streams continue to shape software delivery …" at bounding box center [449, 371] width 267 height 79
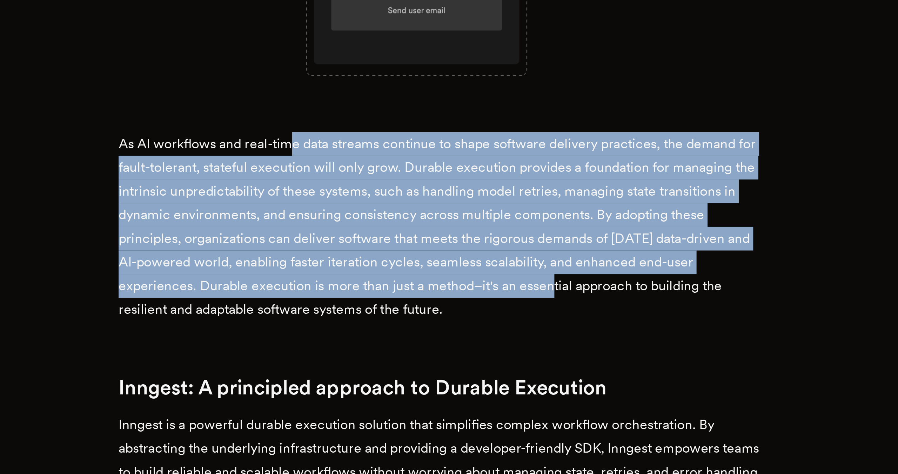
drag, startPoint x: 390, startPoint y: 299, endPoint x: 495, endPoint y: 363, distance: 123.5
click at [495, 363] on p "As AI workflows and real-time data streams continue to shape software delivery …" at bounding box center [449, 371] width 267 height 79
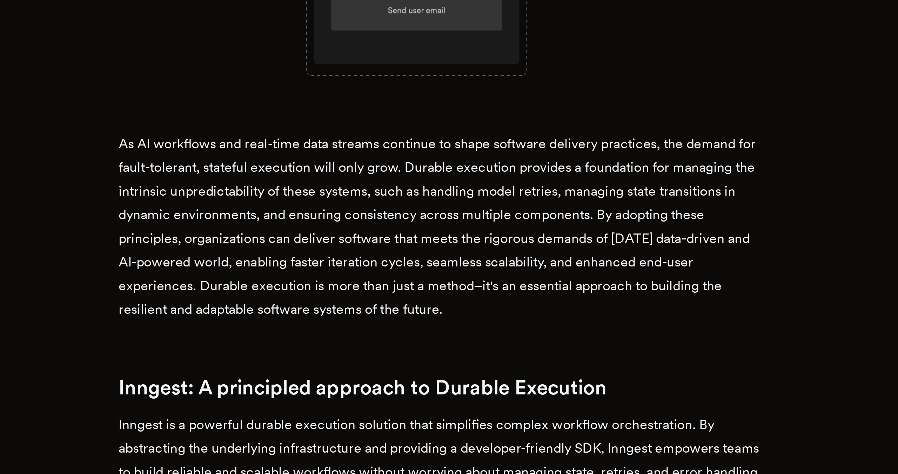
drag, startPoint x: 454, startPoint y: 366, endPoint x: 347, endPoint y: 340, distance: 109.6
click at [347, 340] on p "As AI workflows and real-time data streams continue to shape software delivery …" at bounding box center [449, 371] width 267 height 79
drag, startPoint x: 385, startPoint y: 346, endPoint x: 426, endPoint y: 370, distance: 47.2
click at [426, 370] on p "As AI workflows and real-time data streams continue to shape software delivery …" at bounding box center [449, 371] width 267 height 79
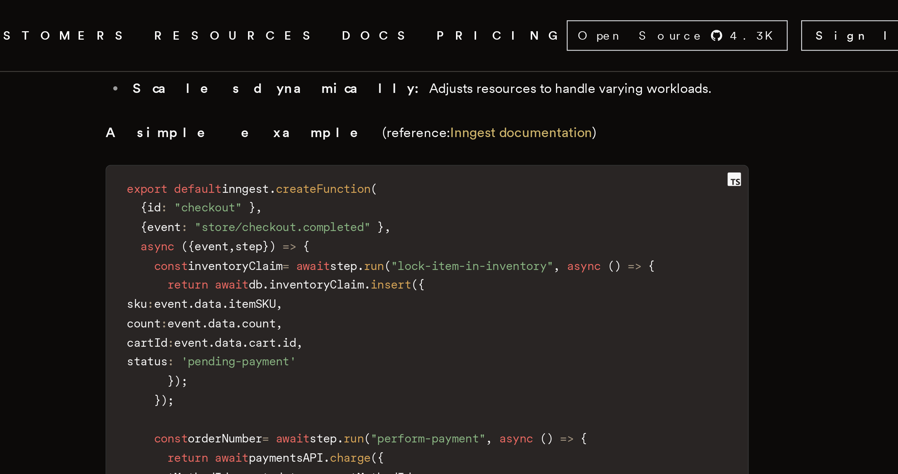
scroll to position [1775, 0]
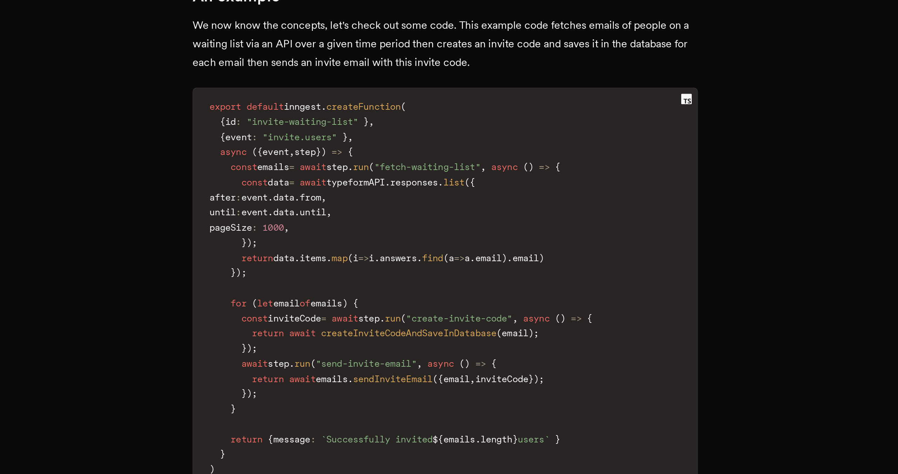
scroll to position [1517, 0]
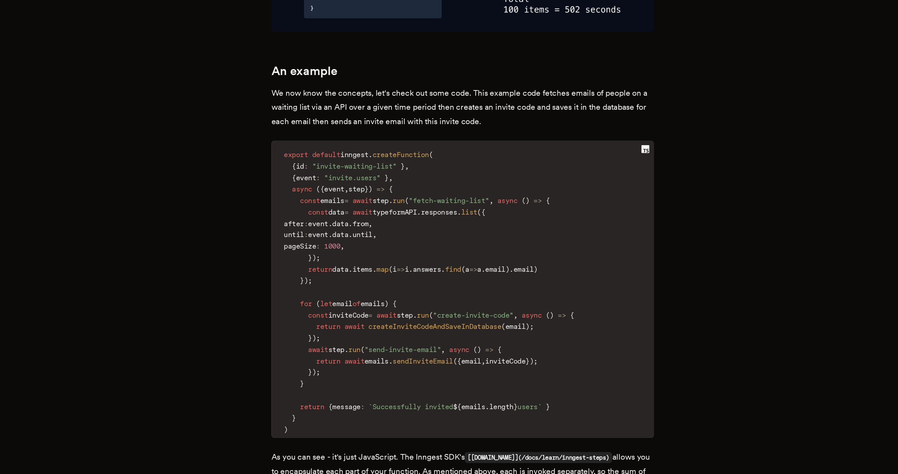
scroll to position [1544, 0]
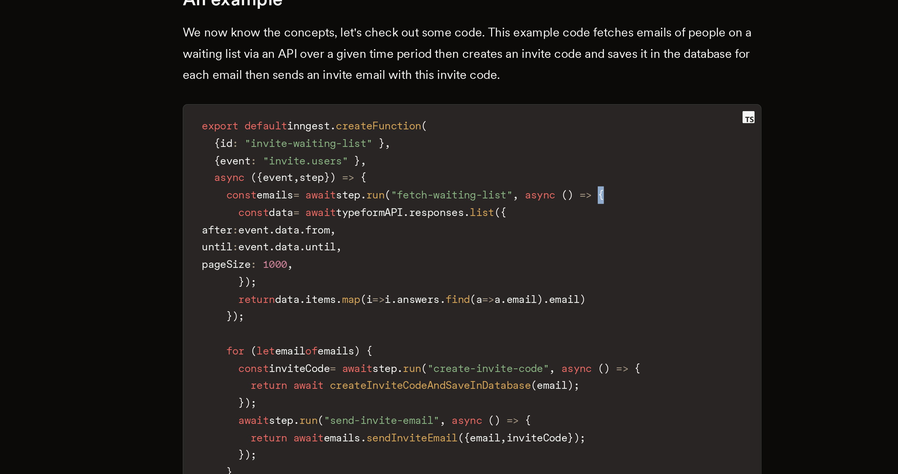
drag, startPoint x: 527, startPoint y: 250, endPoint x: 531, endPoint y: 250, distance: 3.9
click at [531, 250] on code "export default inngest . createFunction ( { id : "invite-waiting-list" } , { ev…" at bounding box center [449, 348] width 266 height 202
copy span "{"
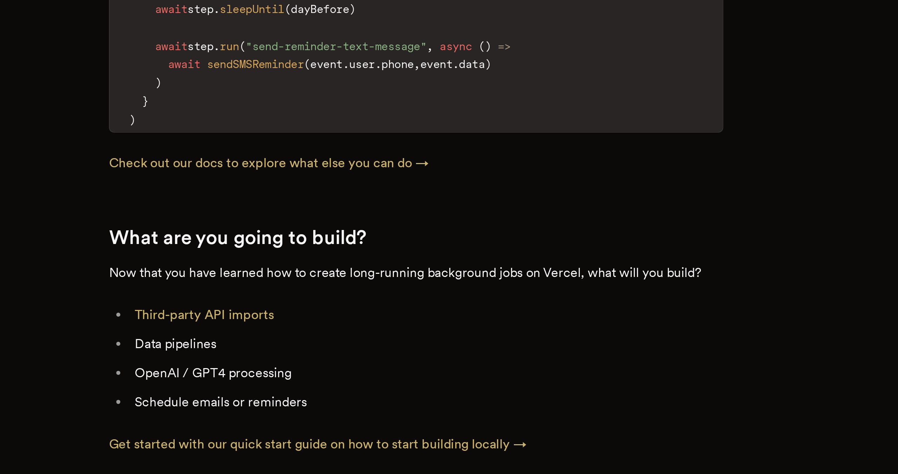
scroll to position [2584, 0]
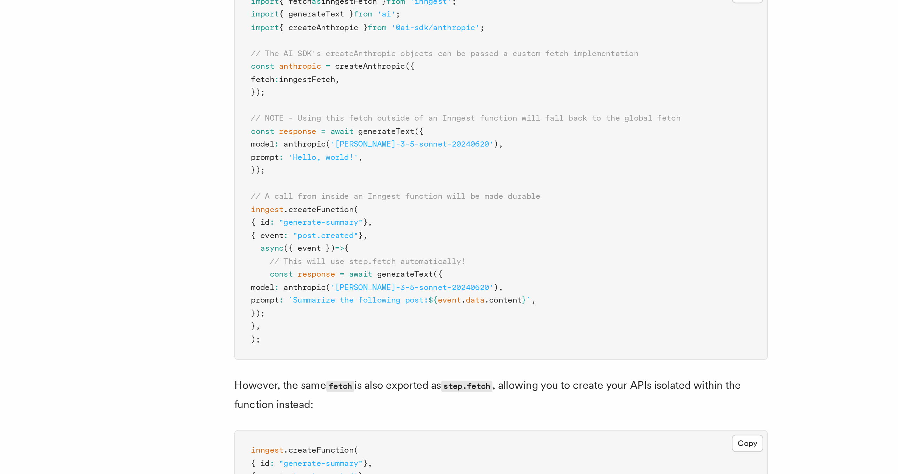
click at [330, 124] on pre "import { fetch as inngestFetch } from 'inngest' ; import { generateText } from …" at bounding box center [380, 133] width 280 height 199
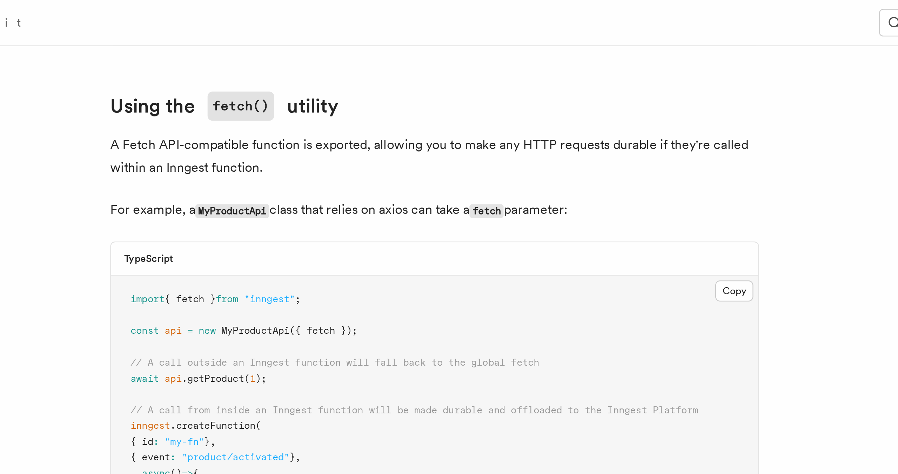
scroll to position [776, 0]
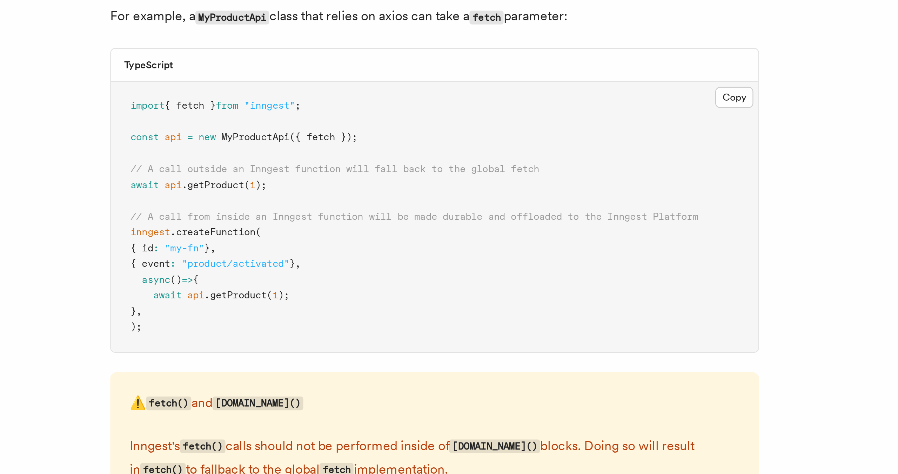
click at [332, 179] on pre "import { fetch } from "inngest" ; const api = new MyProductApi ({ fetch }); // …" at bounding box center [380, 181] width 280 height 117
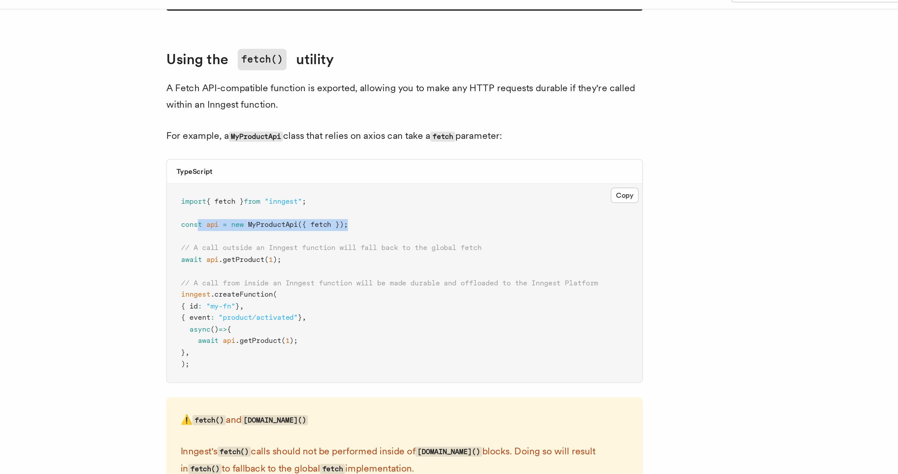
drag, startPoint x: 351, startPoint y: 138, endPoint x: 259, endPoint y: 141, distance: 92.0
click at [259, 141] on pre "import { fetch } from "inngest" ; const api = new MyProductApi ({ fetch }); // …" at bounding box center [380, 181] width 280 height 117
click at [259, 144] on span "const" at bounding box center [255, 146] width 12 height 5
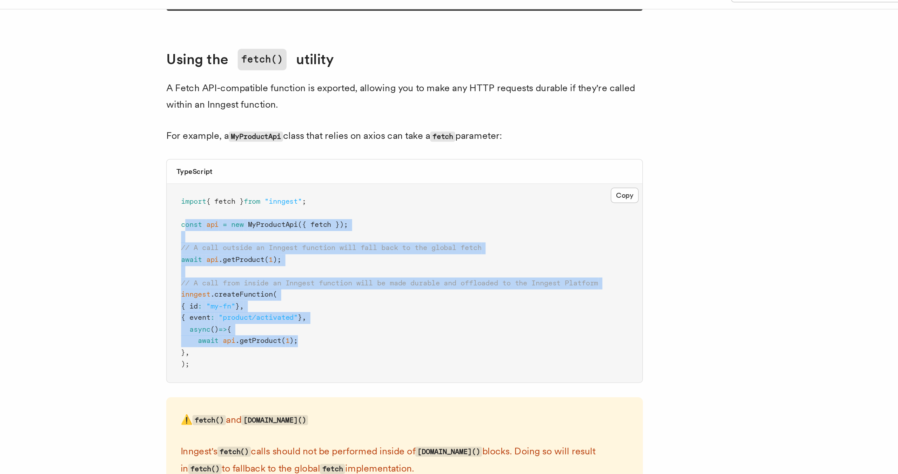
drag, startPoint x: 252, startPoint y: 140, endPoint x: 345, endPoint y: 210, distance: 116.5
click at [345, 210] on pre "import { fetch } from "inngest" ; const api = new MyProductApi ({ fetch }); // …" at bounding box center [380, 181] width 280 height 117
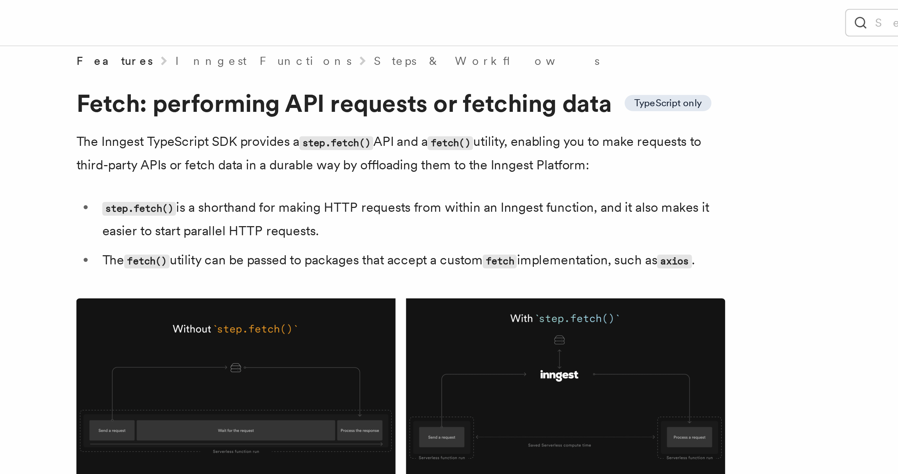
scroll to position [0, 0]
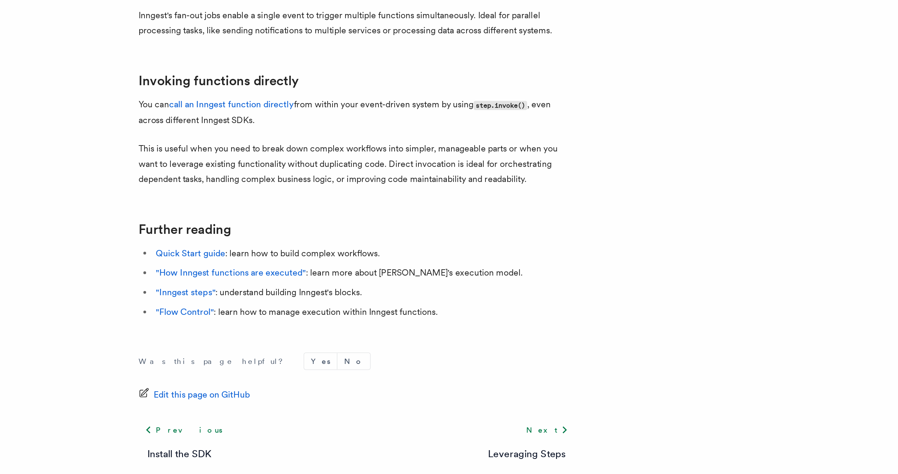
scroll to position [1242, 0]
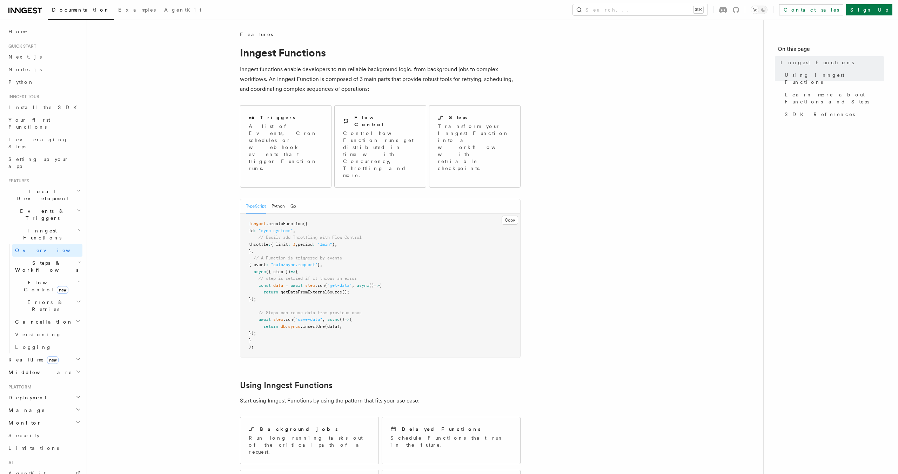
click at [611, 124] on article "Features Inngest Functions Inngest functions enable developers to run reliable …" at bounding box center [425, 473] width 654 height 884
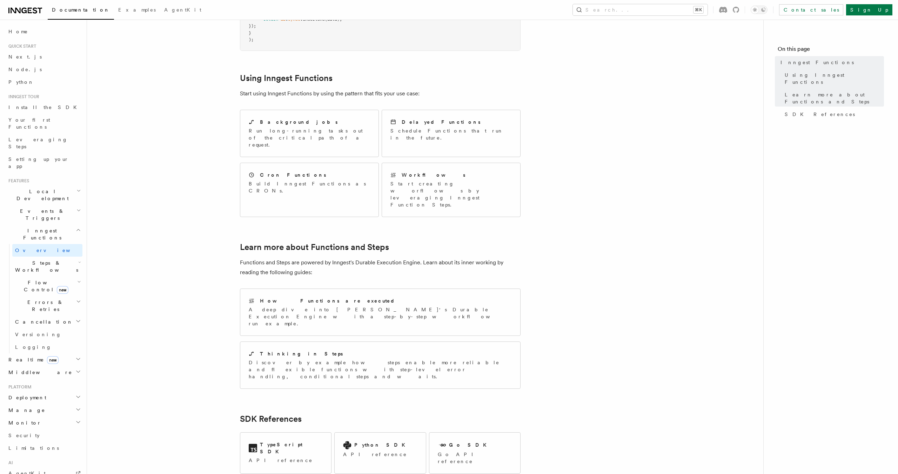
scroll to position [364, 0]
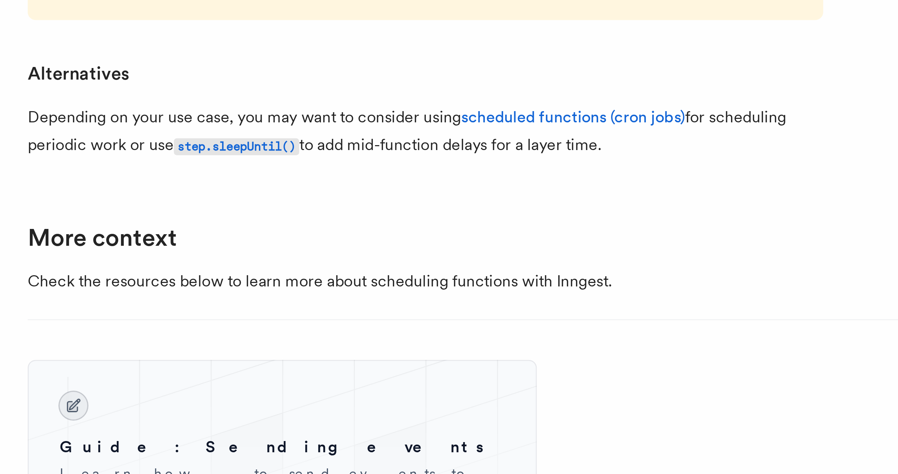
scroll to position [182, 0]
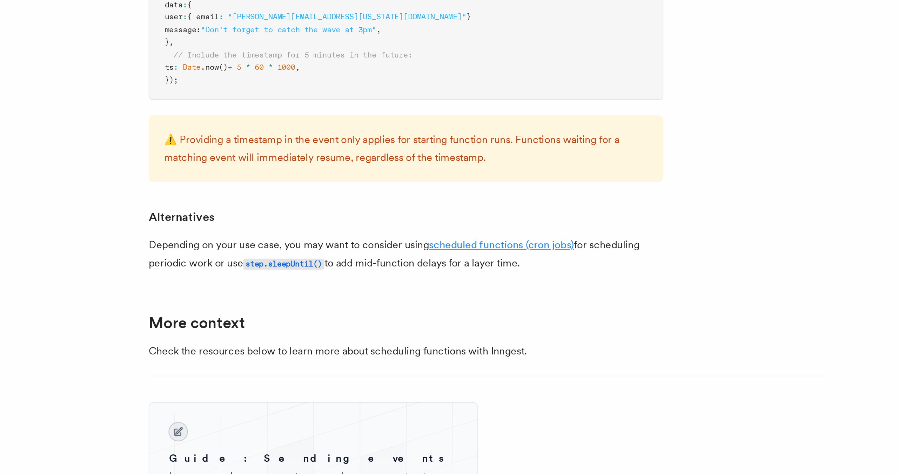
click at [414, 347] on link "scheduled functions (cron jobs)" at bounding box center [432, 349] width 79 height 7
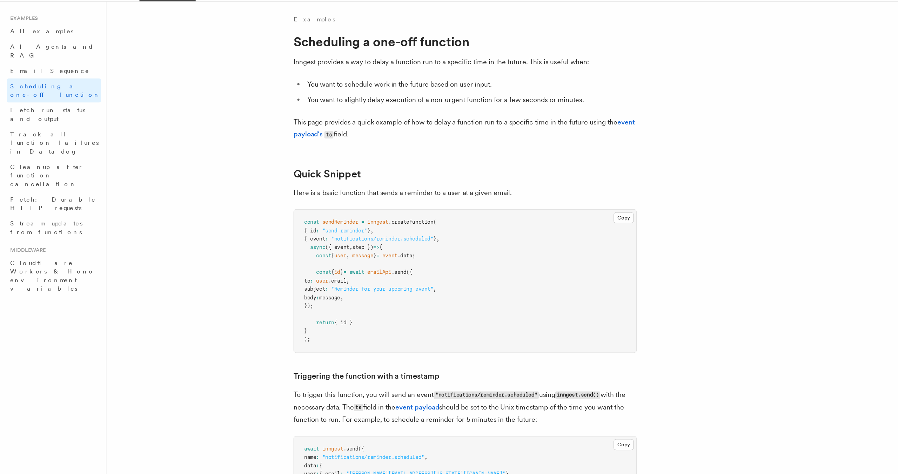
scroll to position [182, 0]
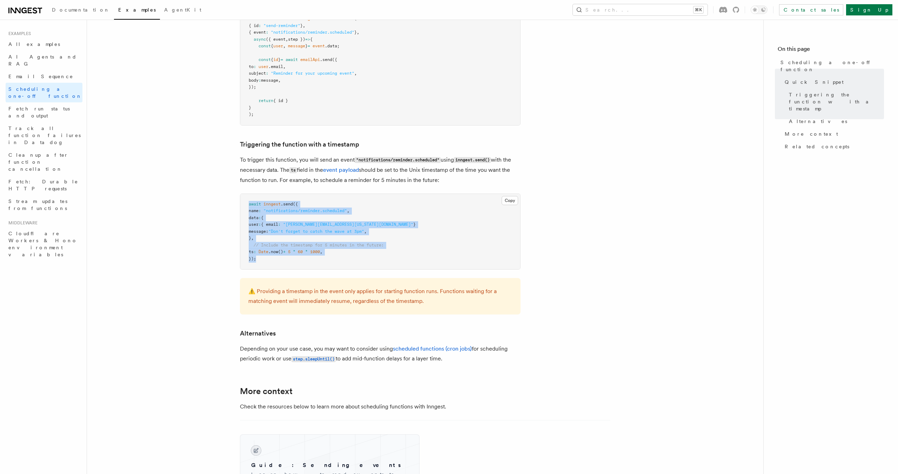
drag, startPoint x: 260, startPoint y: 262, endPoint x: 245, endPoint y: 205, distance: 59.4
click at [245, 205] on pre "await inngest .send ({ name : "notifications/reminder.scheduled" , data : { use…" at bounding box center [380, 232] width 280 height 76
copy code "await inngest .send ({ name : "notifications/reminder.scheduled" , data : { use…"
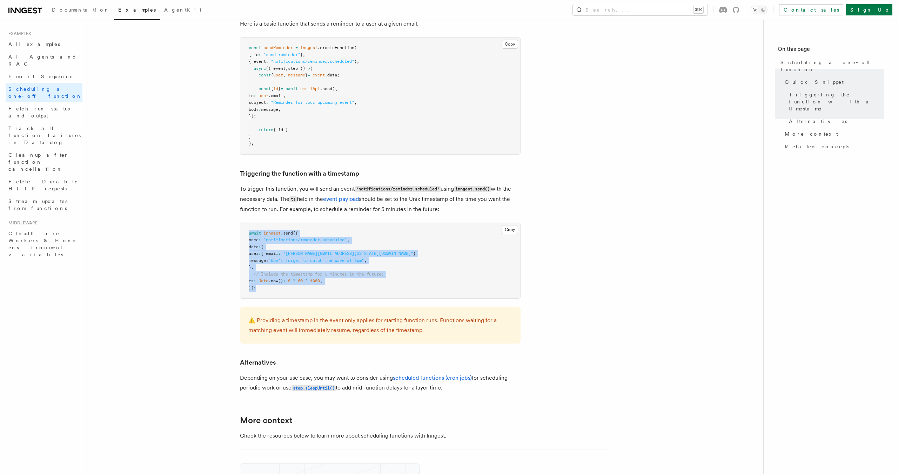
scroll to position [149, 0]
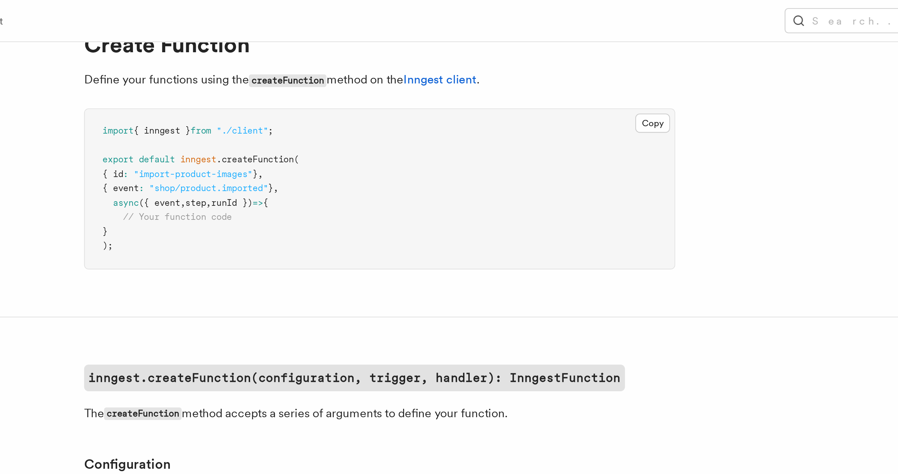
scroll to position [31, 0]
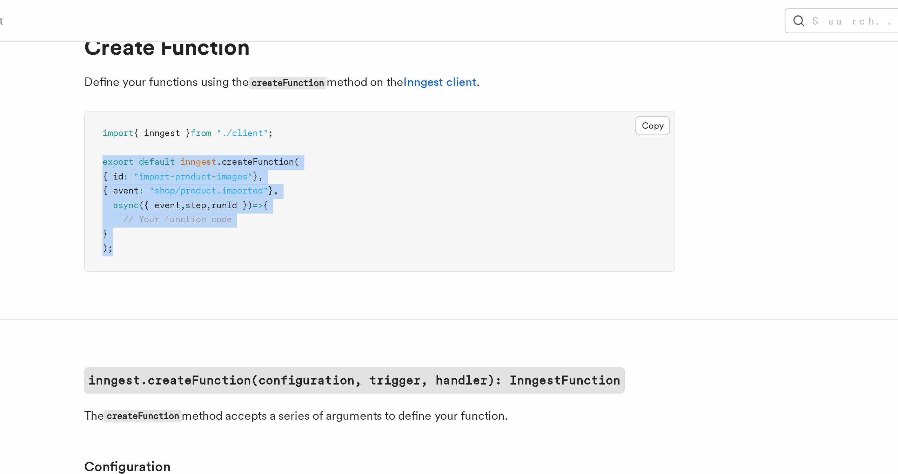
drag, startPoint x: 269, startPoint y: 121, endPoint x: 244, endPoint y: 78, distance: 49.7
click at [244, 78] on pre "import { inngest } from "./client" ; export default inngest .createFunction ( {…" at bounding box center [380, 91] width 280 height 76
copy code "export default inngest .createFunction ( { id : "import-product-images" } , { e…"
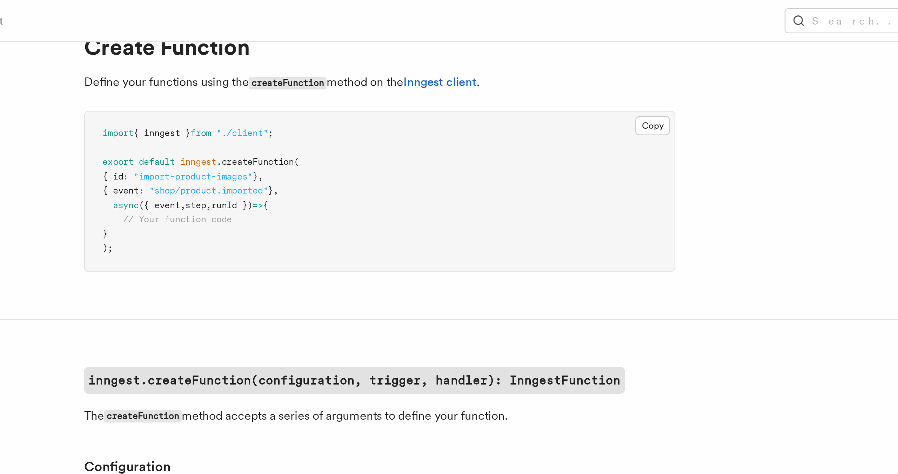
click at [283, 112] on pre "import { inngest } from "./client" ; export default inngest .createFunction ( {…" at bounding box center [380, 91] width 280 height 76
click at [345, 64] on pre "import { inngest } from "./client" ; export default inngest .createFunction ( {…" at bounding box center [380, 91] width 280 height 76
drag, startPoint x: 342, startPoint y: 63, endPoint x: 262, endPoint y: 64, distance: 80.0
click at [261, 65] on pre "import { inngest } from "./client" ; export default inngest .createFunction ( {…" at bounding box center [380, 91] width 280 height 76
click at [256, 123] on pre "import { inngest } from "./client" ; export default inngest .createFunction ( {…" at bounding box center [380, 91] width 280 height 76
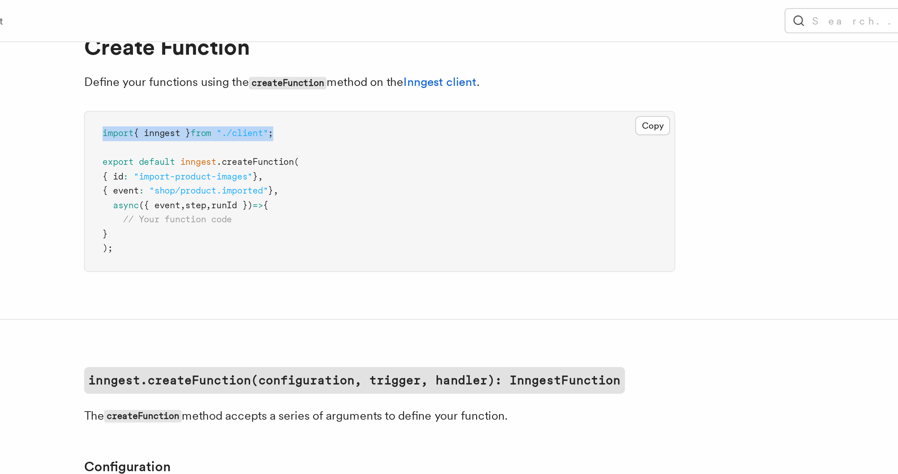
drag, startPoint x: 337, startPoint y: 64, endPoint x: 243, endPoint y: 64, distance: 93.7
click at [243, 64] on pre "import { inngest } from "./client" ; export default inngest .createFunction ( {…" at bounding box center [380, 91] width 280 height 76
copy span "import { inngest } from "./client" ;"
